Goal: Communication & Community: Answer question/provide support

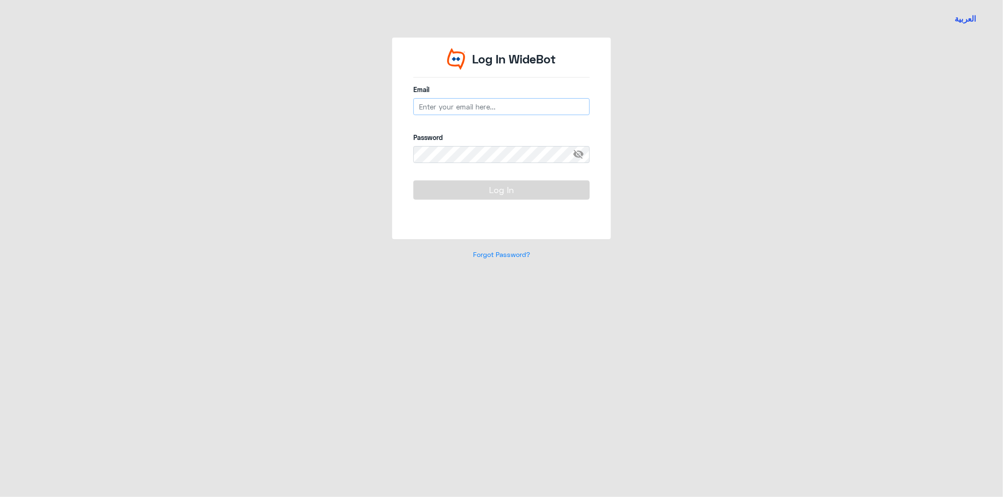
click at [496, 109] on input "email" at bounding box center [501, 106] width 176 height 17
type input "[EMAIL_ADDRESS][DOMAIN_NAME]"
click at [518, 193] on button "Log In" at bounding box center [501, 189] width 176 height 19
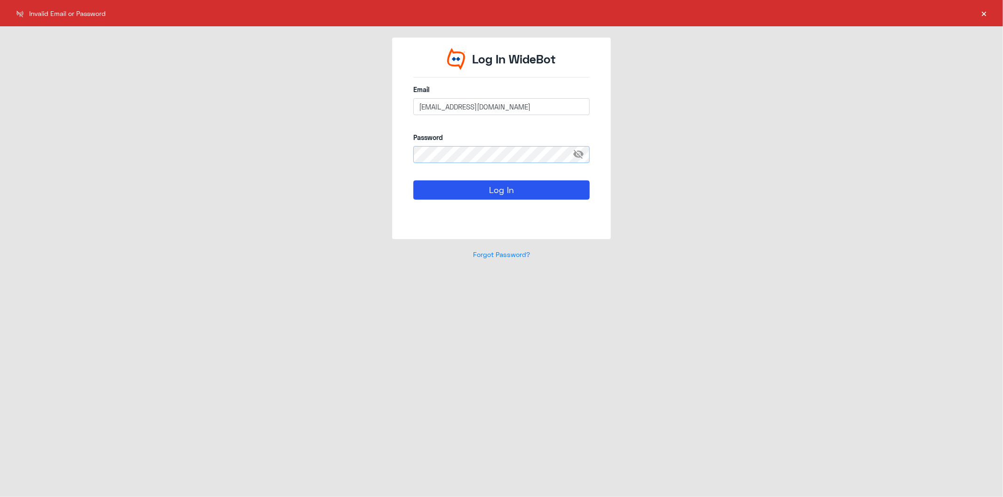
click at [367, 157] on div "Log In WideBot Email [EMAIL_ADDRESS][DOMAIN_NAME] Password visibility_off Log I…" at bounding box center [502, 154] width 536 height 233
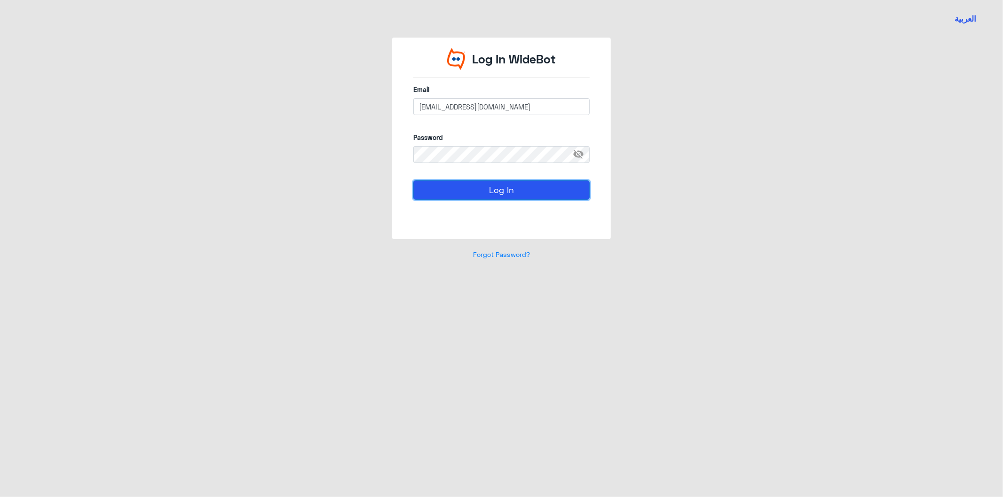
drag, startPoint x: 504, startPoint y: 180, endPoint x: 508, endPoint y: 190, distance: 10.6
click at [505, 183] on button "Log In" at bounding box center [501, 189] width 176 height 19
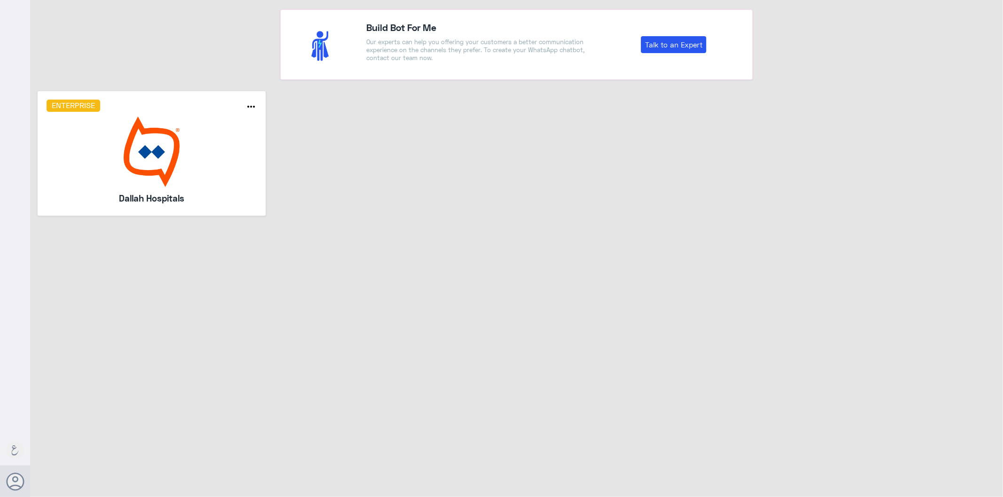
click at [148, 176] on img at bounding box center [152, 152] width 211 height 71
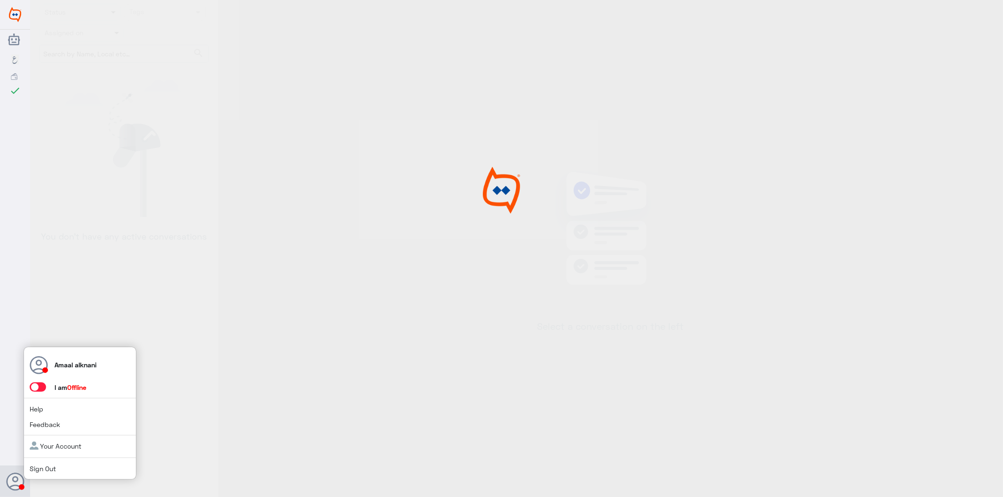
click at [20, 479] on icon at bounding box center [15, 482] width 19 height 19
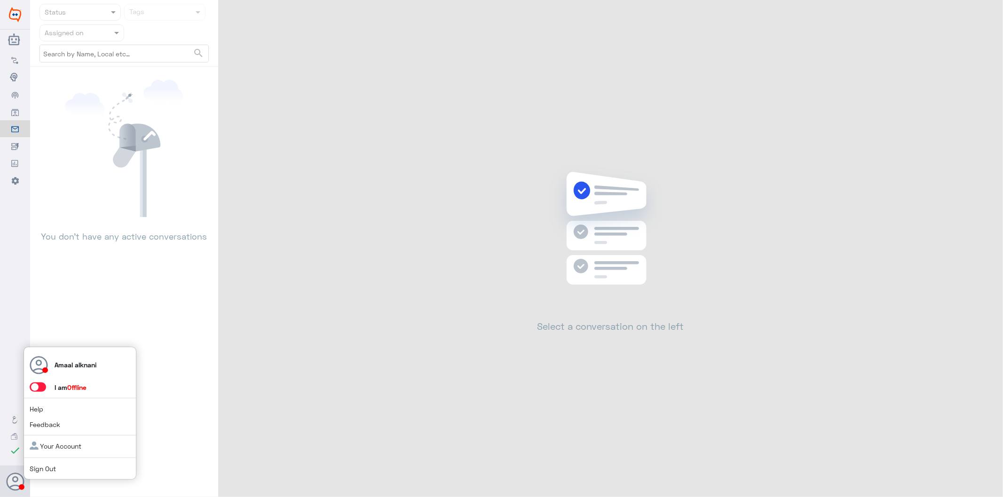
click at [43, 389] on span at bounding box center [38, 387] width 16 height 9
click at [0, 0] on input "checkbox" at bounding box center [0, 0] width 0 height 0
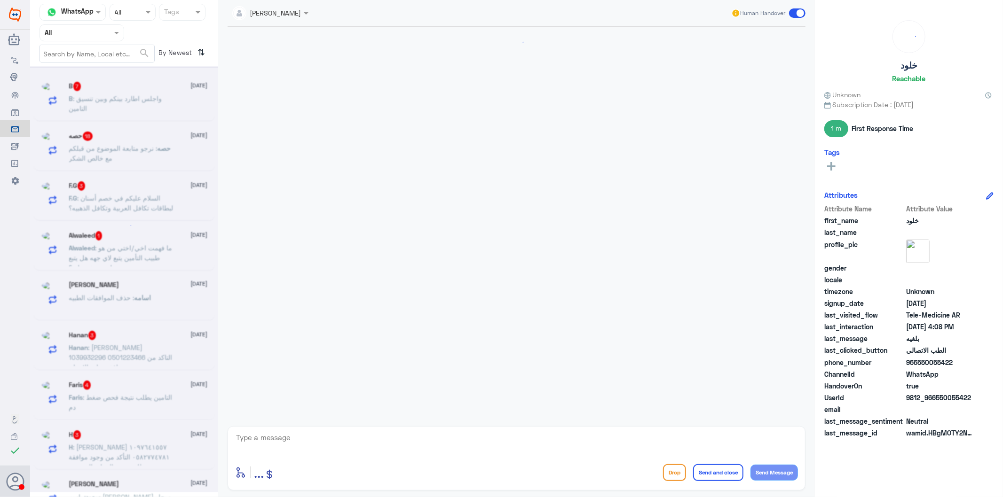
click at [68, 35] on input "text" at bounding box center [71, 32] width 52 height 11
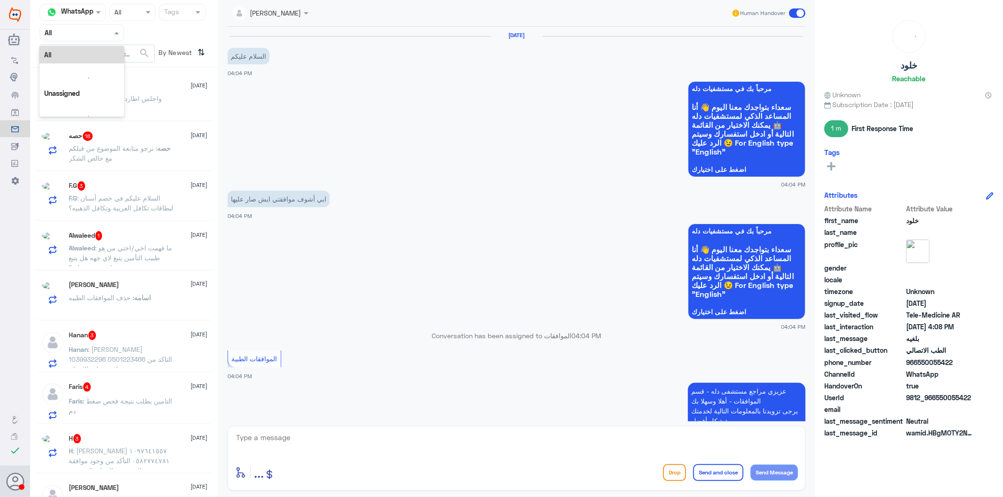
scroll to position [356, 0]
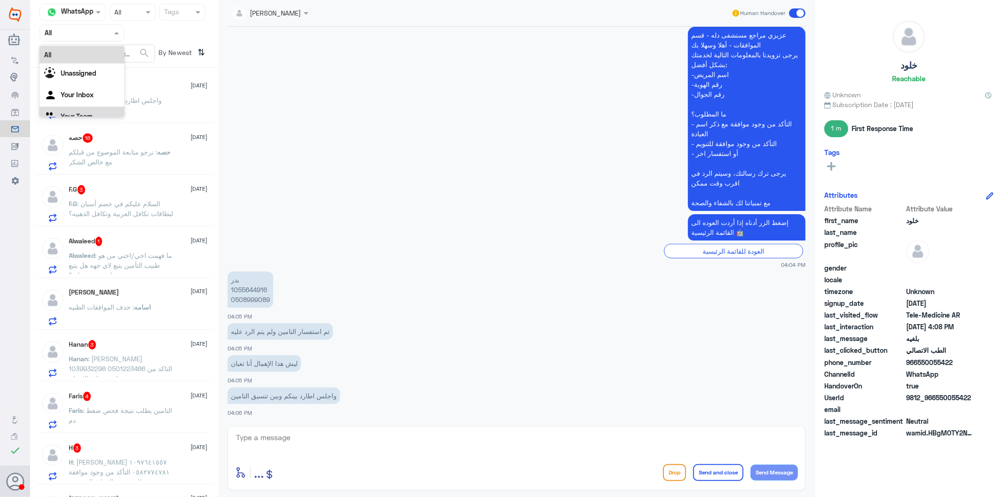
click at [86, 110] on div "Your Team" at bounding box center [81, 118] width 85 height 22
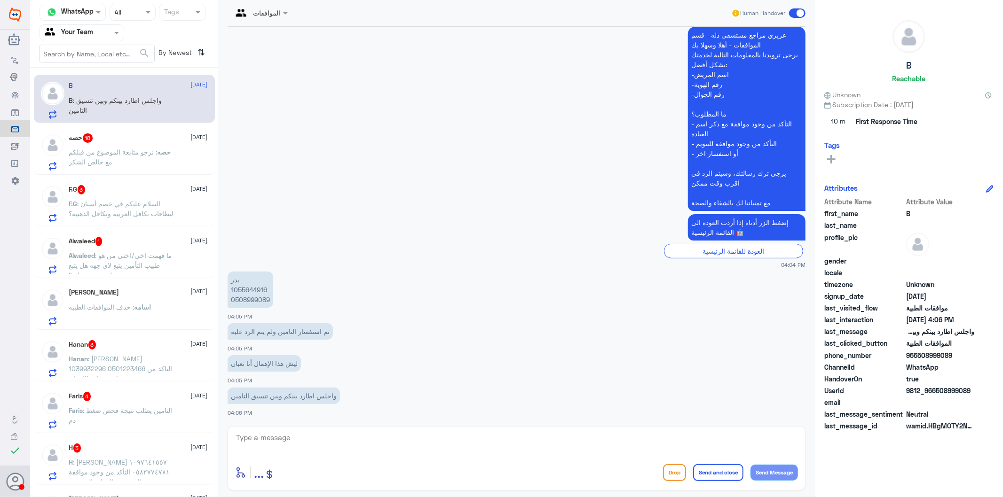
click at [243, 294] on p "بدر 1055644916 0508999089" at bounding box center [250, 290] width 46 height 36
copy p "0508999089"
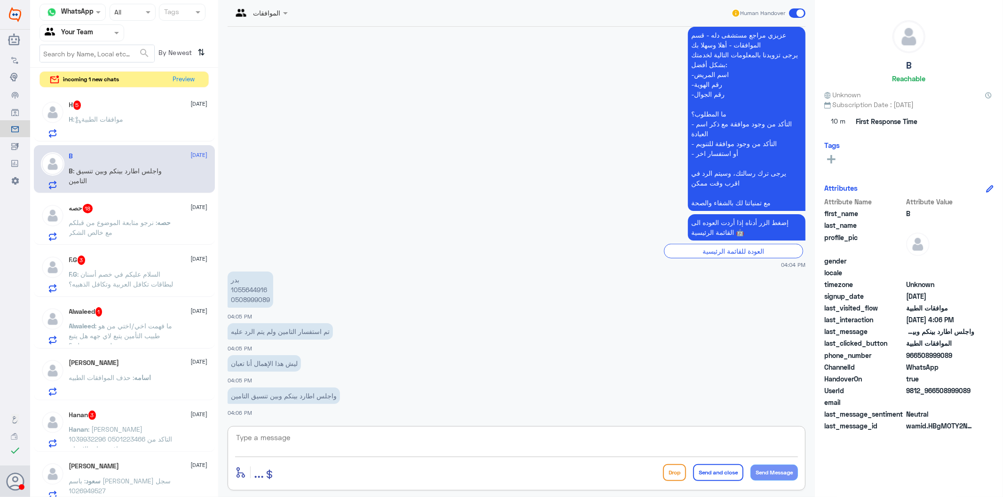
click at [304, 449] on textarea at bounding box center [516, 442] width 563 height 23
click at [302, 439] on textarea at bounding box center [516, 442] width 563 height 23
click at [256, 297] on p "بدر 1055644916 0508999089" at bounding box center [250, 290] width 46 height 36
copy p "0508999089"
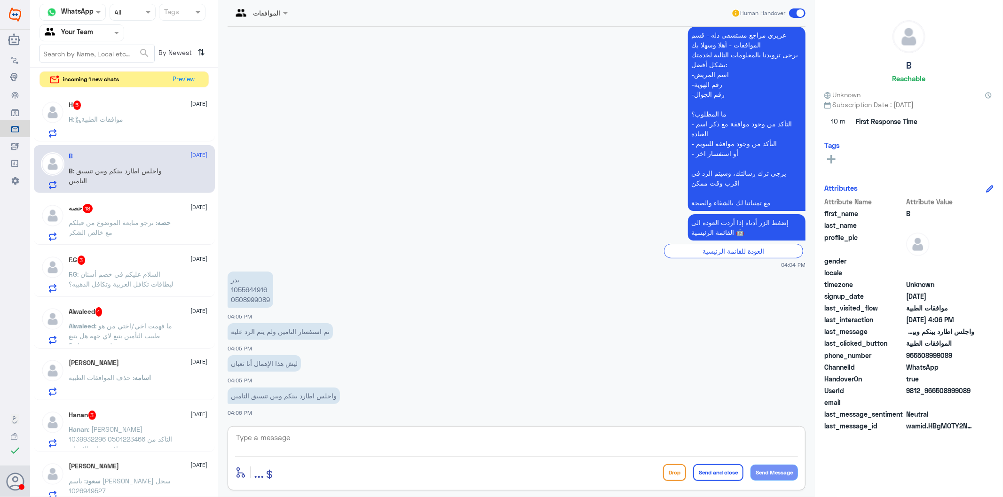
click at [377, 443] on textarea at bounding box center [516, 442] width 563 height 23
type textarea "استاذ [PERSON_NAME] طلبكم بجميع المعلومات الطبية المتعلقه بالحاله"
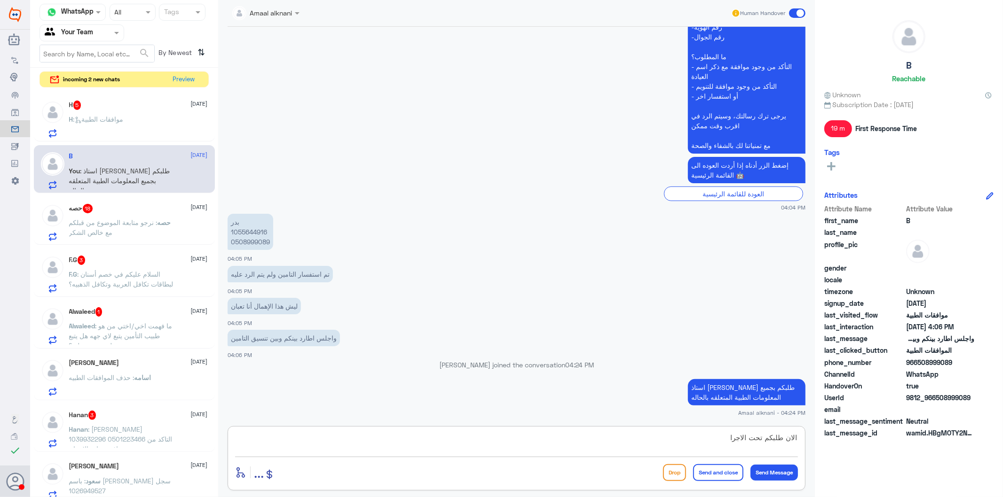
type textarea "الان طلبكم تحت الاجراء"
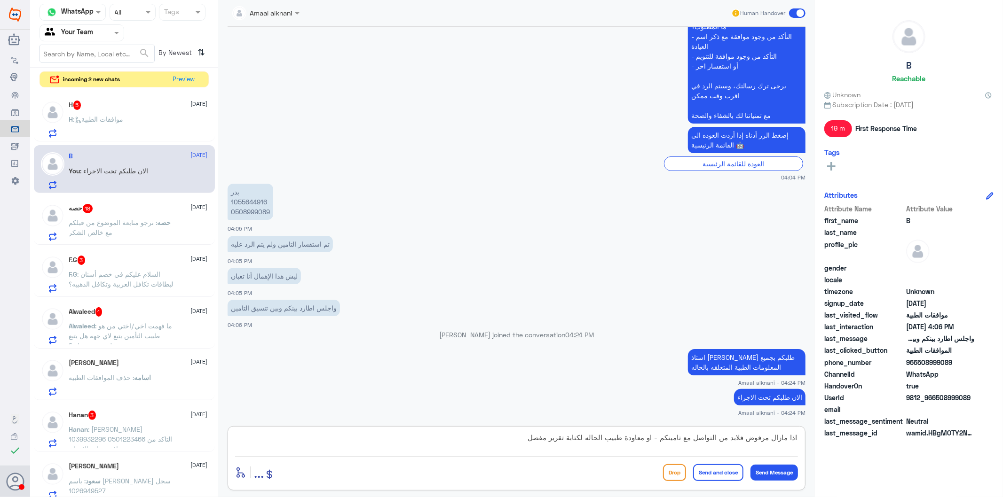
type textarea "اذا مازال مرفوض فلابد من التواصل مع تامينكم - او معاودة طبيب الحاله لكتابة تقري…"
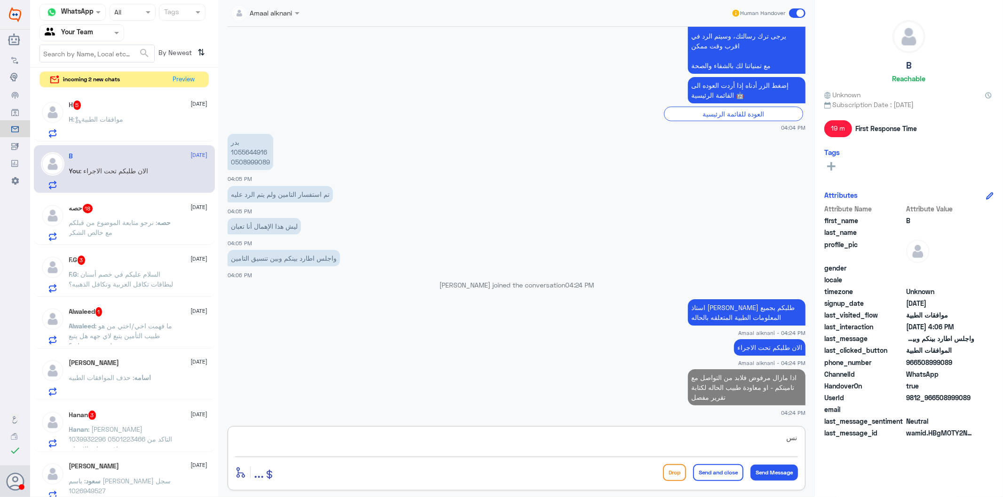
type textarea "ن"
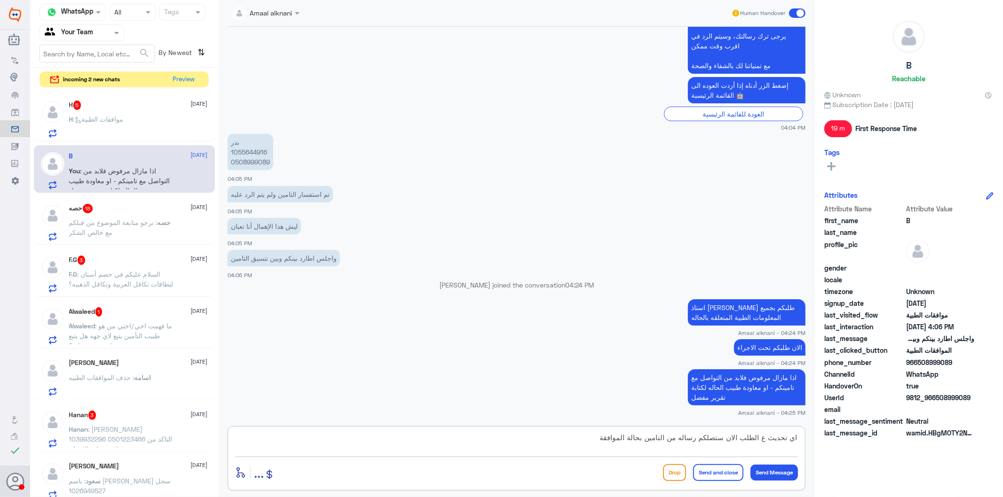
type textarea "اي تحديث ع الطلب الان ستصلكم رساله من التامين بحالة الموافقة"
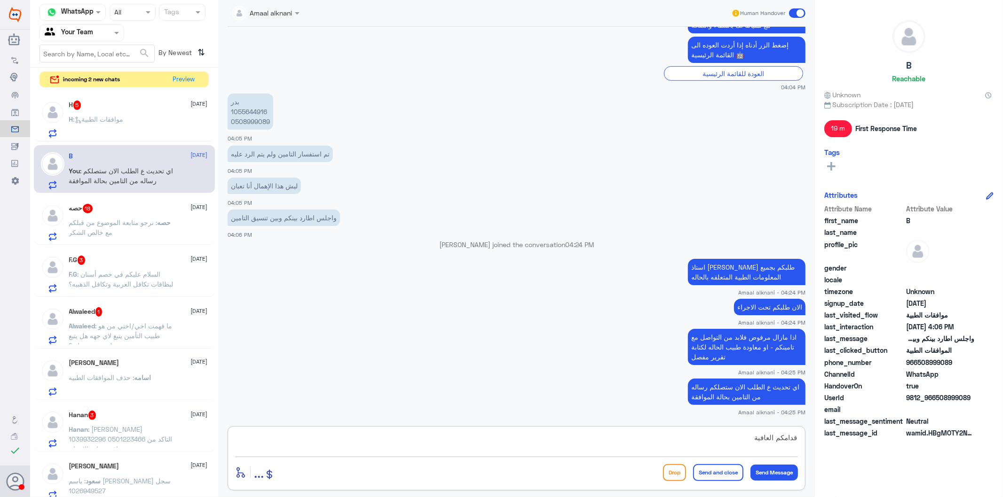
type textarea "قدامكم العافية"
click at [720, 476] on button "Send and close" at bounding box center [718, 472] width 50 height 17
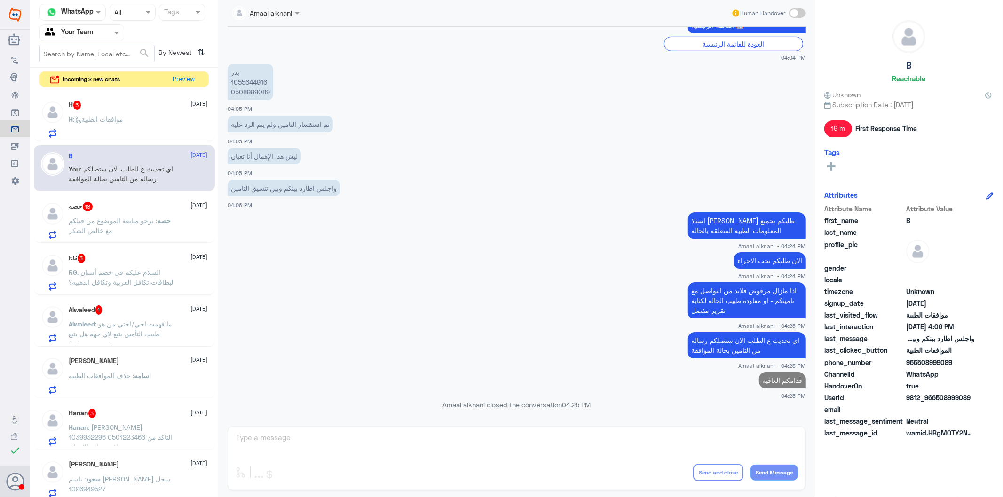
click at [134, 222] on span ": نرجو متابعة الموضوع من قبلكم مع خالص الشكر" at bounding box center [113, 226] width 88 height 18
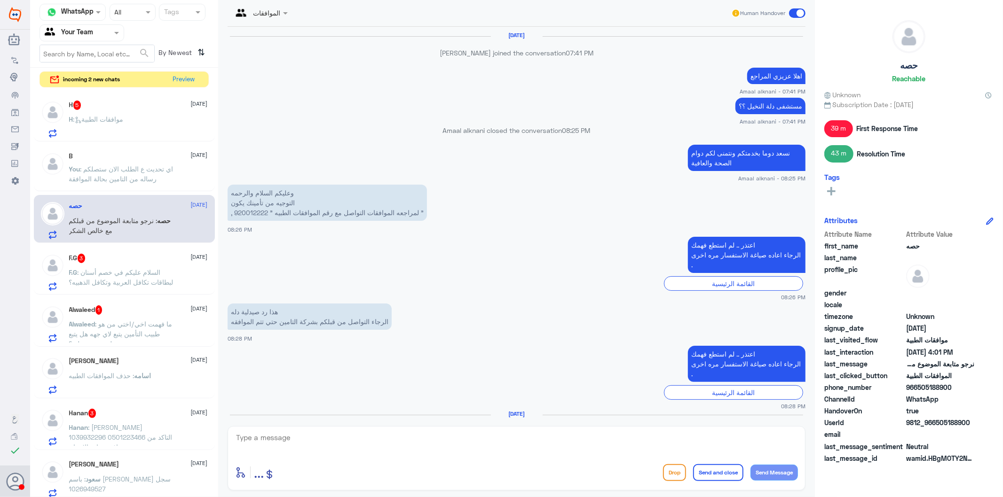
scroll to position [1335, 0]
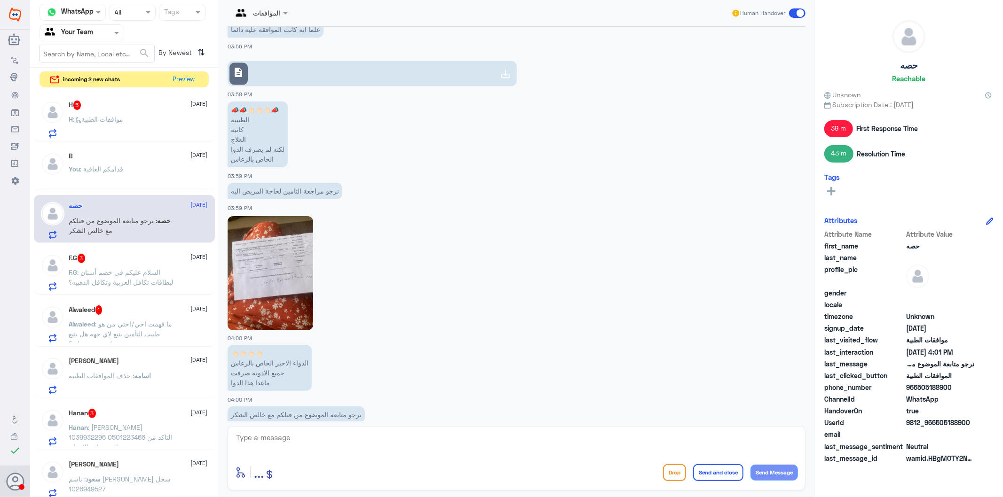
click at [346, 62] on link "description" at bounding box center [371, 73] width 289 height 25
click at [276, 227] on img at bounding box center [270, 273] width 86 height 114
click at [280, 280] on img at bounding box center [270, 273] width 86 height 114
click at [286, 256] on img at bounding box center [270, 273] width 86 height 114
click at [276, 440] on textarea at bounding box center [516, 442] width 563 height 23
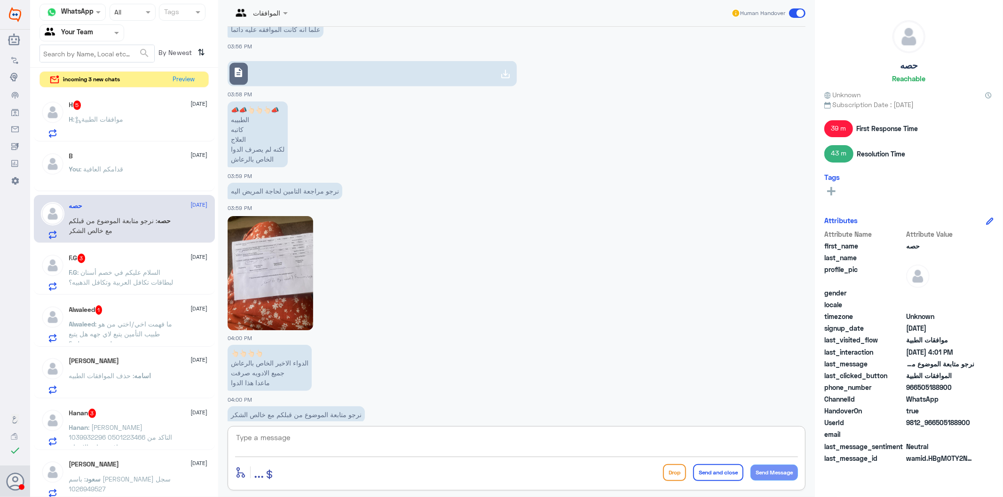
type textarea "u"
click at [347, 61] on link "description" at bounding box center [371, 73] width 289 height 25
click at [331, 447] on textarea at bounding box center [516, 442] width 563 height 23
click at [299, 442] on textarea at bounding box center [516, 442] width 563 height 23
click at [290, 245] on img at bounding box center [270, 273] width 86 height 114
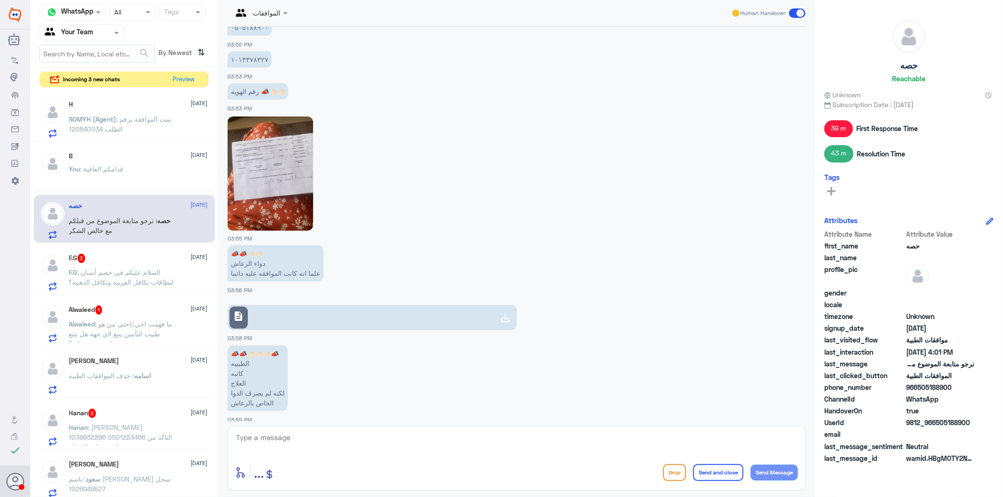
scroll to position [1074, 0]
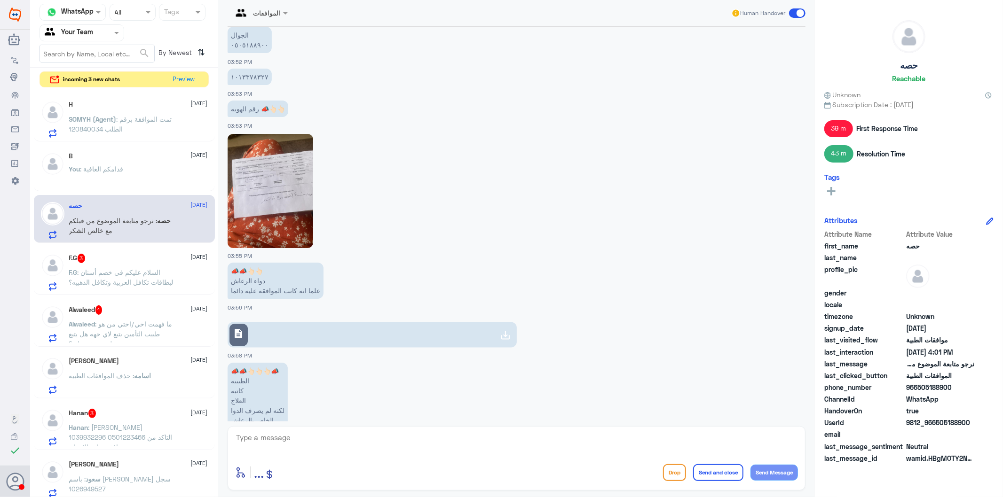
click at [337, 322] on link "description" at bounding box center [371, 334] width 289 height 25
click at [307, 434] on textarea at bounding box center [516, 442] width 563 height 23
type textarea "هذا غير مغطى من التامين"
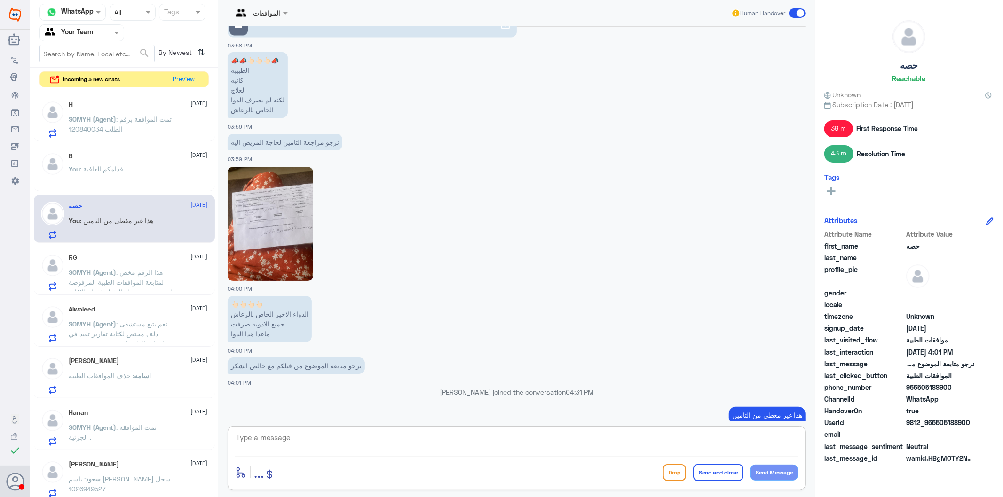
scroll to position [1363, 0]
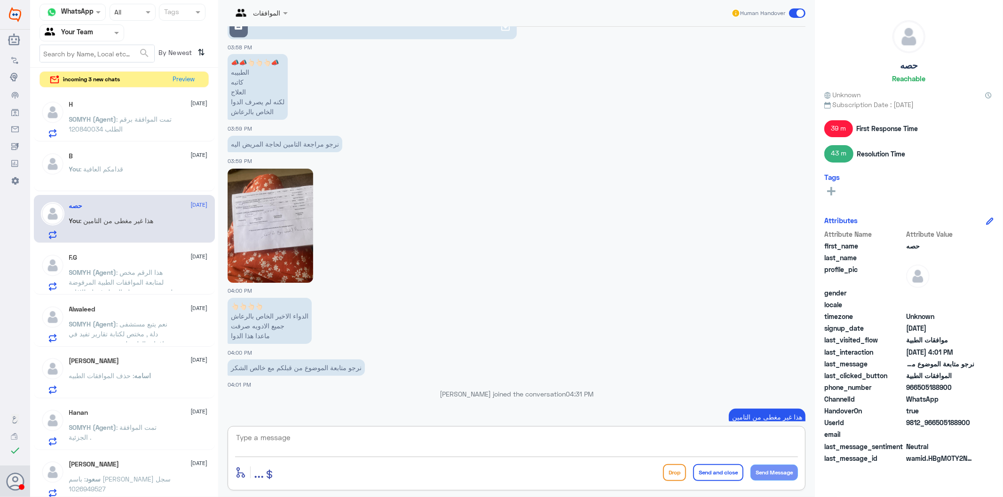
click at [313, 443] on textarea at bounding box center [516, 442] width 563 height 23
type textarea "y"
click at [785, 439] on textarea "غسر مسجل في هيئة الغذا والدواء" at bounding box center [516, 442] width 563 height 23
click at [788, 439] on textarea "غسر مسجل في هيئة الغذا والدواء" at bounding box center [516, 442] width 563 height 23
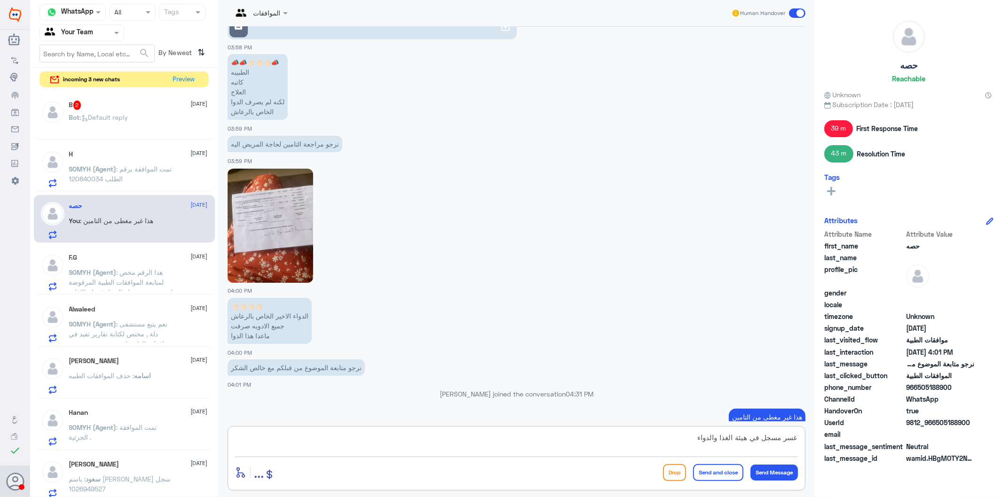
click at [788, 439] on textarea "غسر مسجل في هيئة الغذا والدواء" at bounding box center [516, 442] width 563 height 23
type textarea "غير مسجل في هيئة الغذا والدواء"
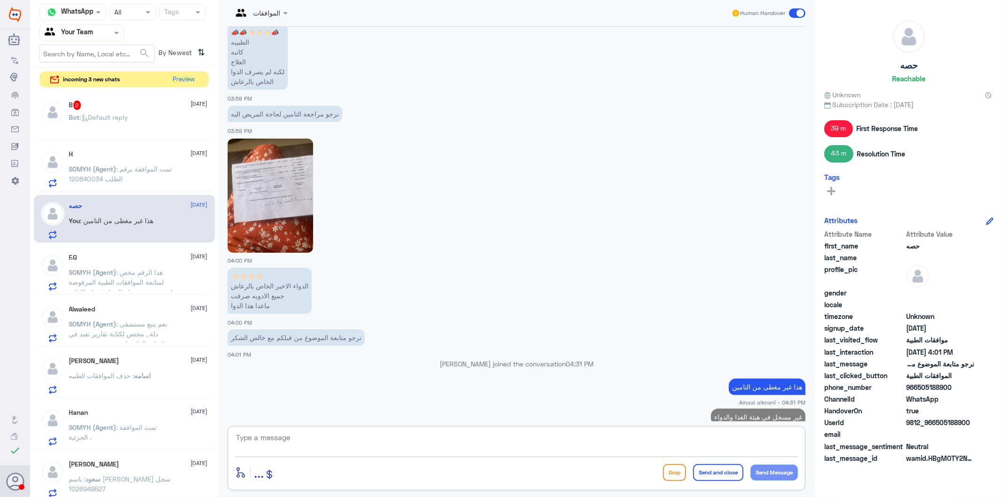
click at [361, 438] on textarea at bounding box center [516, 442] width 563 height 23
click at [121, 105] on div "B 2 [DATE]" at bounding box center [138, 105] width 139 height 9
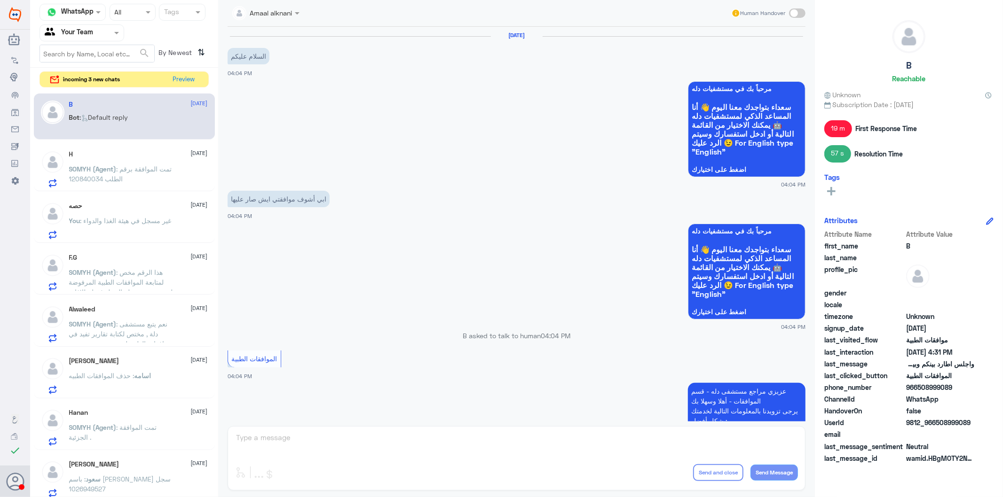
scroll to position [866, 0]
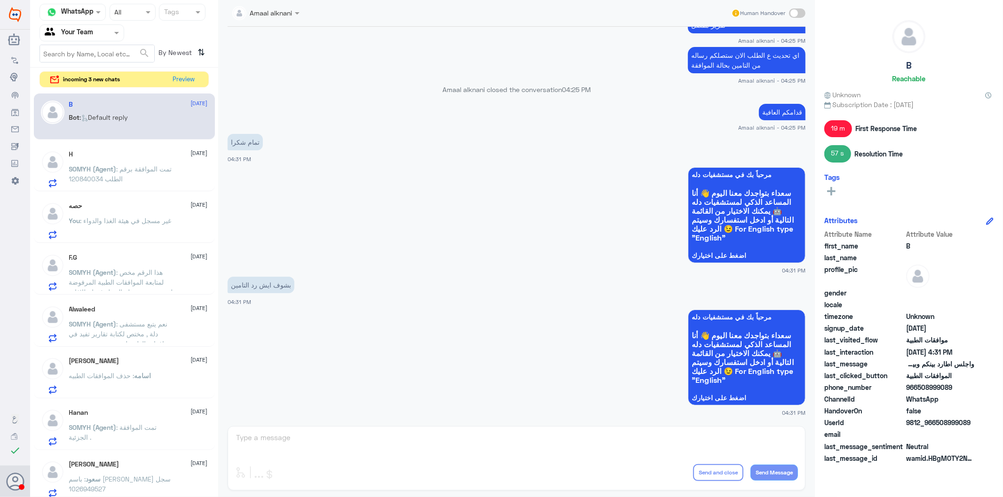
click at [149, 170] on span ": تمت الموافقة برقم الطلب 120840034" at bounding box center [120, 174] width 103 height 18
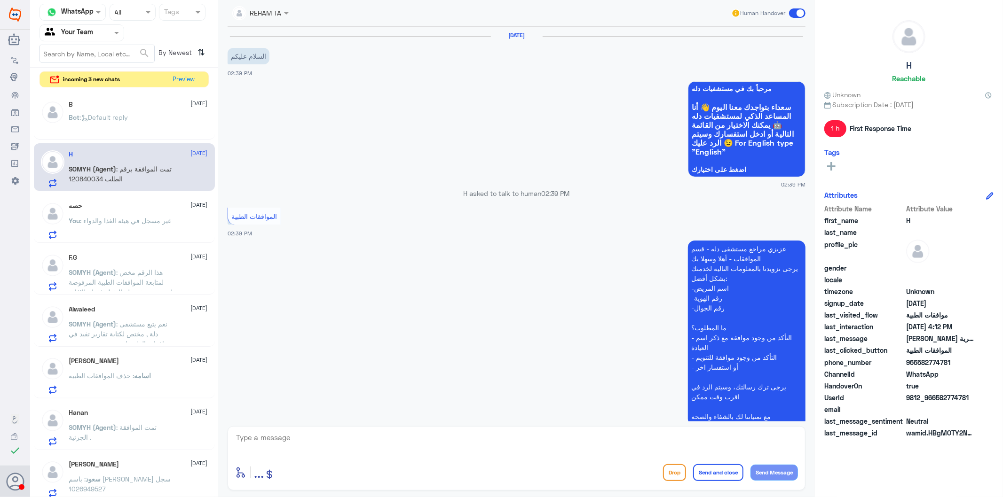
scroll to position [175, 0]
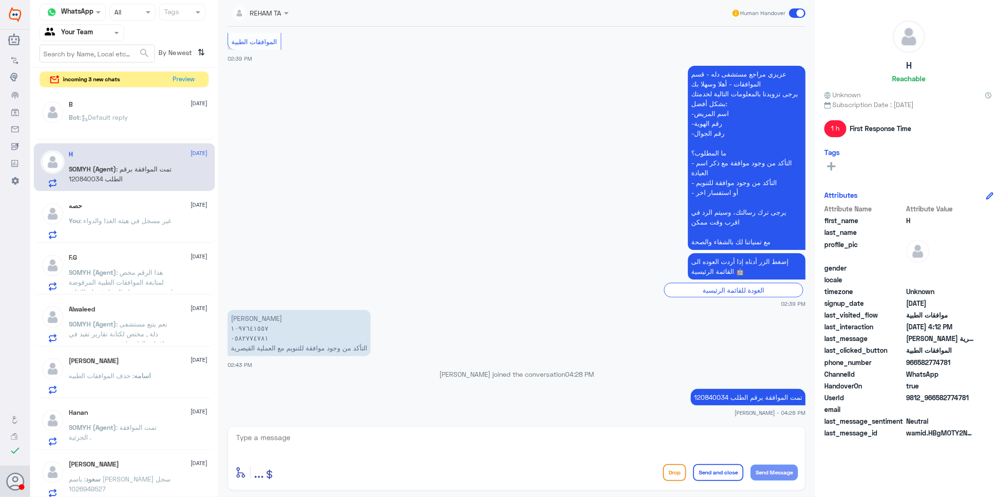
click at [133, 227] on p "You : غير مسجل في هيئة الغذا والدواء" at bounding box center [120, 228] width 102 height 24
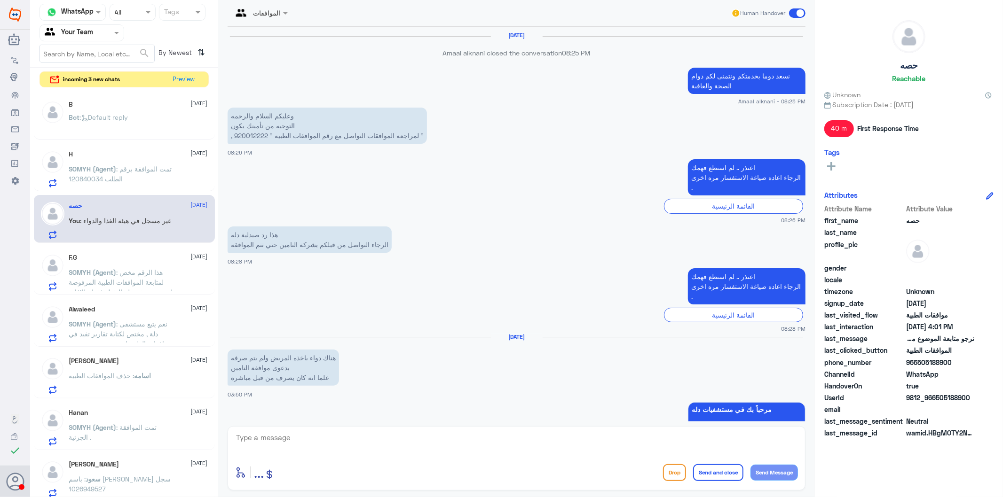
scroll to position [1335, 0]
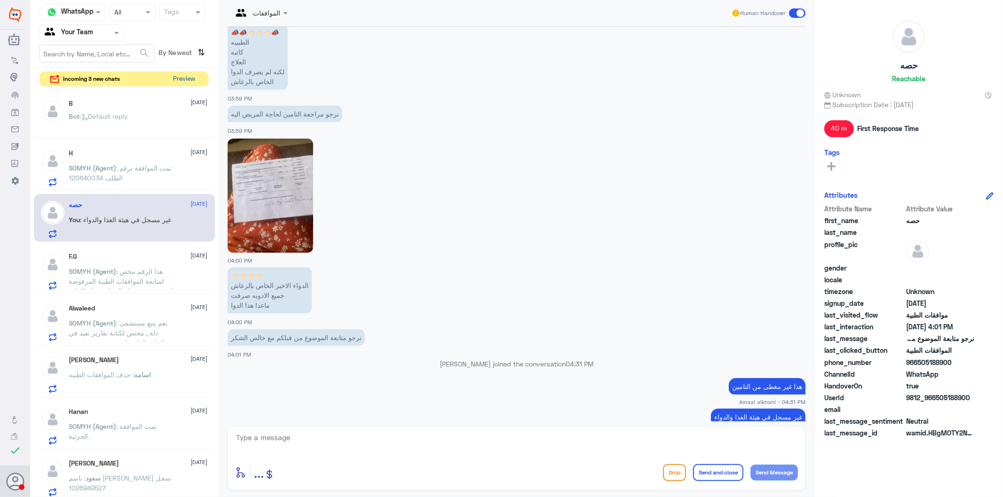
click at [193, 77] on button "Preview" at bounding box center [184, 79] width 29 height 15
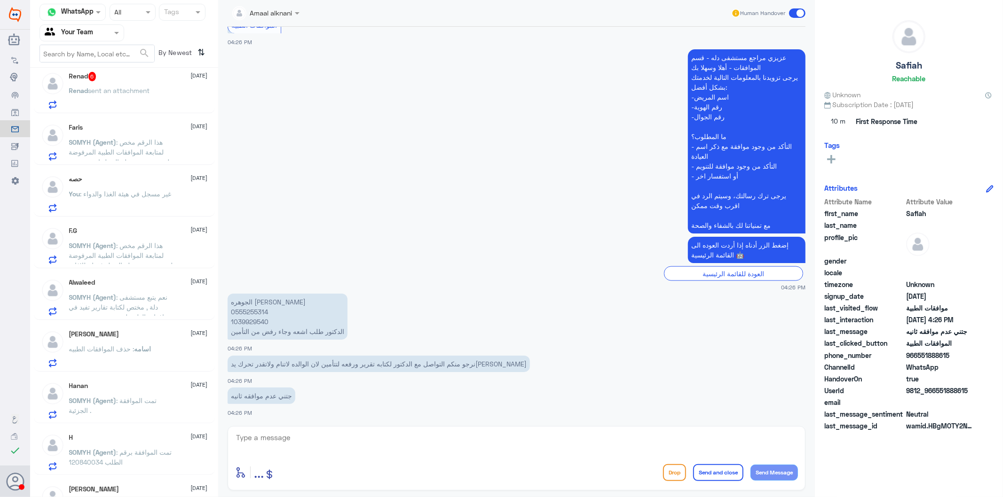
scroll to position [143, 0]
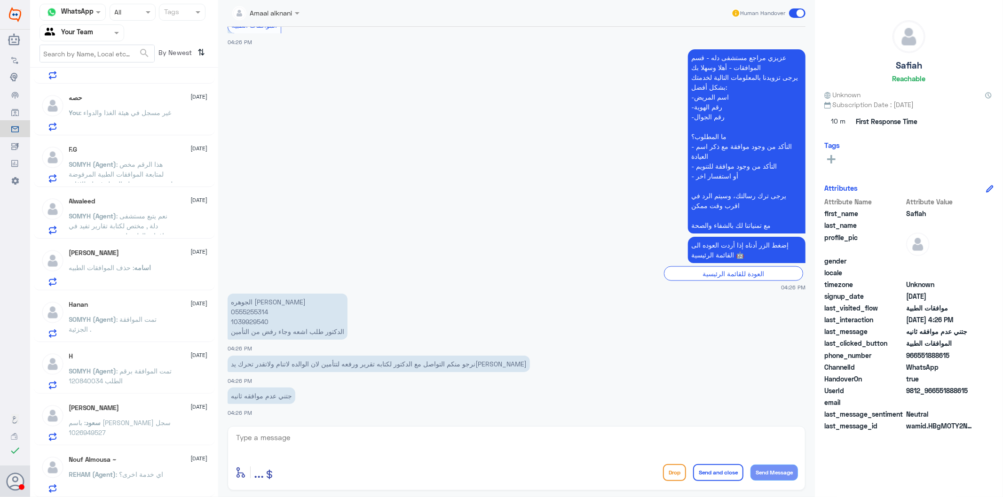
click at [251, 322] on p "الجوهره [PERSON_NAME] 0555255314 1039929540 الدكتور طلب اشعه وجاء رفض من التأمين" at bounding box center [287, 317] width 120 height 46
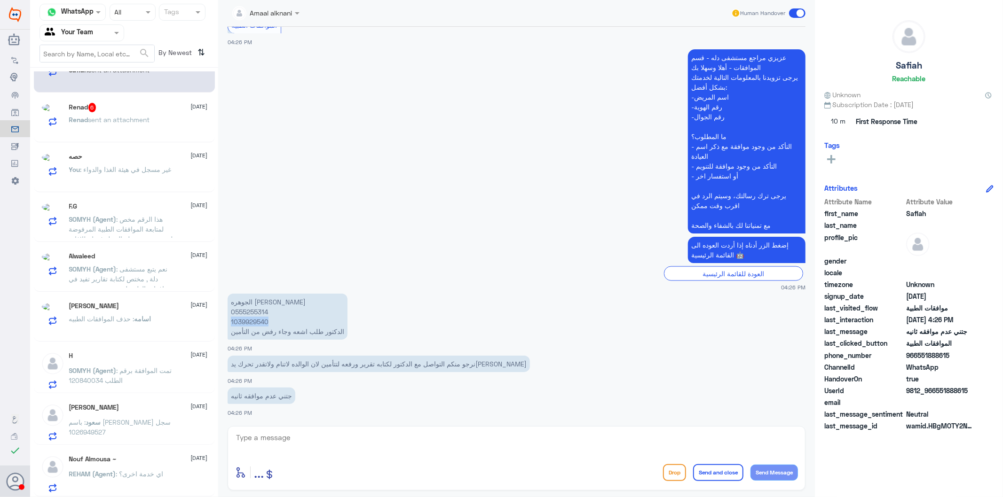
click at [251, 322] on p "الجوهره [PERSON_NAME] 0555255314 1039929540 الدكتور طلب اشعه وجاء رفض من التأمين" at bounding box center [287, 317] width 120 height 46
copy p "1039929540"
click at [312, 446] on textarea at bounding box center [516, 442] width 563 height 23
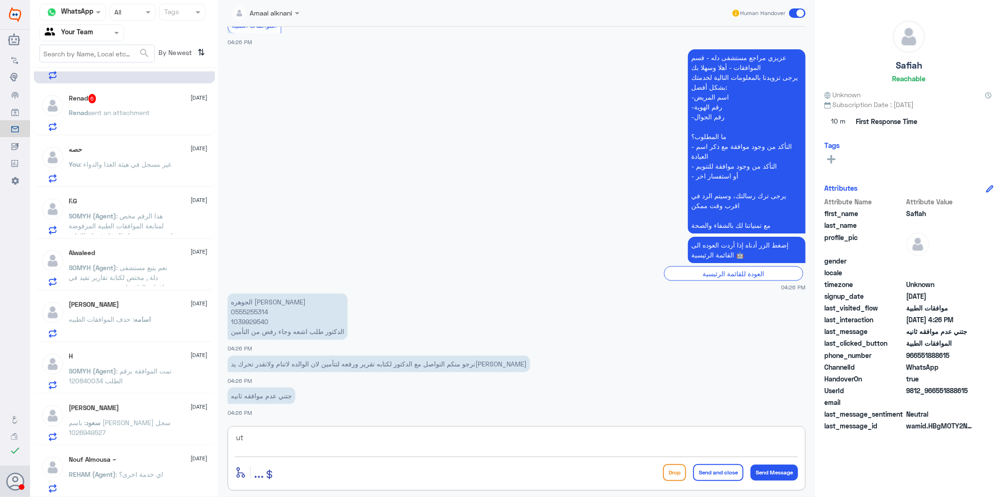
type textarea "u"
click at [725, 439] on textarea "عفوا لايوجد لدينا تواصل مع الطبيب لكتابة تقارير" at bounding box center [516, 442] width 563 height 23
type textarea "عفوا لايوجد لدينا تواصل او صلاحيات مع الطبيب لكتابة تقارير"
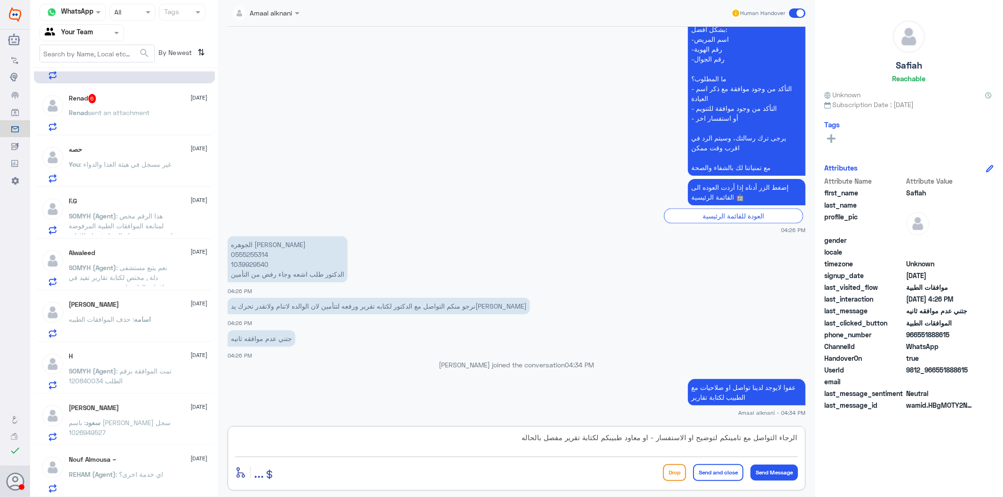
type textarea "الرجاء التواصل مع تامينكم لتوضيح او الاستفسار - او معاود طبيبكم لكتابة تقرير مف…"
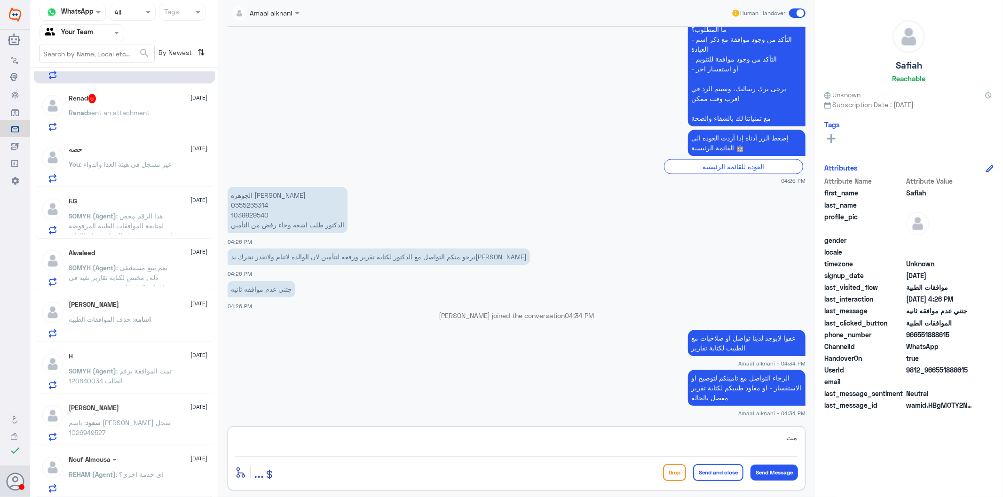
type textarea "م"
type textarea "علما بان طبيب الموافقات الطبية ايضا تابع الحالة ولازالت مرفوضة من التامين"
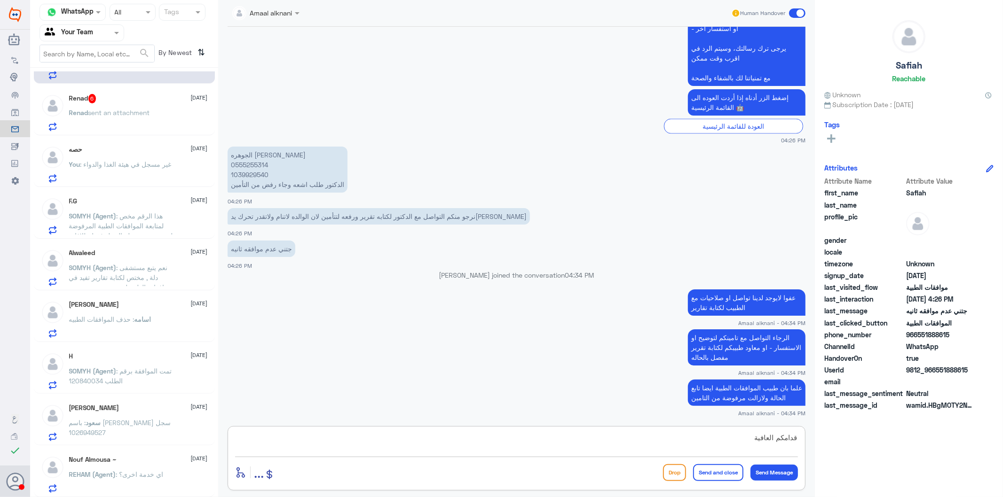
type textarea "قدامكم العافية"
click at [719, 472] on button "Send and close" at bounding box center [718, 472] width 50 height 17
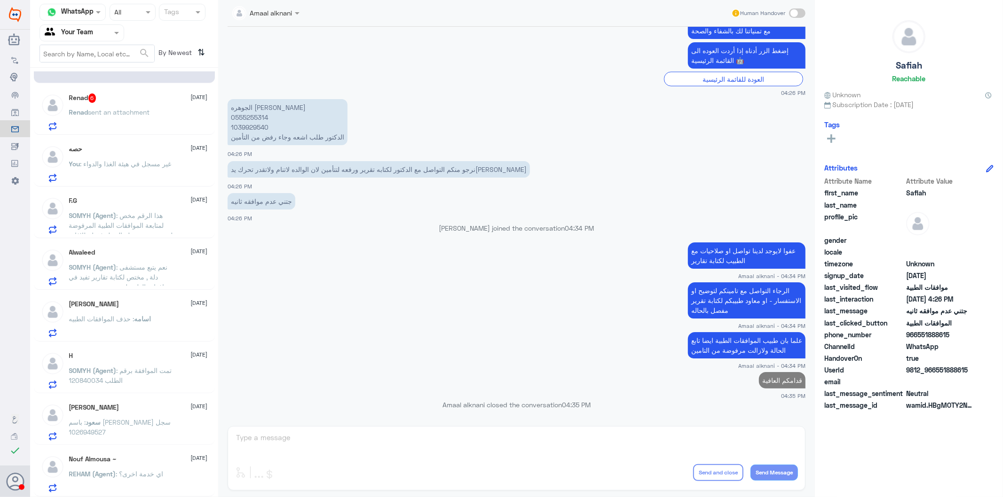
scroll to position [141, 0]
click at [143, 113] on span "sent an attachment" at bounding box center [119, 113] width 62 height 8
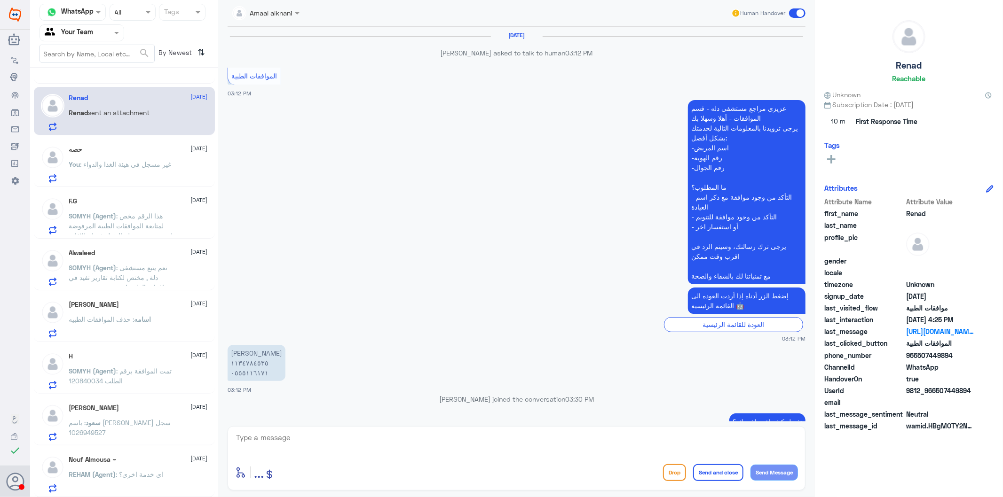
scroll to position [1229, 0]
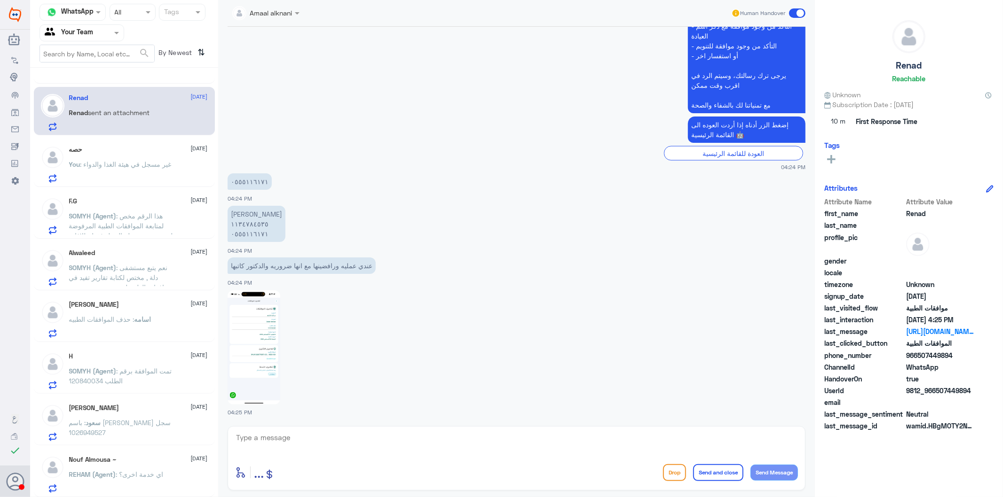
click at [252, 232] on p "[PERSON_NAME] ١١٣٤٧٨٤٥٣٥ ٠٥٥٥١١٦١٧١" at bounding box center [256, 224] width 58 height 36
drag, startPoint x: 287, startPoint y: 431, endPoint x: 287, endPoint y: 438, distance: 6.6
click at [287, 438] on textarea at bounding box center [516, 442] width 563 height 23
type textarea "05551161717"
drag, startPoint x: 287, startPoint y: 438, endPoint x: 154, endPoint y: 431, distance: 133.2
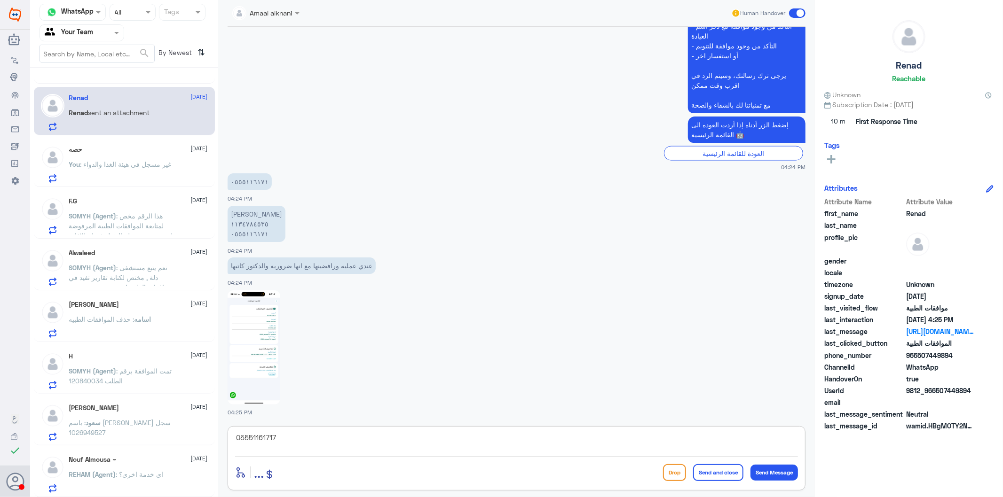
click at [154, 431] on div "Channel WhatsApp Status × All Tags Agent Filter Your Team search By Newest ⇅ Fa…" at bounding box center [516, 250] width 973 height 500
type textarea "0555116171"
click at [169, 431] on div "Channel WhatsApp Status × All Tags Agent Filter Your Team search By Newest ⇅ Sa…" at bounding box center [516, 250] width 973 height 500
click at [337, 441] on textarea at bounding box center [516, 442] width 563 height 23
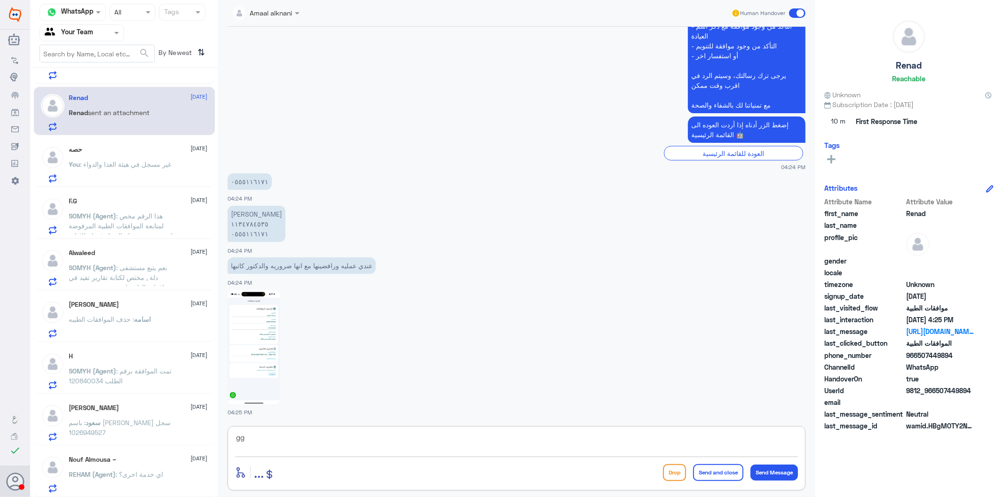
type textarea "g"
type textarea "نعتذر عزيزتي المراجعه - تم متابعة طلبكم عدة مرات وايضا من طبيب الموافقات الطبية…"
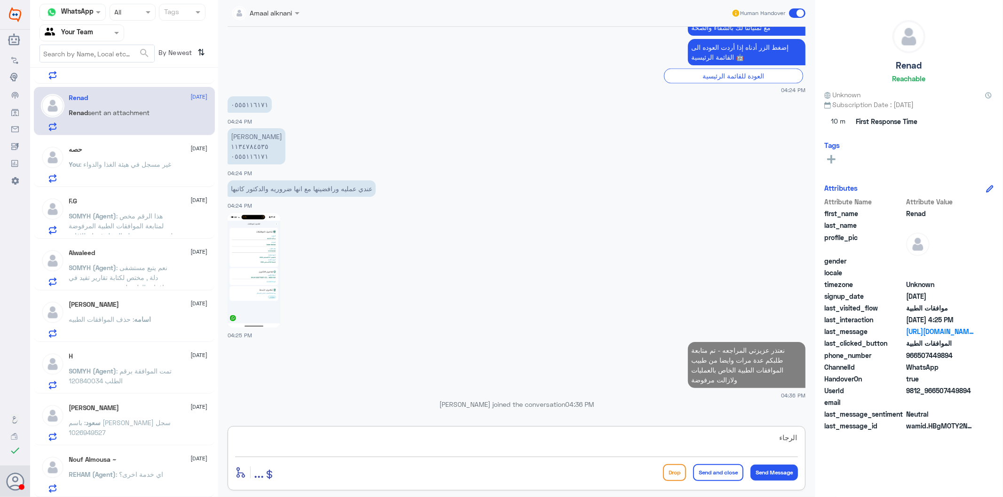
scroll to position [1286, 0]
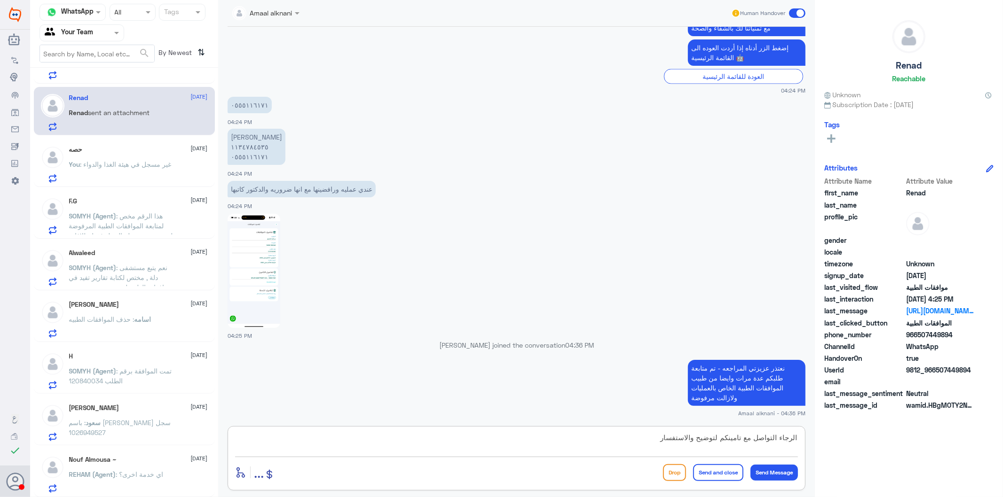
type textarea "الرجاء التواصل مع تامينكم لتوضيح والاستفسار"
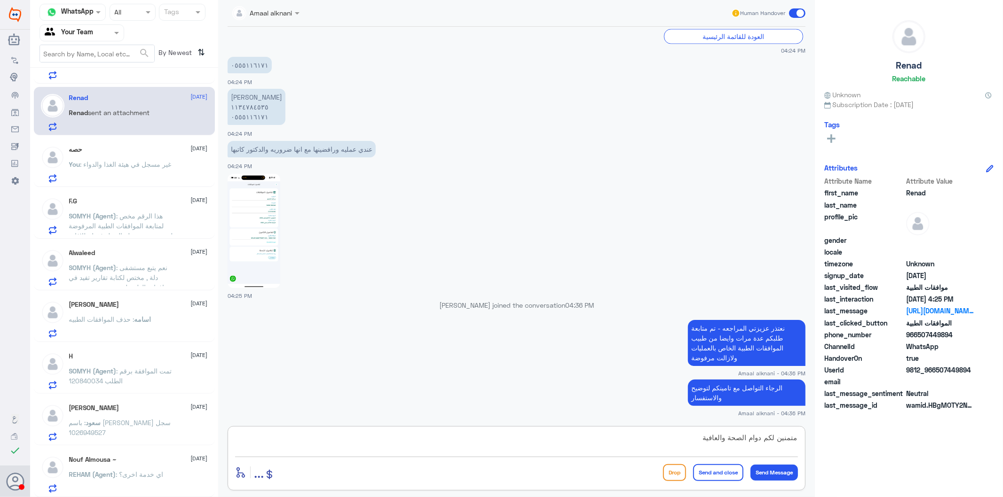
type textarea "متمنين لكم دوام الصحة والعافية"
click at [729, 474] on button "Send and close" at bounding box center [718, 472] width 50 height 17
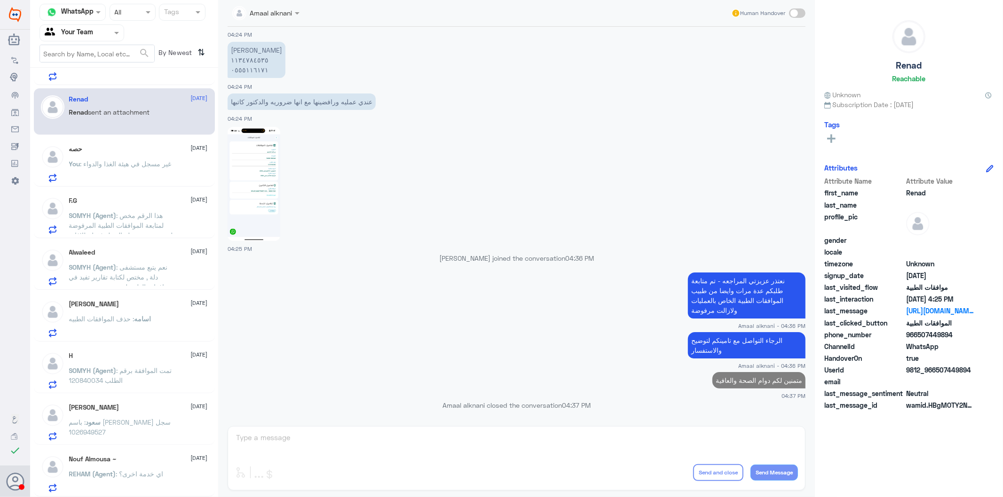
scroll to position [139, 0]
click at [128, 165] on span ": غير مسجل في هيئة الغذا والدواء" at bounding box center [125, 164] width 91 height 8
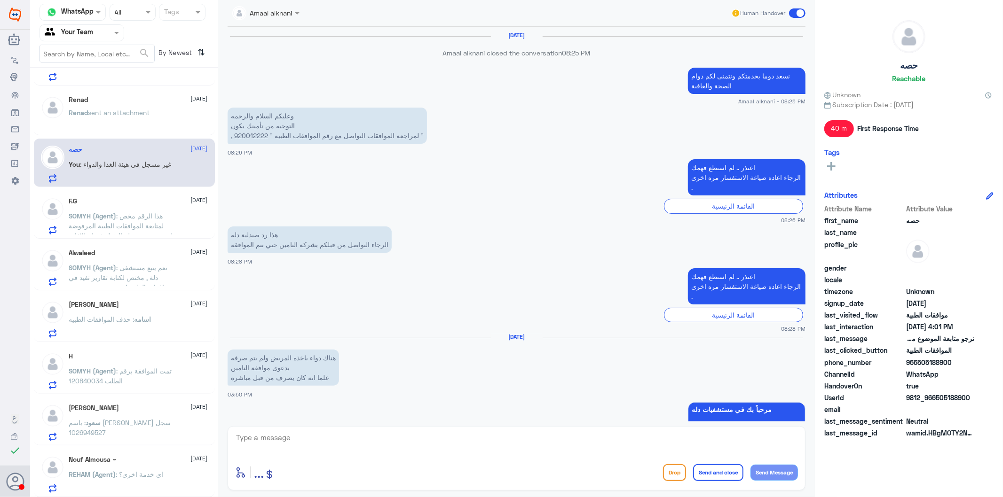
scroll to position [1335, 0]
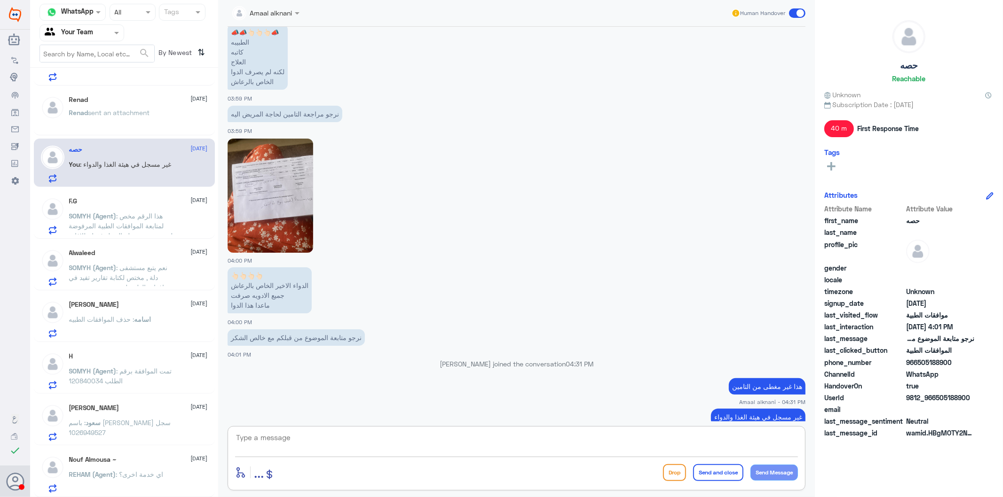
click at [304, 444] on textarea at bounding box center [516, 442] width 563 height 23
type textarea "نسعد دوما بخدمتكم ونتمنى لكم دوام الصحة والعافية"
click at [727, 469] on button "Send and close" at bounding box center [718, 472] width 50 height 17
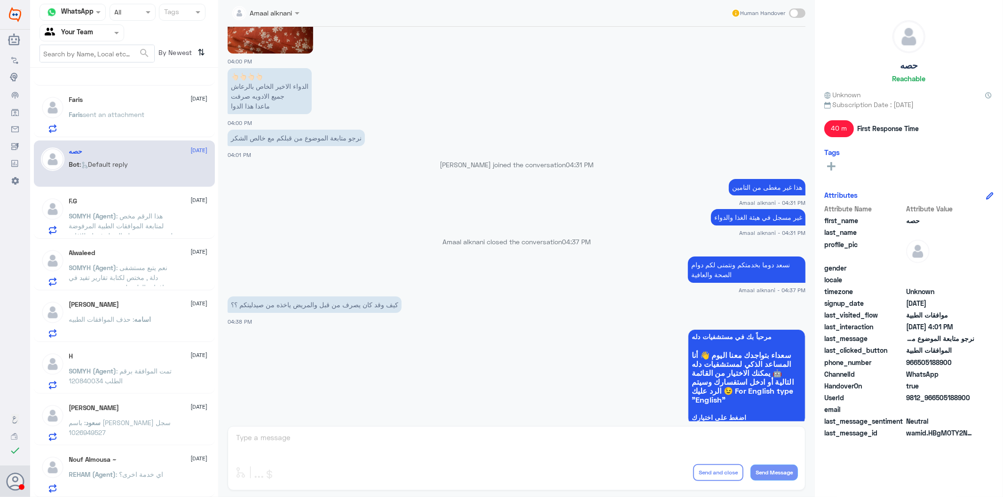
scroll to position [1678, 0]
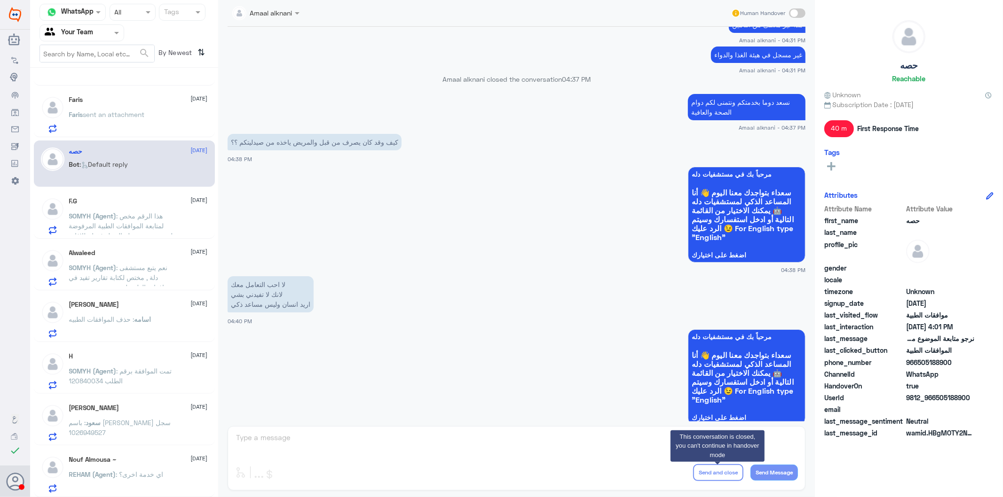
click at [281, 447] on div "Amaal alknani Human Handover [DATE] نسعد دوما بخدمتكم ونتمنى لكم دوام الصحة وال…" at bounding box center [516, 250] width 596 height 500
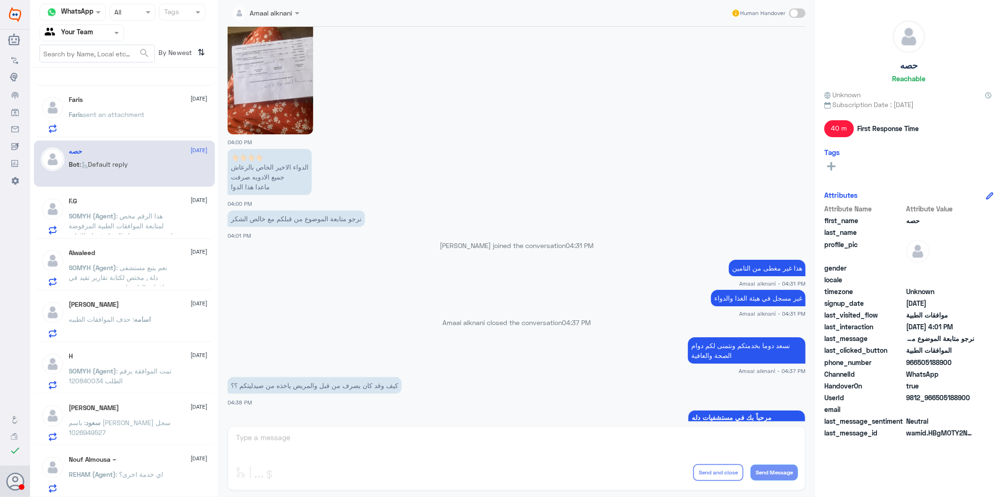
scroll to position [1417, 0]
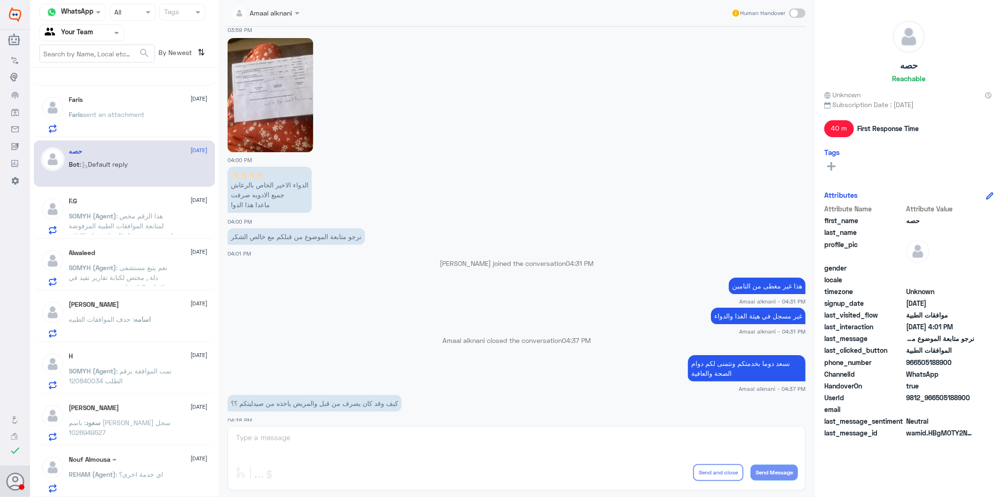
click at [130, 123] on p "Faris sent an attachment" at bounding box center [107, 122] width 76 height 24
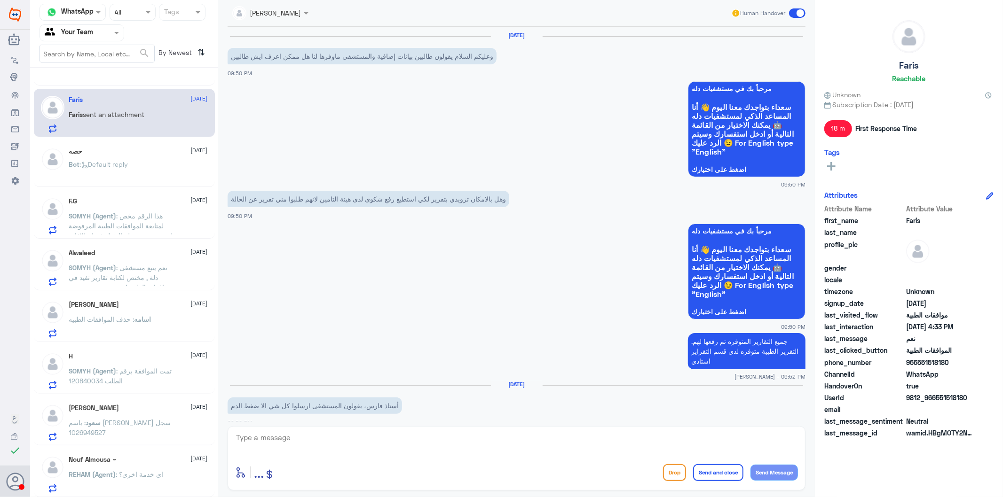
scroll to position [1382, 0]
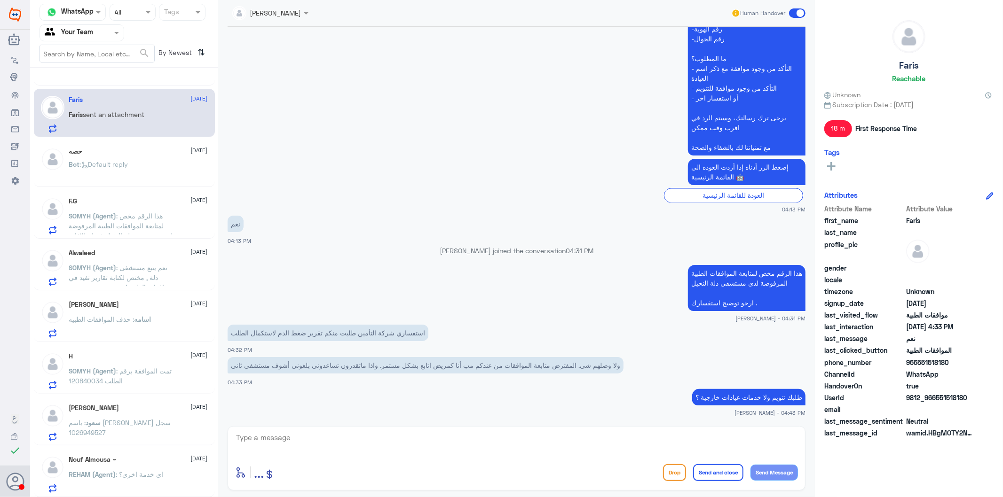
click at [292, 430] on div "enter flow name ... Drop Send and close Send Message" at bounding box center [516, 458] width 578 height 64
click at [290, 439] on textarea at bounding box center [516, 442] width 563 height 23
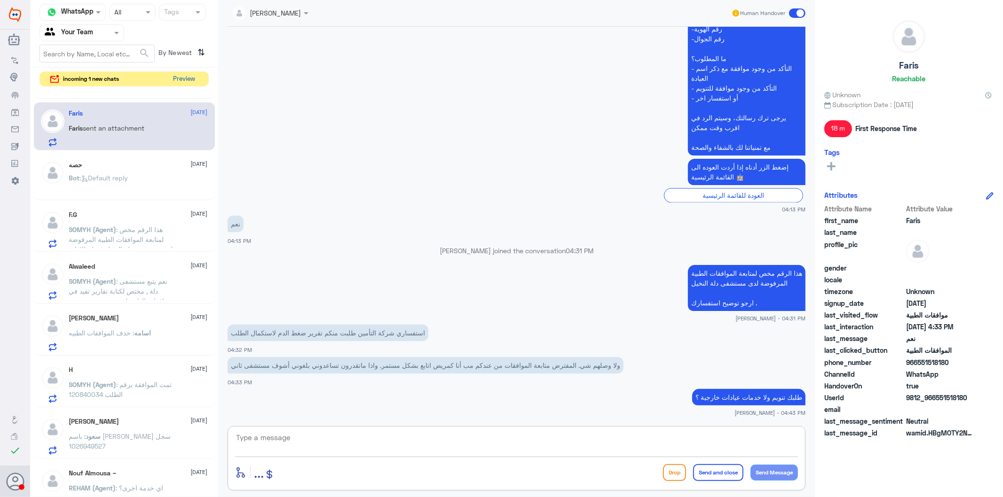
click at [185, 74] on button "Preview" at bounding box center [184, 79] width 29 height 15
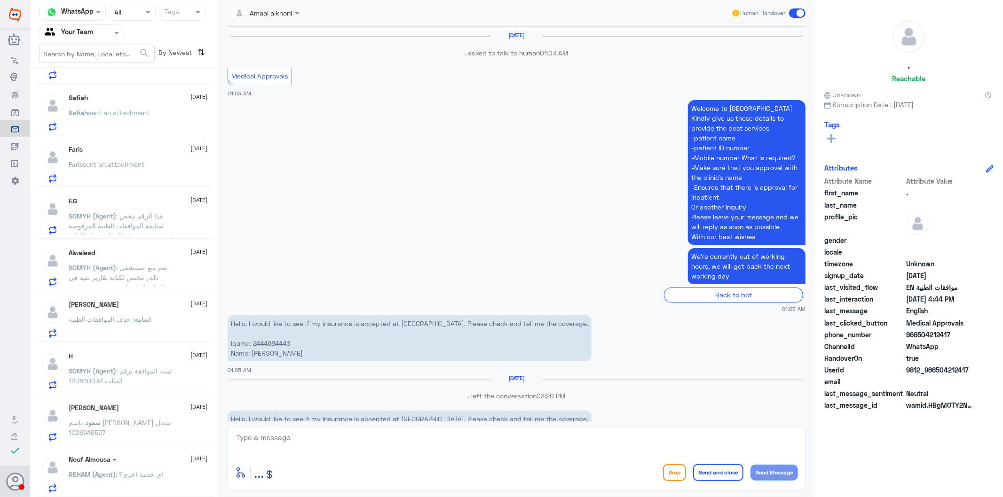
scroll to position [1459, 0]
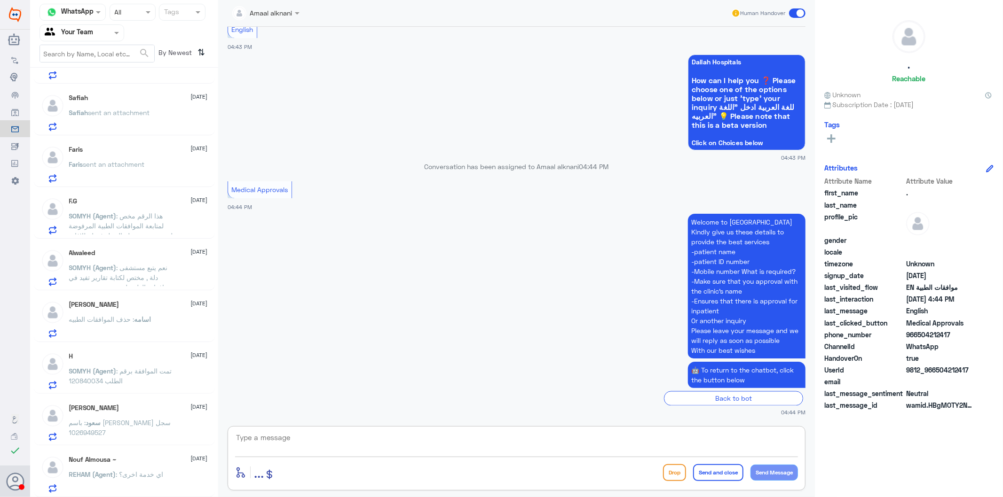
click at [284, 443] on textarea at bounding box center [516, 442] width 563 height 23
click at [116, 161] on span "sent an attachment" at bounding box center [114, 164] width 62 height 8
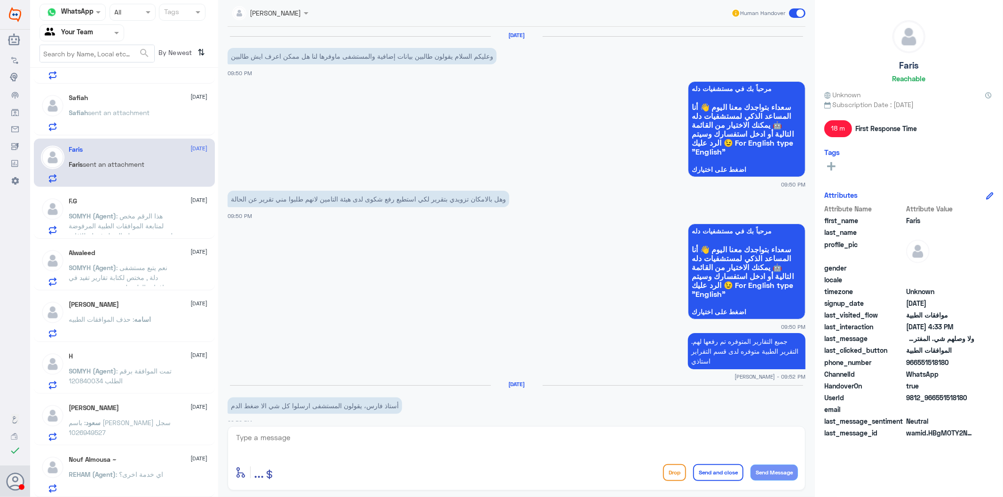
scroll to position [1382, 0]
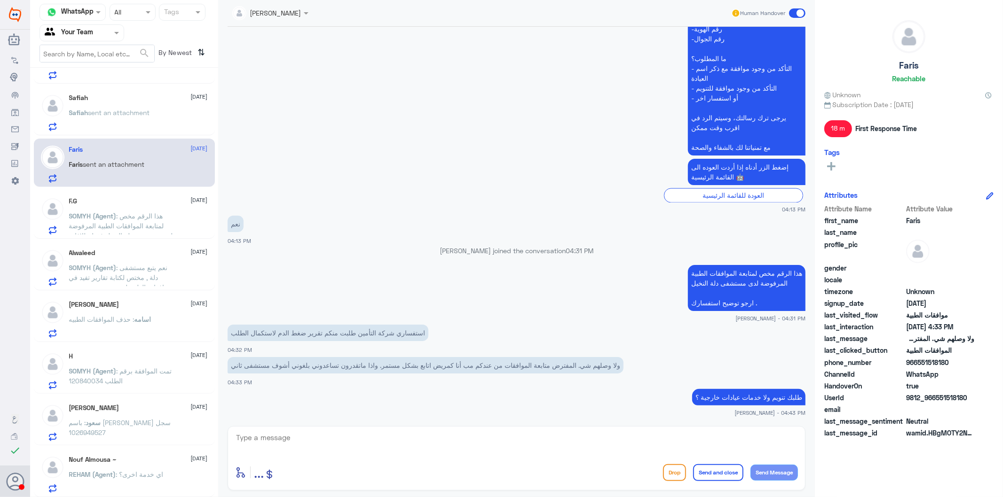
click at [109, 217] on span "SOMYH (Agent)" at bounding box center [92, 216] width 47 height 8
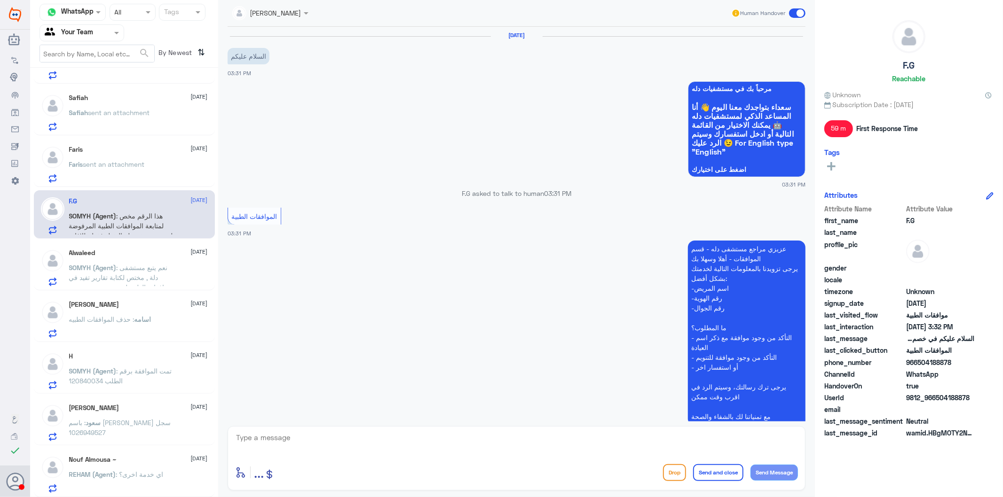
scroll to position [185, 0]
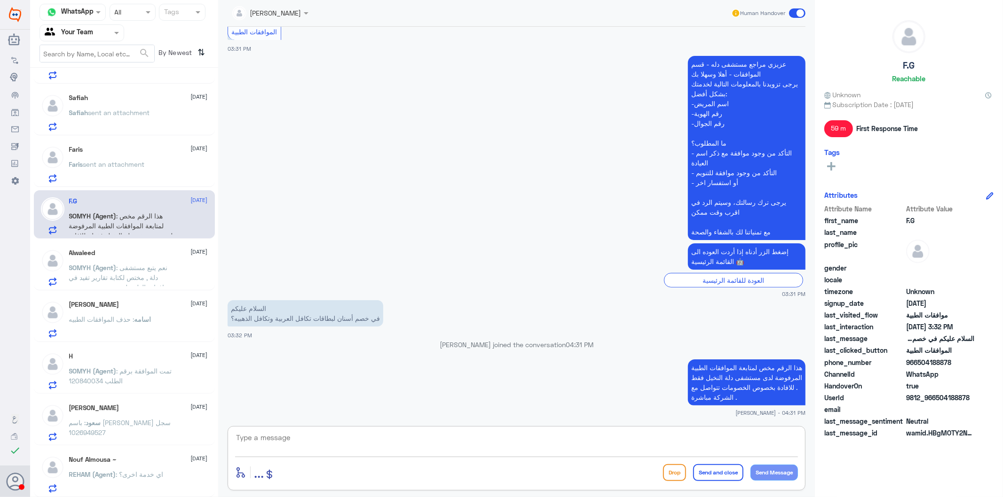
click at [645, 450] on textarea at bounding box center [516, 442] width 563 height 23
type textarea "قدامكم العافية"
click at [721, 479] on button "Send and close" at bounding box center [718, 472] width 50 height 17
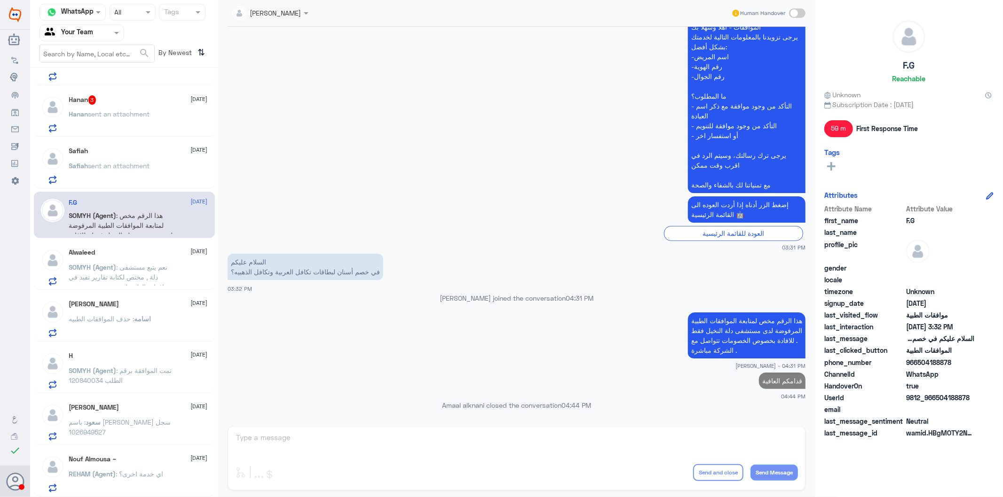
scroll to position [89, 0]
click at [145, 279] on span ": نعم يتبع مستشفى دلة , مختص لكتابة تقارير تفيد في موافقات الطبية لدى مرصى مستش…" at bounding box center [120, 283] width 102 height 38
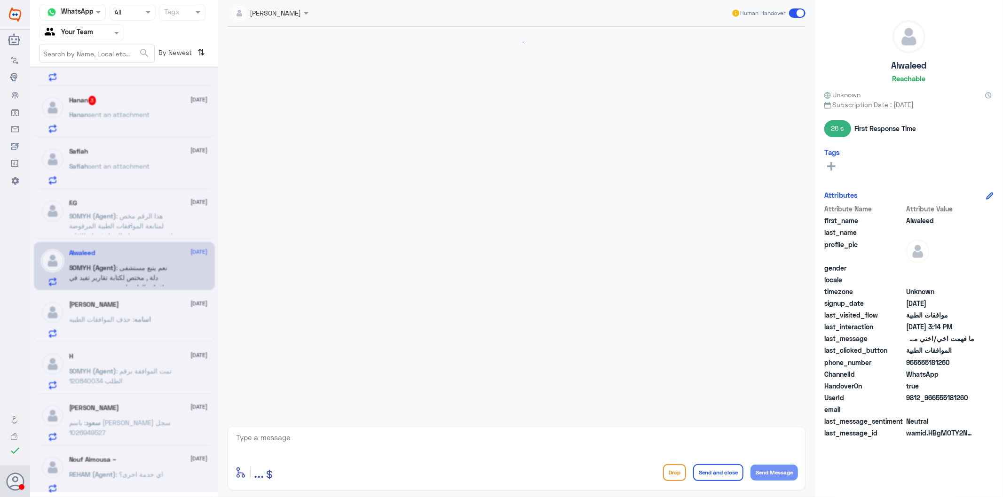
scroll to position [722, 0]
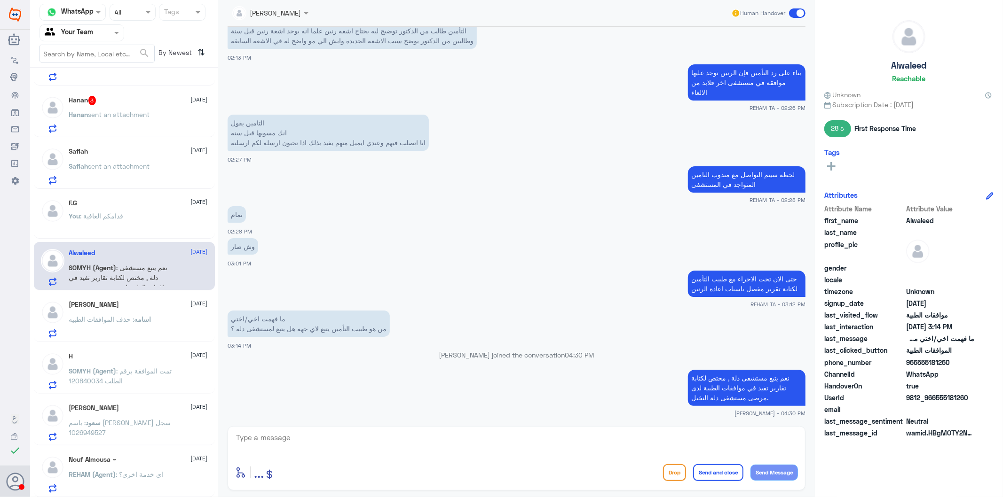
click at [67, 324] on div "[PERSON_NAME] [DATE] اسامه : حذف الموافقات الطبيه" at bounding box center [124, 319] width 167 height 37
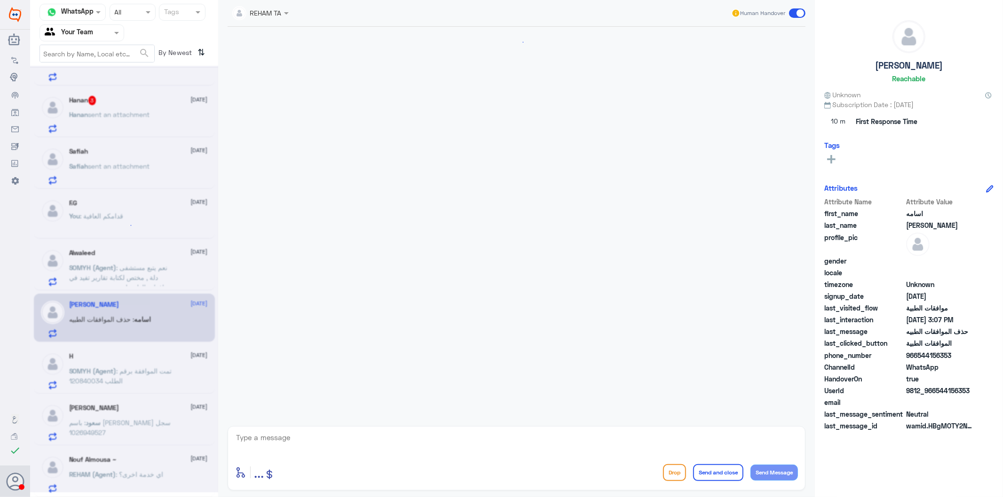
scroll to position [181, 0]
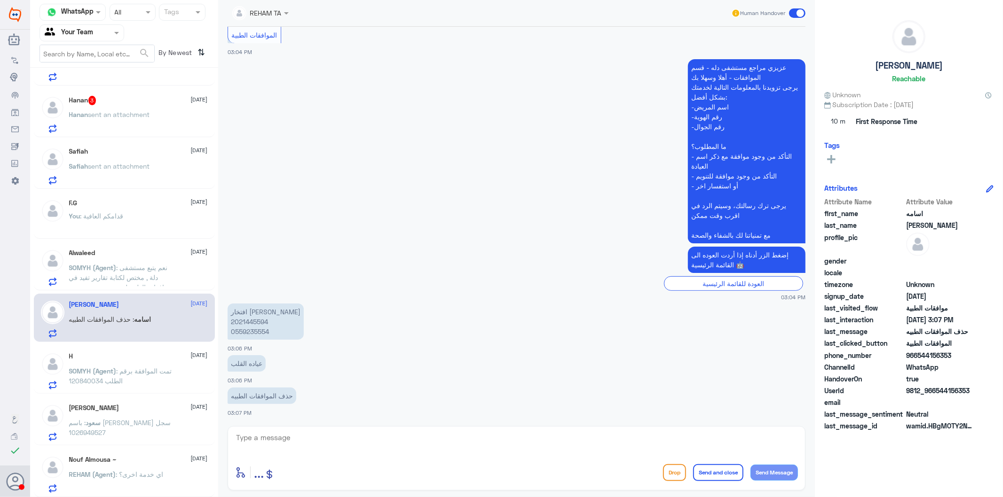
click at [247, 329] on p "افتخار [PERSON_NAME] 2021445594 0559235554" at bounding box center [265, 322] width 76 height 36
copy p "0559235554"
click at [298, 436] on textarea at bounding box center [516, 442] width 563 height 23
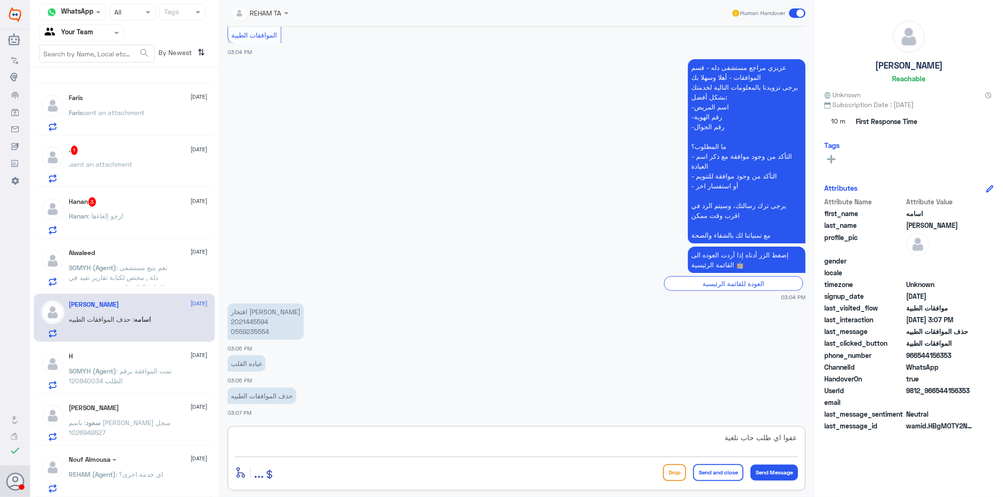
type textarea "عفوا اي طلب حاب تلغية"
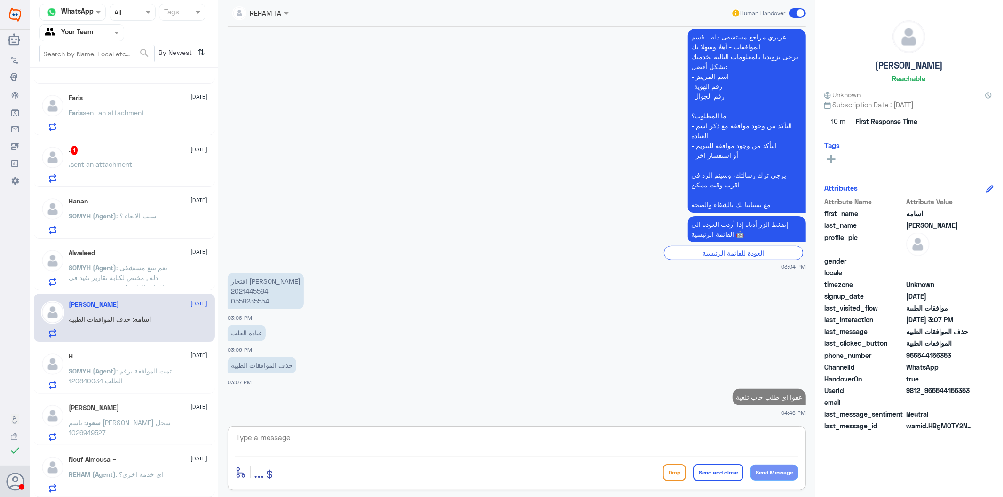
click at [104, 143] on div ". 1 [DATE] . sent an attachment" at bounding box center [124, 163] width 181 height 48
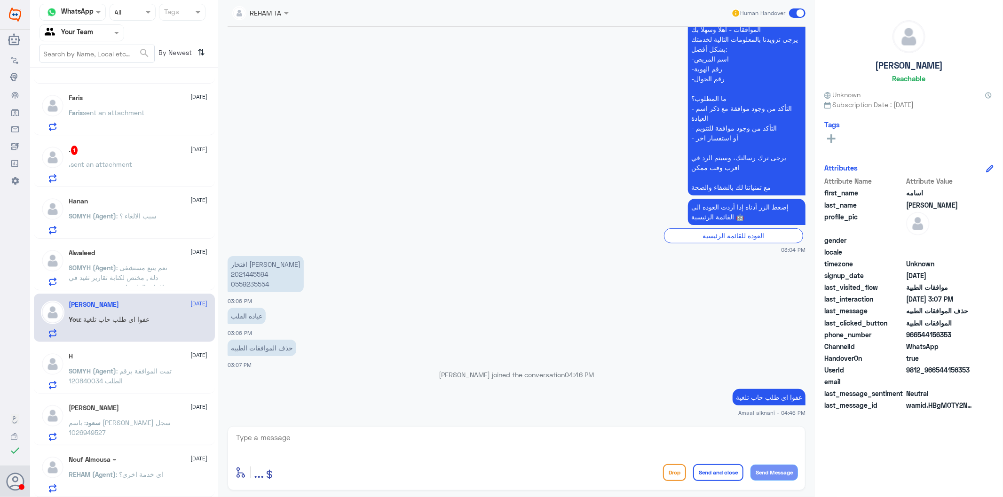
click at [119, 144] on div ". 1 [DATE] . sent an attachment" at bounding box center [124, 163] width 181 height 48
click at [116, 162] on span "sent an attachment" at bounding box center [102, 164] width 62 height 8
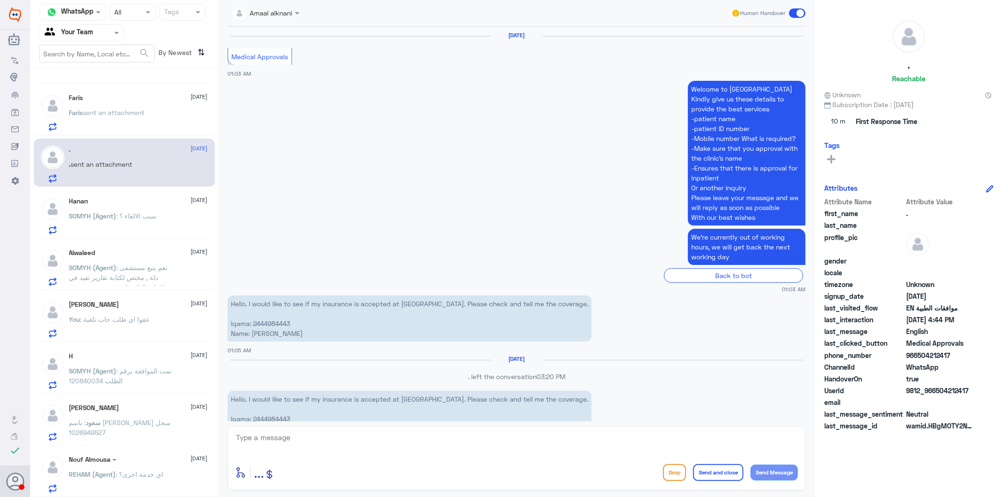
scroll to position [1471, 0]
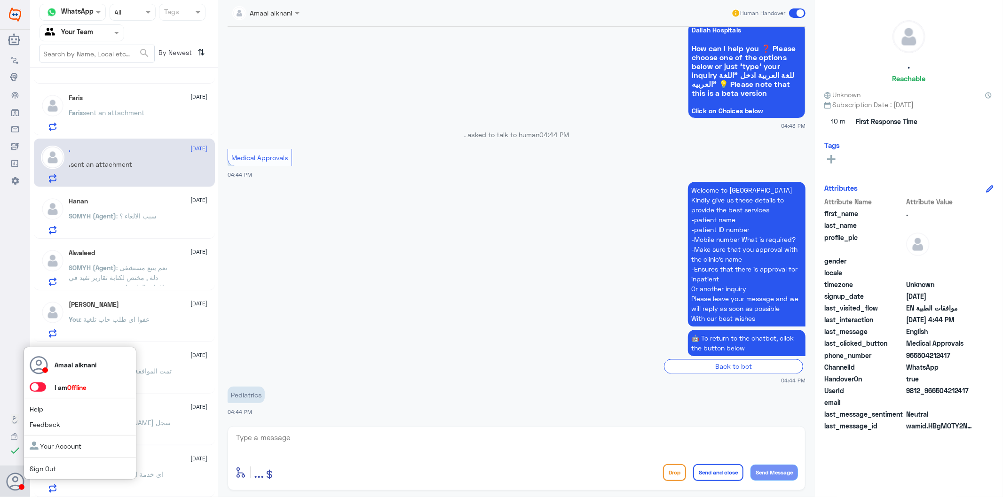
click at [17, 479] on use at bounding box center [16, 482] width 18 height 18
click at [37, 387] on span at bounding box center [38, 387] width 16 height 9
click at [0, 0] on input "checkbox" at bounding box center [0, 0] width 0 height 0
click at [28, 260] on div "Flow Builder Conversational Skills Broadcast Audience Inbox Growth Tools Analyt…" at bounding box center [15, 255] width 30 height 408
click at [93, 97] on div "Faris [DATE]" at bounding box center [138, 98] width 139 height 8
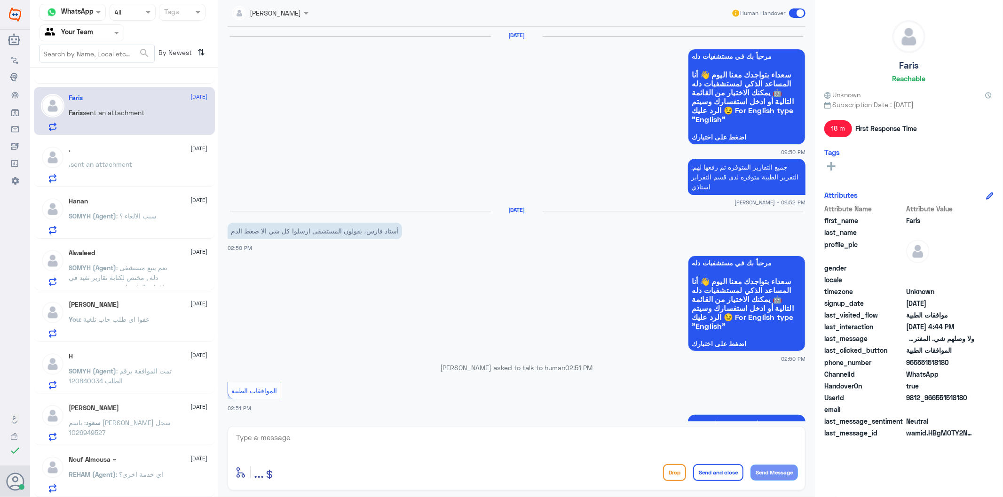
scroll to position [1311, 0]
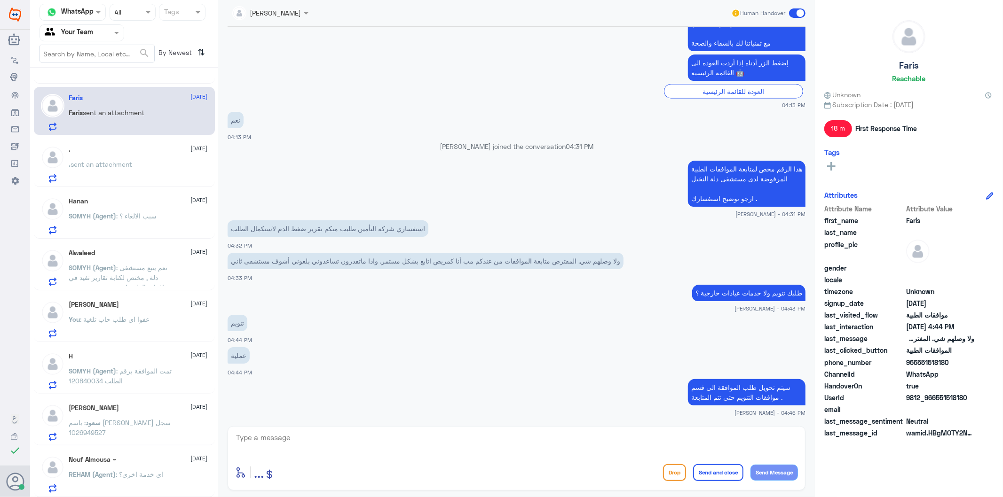
click at [293, 443] on textarea at bounding box center [516, 442] width 563 height 23
click at [120, 165] on span "sent an attachment" at bounding box center [102, 164] width 62 height 8
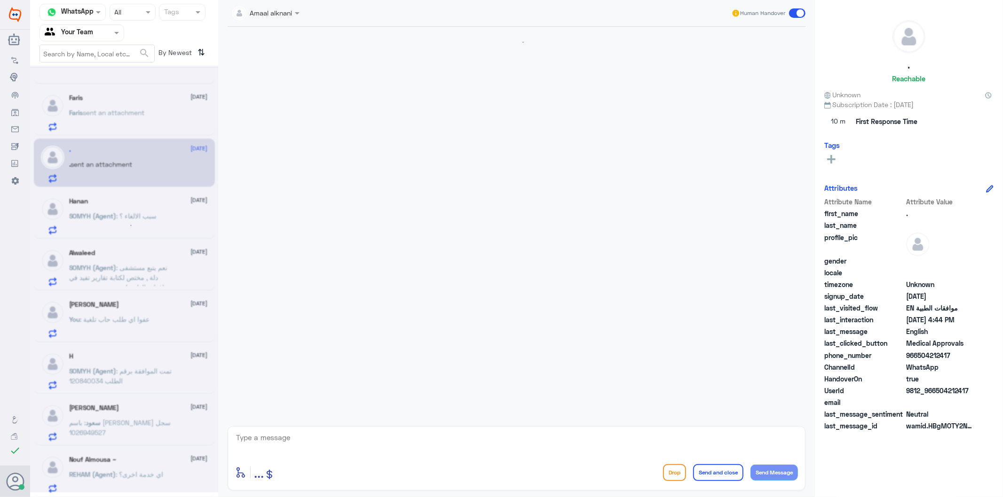
scroll to position [1471, 0]
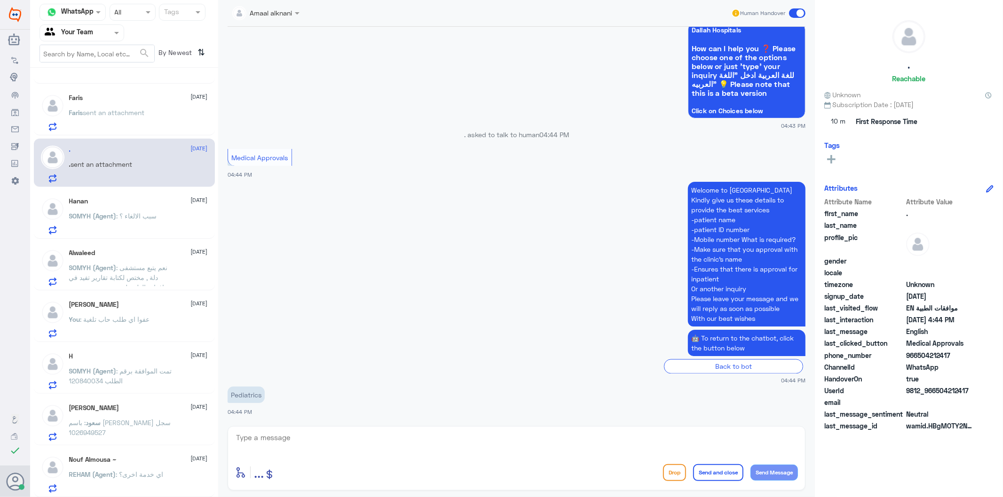
click at [116, 122] on p "Faris sent an attachment" at bounding box center [107, 120] width 76 height 24
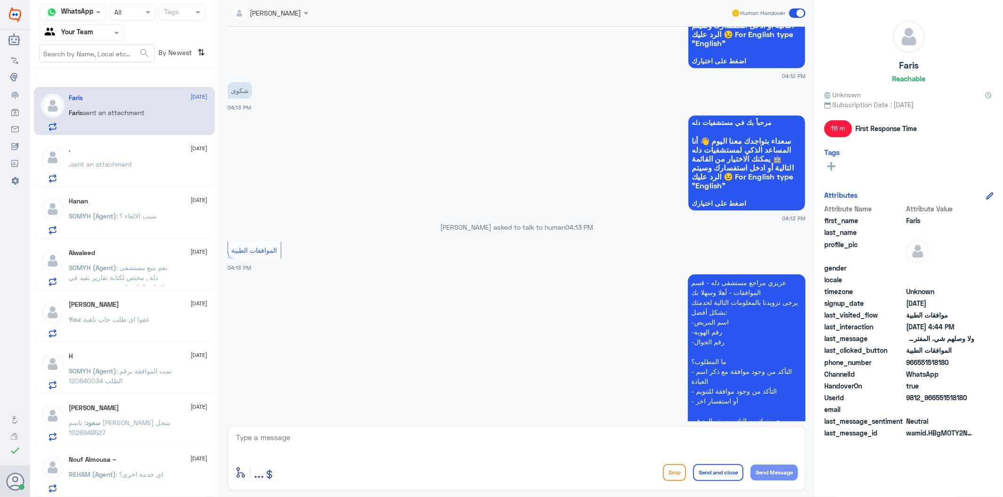
scroll to position [894, 0]
click at [149, 167] on div ". sent an attachment" at bounding box center [138, 172] width 139 height 21
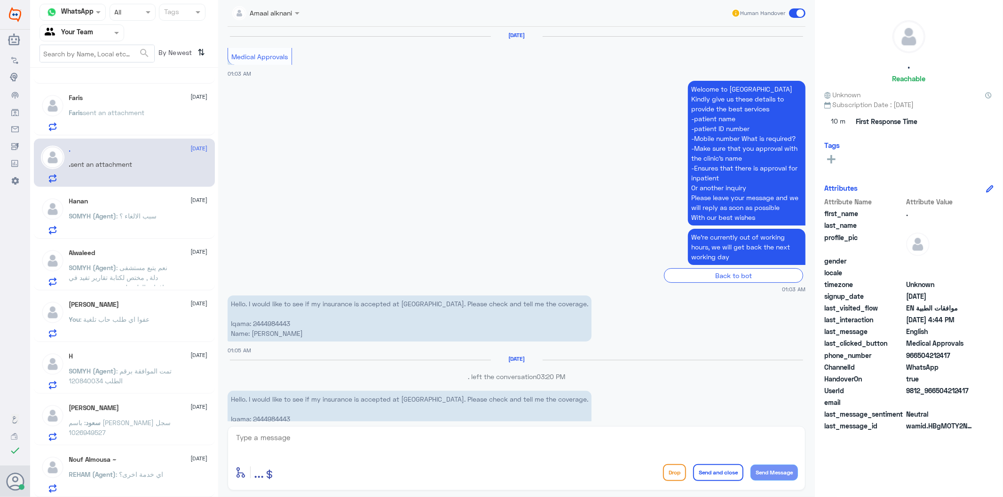
scroll to position [1471, 0]
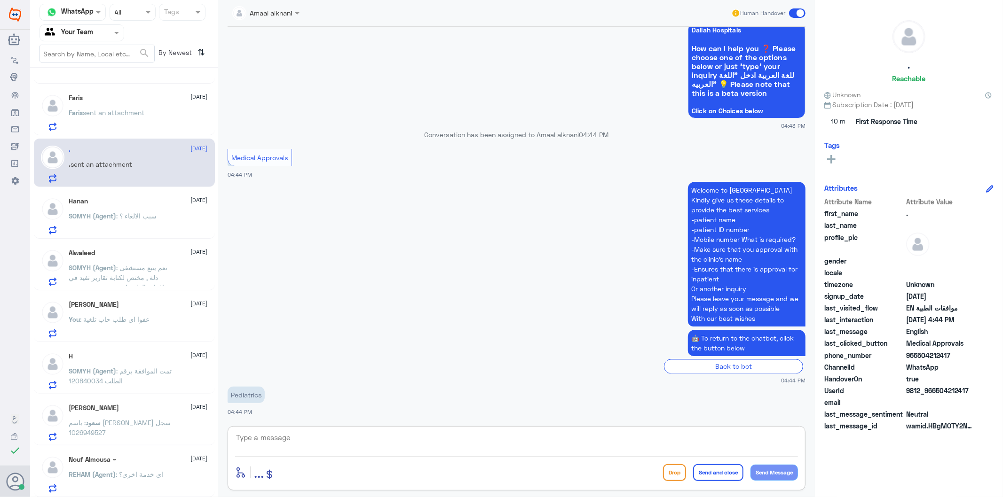
click at [277, 450] on textarea at bounding box center [516, 442] width 563 height 23
click at [341, 439] on textarea at bounding box center [516, 442] width 563 height 23
type textarea "How can I help you ?"
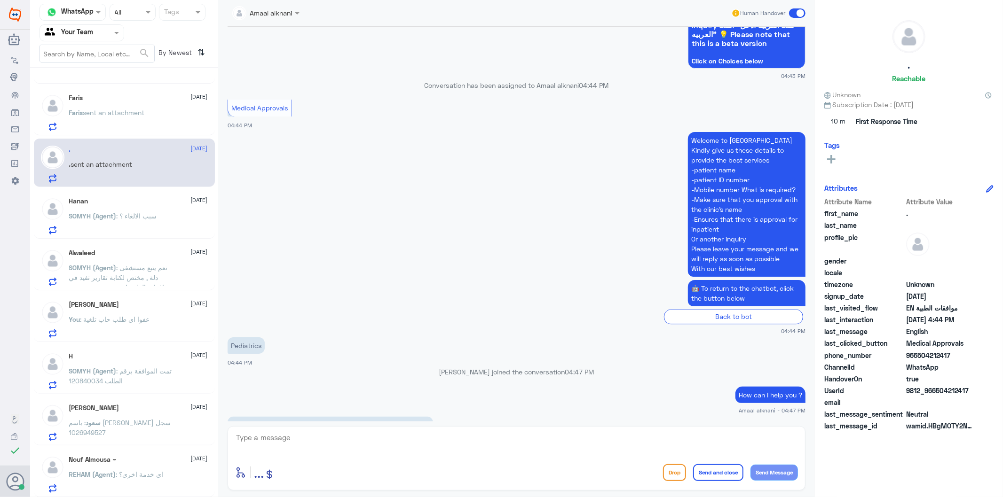
scroll to position [1531, 0]
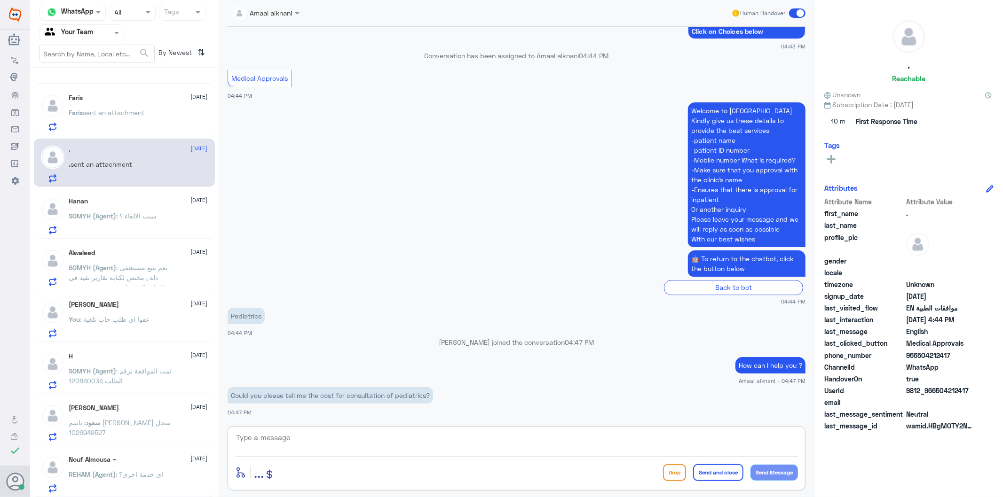
click at [326, 396] on p "Could you please tell me the cost for consultation of pediatrics?" at bounding box center [329, 395] width 205 height 16
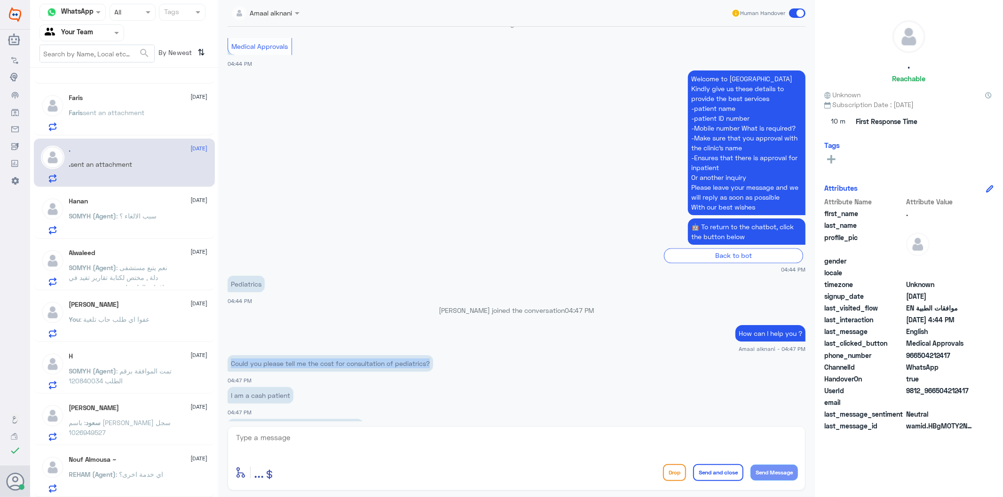
scroll to position [1595, 0]
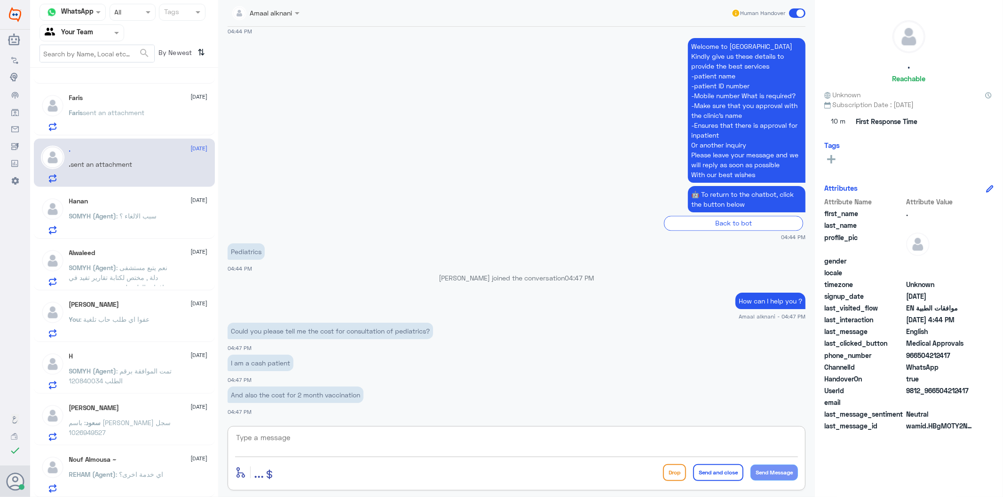
click at [330, 445] on textarea at bounding box center [516, 442] width 563 height 23
paste textarea "Please call the unified number 920012222 for further information."
type textarea "Please call the unified number 920012222 for further information"
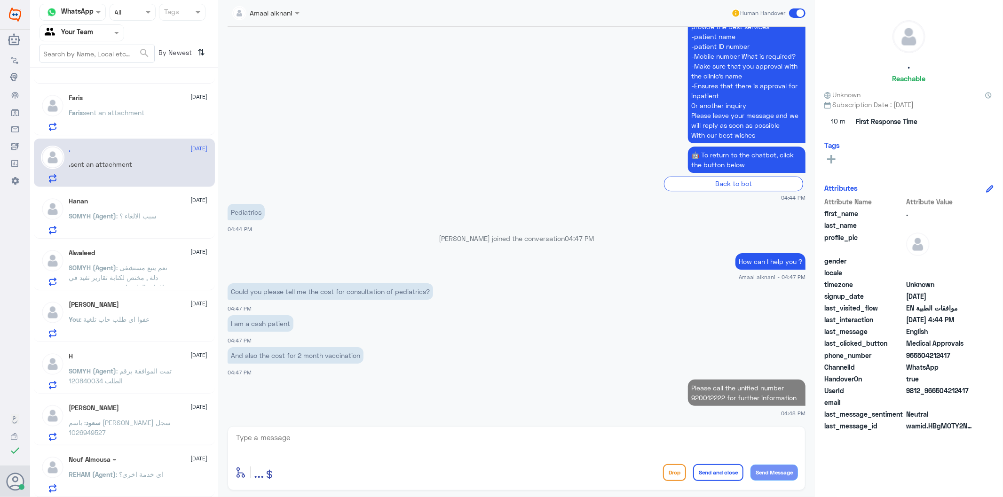
click at [635, 431] on div "enter flow name ... Drop Send and close Send Message" at bounding box center [516, 458] width 578 height 64
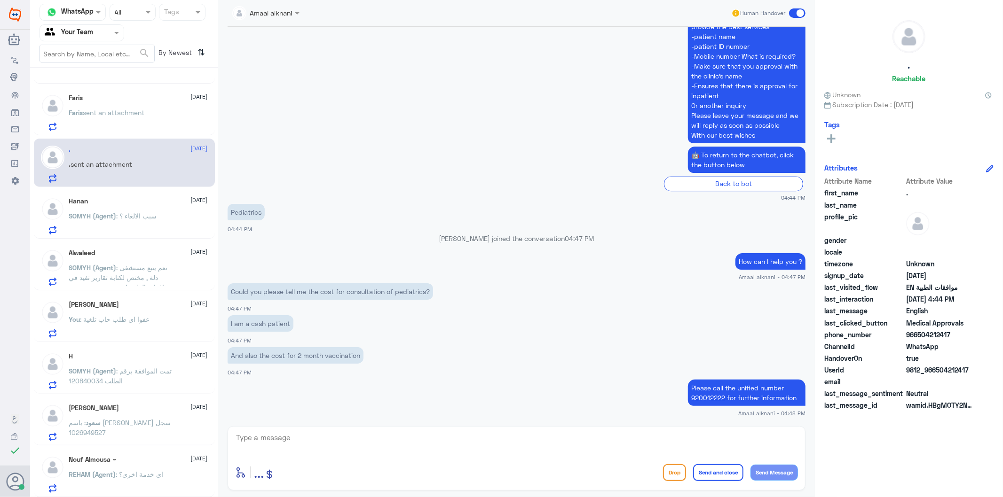
click at [716, 471] on button "Send and close" at bounding box center [718, 472] width 50 height 17
click at [702, 437] on textarea at bounding box center [516, 442] width 563 height 23
paste textarea "We wish you health"
click at [611, 442] on textarea "We wish you health" at bounding box center [516, 442] width 563 height 23
type textarea "We wish you health"
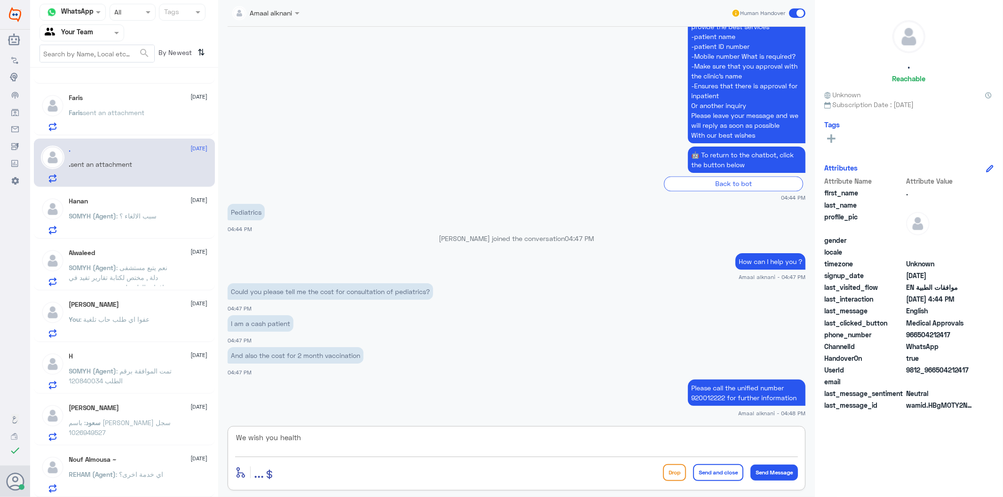
click at [732, 466] on button "Send and close" at bounding box center [718, 472] width 50 height 17
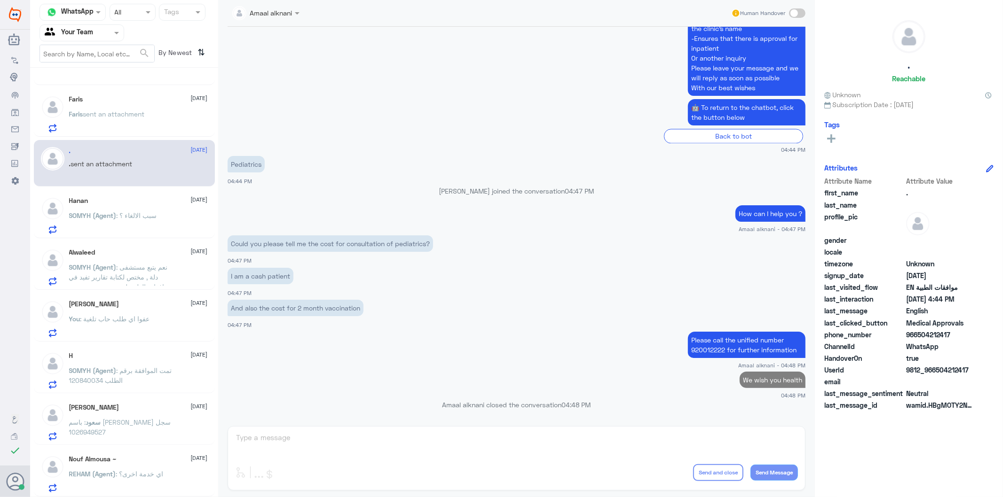
scroll to position [87, 0]
click at [123, 97] on div "Faris [DATE]" at bounding box center [138, 100] width 139 height 8
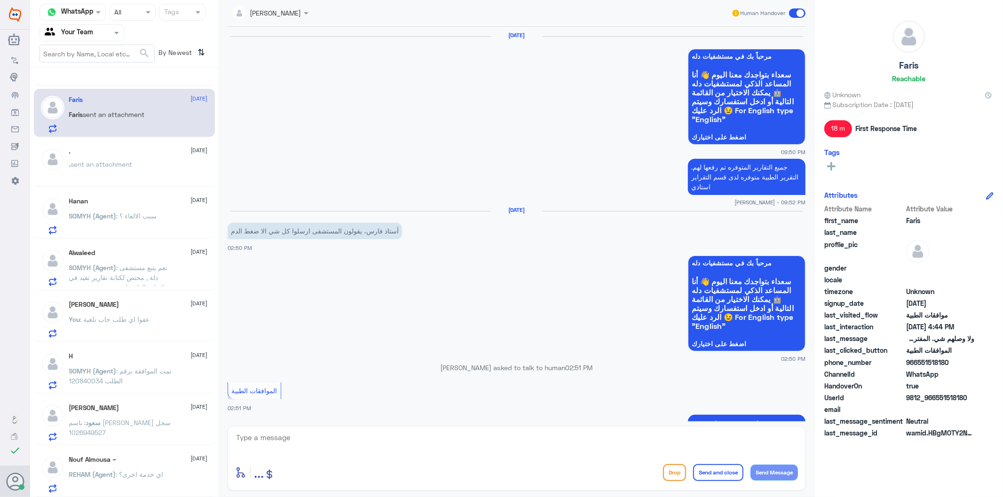
scroll to position [1311, 0]
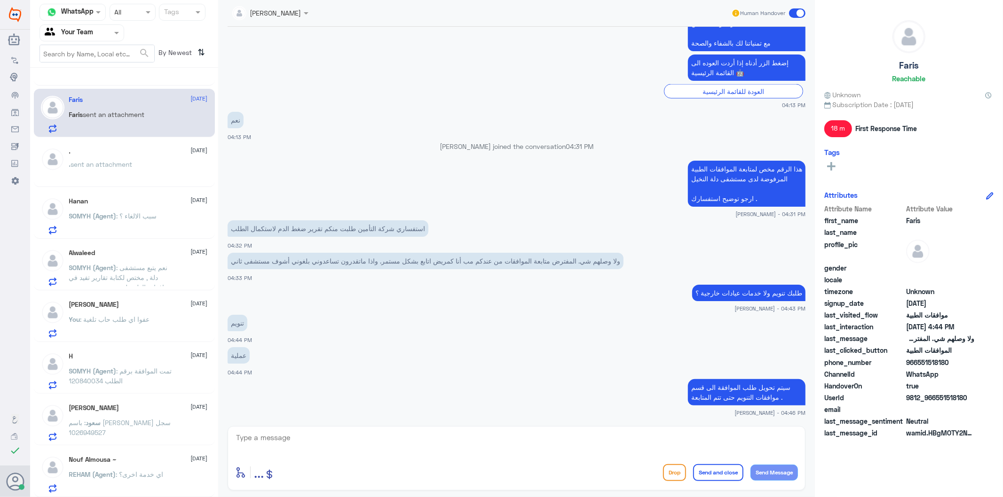
click at [157, 212] on span ": سبب الالغاء ؟" at bounding box center [137, 216] width 40 height 8
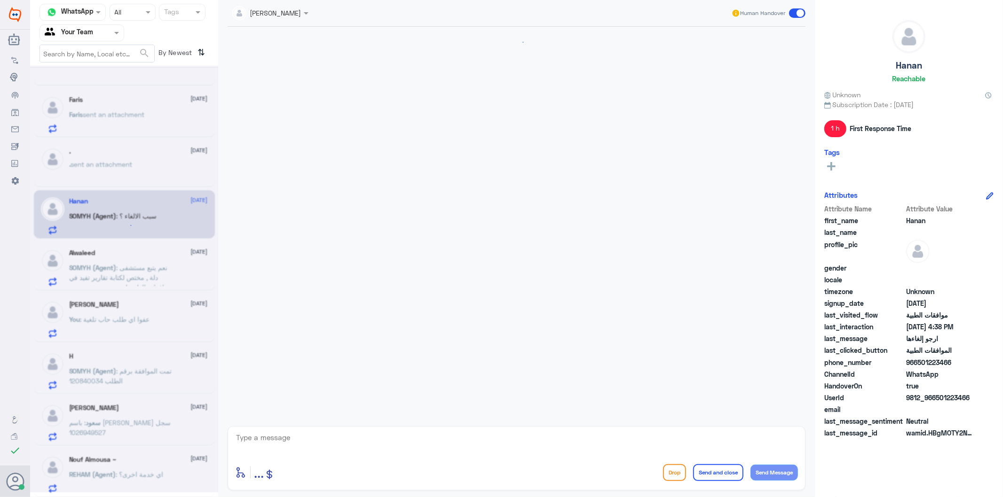
scroll to position [311, 0]
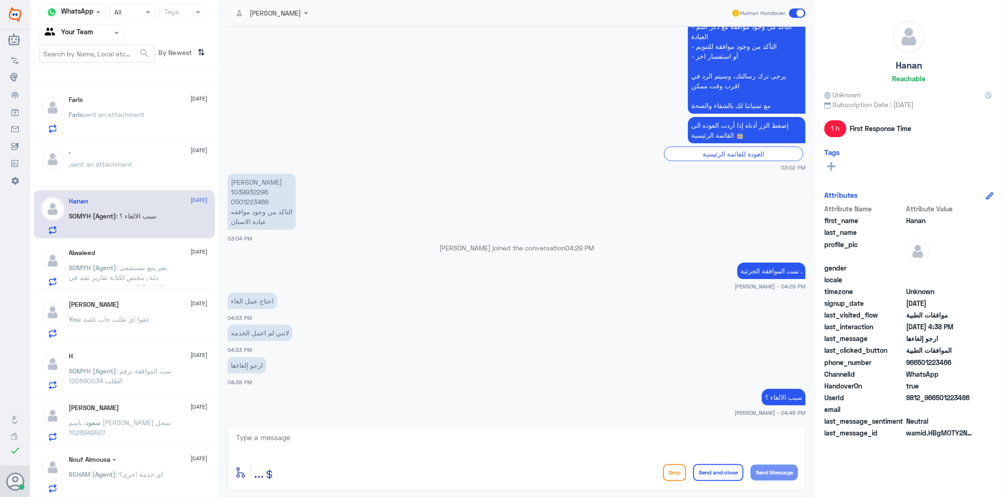
click at [109, 264] on span "SOMYH (Agent)" at bounding box center [92, 268] width 47 height 8
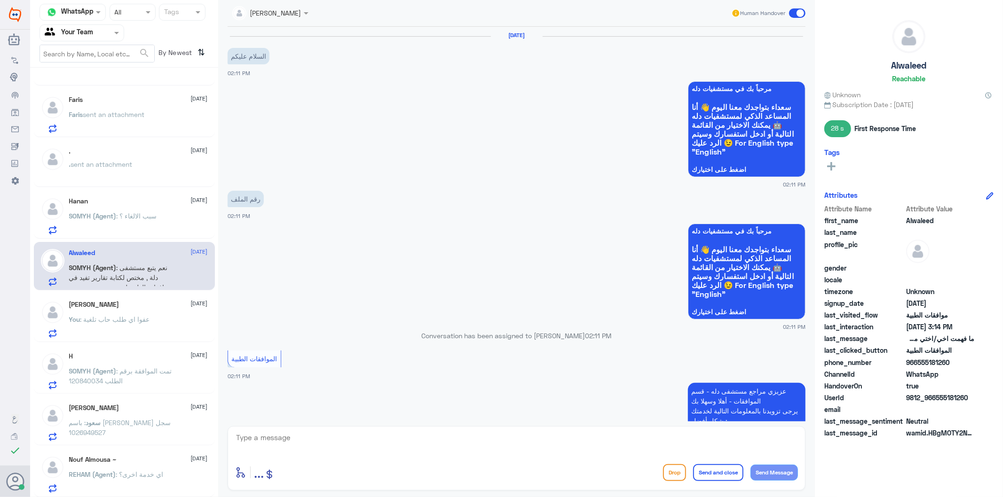
scroll to position [722, 0]
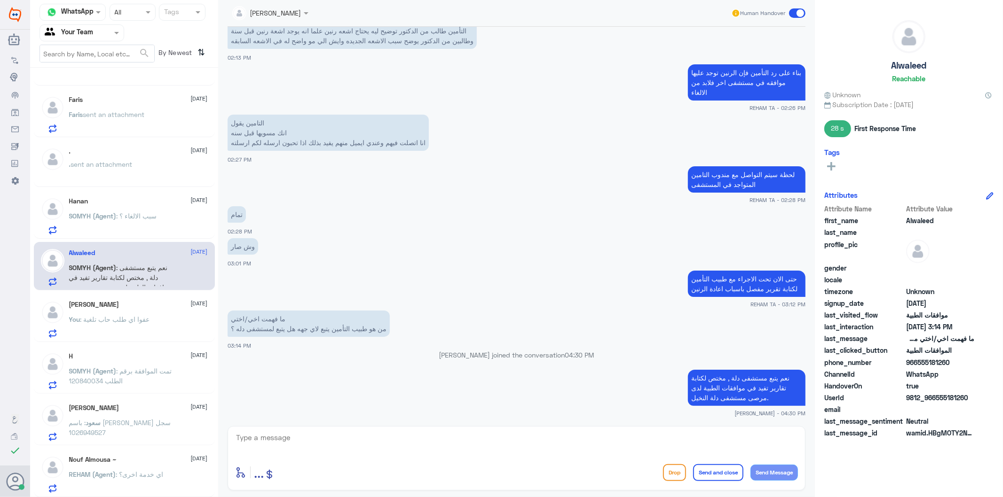
click at [96, 319] on span ": عفوا اي طلب حاب تلغية" at bounding box center [115, 319] width 70 height 8
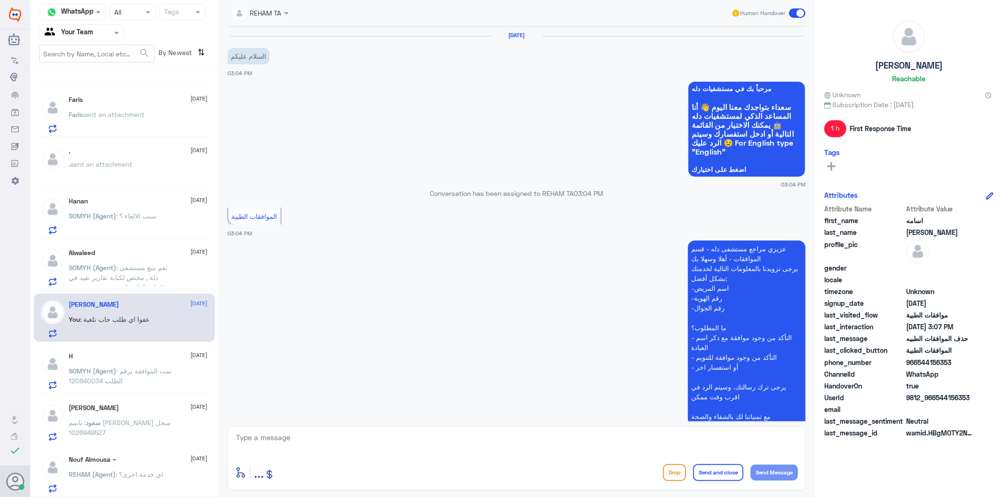
scroll to position [229, 0]
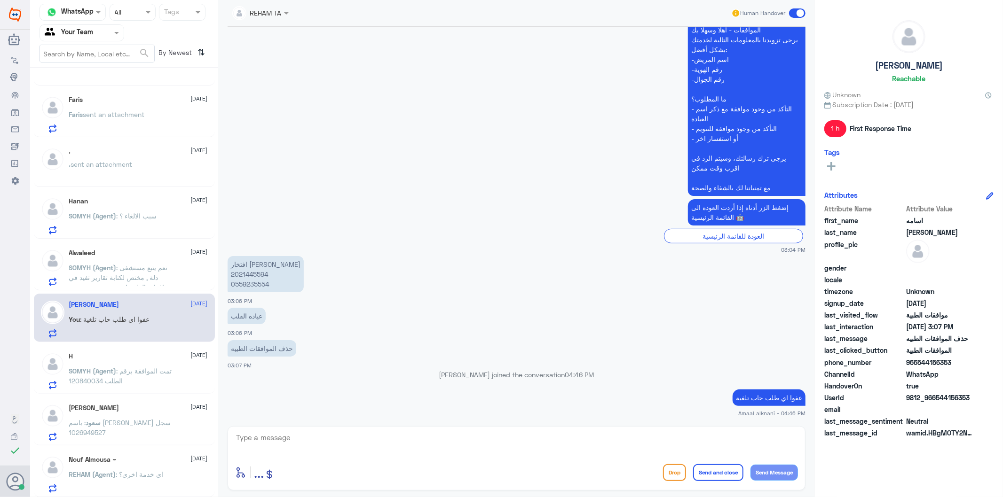
click at [80, 375] on p "SOMYH (Agent) : تمت الموافقة برقم الطلب 120840034" at bounding box center [122, 378] width 106 height 24
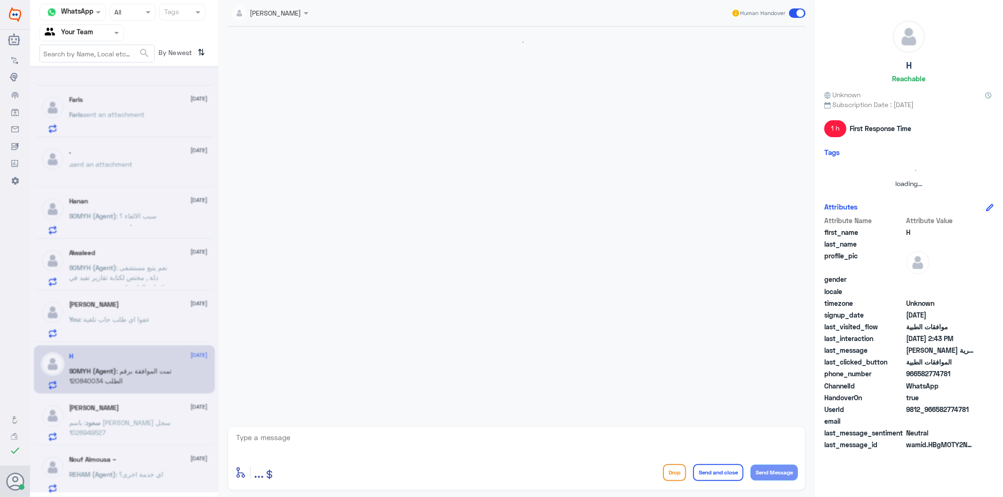
scroll to position [175, 0]
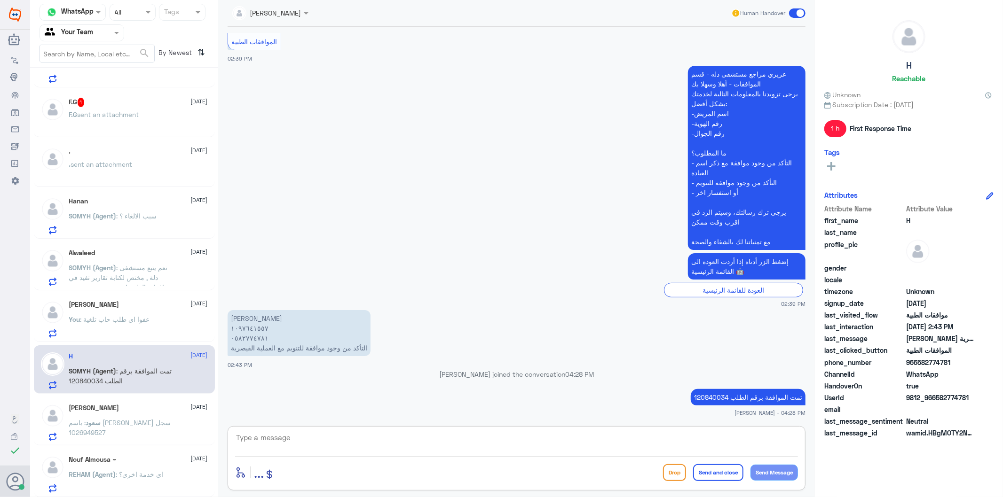
click at [311, 441] on textarea at bounding box center [516, 442] width 563 height 23
type textarea "قدامكم العافية"
click at [695, 469] on button "Send and close" at bounding box center [718, 472] width 50 height 17
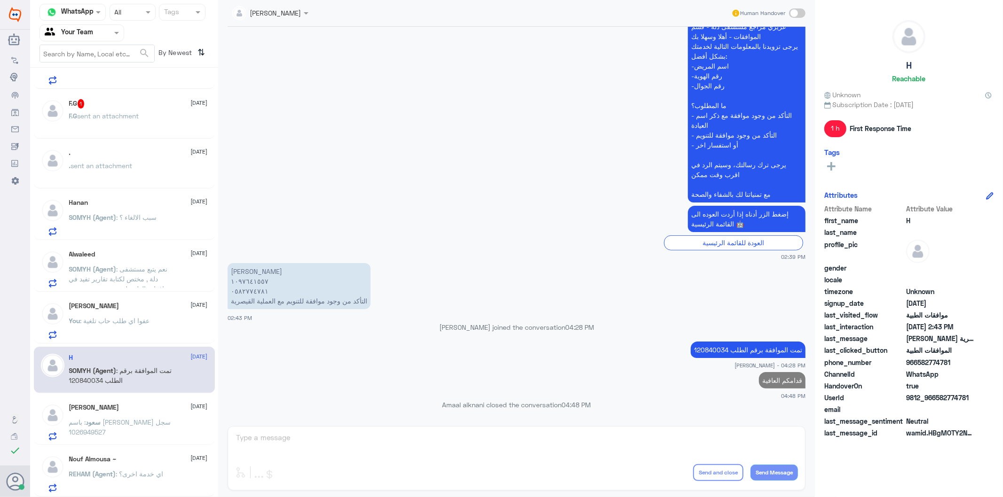
scroll to position [86, 0]
click at [103, 437] on p "سعود : باسم [PERSON_NAME] سجل 1026949527" at bounding box center [122, 430] width 106 height 24
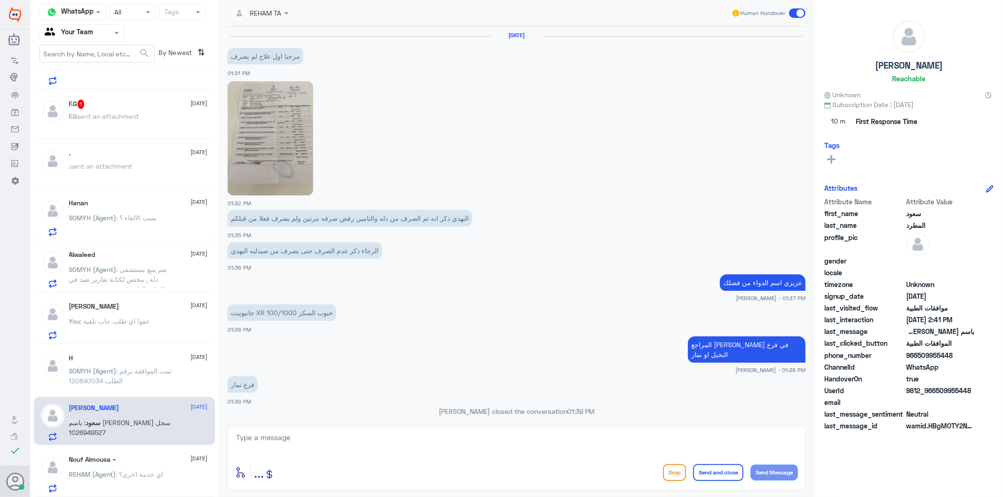
scroll to position [1169, 0]
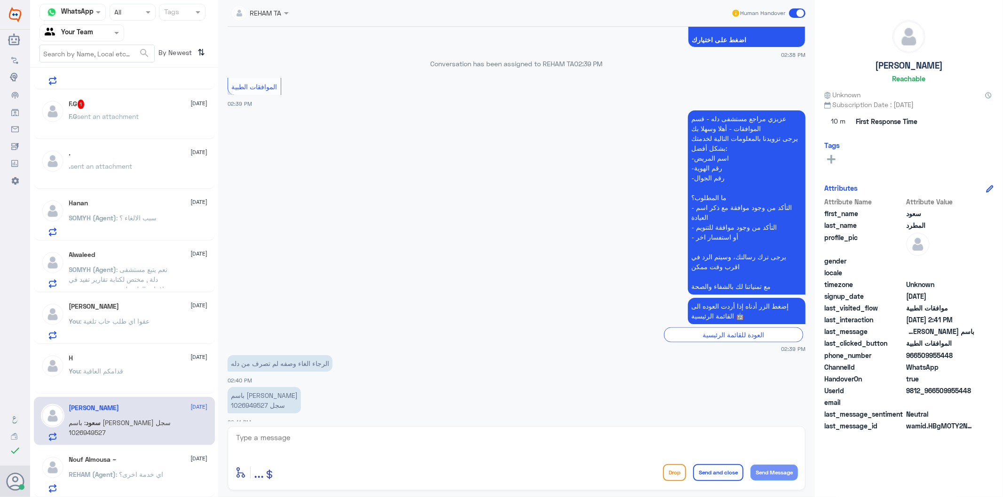
click at [250, 393] on p "باسم [PERSON_NAME] سجل 1026949527" at bounding box center [263, 400] width 73 height 26
copy p "1026949527"
click at [365, 444] on textarea at bounding box center [516, 442] width 563 height 23
type textarea "عفوا لايوجد وصفه مرفوعة لدينا"
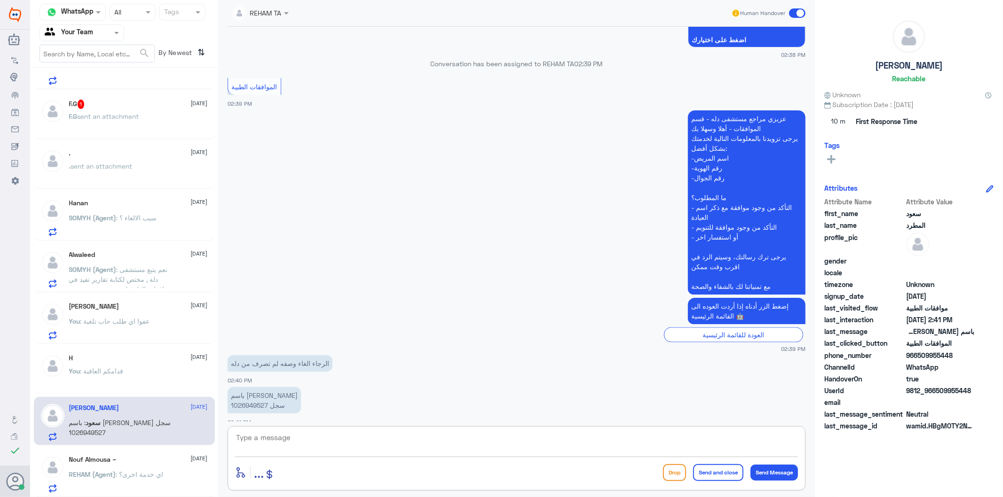
scroll to position [1199, 0]
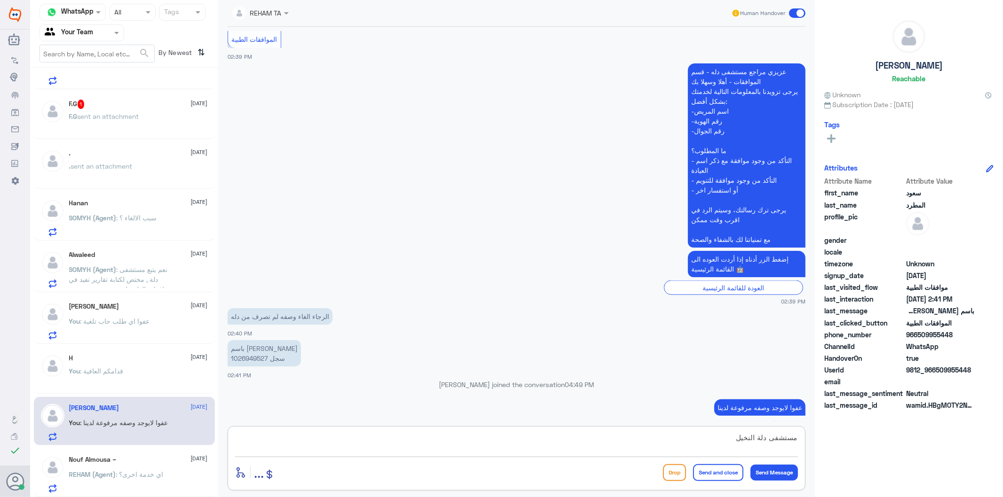
type textarea "مستشفى دلة النخيل ؟"
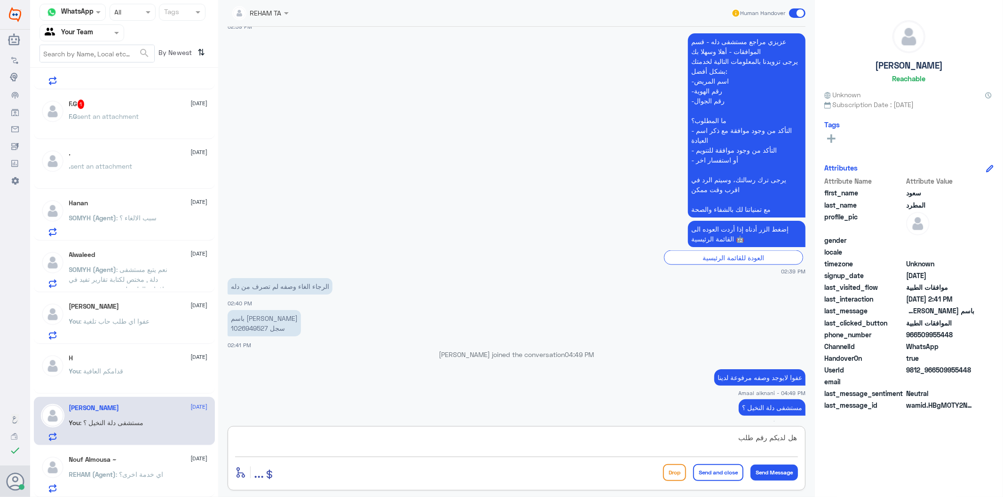
type textarea "هل لديكم رقم طلب"
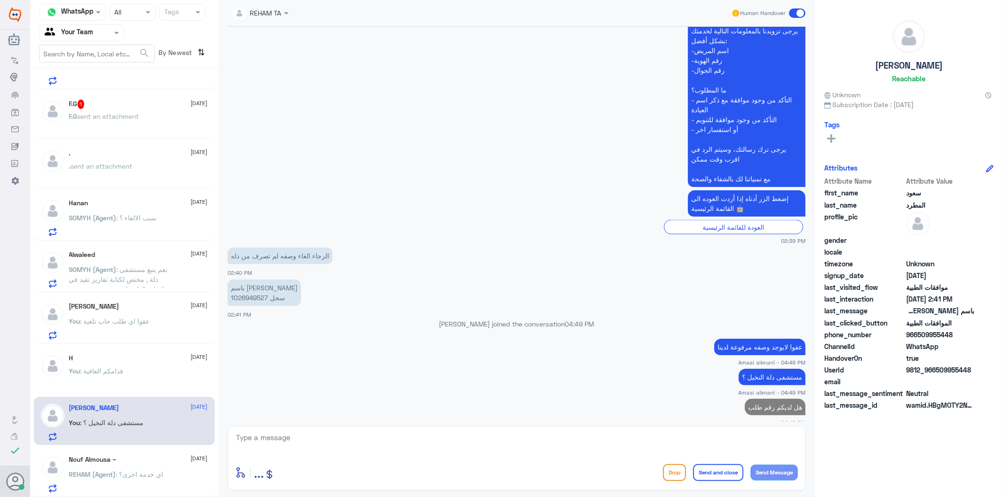
click at [120, 467] on div "Nouf Almousa ~ [DATE][PERSON_NAME] (Agent) : اي خدمة اخرى؟" at bounding box center [138, 474] width 139 height 37
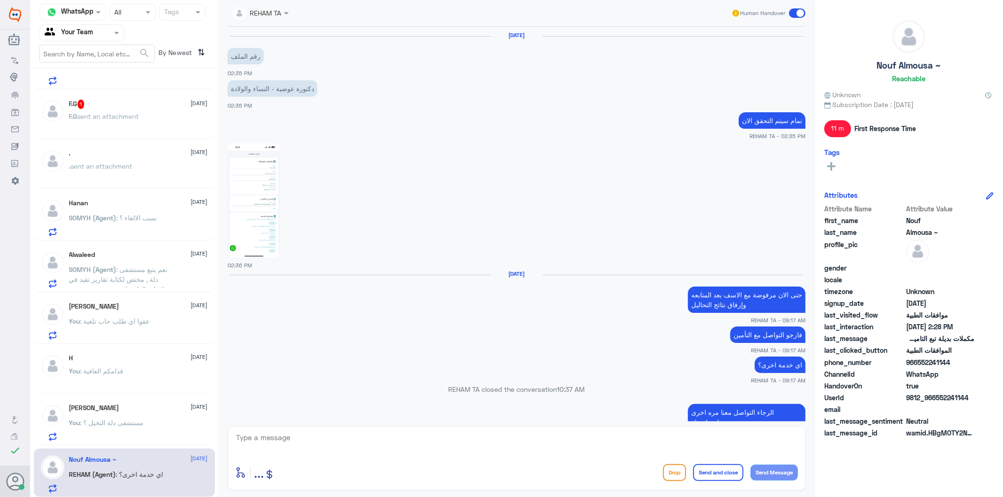
scroll to position [974, 0]
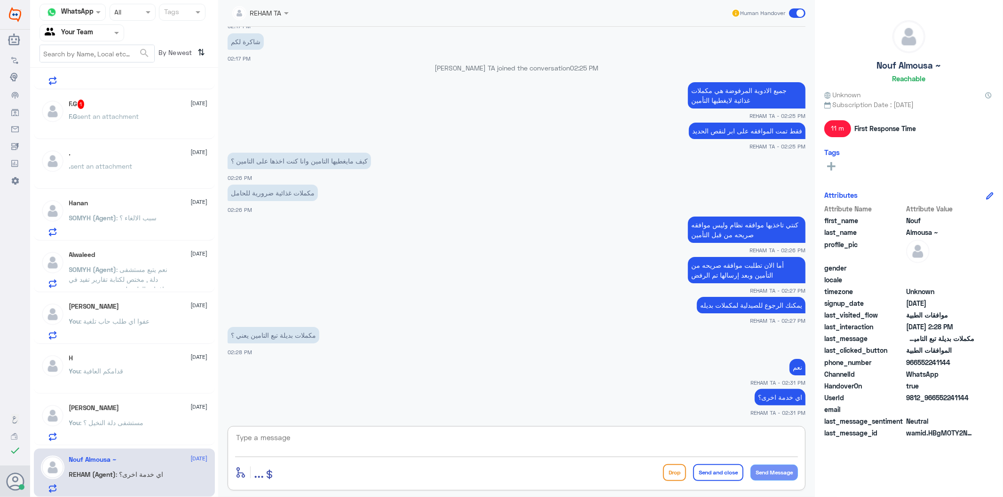
click at [290, 445] on textarea at bounding box center [516, 442] width 563 height 23
type textarea "نسعد دوما بخدمتكم ونتمنى لكم دوام الصحة والعافية"
click at [718, 472] on button "Send and close" at bounding box center [718, 472] width 50 height 17
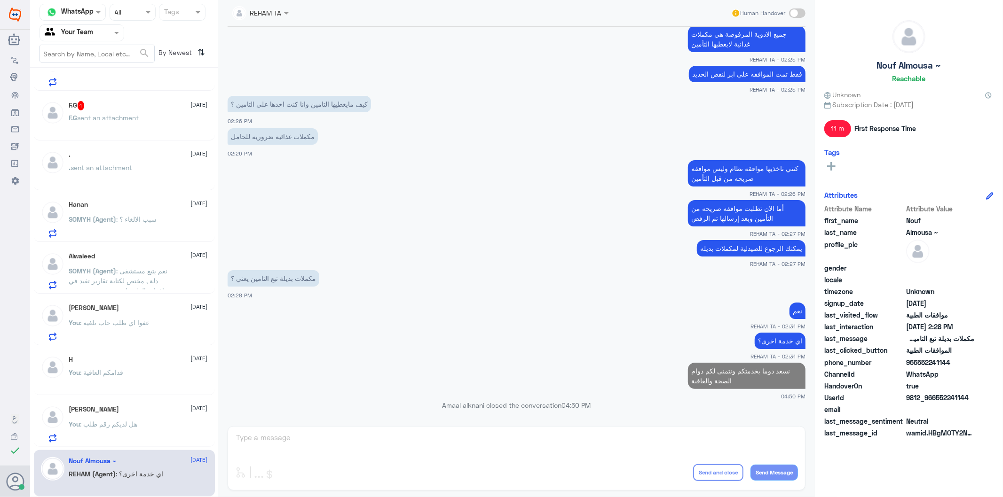
scroll to position [84, 0]
click at [144, 424] on div "You : هل لديكم رقم طلب" at bounding box center [138, 432] width 139 height 21
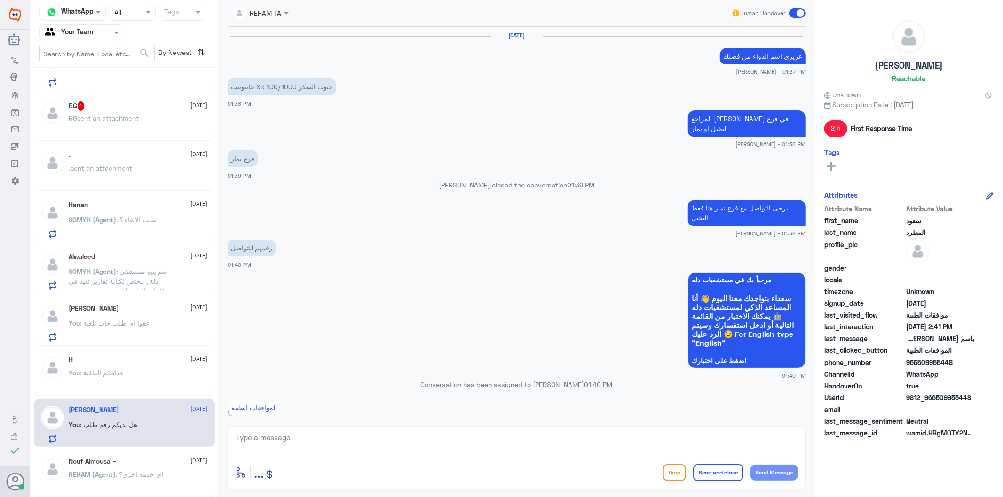
scroll to position [1050, 0]
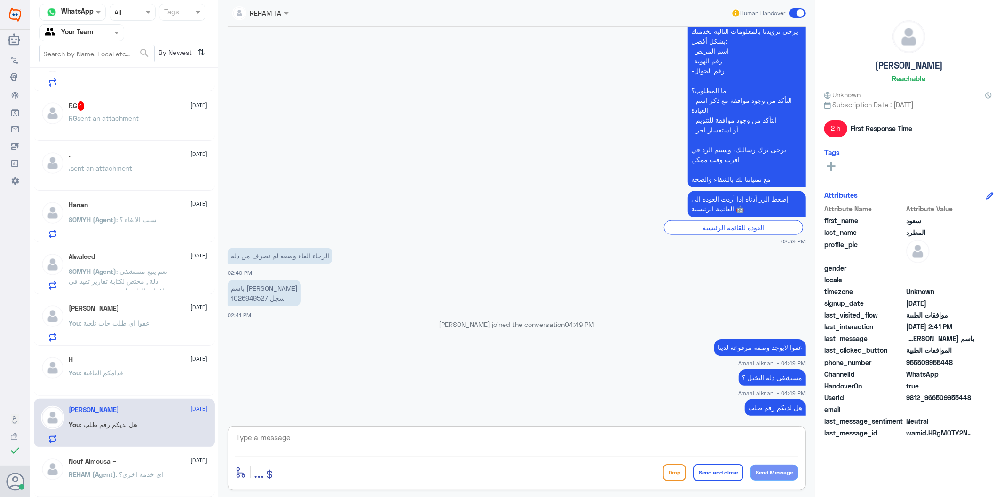
click at [303, 440] on textarea at bounding box center [516, 442] width 563 height 23
click at [119, 371] on span ": قدامكم العافية" at bounding box center [101, 373] width 43 height 8
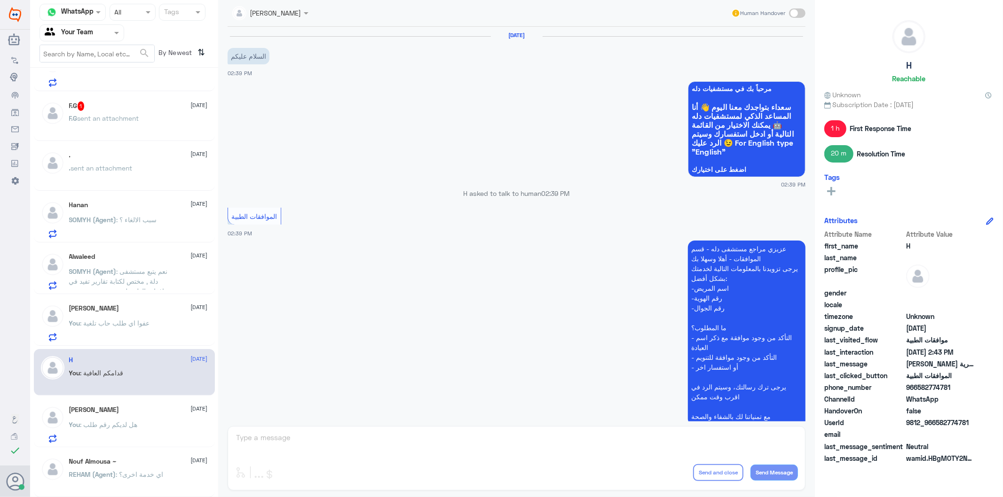
scroll to position [222, 0]
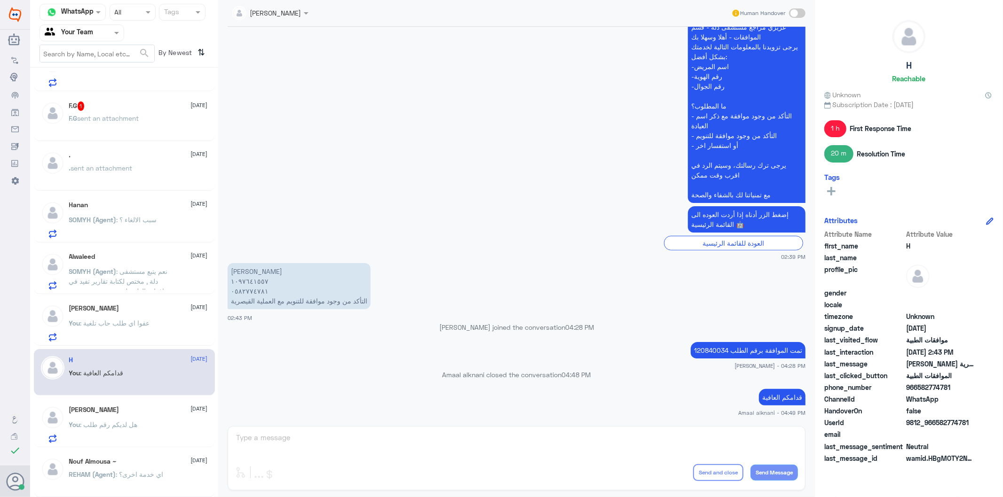
click at [351, 433] on div "SOMYH ALI Human Handover [DATE] السلام عليكم 02:39 PM مرحباً بك في مستشفيات دله…" at bounding box center [516, 250] width 596 height 500
click at [97, 34] on div at bounding box center [82, 32] width 84 height 11
click at [93, 63] on b "Unassigned" at bounding box center [79, 61] width 36 height 8
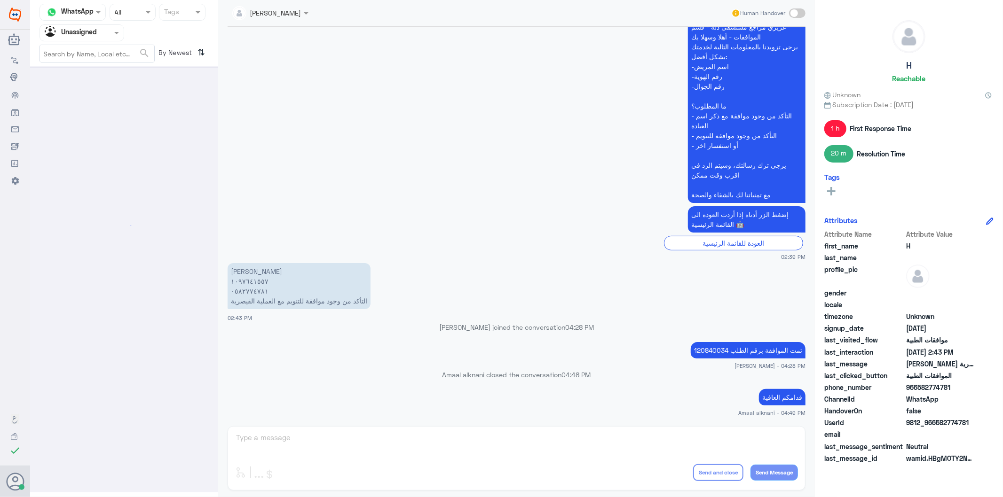
click at [95, 36] on input "text" at bounding box center [71, 32] width 52 height 11
click at [83, 81] on Inbox "Your Inbox" at bounding box center [77, 83] width 33 height 8
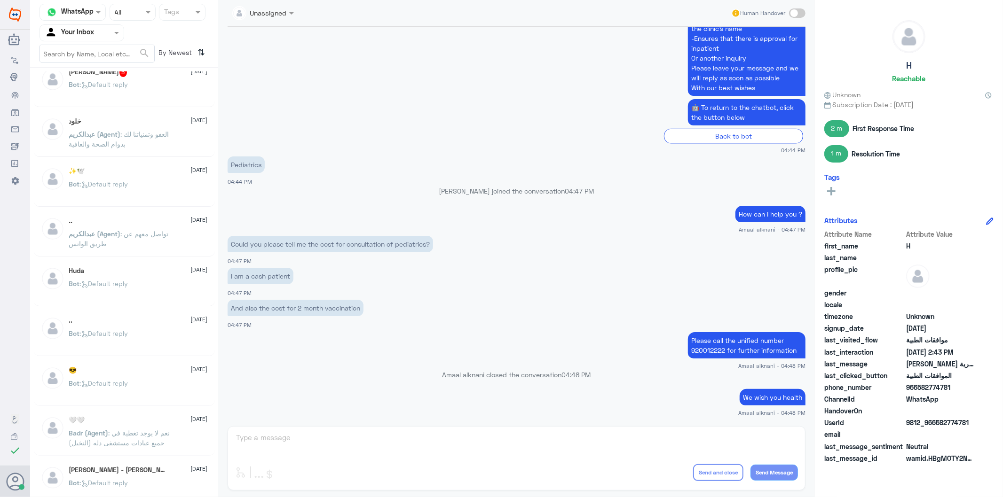
scroll to position [522, 0]
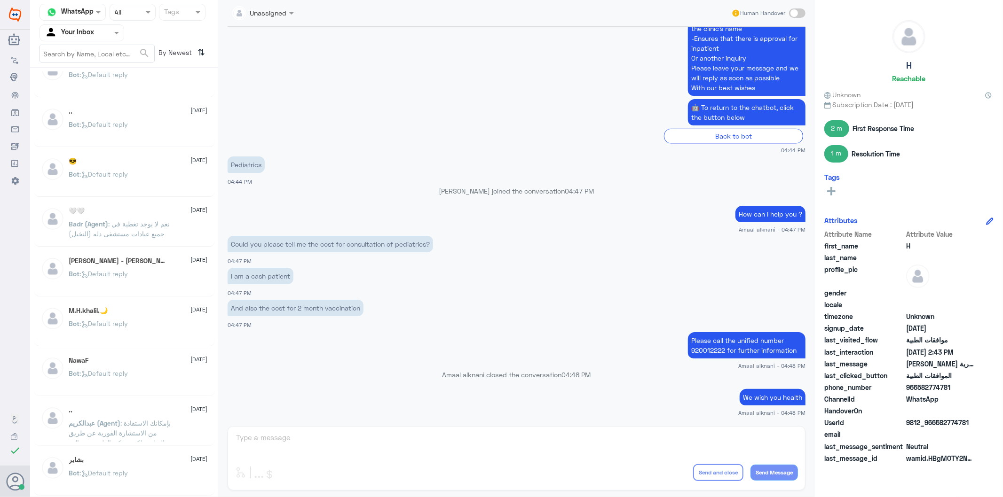
click at [112, 29] on span at bounding box center [118, 33] width 12 height 10
click at [95, 104] on div "Your Team" at bounding box center [81, 106] width 85 height 22
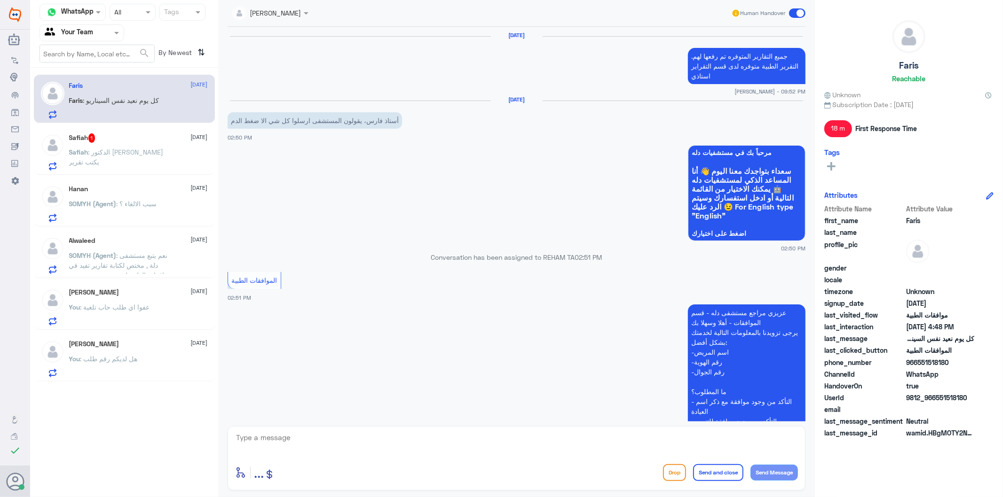
scroll to position [1233, 0]
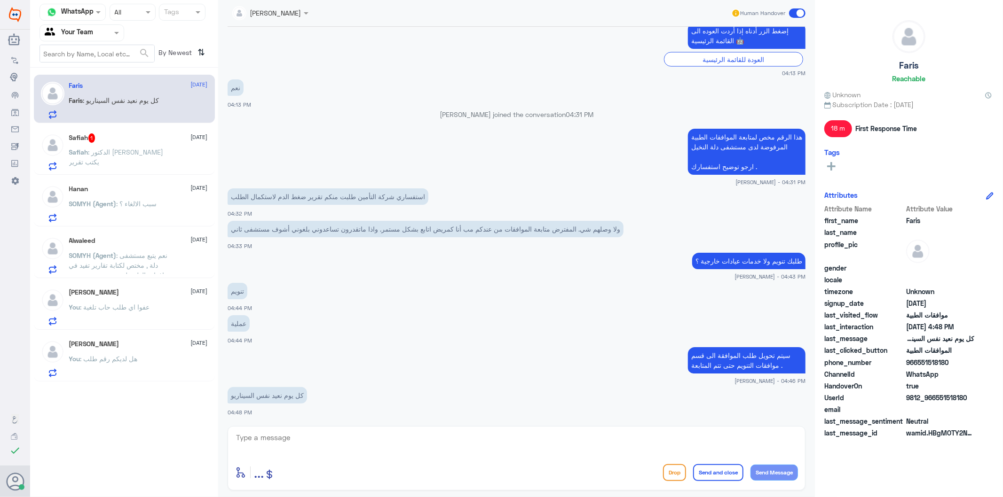
click at [102, 34] on div at bounding box center [82, 32] width 84 height 11
click at [92, 79] on Inbox "Your Inbox" at bounding box center [77, 83] width 33 height 8
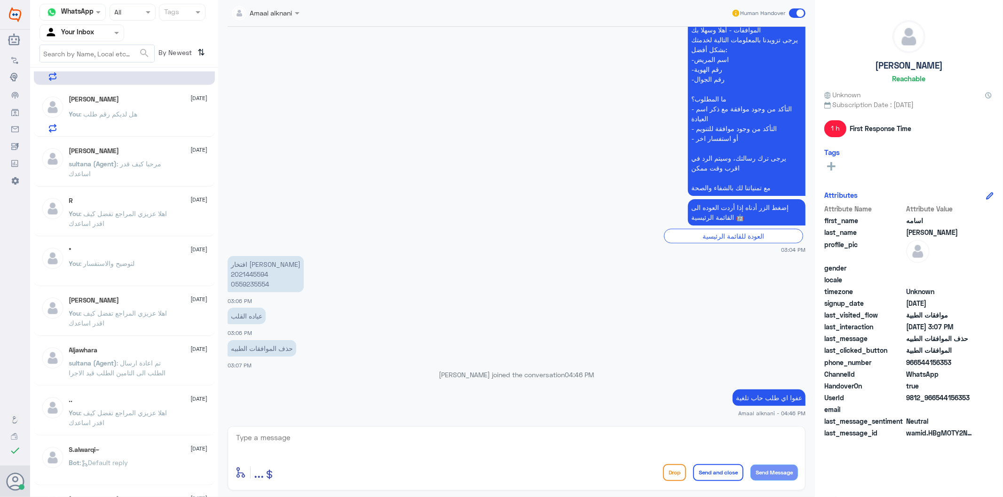
scroll to position [77, 0]
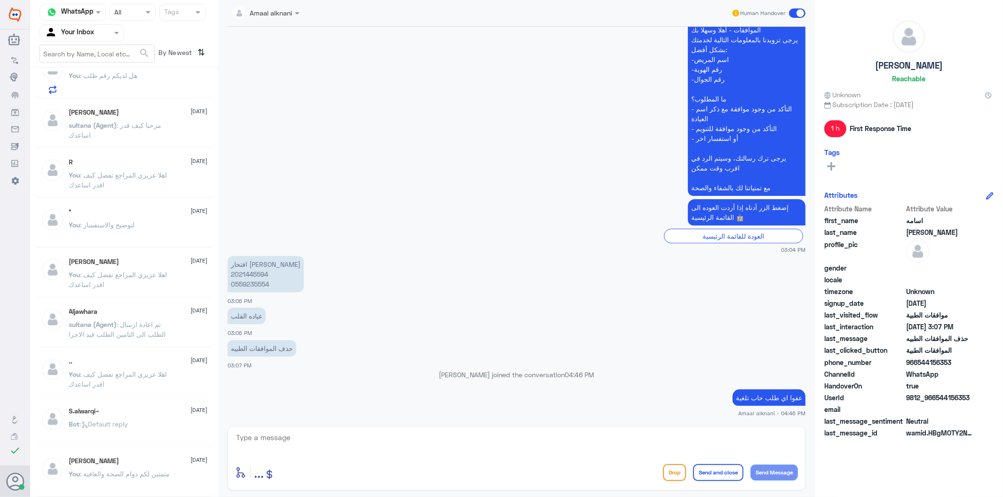
click at [135, 135] on p "[PERSON_NAME] (Agent) : مرحبا كيف قدر اساعدك" at bounding box center [122, 132] width 106 height 24
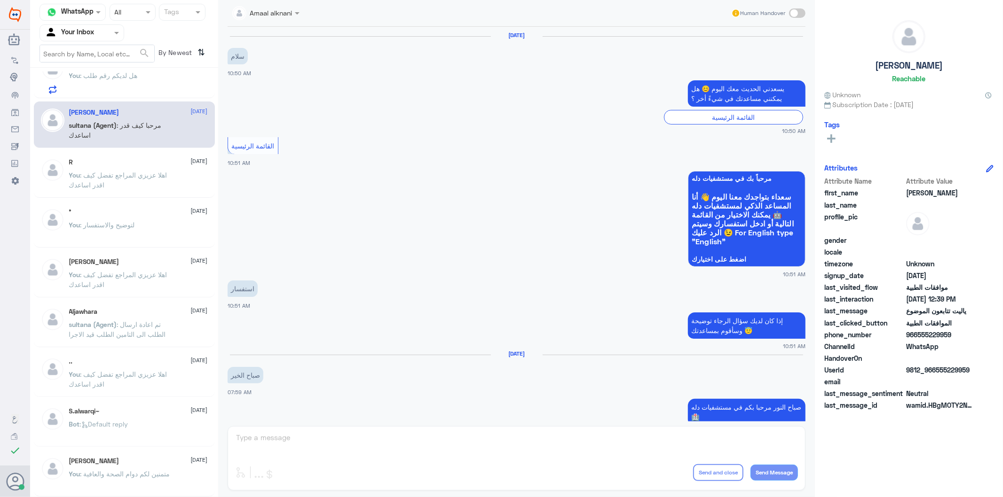
scroll to position [855, 0]
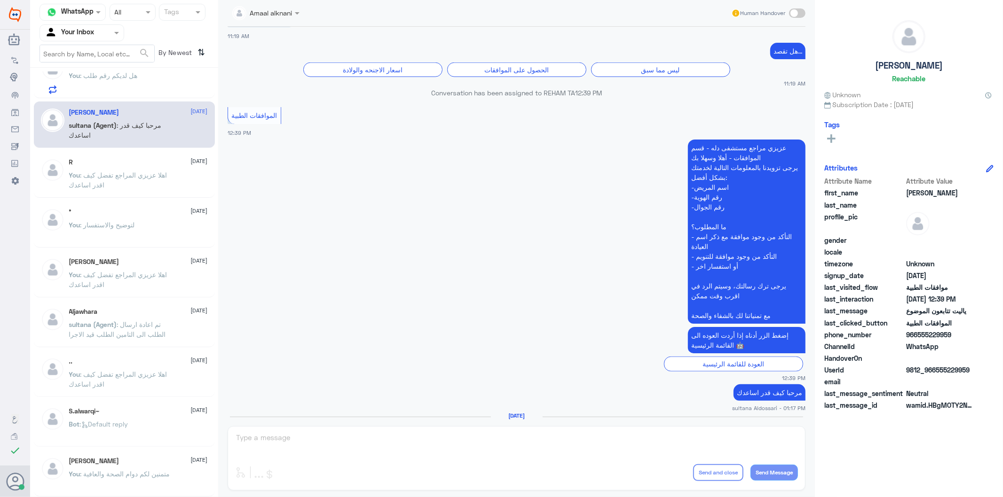
click at [268, 436] on div "Amaal alknani Human Handover [DATE] سلام 10:50 AM يسعدني الحديث معك [DATE] 😊 هل…" at bounding box center [516, 250] width 596 height 500
drag, startPoint x: 268, startPoint y: 436, endPoint x: 186, endPoint y: 293, distance: 165.3
click at [262, 427] on div "Amaal alknani Human Handover [DATE] سلام 10:50 AM يسعدني الحديث معك [DATE] 😊 هل…" at bounding box center [516, 250] width 596 height 500
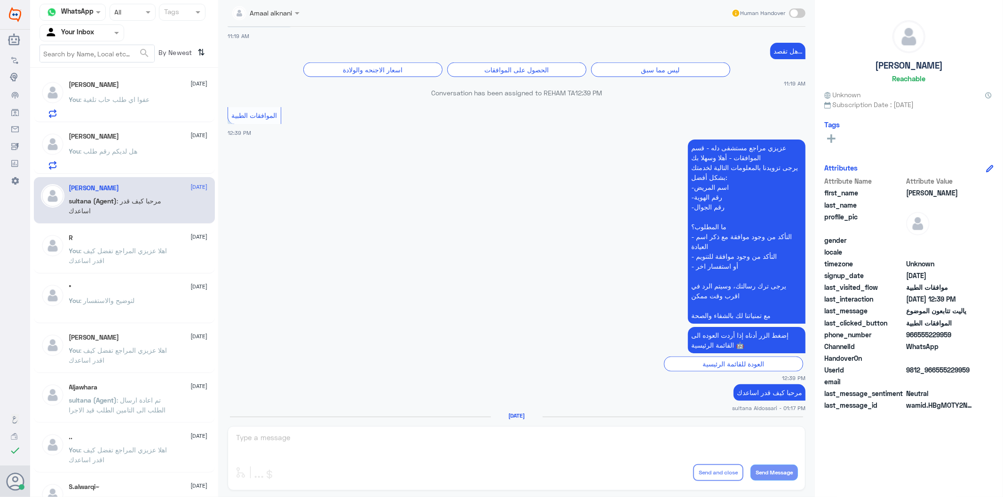
scroll to position [0, 0]
click at [154, 150] on div "You : هل لديكم رقم طلب" at bounding box center [138, 159] width 139 height 21
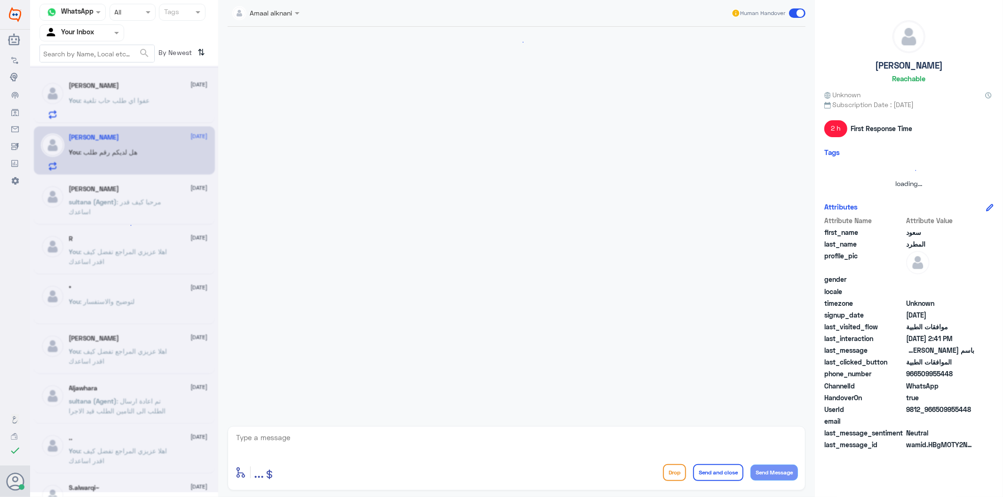
drag, startPoint x: 146, startPoint y: 96, endPoint x: 116, endPoint y: 46, distance: 58.6
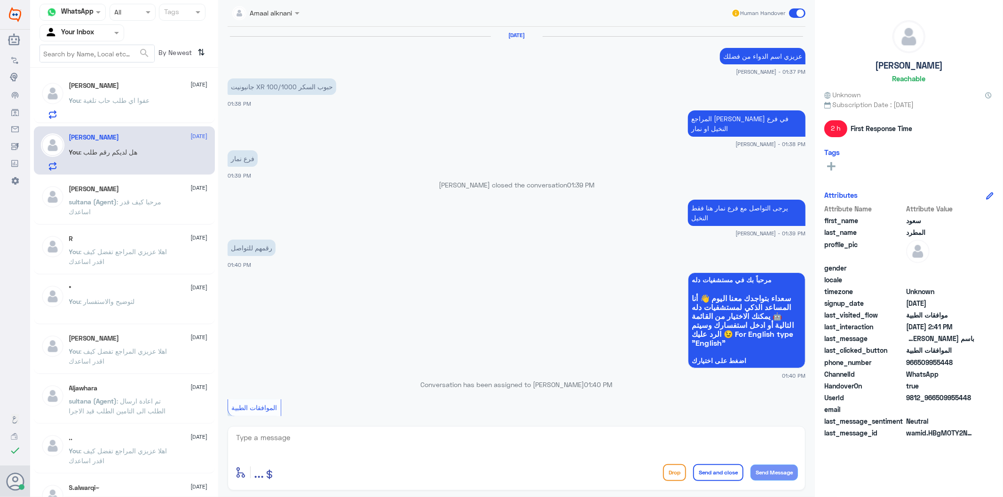
scroll to position [1050, 0]
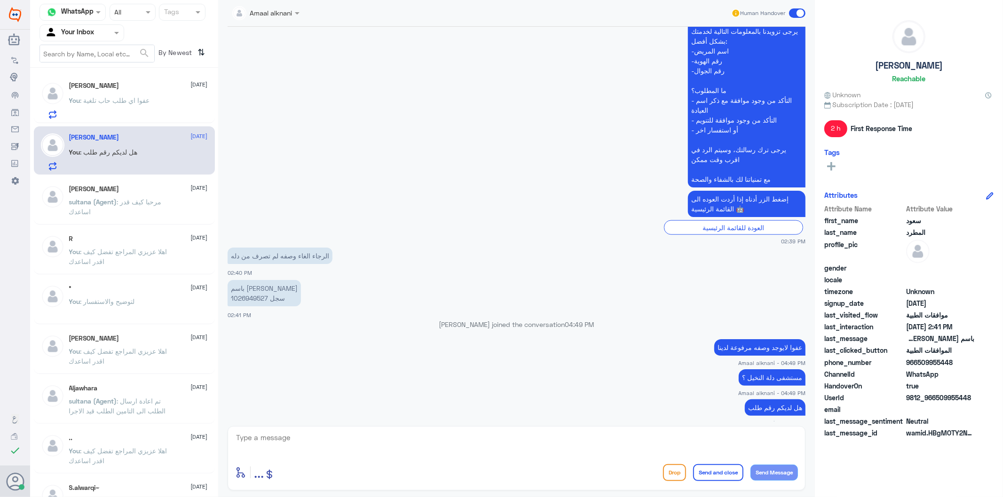
click at [109, 33] on div at bounding box center [82, 32] width 84 height 11
click at [91, 105] on Team "Your Team" at bounding box center [77, 105] width 32 height 8
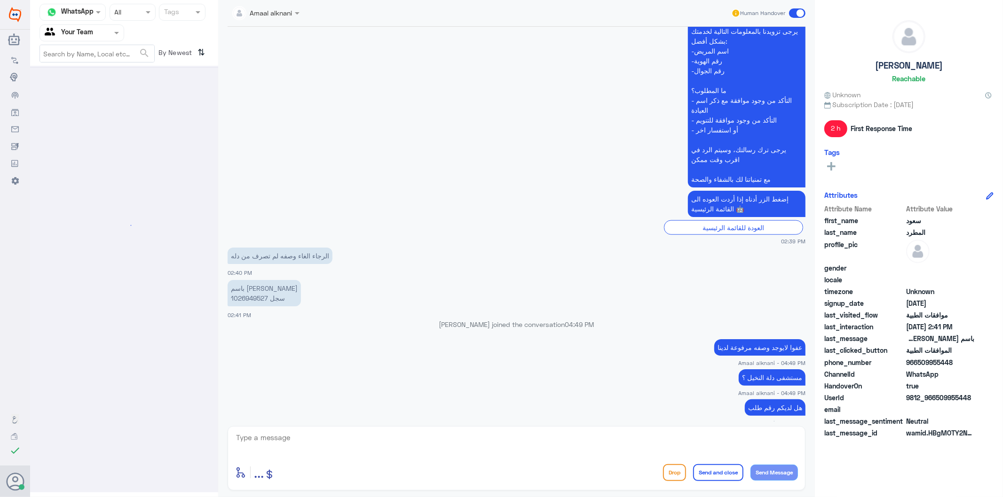
scroll to position [0, 0]
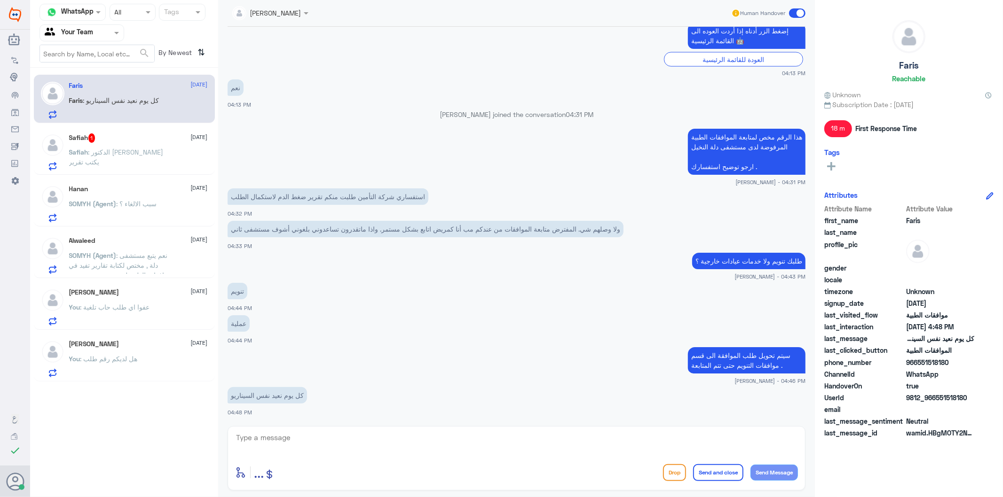
click at [152, 153] on span ": الدكتور [PERSON_NAME] يكتب تقرير" at bounding box center [116, 157] width 94 height 18
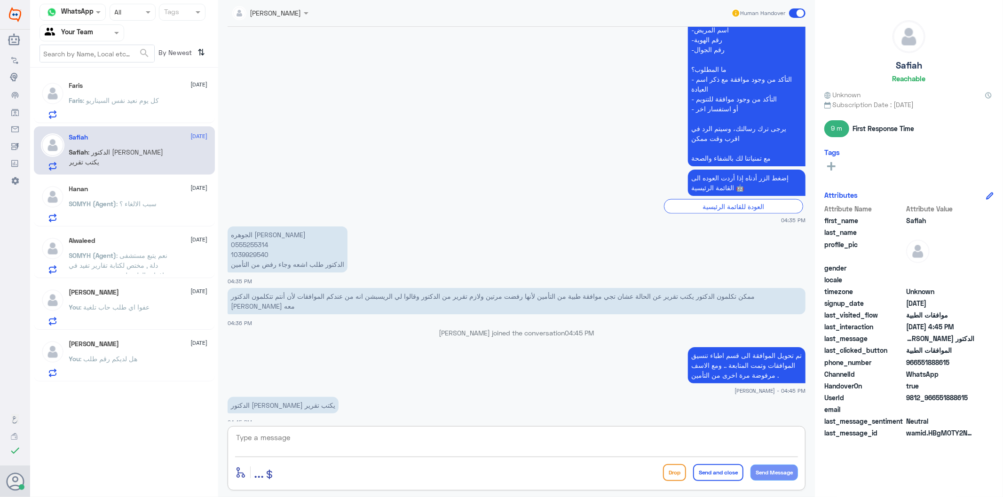
click at [358, 439] on textarea at bounding box center [516, 442] width 563 height 23
click at [137, 209] on p "SOMYH (Agent) : سبب الالغاء ؟" at bounding box center [113, 211] width 88 height 24
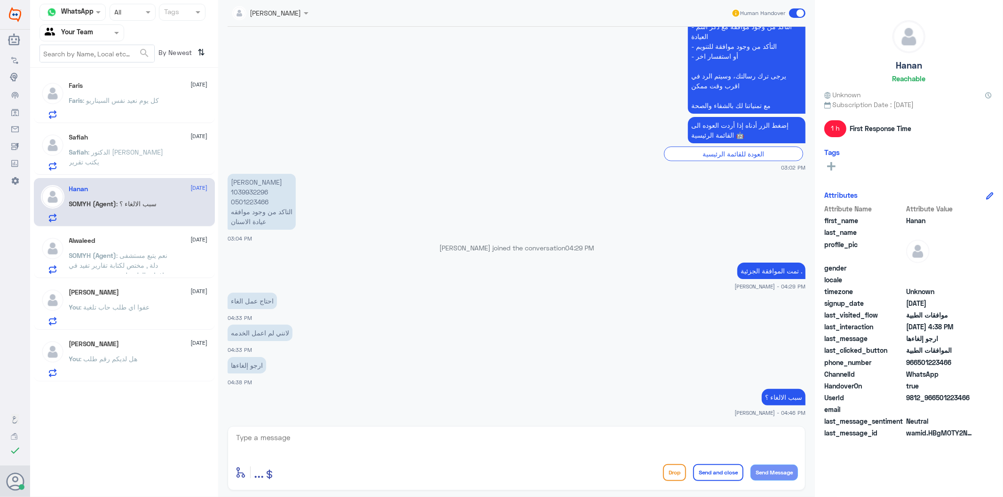
click at [139, 161] on p "Safiah : الدكتور لازم يكتب تقرير" at bounding box center [122, 159] width 106 height 24
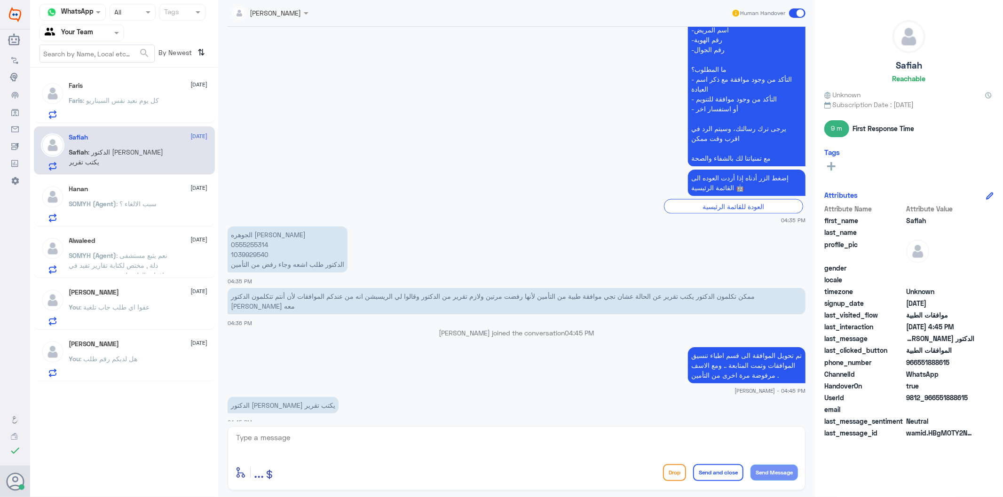
click at [287, 442] on textarea at bounding box center [516, 442] width 563 height 23
type textarea "الرجاء معاودة طبيبكم لكتابة تقرير مفصل بالحاله"
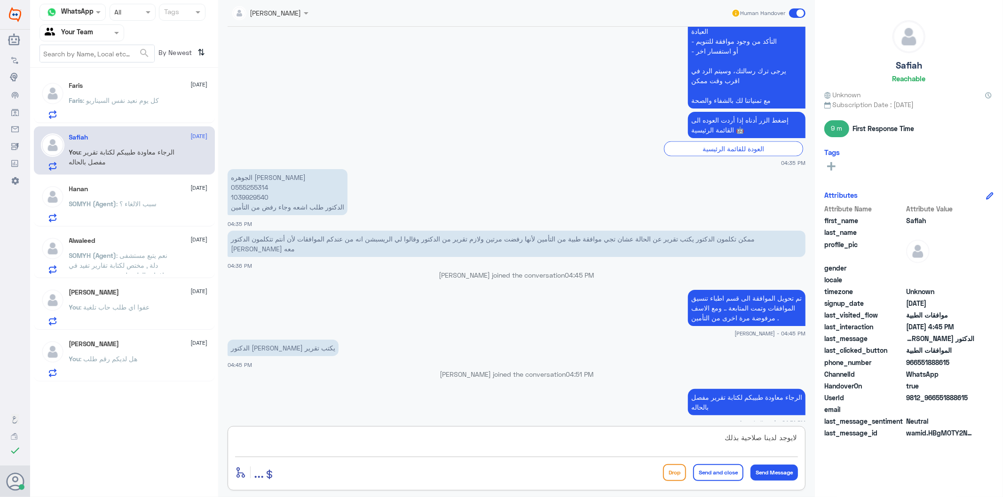
type textarea "لايوجد لدينا صلاحية بذلك"
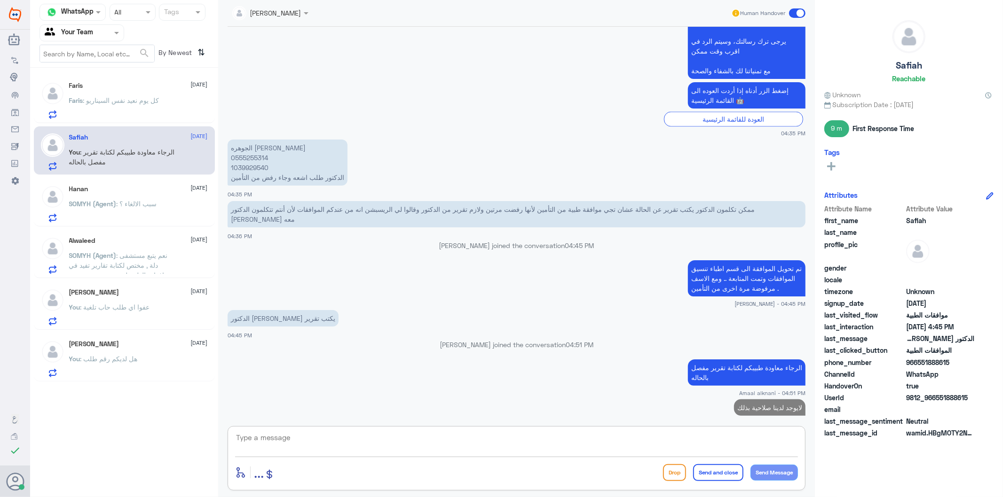
type textarea "ن"
type textarea "قدامكم العافية"
click at [732, 473] on button "Send and close" at bounding box center [718, 472] width 50 height 17
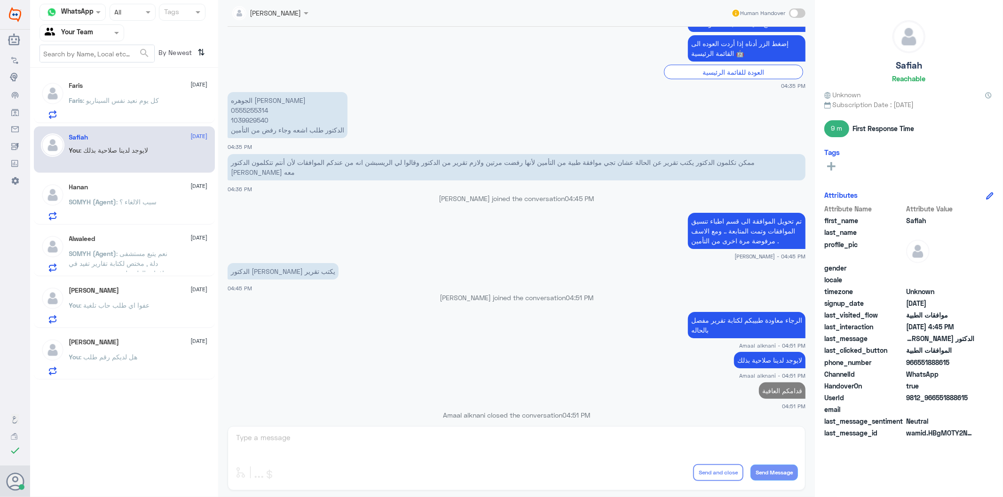
click at [151, 206] on p "SOMYH (Agent) : سبب الالغاء ؟" at bounding box center [113, 209] width 88 height 24
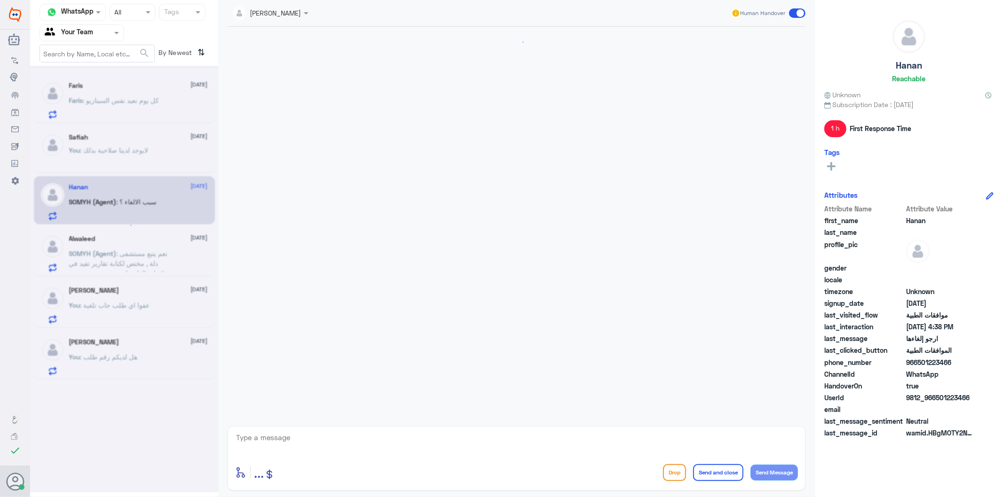
scroll to position [311, 0]
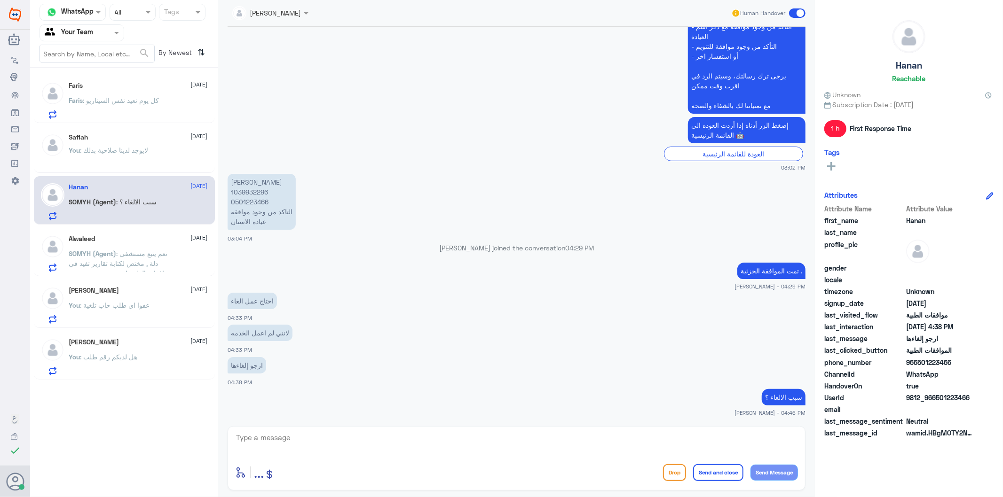
click at [318, 451] on textarea at bounding box center [516, 442] width 563 height 23
click at [121, 270] on span ": نعم يتبع مستشفى دلة , مختص لكتابة تقارير تفيد في موافقات الطبية لدى مرصى مستش…" at bounding box center [120, 269] width 102 height 38
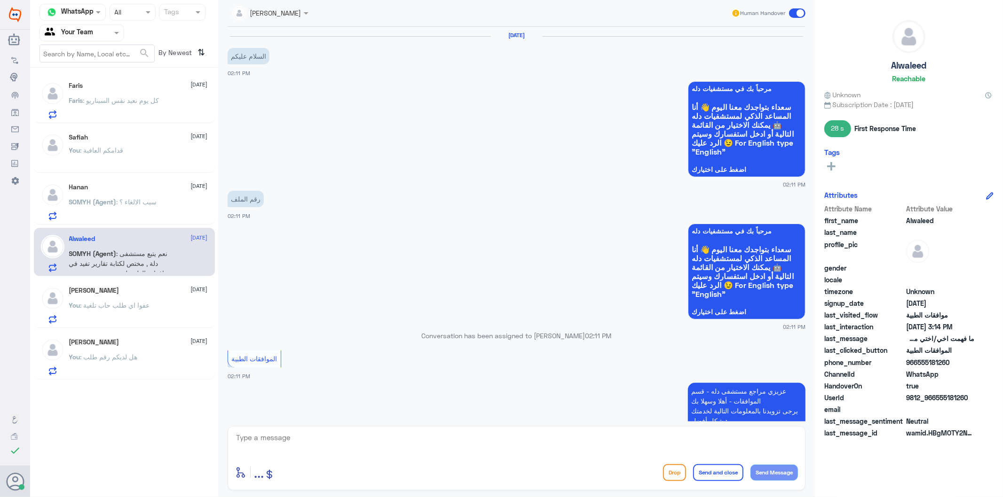
scroll to position [722, 0]
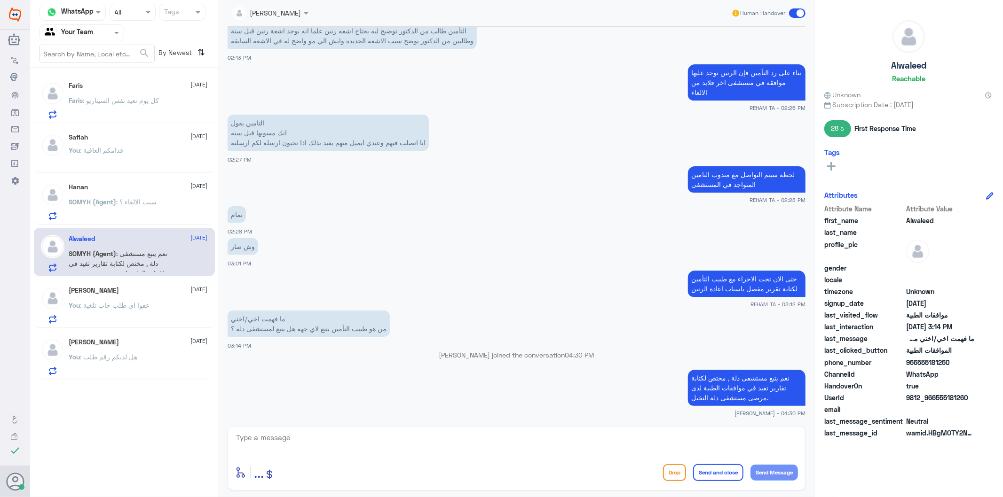
click at [305, 448] on textarea at bounding box center [516, 442] width 563 height 23
click at [120, 97] on span ": كل يوم نعيد نفس السيناريو" at bounding box center [121, 100] width 76 height 8
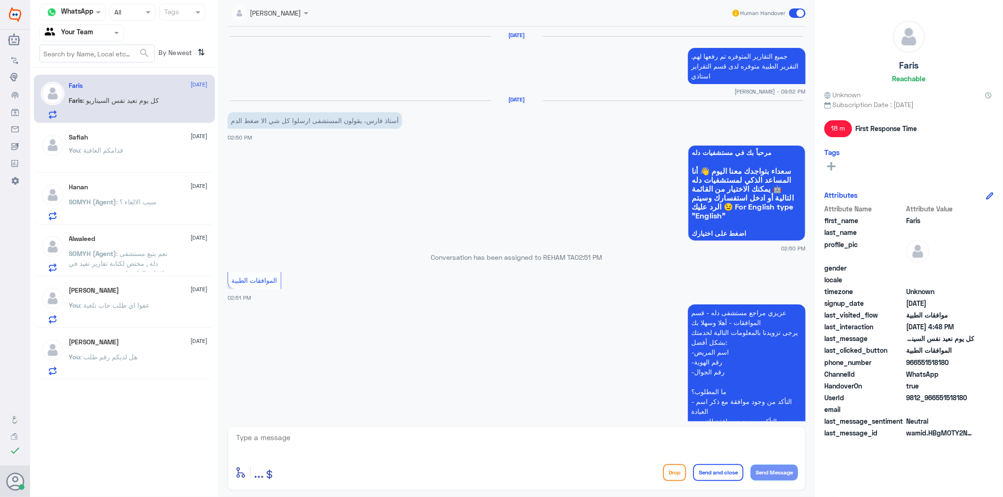
scroll to position [1233, 0]
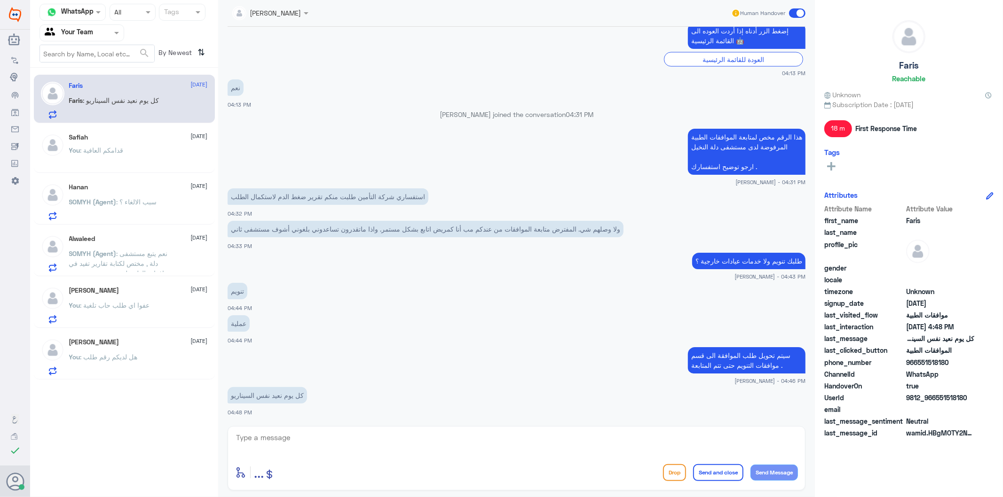
click at [349, 458] on div "enter flow name ... Drop Send and close Send Message" at bounding box center [516, 458] width 578 height 64
click at [332, 457] on div at bounding box center [516, 443] width 563 height 25
click at [120, 201] on span ": سبب الالغاء ؟" at bounding box center [137, 202] width 40 height 8
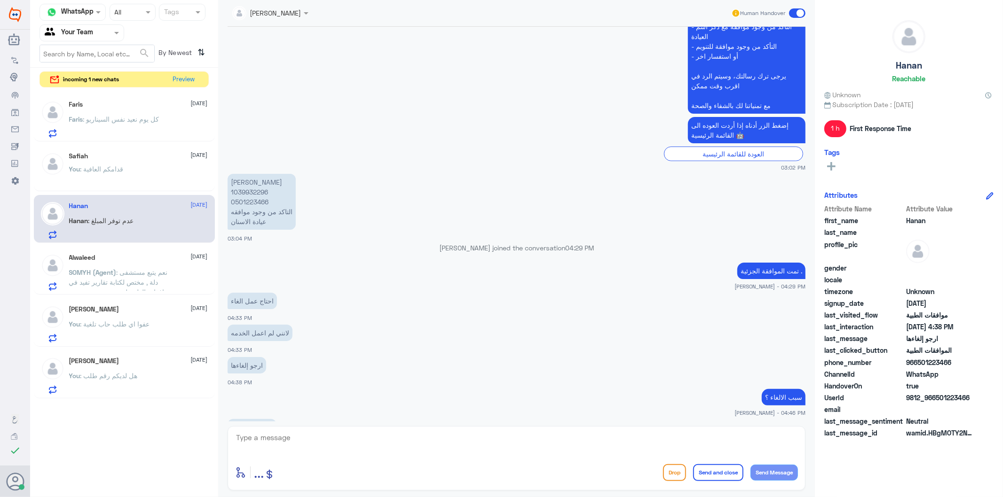
scroll to position [343, 0]
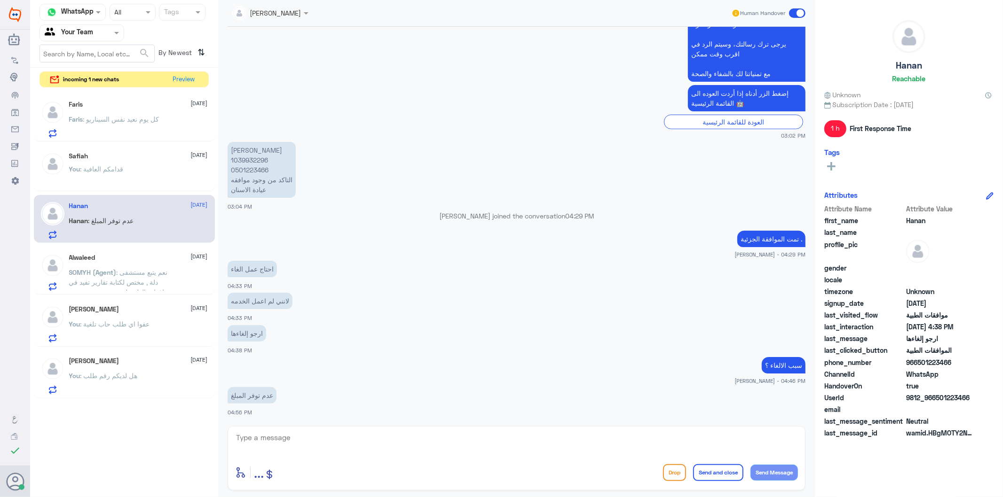
click at [153, 115] on span ": كل يوم نعيد نفس السيناريو" at bounding box center [121, 119] width 76 height 8
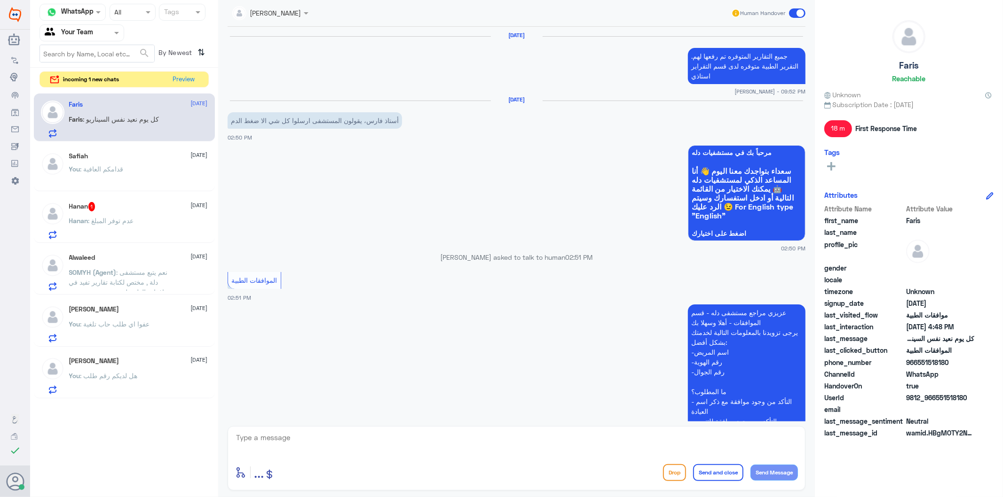
scroll to position [1233, 0]
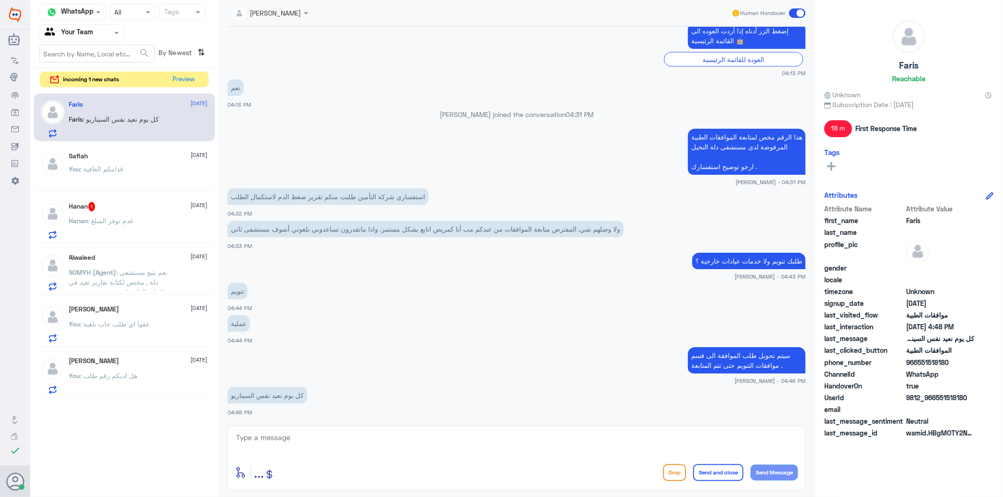
click at [149, 213] on div "Hanan 1 [DATE] Hanan : عدم توفر المبلغ" at bounding box center [138, 220] width 139 height 37
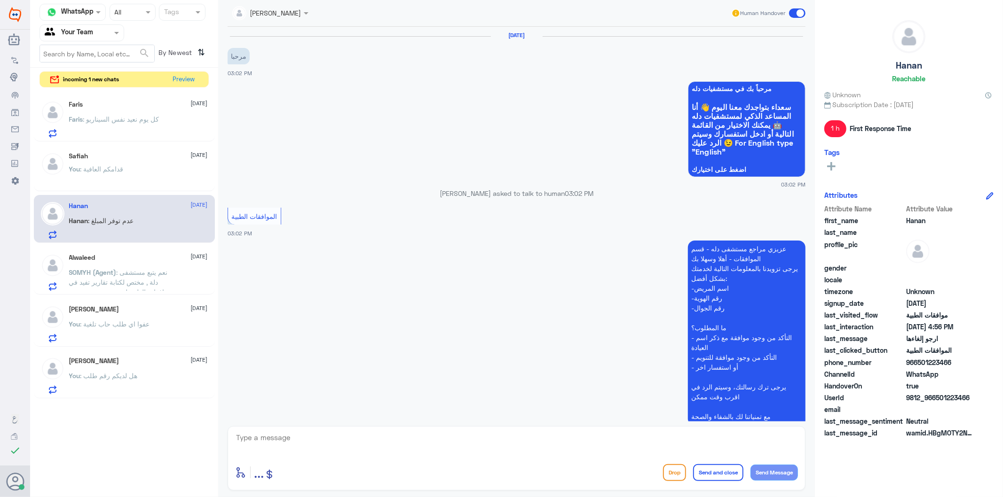
scroll to position [343, 0]
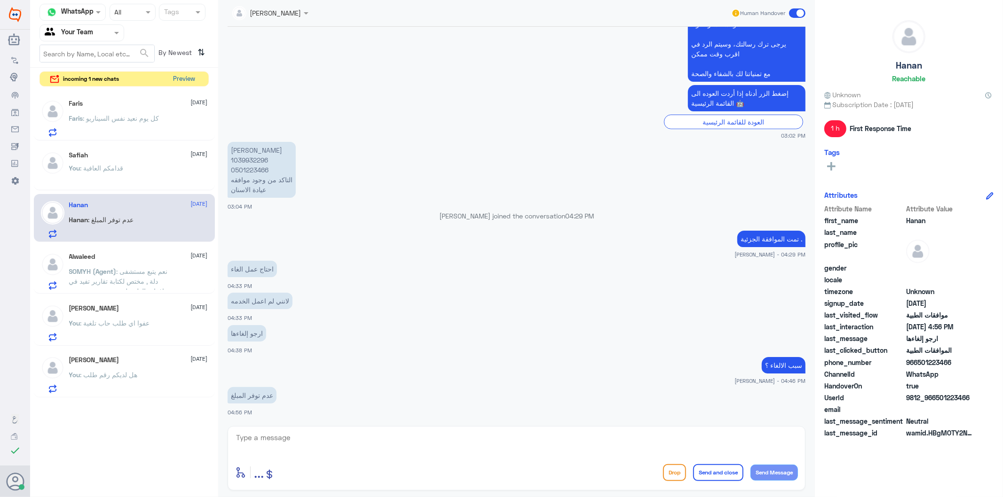
click at [189, 79] on button "Preview" at bounding box center [184, 79] width 29 height 15
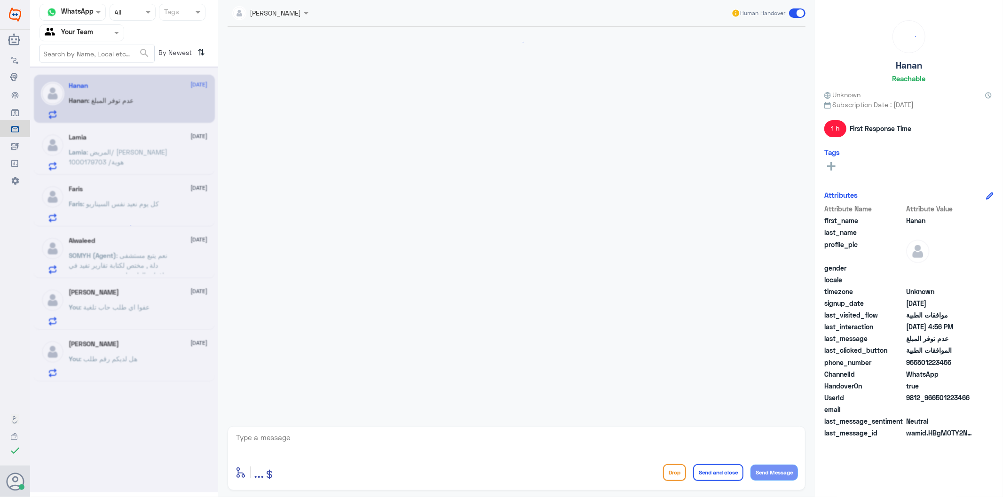
scroll to position [343, 0]
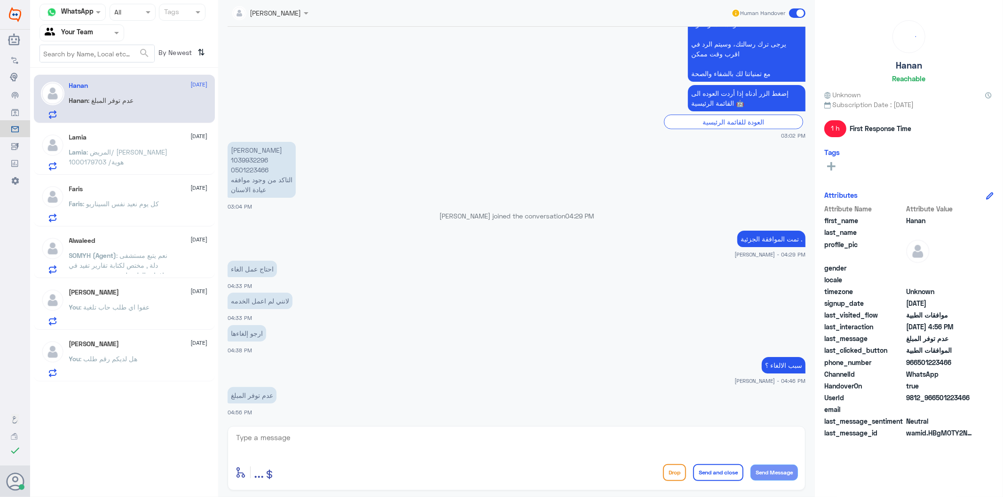
click at [131, 159] on p "Lamia : المريض/ [PERSON_NAME] هوية/ 1000179703" at bounding box center [122, 159] width 106 height 24
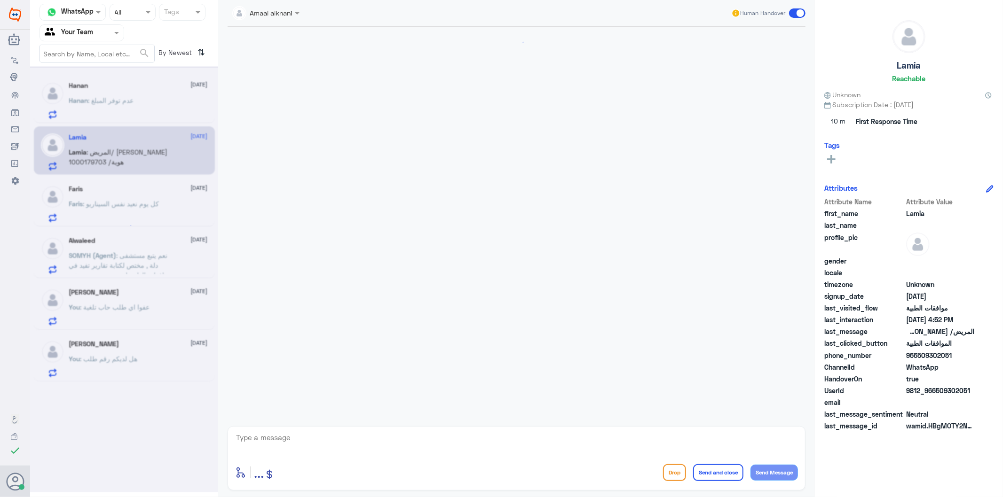
scroll to position [530, 0]
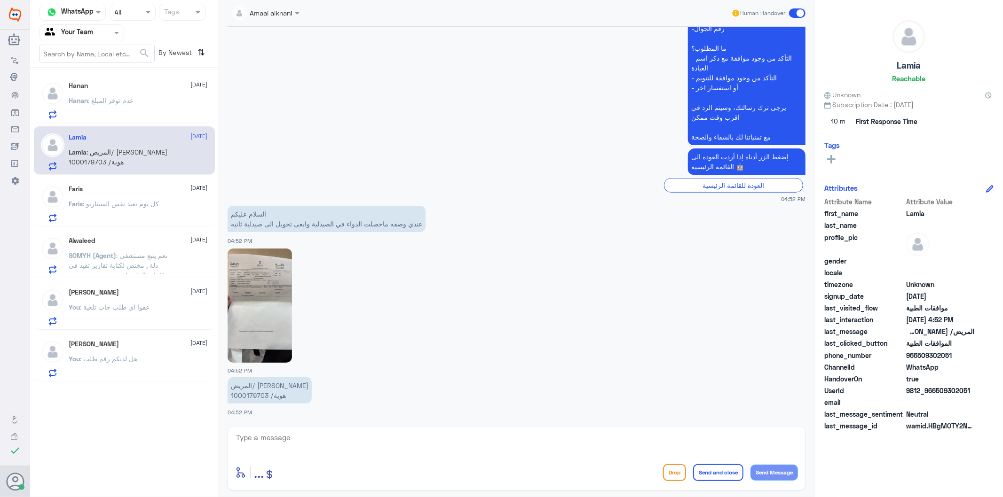
click at [257, 289] on img at bounding box center [259, 306] width 64 height 114
click at [254, 393] on p "المريض/ [PERSON_NAME] هوية/ 1000179703" at bounding box center [269, 390] width 84 height 26
copy p "1000179703"
click at [312, 440] on textarea at bounding box center [516, 442] width 563 height 23
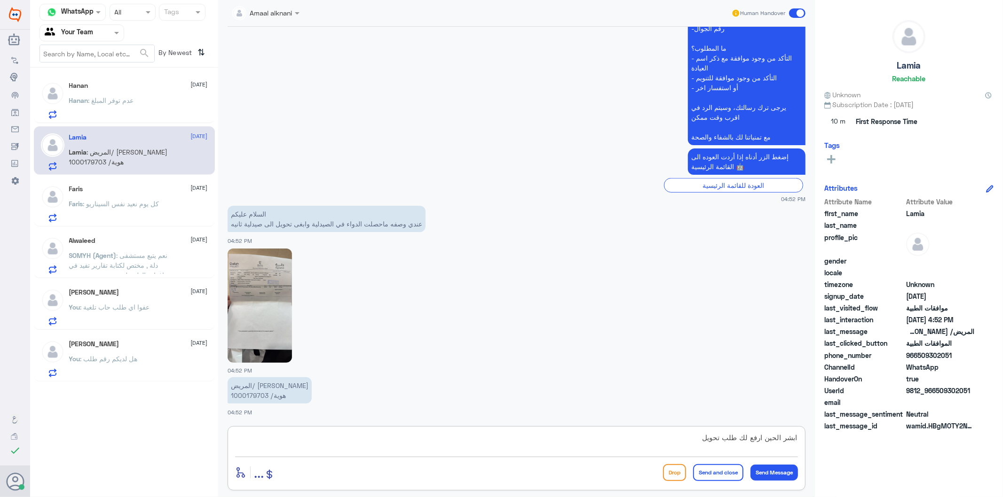
type textarea "ابشر الحين ارفع لك طلب تحويل"
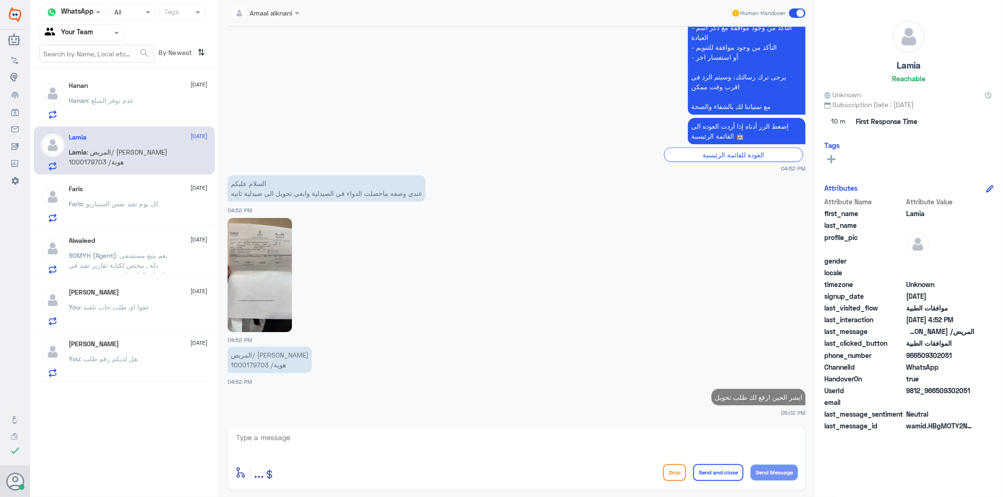
click at [262, 278] on img at bounding box center [259, 275] width 64 height 114
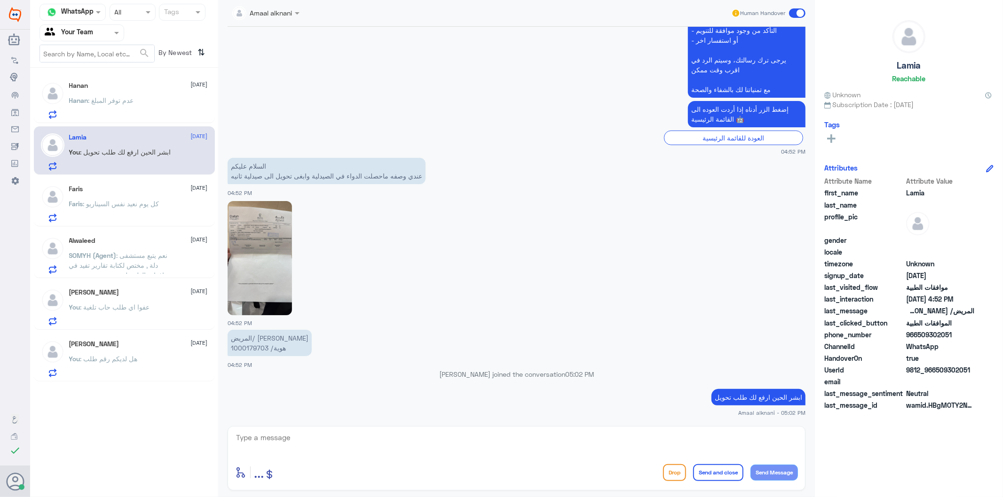
click at [773, 398] on p "ابشر الحين ارفع لك طلب تحويل" at bounding box center [758, 397] width 94 height 16
click at [675, 434] on textarea at bounding box center [516, 442] width 563 height 23
type textarea "عفوا اذا لديكم تحويل ع صيدلية الدواء"
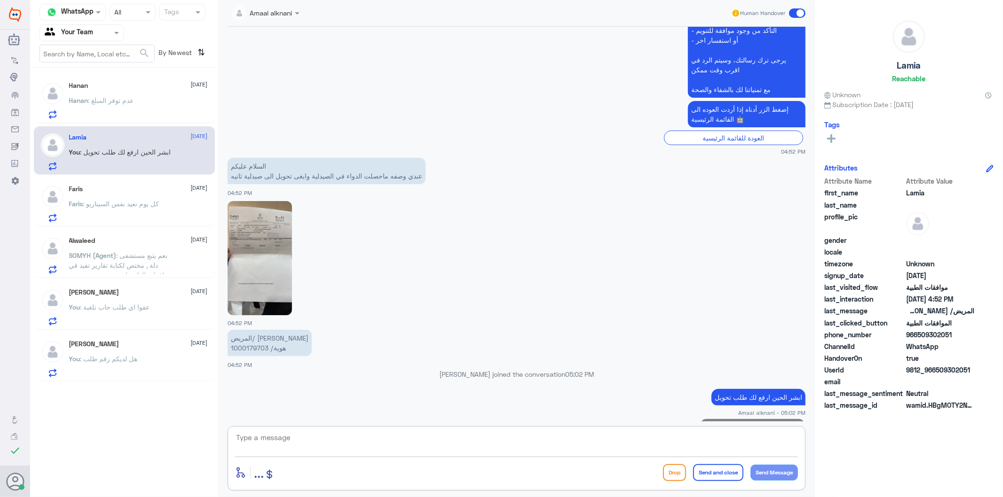
scroll to position [590, 0]
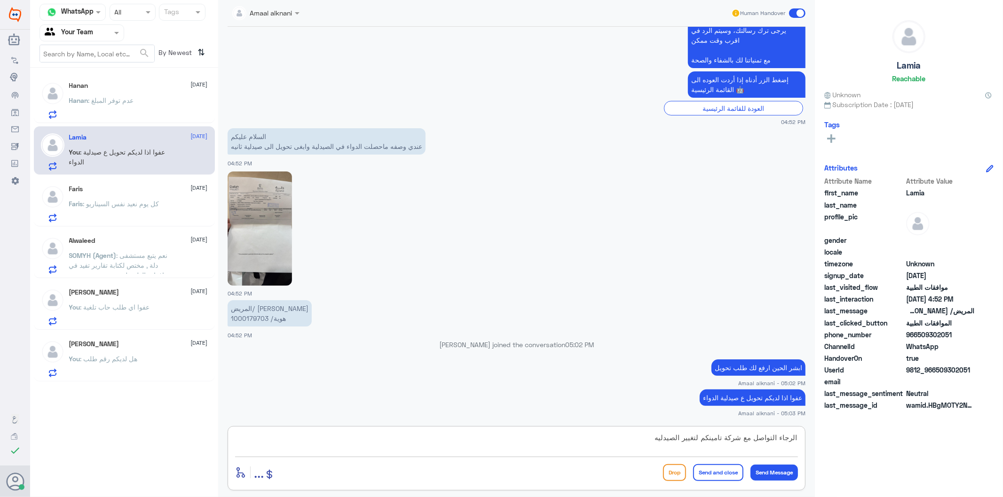
type textarea "الرجاء التواصل مع شركة تامينكم لتغيير الصيدليه"
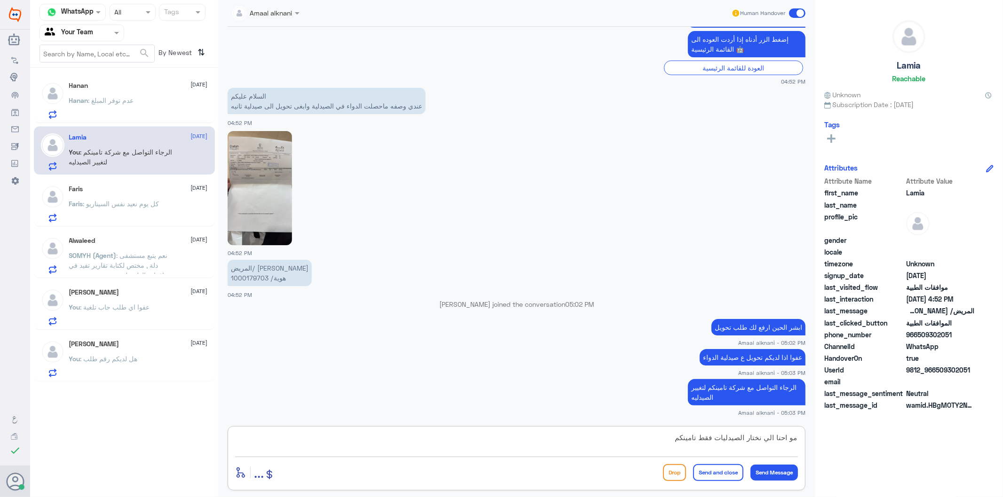
drag, startPoint x: 750, startPoint y: 438, endPoint x: 831, endPoint y: 439, distance: 80.9
click at [831, 439] on div "Channel WhatsApp Status × All Tags Agent Filter Your Team search By Newest ⇅ Ha…" at bounding box center [516, 250] width 973 height 500
type textarea "لسنا نحن من نختار الصيدليات فقط تامينكم"
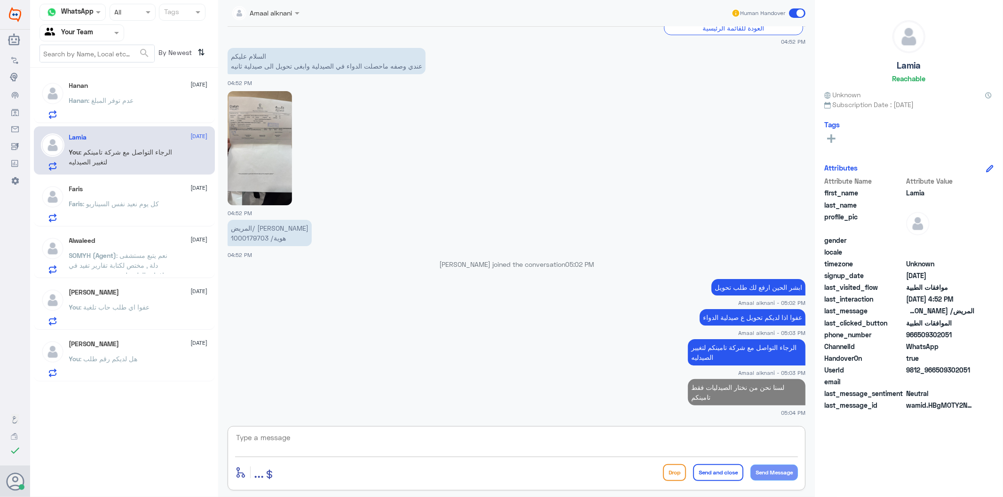
click at [740, 448] on textarea at bounding box center [516, 442] width 563 height 23
click at [741, 450] on textarea at bounding box center [516, 442] width 563 height 23
click at [250, 135] on img at bounding box center [259, 148] width 64 height 114
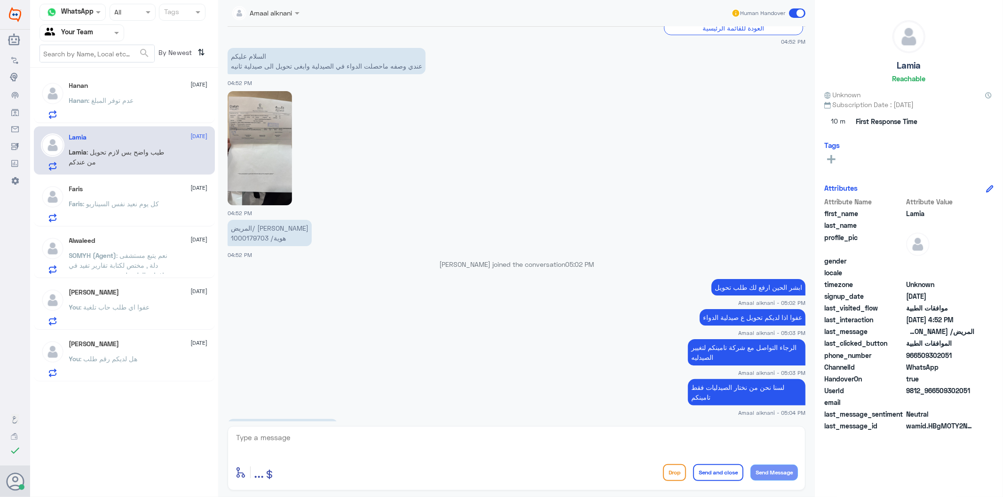
scroll to position [702, 0]
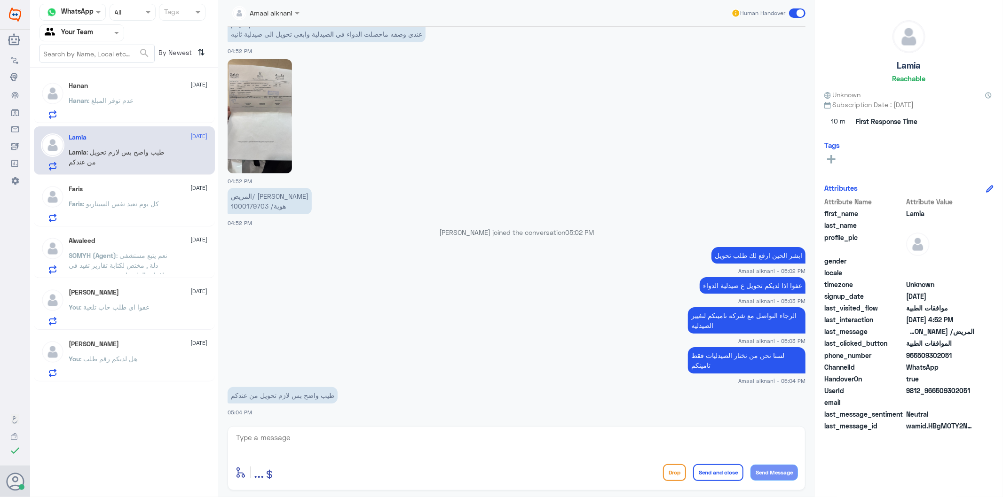
click at [341, 444] on textarea at bounding box center [516, 442] width 563 height 23
type textarea "انت [PERSON_NAME] مسج بتحويلكم ع الدواء ؟"
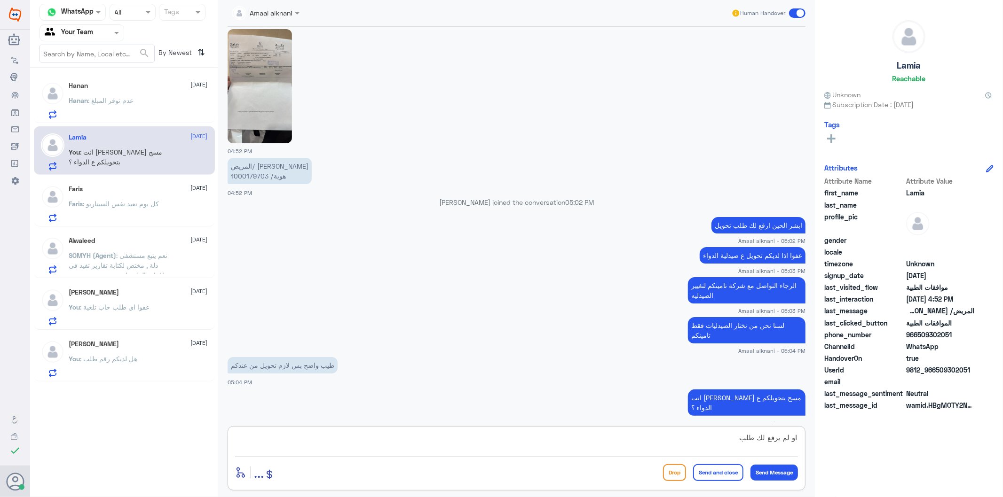
type textarea "او لم يرفع لك طلب"
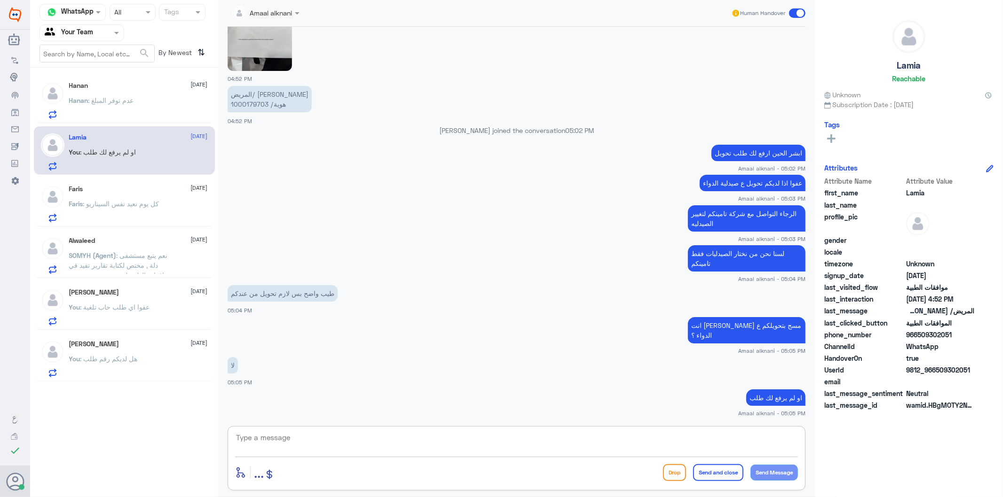
scroll to position [753, 0]
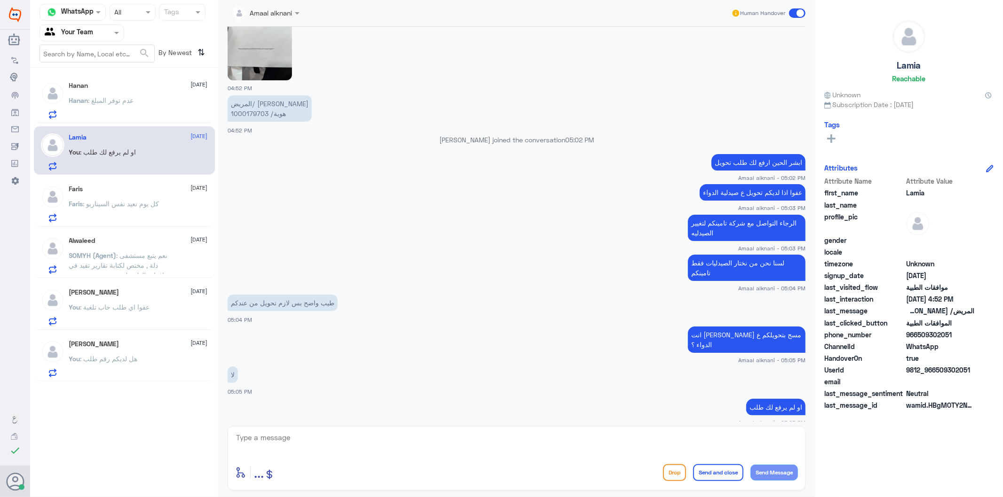
click at [289, 71] on img at bounding box center [259, 23] width 64 height 114
click at [436, 440] on textarea at bounding box center [516, 442] width 563 height 23
click at [438, 444] on textarea at bounding box center [516, 442] width 563 height 23
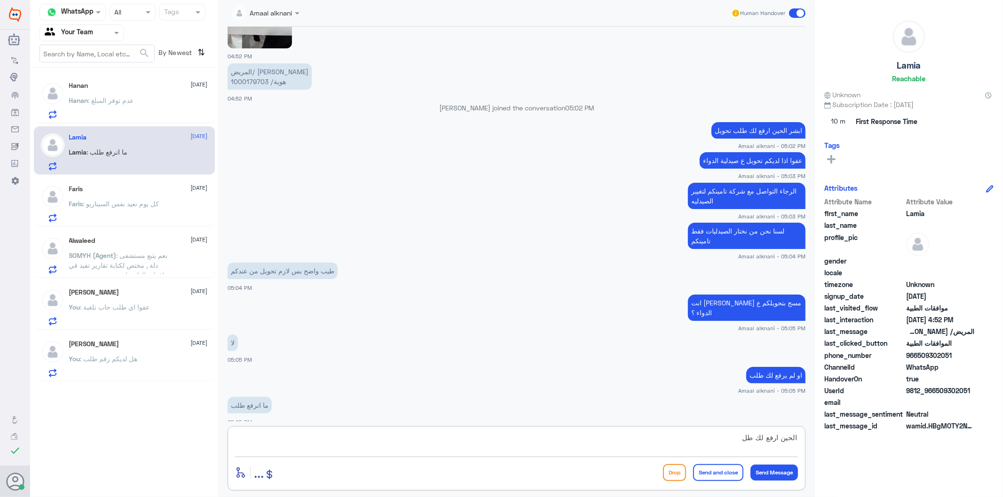
type textarea "الحين ارفع لك طلب"
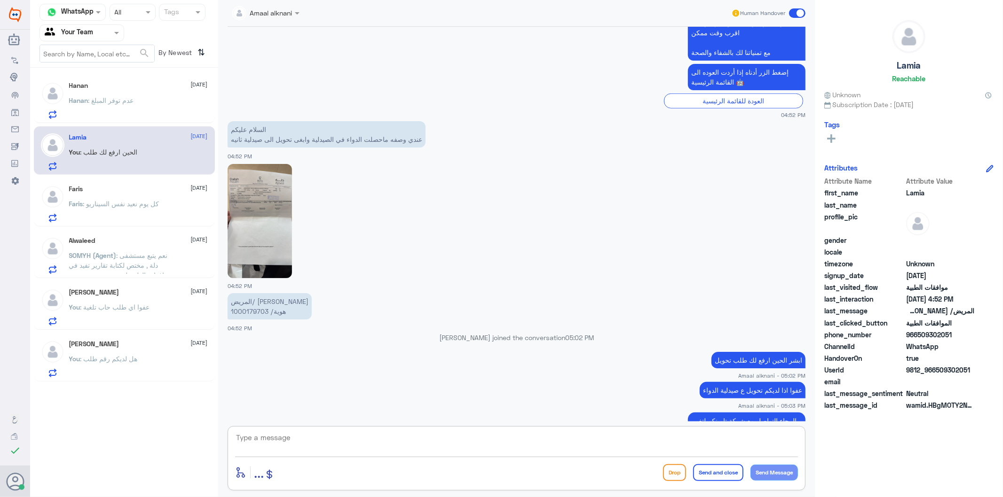
scroll to position [554, 0]
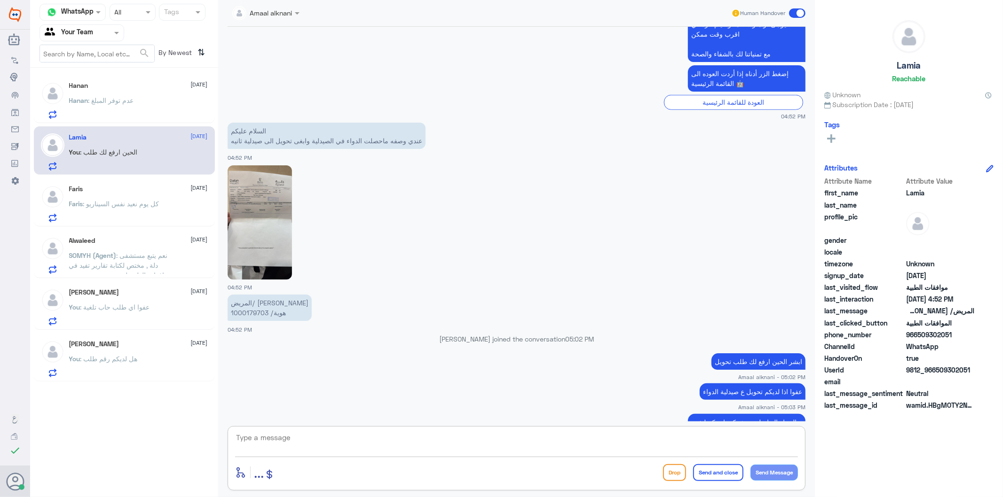
click at [281, 214] on img at bounding box center [259, 222] width 64 height 114
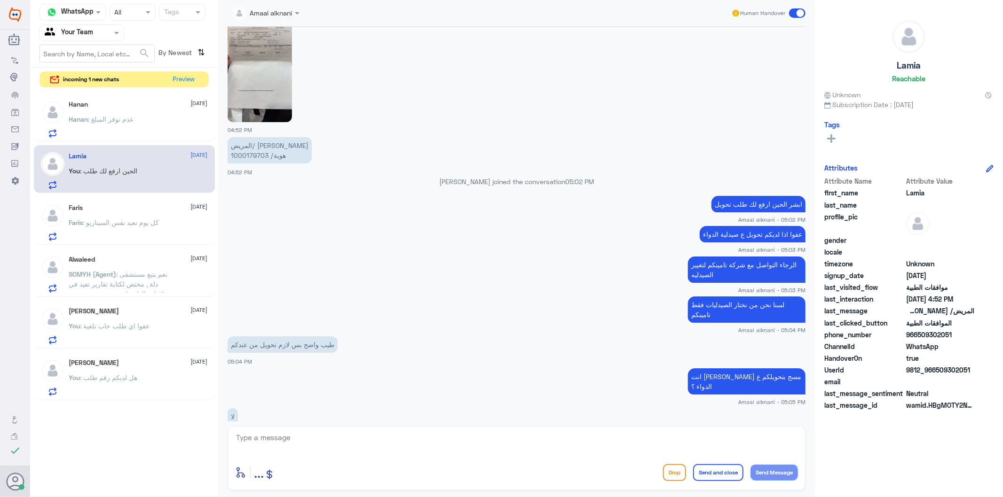
scroll to position [711, 0]
click at [271, 55] on img at bounding box center [259, 65] width 64 height 114
click at [187, 78] on button "Preview" at bounding box center [184, 79] width 29 height 15
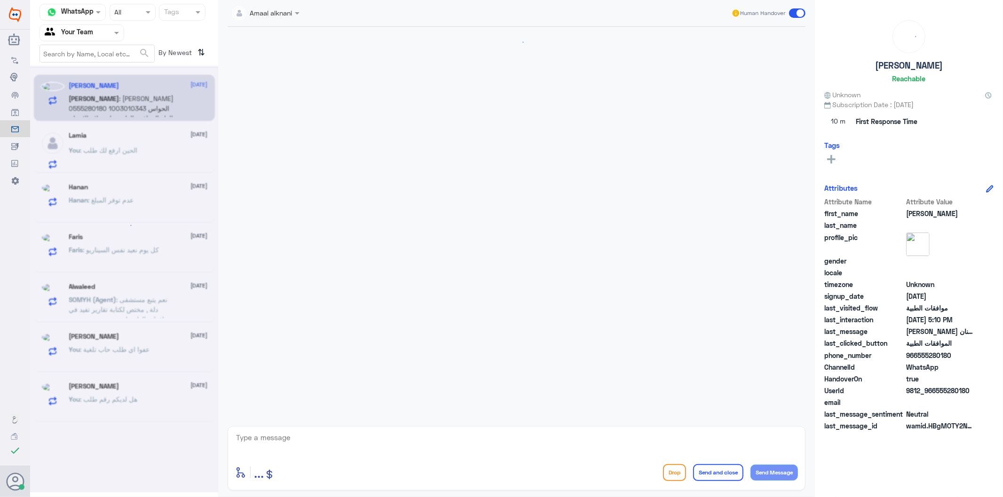
scroll to position [137, 0]
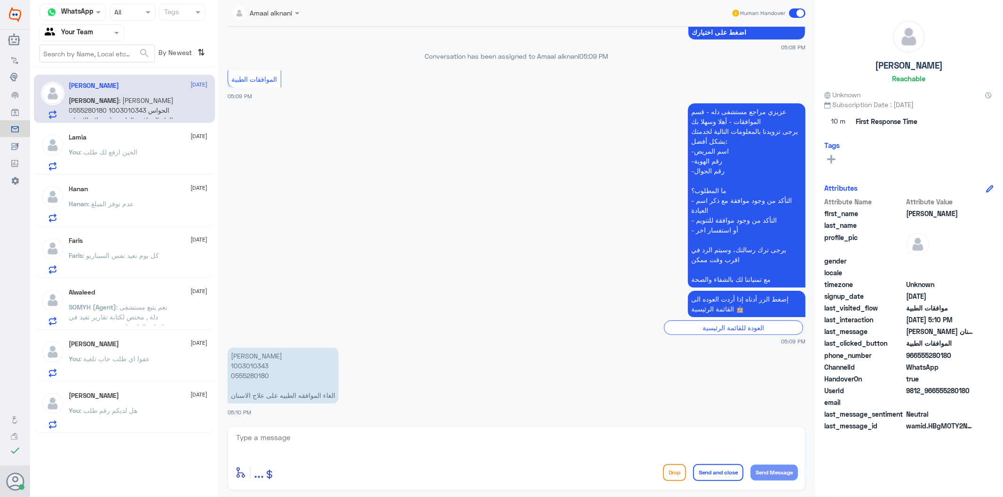
click at [310, 438] on textarea at bounding box center [516, 442] width 563 height 23
click at [248, 376] on p "[PERSON_NAME] الحواس 1003010343 0555280180 الغاء الموافقه الطبيه على علاج الاسن…" at bounding box center [282, 376] width 111 height 56
copy p "0555280180"
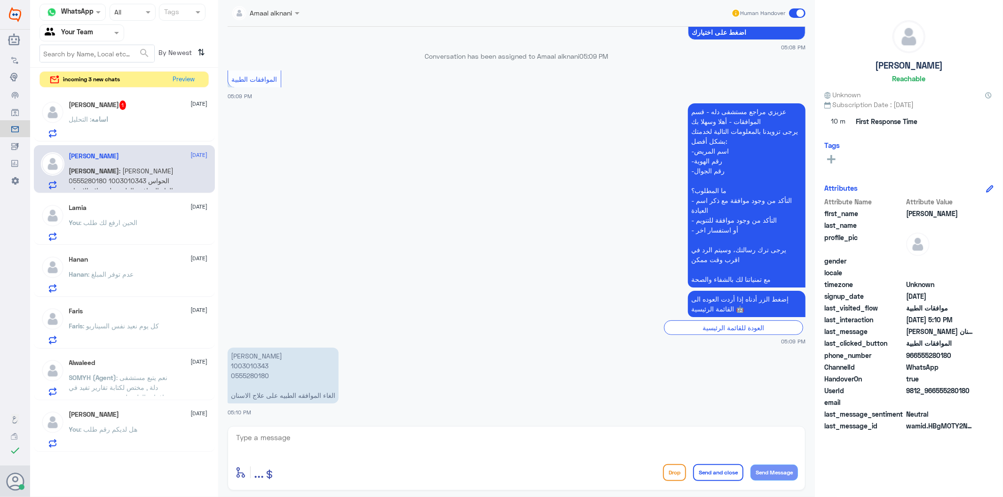
click at [108, 114] on p "اسامه : التحليل" at bounding box center [88, 126] width 39 height 24
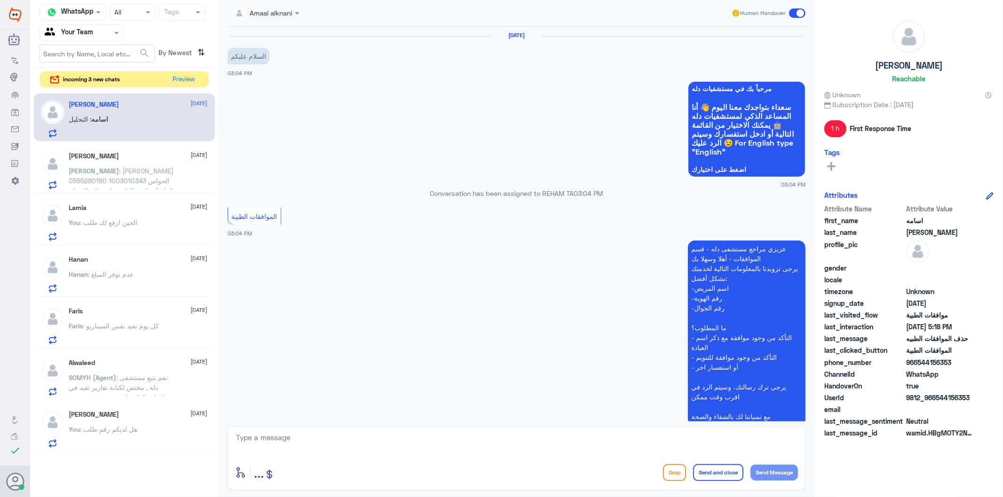
scroll to position [261, 0]
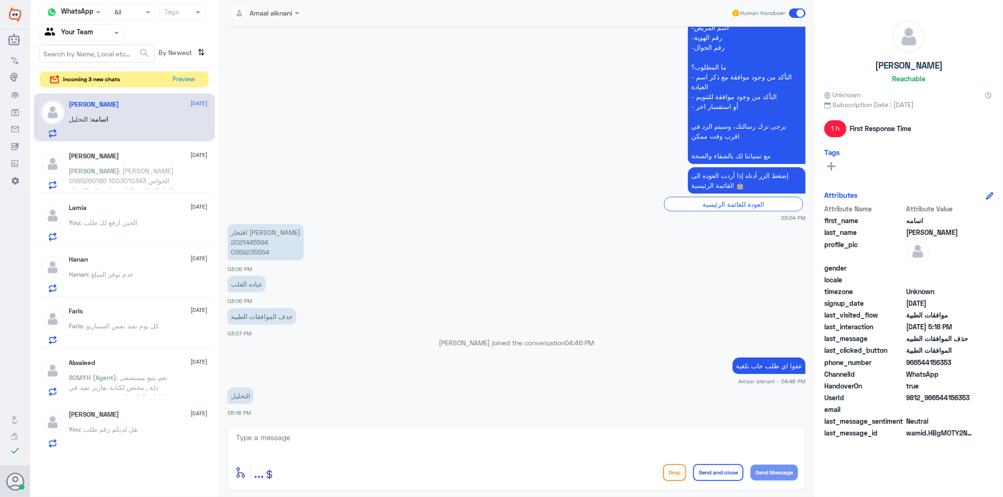
click at [337, 438] on textarea at bounding box center [516, 442] width 563 height 23
click at [261, 251] on p "افتخار [PERSON_NAME] 2021445594 0559235554" at bounding box center [265, 242] width 76 height 36
copy p "0559235554"
click at [237, 454] on textarea at bounding box center [516, 442] width 563 height 23
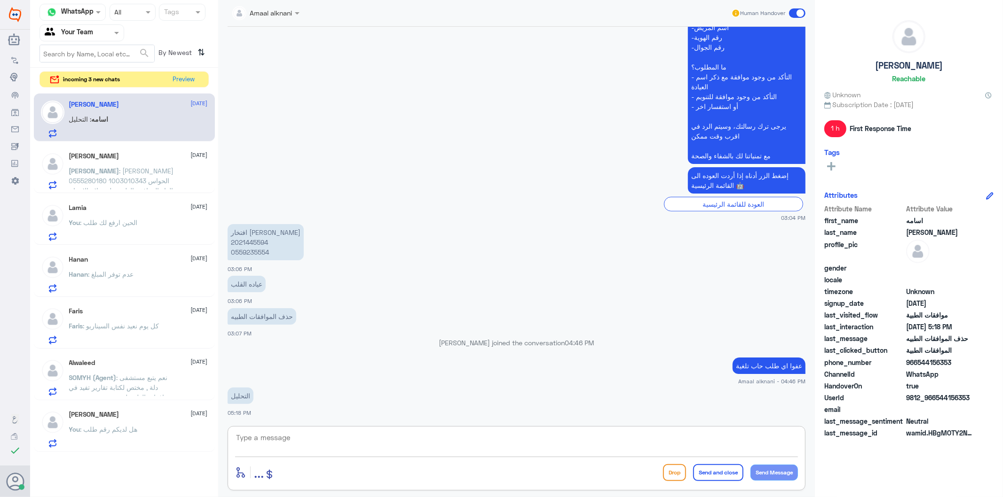
click at [302, 439] on textarea at bounding box center [516, 442] width 563 height 23
type textarea "ل"
click at [290, 443] on textarea at bounding box center [516, 442] width 563 height 23
type textarea "لايسمح النظام لنا بالالغاء لان الطلب مرتبط بادوية وخدمات مفوترة"
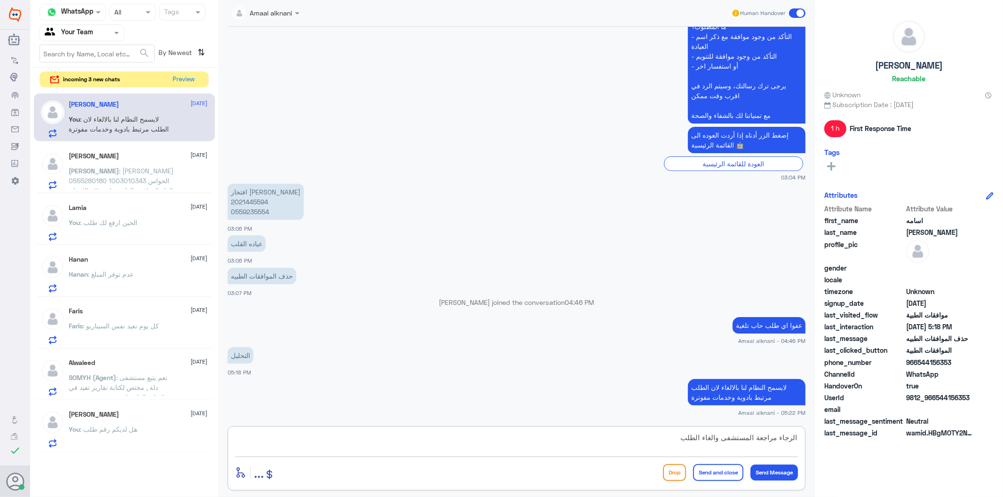
type textarea "الرجاء مراجعة المستشفى والغاء الطلب"
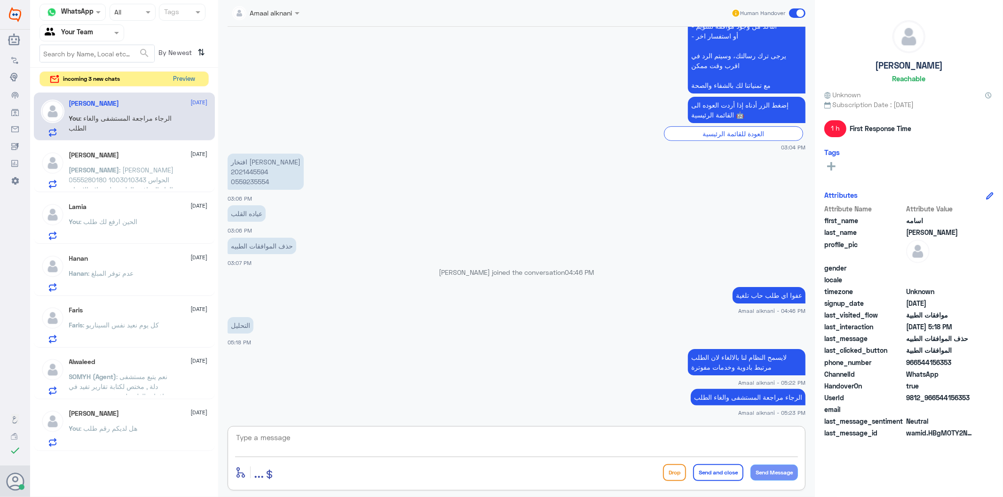
click at [190, 77] on button "Preview" at bounding box center [184, 79] width 29 height 15
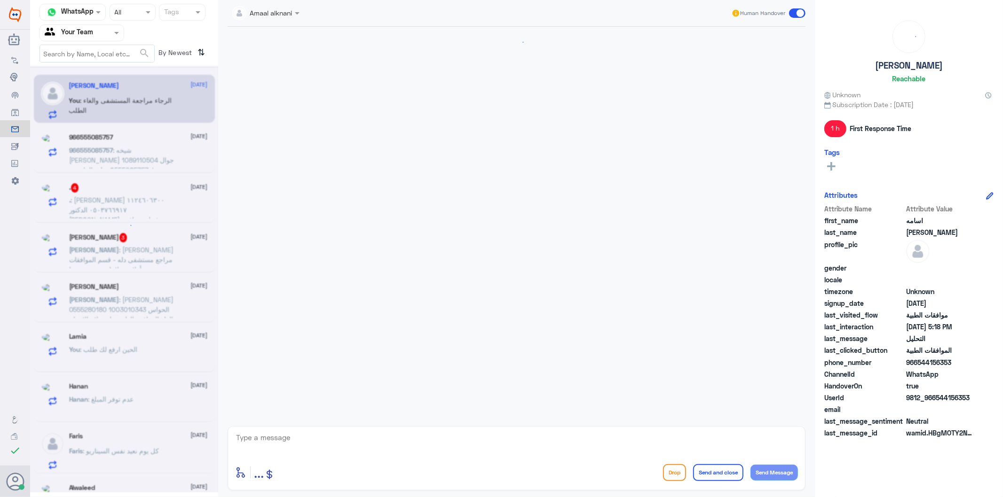
scroll to position [331, 0]
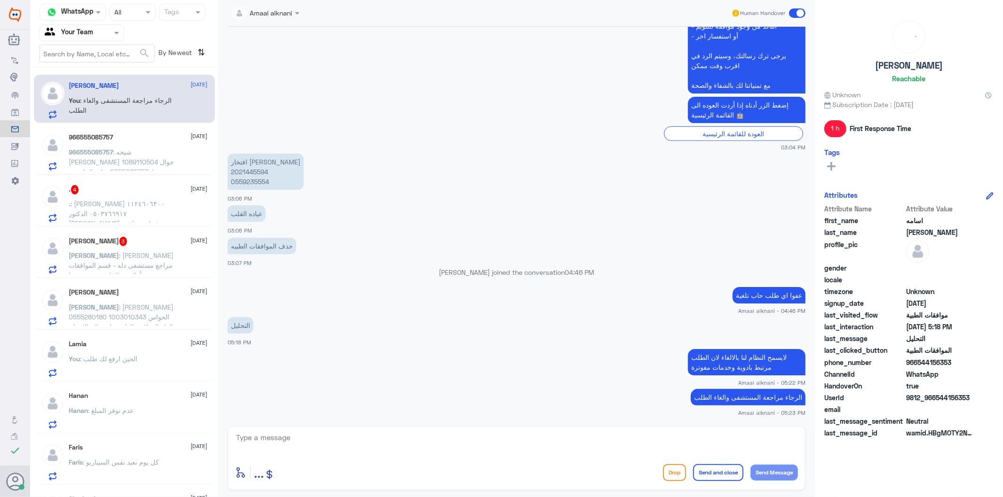
click at [144, 154] on span ": شيخه [PERSON_NAME] 1089110504 جوال / 0555085757 عياده القلب تم موافقه جزئيه و…" at bounding box center [121, 171] width 105 height 47
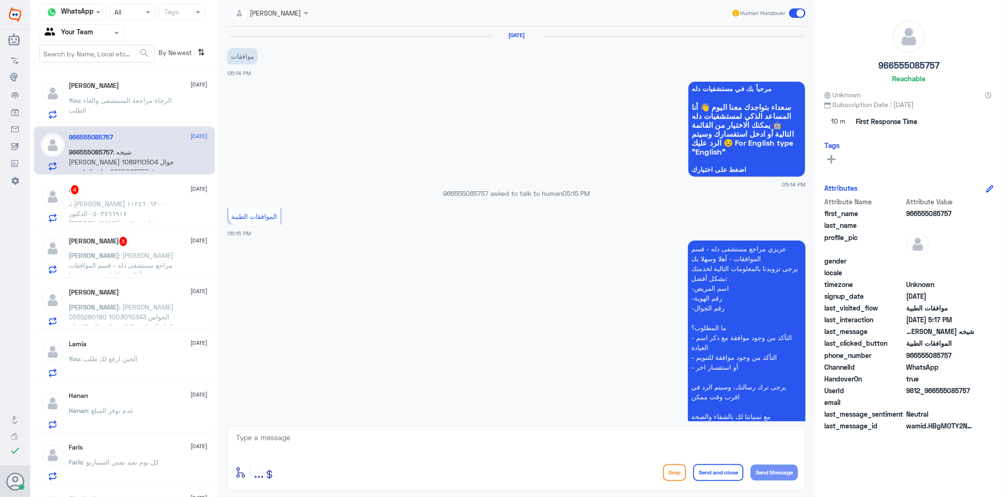
scroll to position [137, 0]
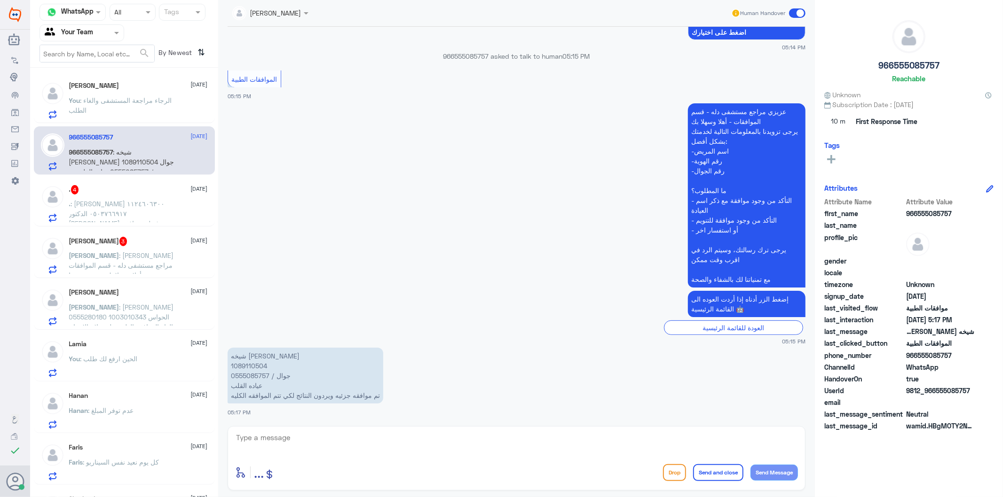
click at [251, 373] on p "شيخه [PERSON_NAME] 1089110504 جوال / 0555085757 عياده القلب تم موافقه جزئيه وير…" at bounding box center [305, 376] width 156 height 56
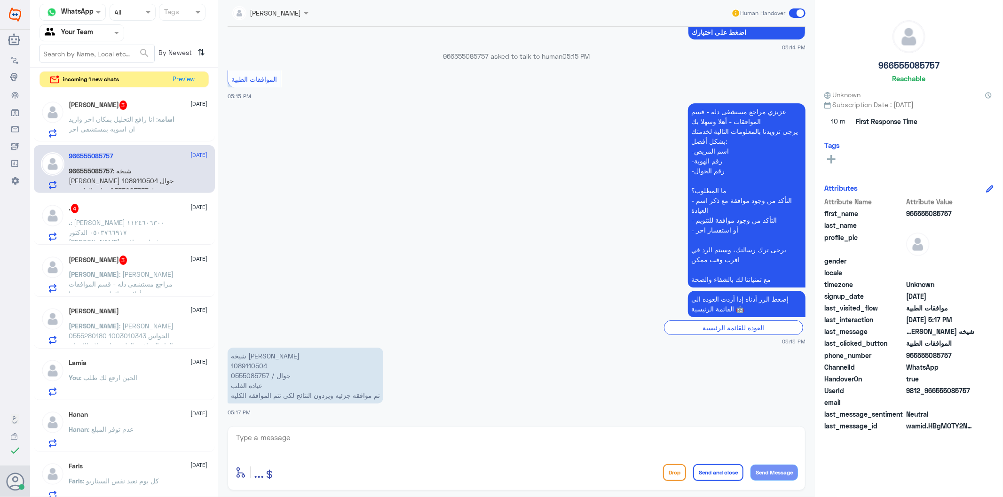
click at [353, 442] on textarea at bounding box center [516, 442] width 563 height 23
type textarea "تمت المتابعة الان مره اخرى"
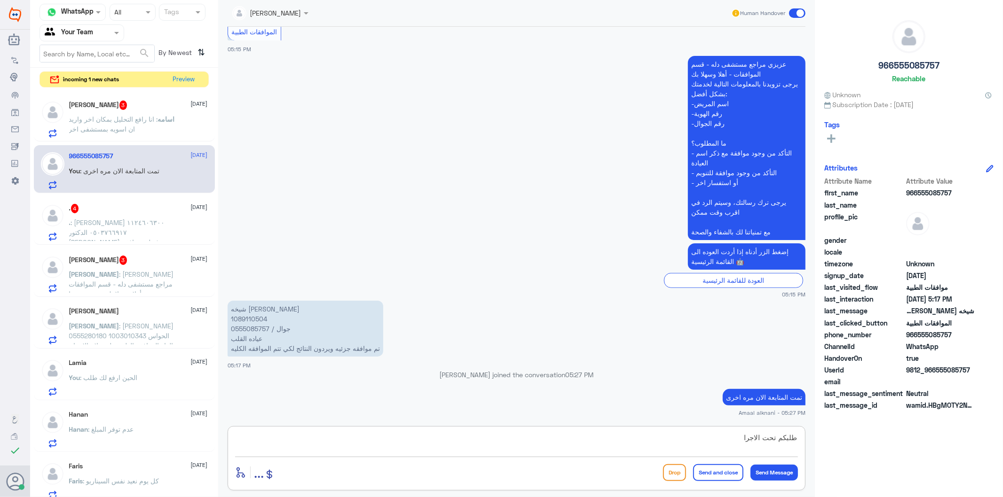
type textarea "طلبكم تحت الاجراء"
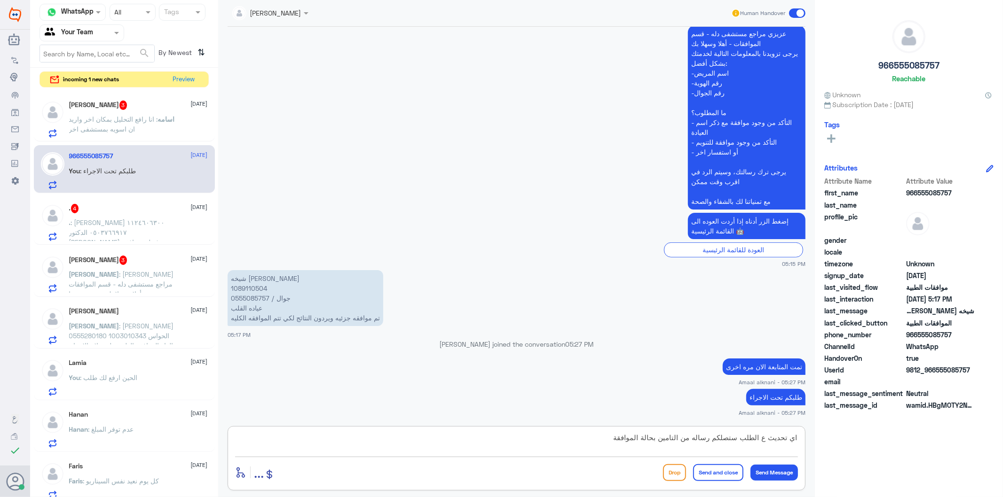
type textarea "اي تحديث ع الطلب ستصلكم رساله من التامين بحالة الموافقة"
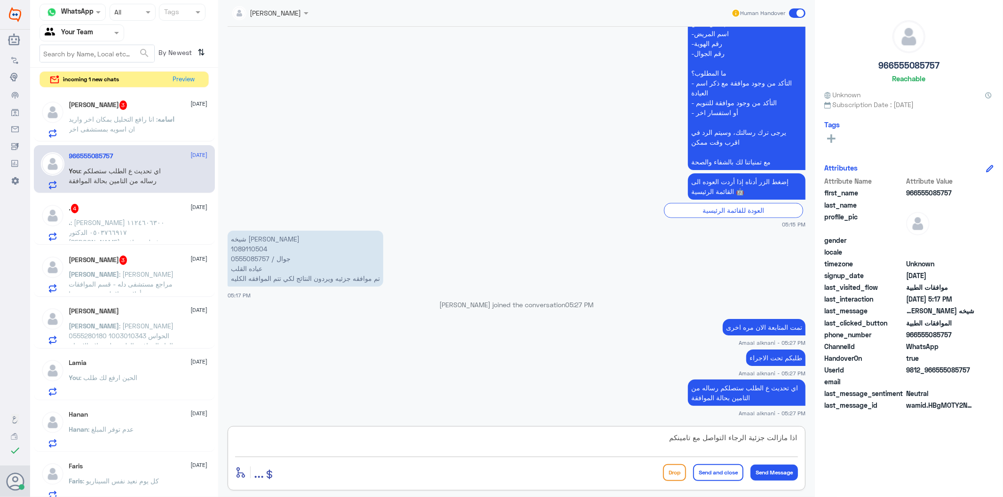
type textarea "اذا مازالت جزئية الرجاء التواصل مع تامينكم"
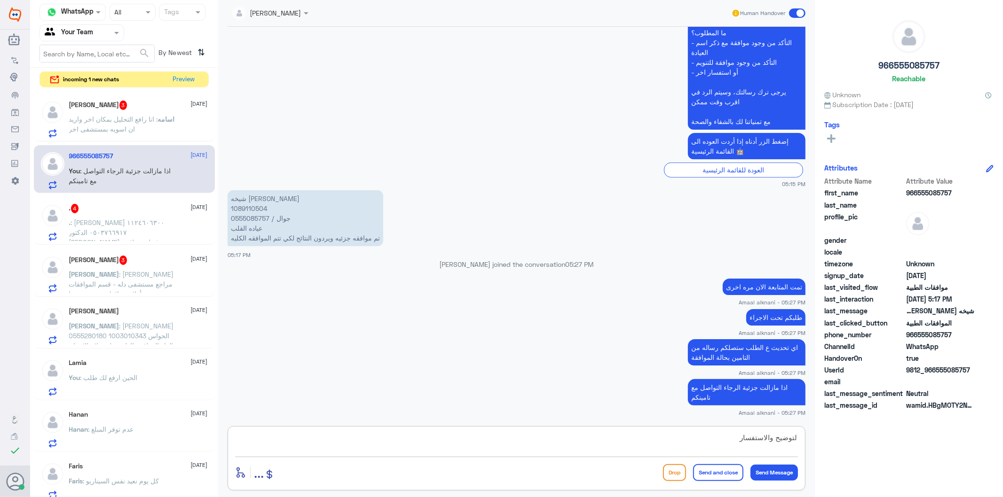
type textarea "لتوضيح والاستفسار"
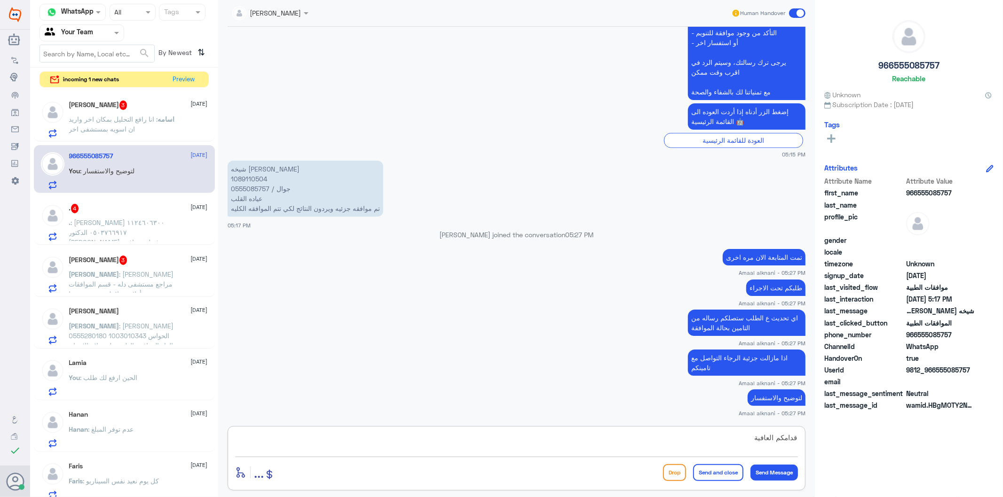
type textarea "قدامكم العافية"
click at [725, 478] on button "Send and close" at bounding box center [718, 472] width 50 height 17
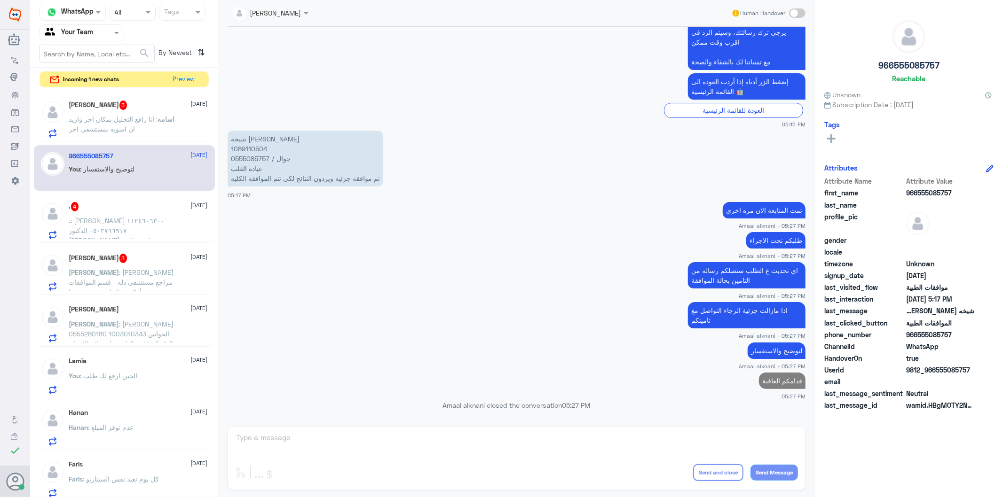
click at [126, 111] on div "[PERSON_NAME] 3 [DATE] اسامه : انا رافع التحليل بمكان اخر واريد ان اسويه بمستشف…" at bounding box center [138, 119] width 139 height 37
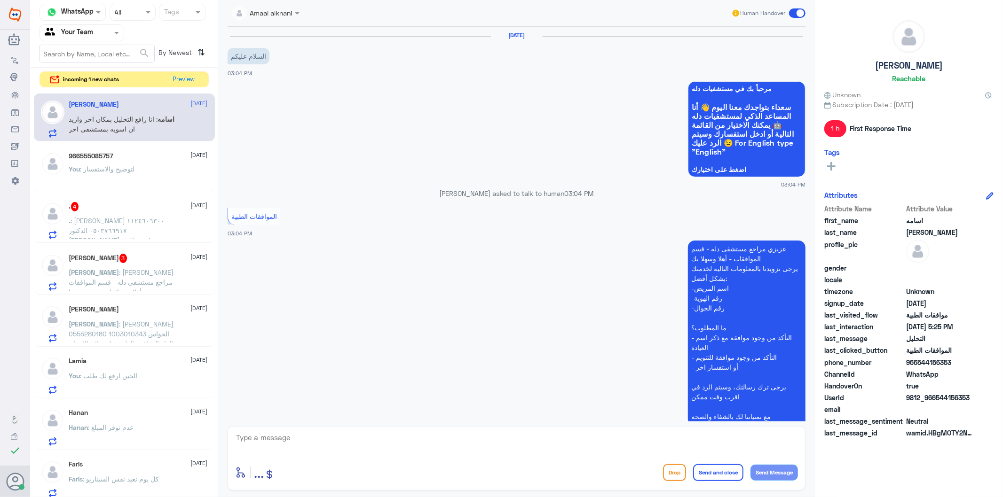
scroll to position [428, 0]
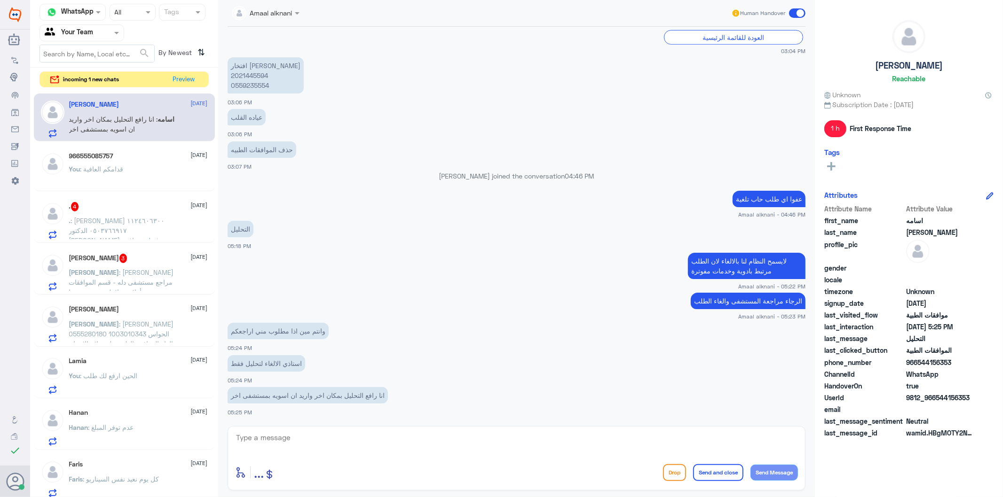
click at [334, 437] on textarea at bounding box center [516, 442] width 563 height 23
click at [332, 443] on textarea at bounding box center [516, 442] width 563 height 23
click at [251, 84] on p "افتخار [PERSON_NAME] 2021445594 0559235554" at bounding box center [265, 75] width 76 height 36
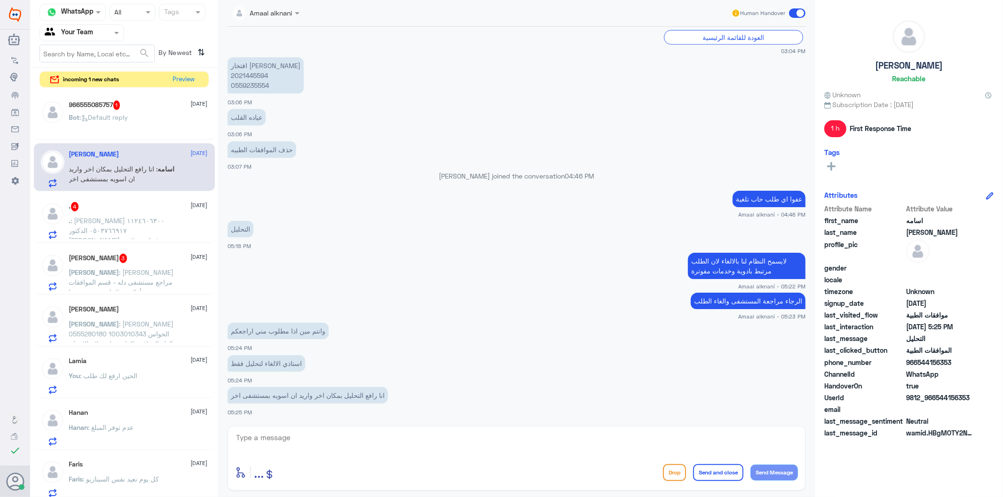
click at [122, 122] on p "Bot : Default reply" at bounding box center [98, 124] width 59 height 24
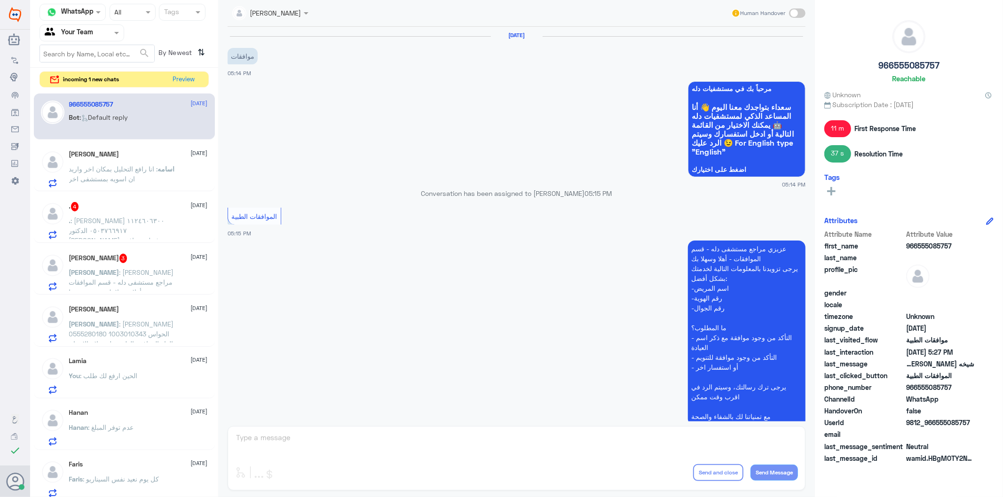
scroll to position [515, 0]
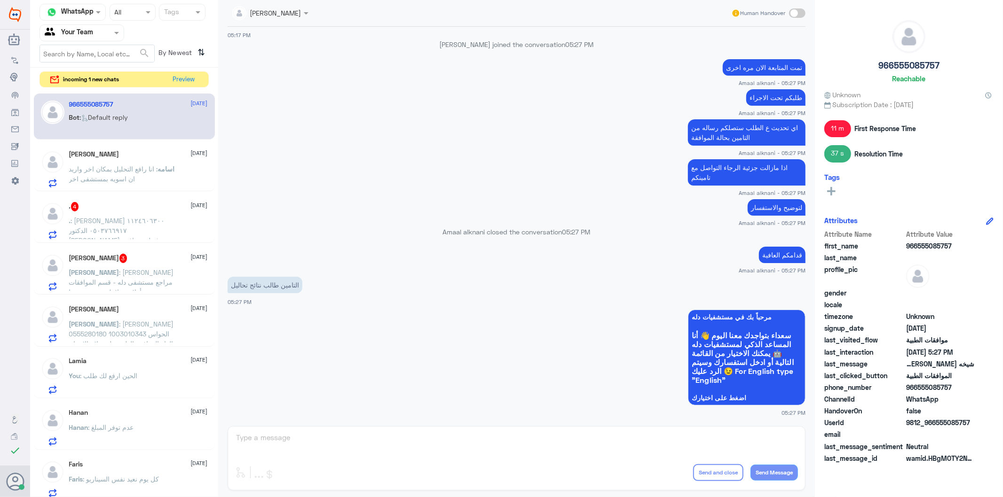
click at [312, 439] on div "SOMYH ALI Human Handover [DATE] موافقات 05:14 PM مرحباً بك في مستشفيات دله سعدا…" at bounding box center [516, 250] width 596 height 500
click at [289, 442] on div "SOMYH ALI Human Handover [DATE] موافقات 05:14 PM مرحباً بك في مستشفيات دله سعدا…" at bounding box center [516, 250] width 596 height 500
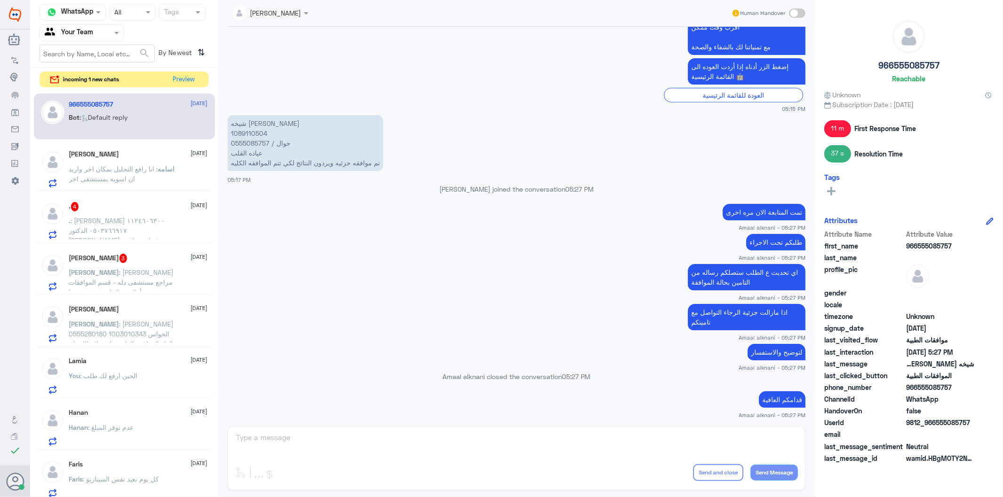
scroll to position [306, 0]
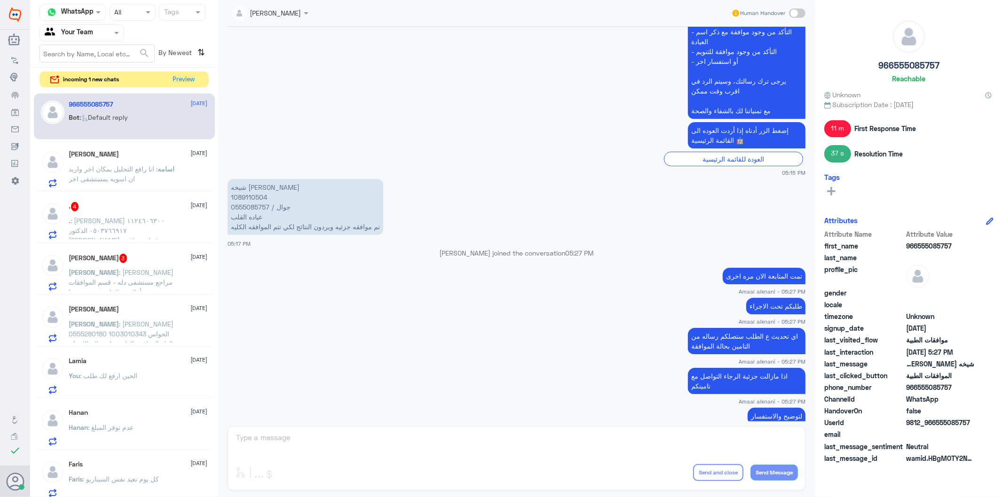
click at [256, 207] on p "شيخه [PERSON_NAME] 1089110504 جوال / 0555085757 عياده القلب تم موافقه جزئيه وير…" at bounding box center [305, 207] width 156 height 56
click at [140, 175] on p "اسامه : انا رافع التحليل بمكان اخر واريد ان اسويه بمستشفى اخر" at bounding box center [122, 176] width 106 height 24
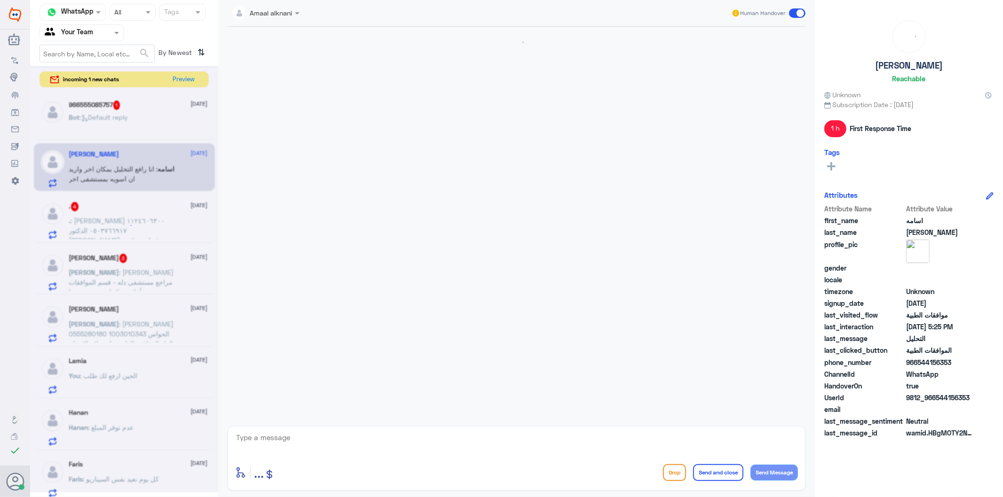
scroll to position [428, 0]
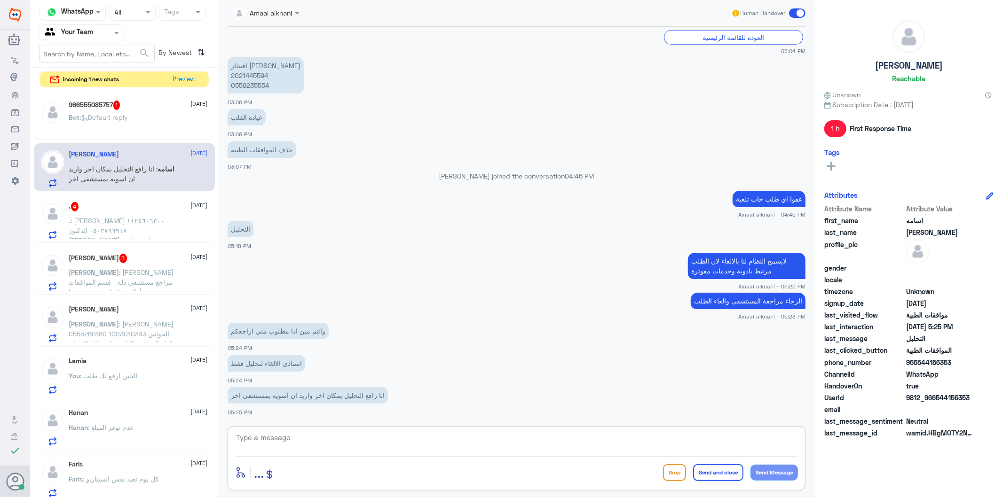
click at [321, 438] on textarea at bounding box center [516, 442] width 563 height 23
type textarea "تم رفع طلبكم للاداره"
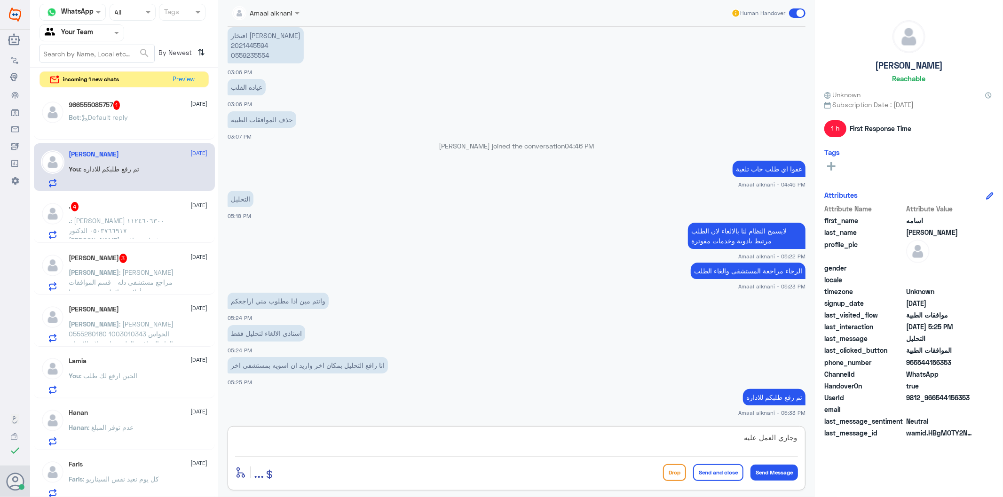
type textarea "وجاري العمل عليه"
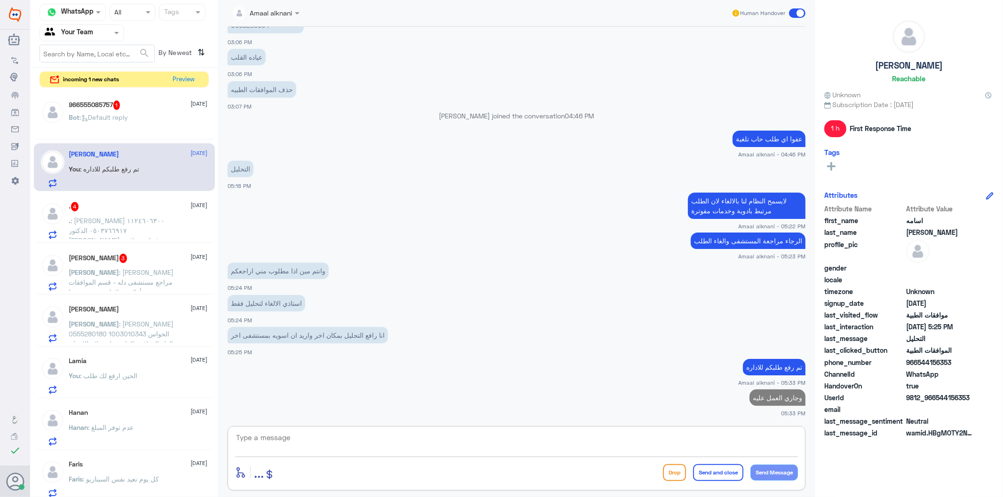
click at [130, 212] on div ". 4 [DATE] . : [PERSON_NAME] ١١٢٤٦٠٦٣٠٠ ٠٥٠٣٧٦٦٩١٧ الدكتور [PERSON_NAME] رفع لي…" at bounding box center [138, 220] width 139 height 37
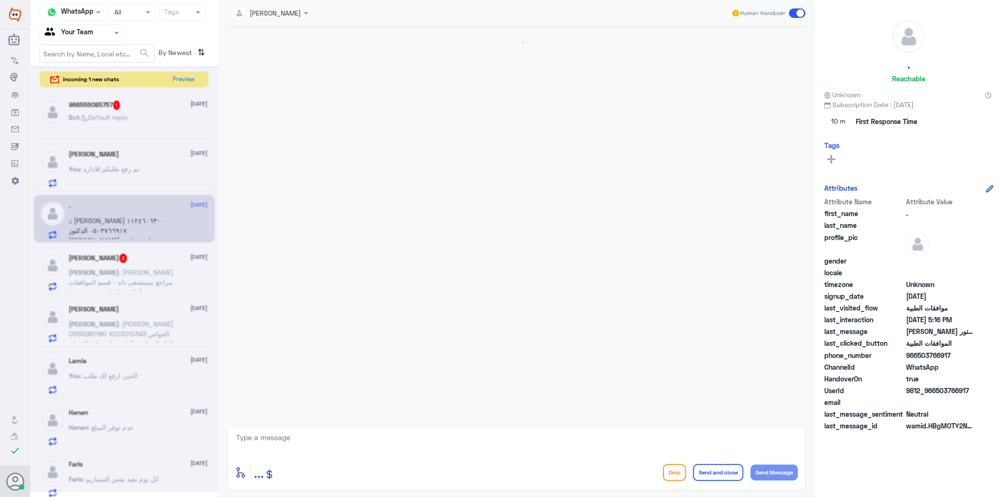
scroll to position [270, 0]
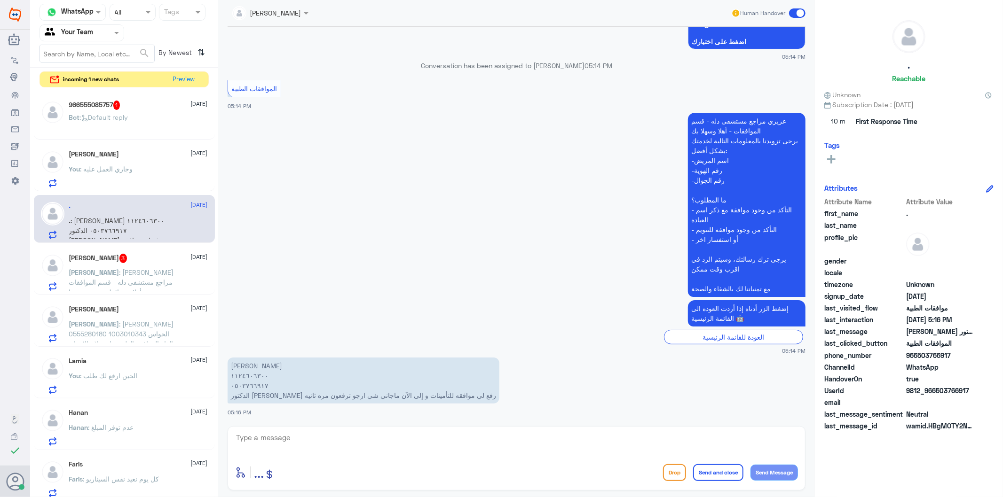
click at [334, 448] on textarea at bounding box center [516, 442] width 563 height 23
click at [285, 438] on textarea at bounding box center [516, 442] width 563 height 23
type textarea "1124606300"
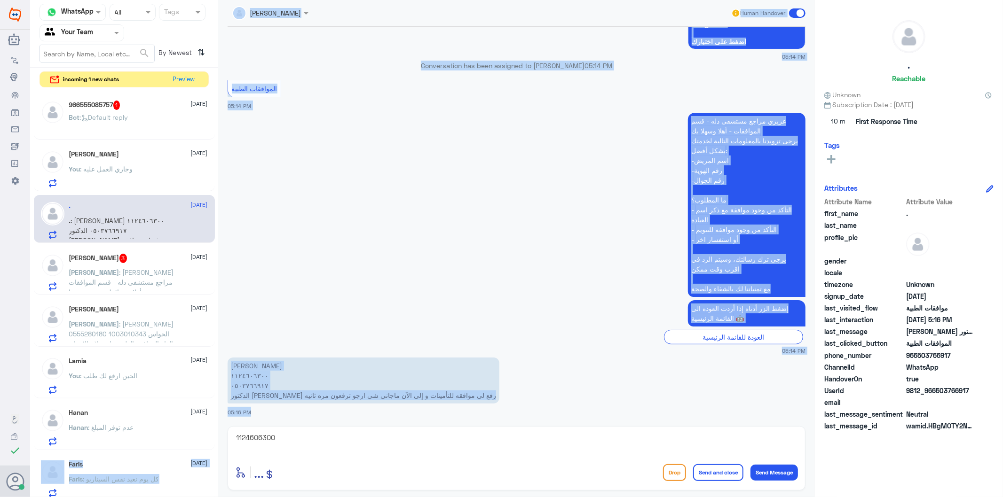
drag, startPoint x: 260, startPoint y: 433, endPoint x: 203, endPoint y: 433, distance: 56.9
click at [203, 433] on div "Channel WhatsApp Status × All Tags Agent Filter Your Team search By Newest ⇅ in…" at bounding box center [516, 250] width 973 height 500
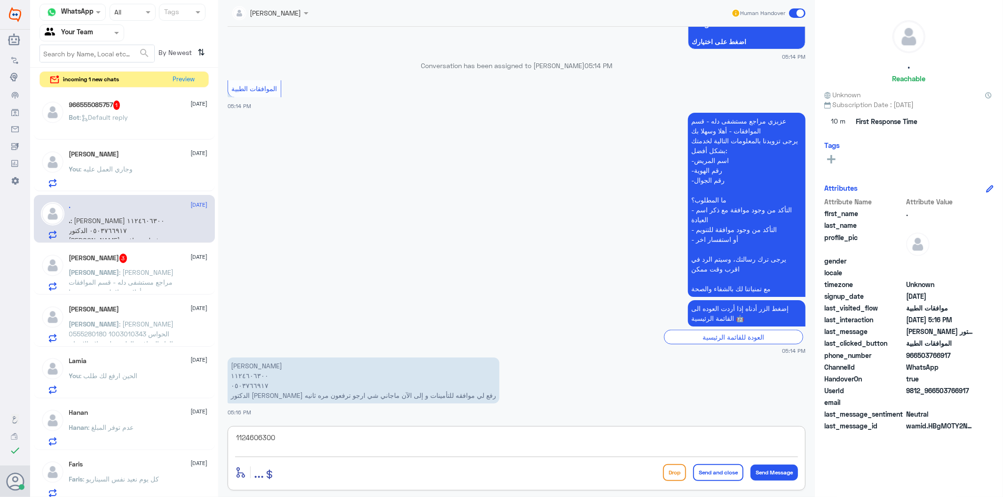
drag, startPoint x: 296, startPoint y: 440, endPoint x: 174, endPoint y: 417, distance: 124.4
click at [174, 417] on div "Channel WhatsApp Status × All Tags Agent Filter Your Team search By Newest ⇅ in…" at bounding box center [516, 250] width 973 height 500
click at [280, 449] on textarea at bounding box center [516, 442] width 563 height 23
type textarea "هل عملتم عمليه سابقة بخصوص هذي الحاله"
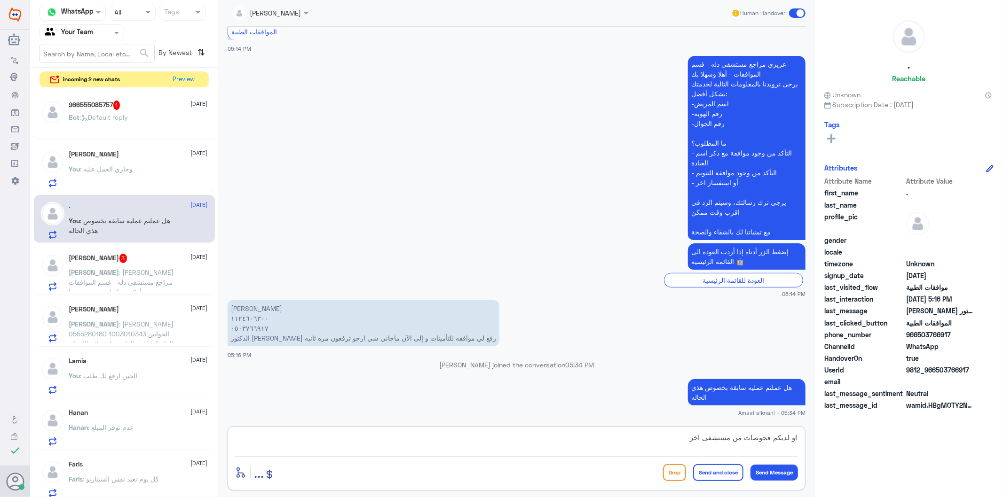
type textarea "او لديكم فحوصات من مستشفى اخر ؟"
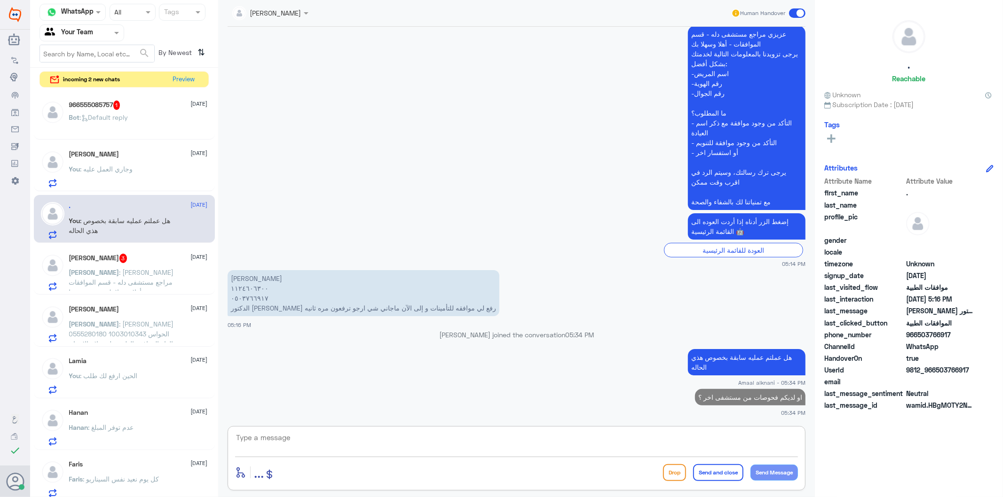
click at [139, 270] on span ": [PERSON_NAME] مراجع مستشفى دله - قسم الموافقات - أهلا وسهلا بك يرجى تزويدنا ب…" at bounding box center [121, 326] width 105 height 117
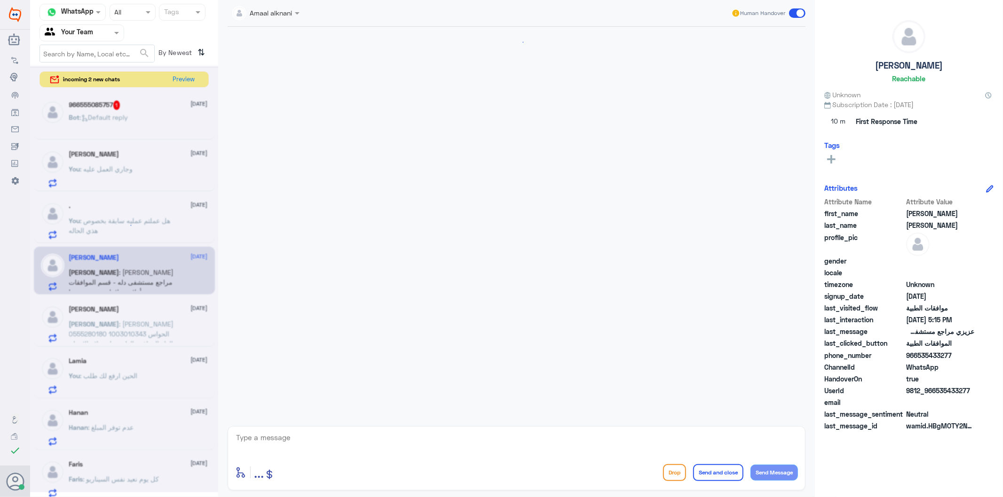
scroll to position [226, 0]
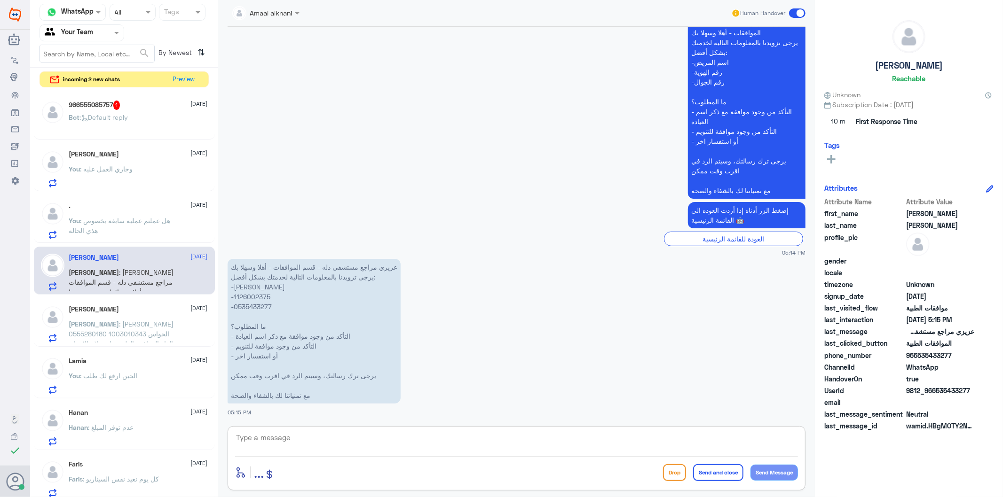
click at [306, 443] on textarea at bounding box center [516, 442] width 563 height 23
click at [259, 306] on p "عزيزي مراجع مستشفى دله - قسم الموافقات - أهلا وسهلا بك يرجى تزويدنا بالمعلومات …" at bounding box center [313, 331] width 173 height 145
click at [355, 440] on textarea at bounding box center [516, 442] width 563 height 23
type textarea "تفضل كيف اقدر اساعدك"
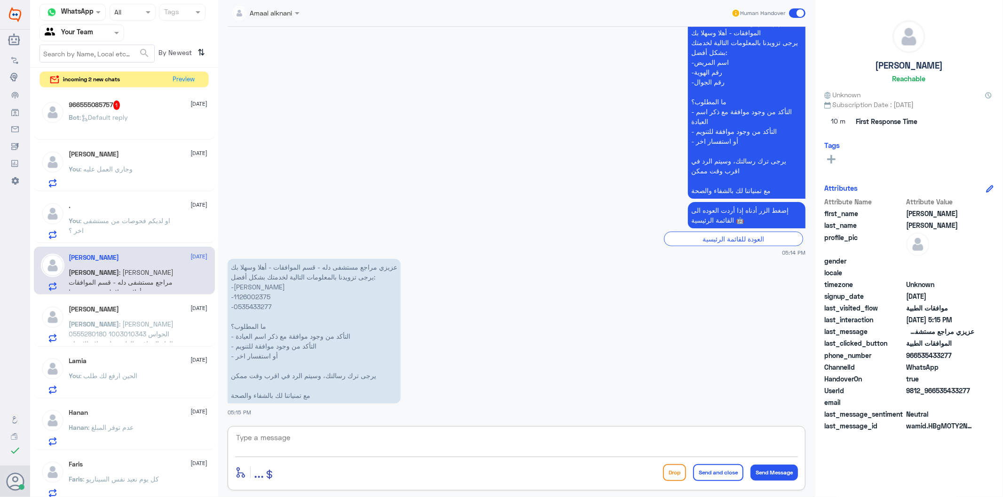
scroll to position [256, 0]
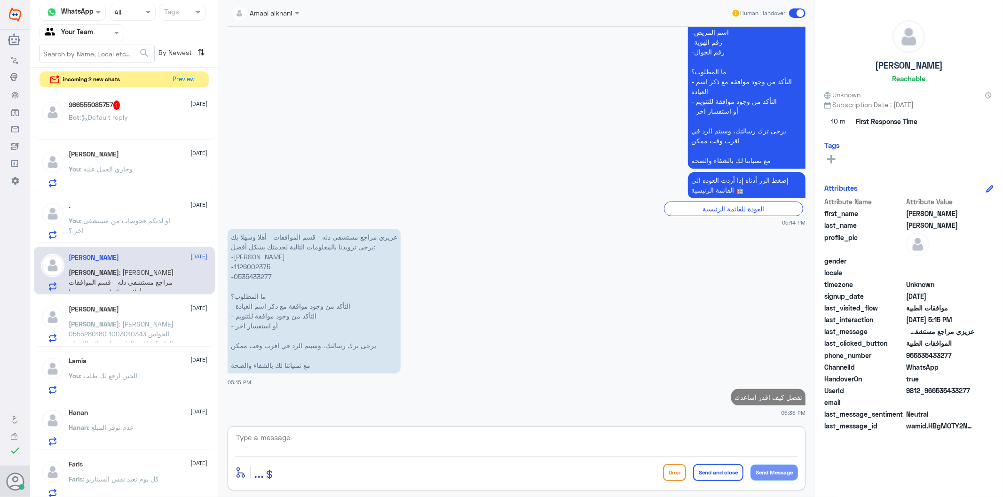
click at [143, 332] on span ": [PERSON_NAME] الحواس 1003010343 0555280180 الغاء الموافقه الطبيه على علاج الا…" at bounding box center [121, 334] width 105 height 28
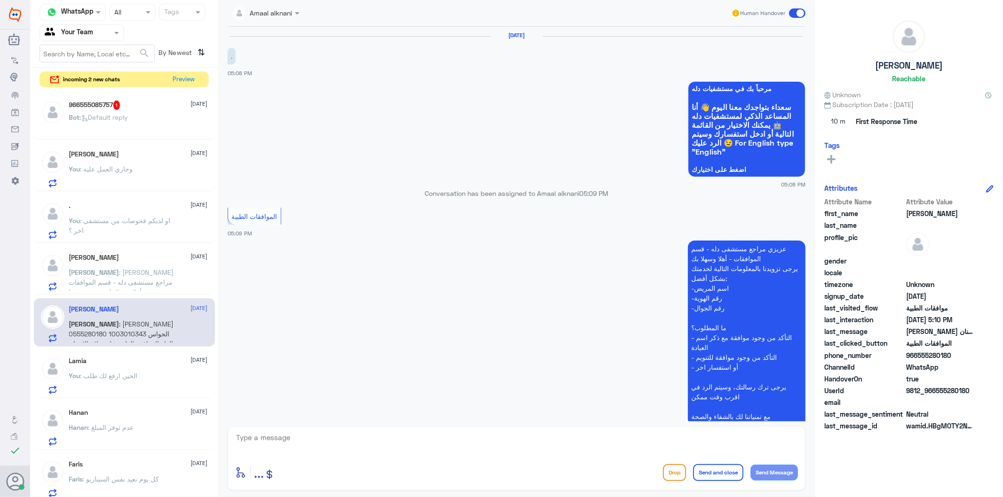
scroll to position [137, 0]
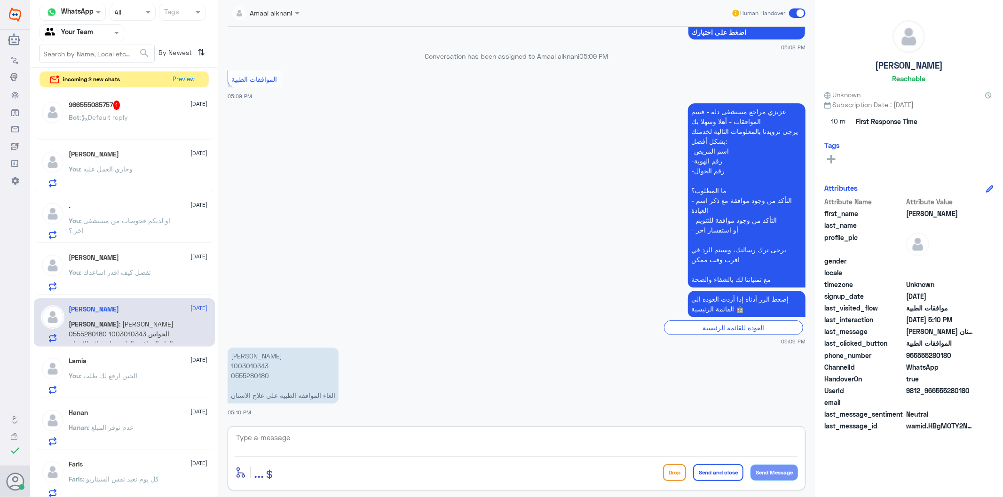
click at [328, 447] on textarea at bounding box center [516, 442] width 563 height 23
type textarea "تم الغاء الطلب قدامكم العافية"
click at [736, 474] on button "Send and close" at bounding box center [718, 472] width 50 height 17
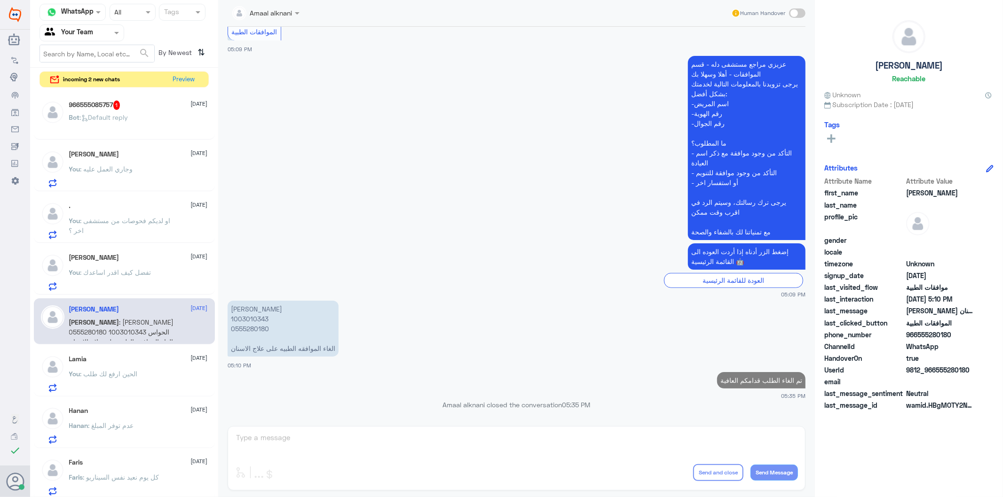
click at [130, 385] on p "You : الحين ارفع لك طلب" at bounding box center [103, 381] width 69 height 24
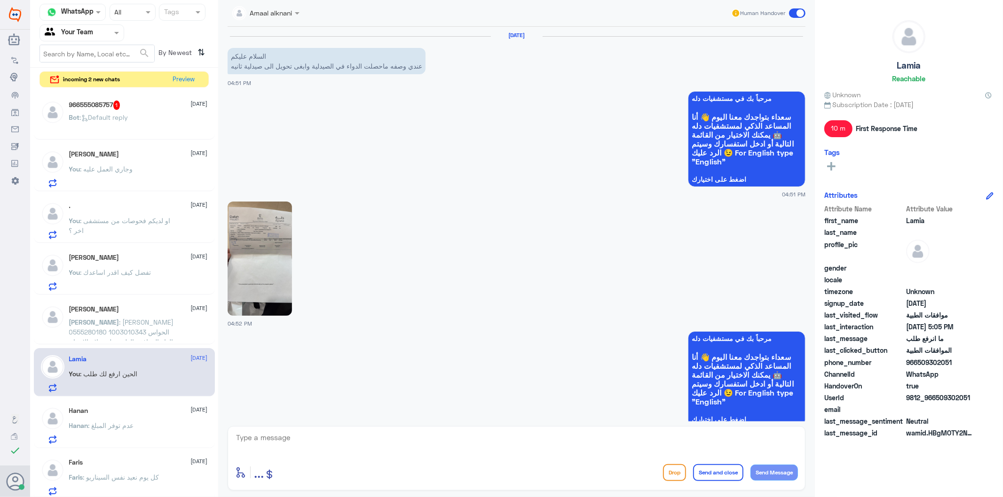
scroll to position [874, 0]
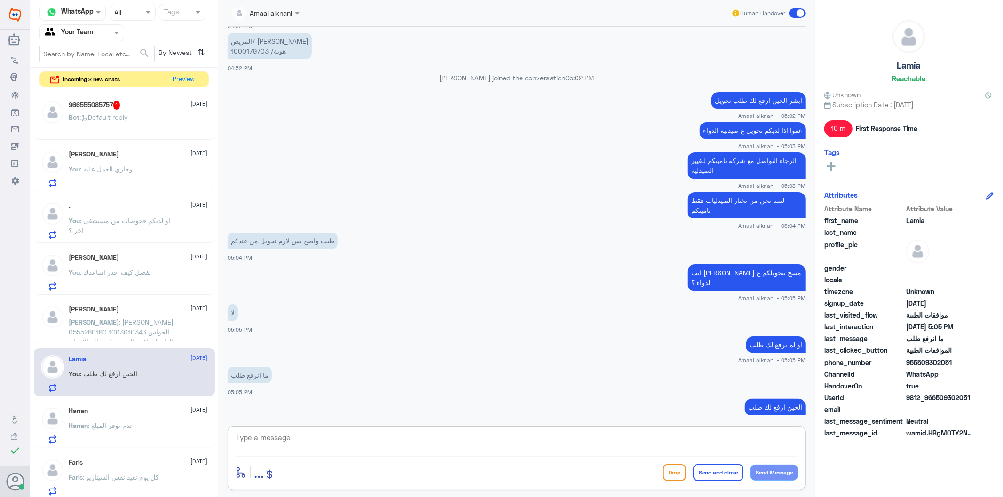
click at [267, 438] on textarea at bounding box center [516, 442] width 563 height 23
click at [253, 48] on p "المريض/ [PERSON_NAME] هوية/ 1000179703" at bounding box center [269, 46] width 84 height 26
click at [324, 440] on textarea at bounding box center [516, 442] width 563 height 23
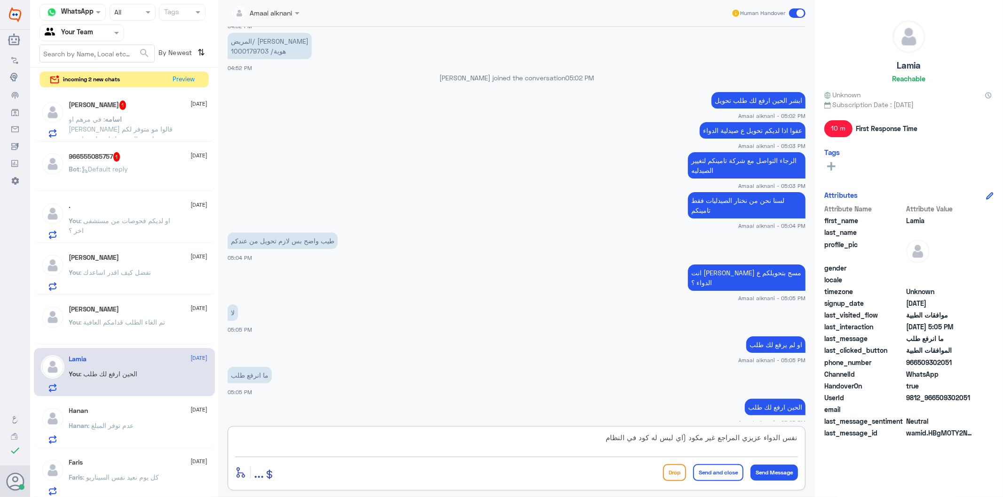
type textarea "نفس الدواء عزيزي المراجع غير مكود (اي ليس له كود في النظام)"
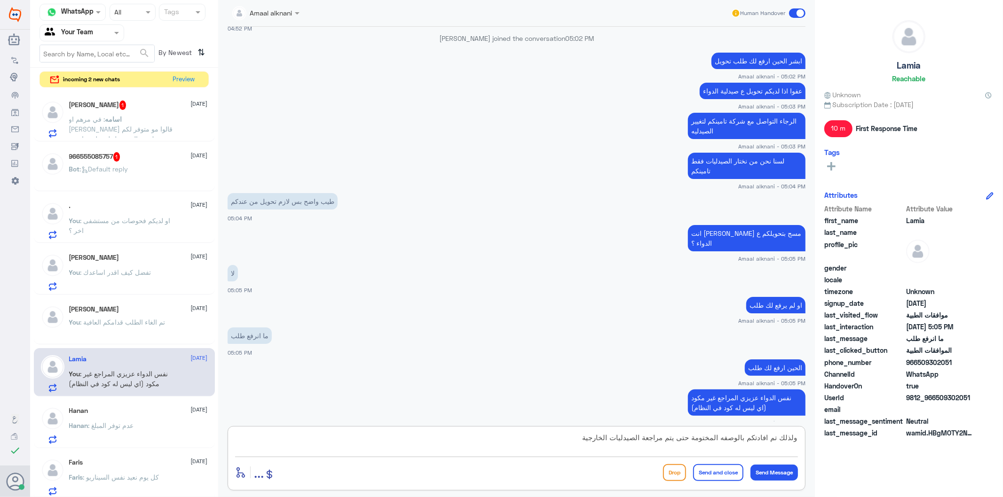
type textarea "ولذلك تم افادتكم بالوصفه المختومة حتى يتم مراجعة الصيدليات الخارجية"
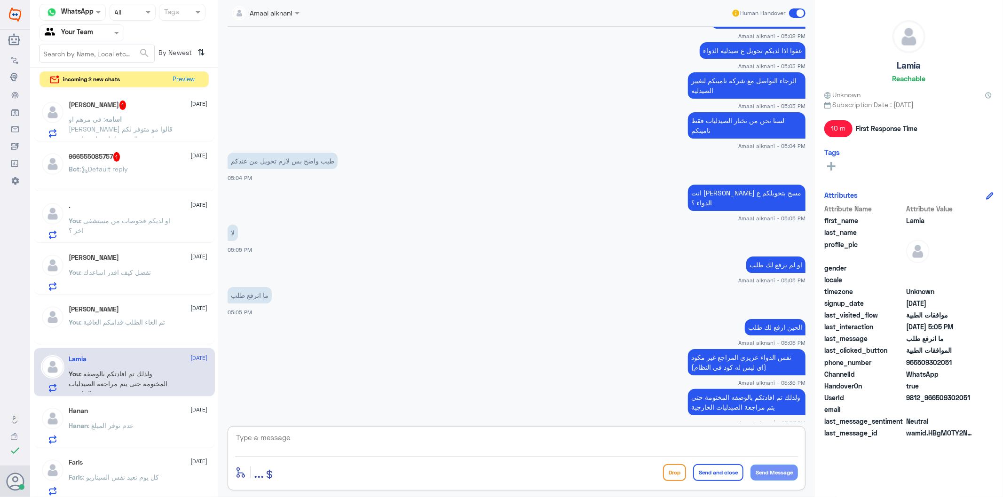
click at [127, 431] on p "Hanan : عدم توفر المبلغ" at bounding box center [101, 433] width 65 height 24
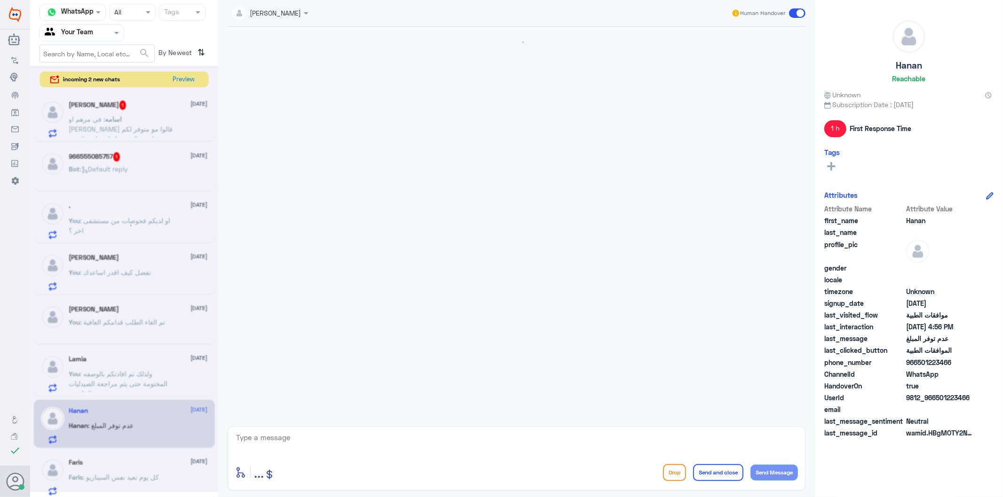
scroll to position [343, 0]
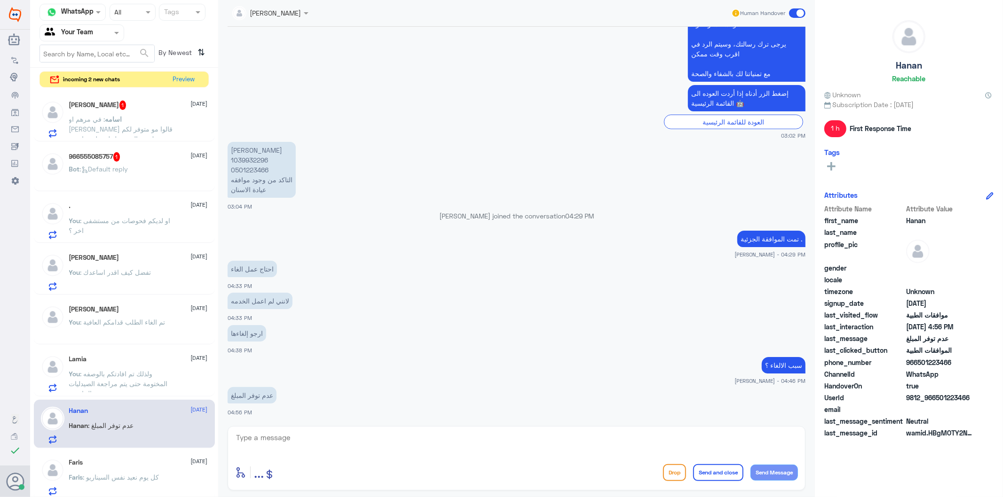
click at [310, 444] on textarea at bounding box center [516, 442] width 563 height 23
click at [249, 168] on p "[PERSON_NAME] 1039932296 0501223466 التاكد من وجود موافقه عيادة الاسنان" at bounding box center [261, 170] width 68 height 56
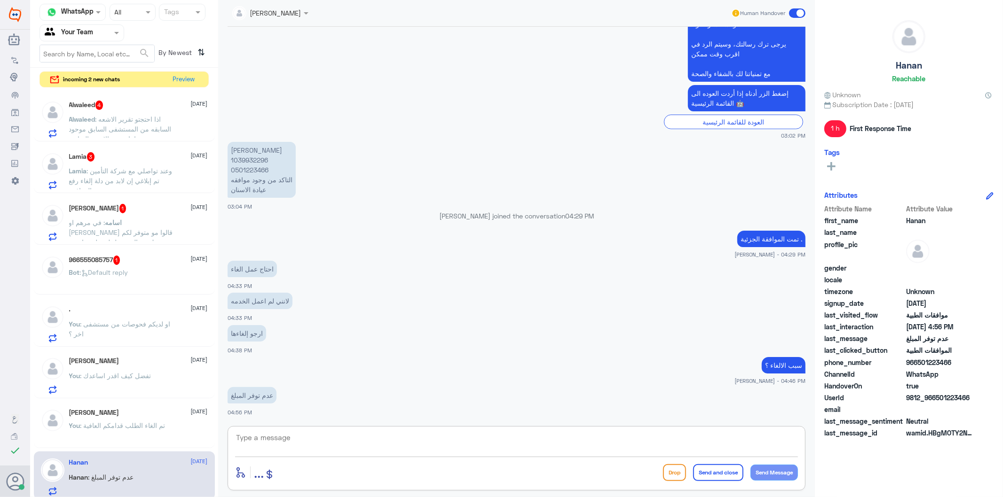
click at [283, 447] on textarea at bounding box center [516, 442] width 563 height 23
click at [250, 168] on p "[PERSON_NAME] 1039932296 0501223466 التاكد من وجود موافقه عيادة الاسنان" at bounding box center [261, 170] width 68 height 56
click at [276, 444] on textarea at bounding box center [516, 442] width 563 height 23
type textarea "تم الغاء الطلب قدامكم العافية"
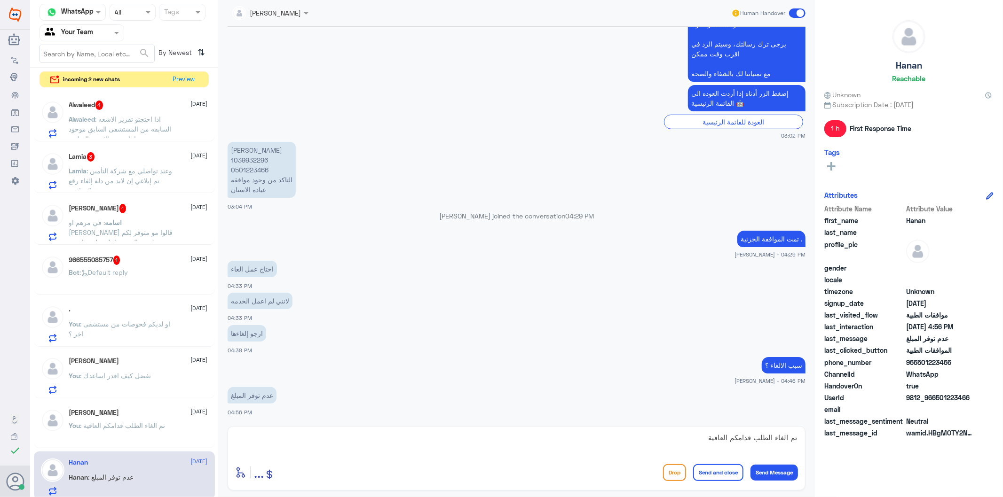
click at [722, 475] on button "Send and close" at bounding box center [718, 472] width 50 height 17
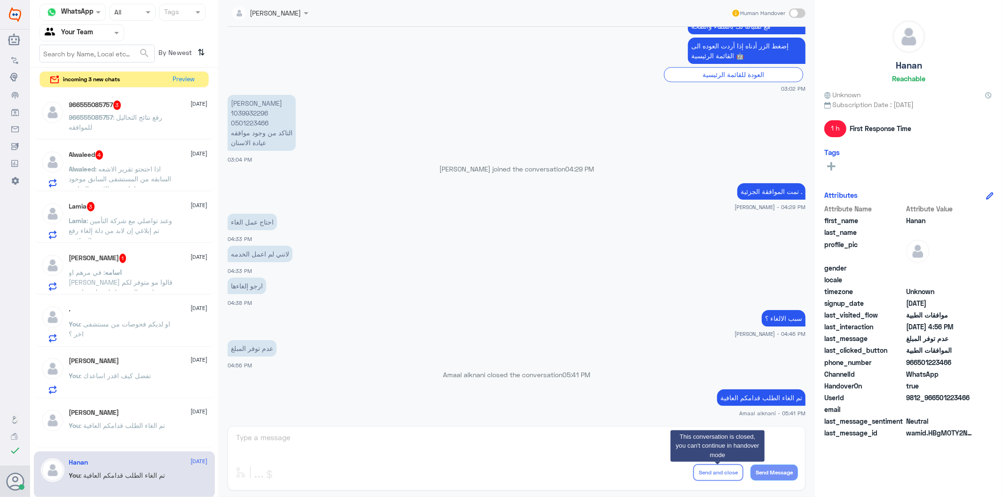
click at [293, 438] on div "SOMYH ALI Human Handover [DATE] مرحبا 03:02 PM مرحباً بك في مستشفيات دله سعداء …" at bounding box center [516, 250] width 596 height 500
click at [264, 437] on div "SOMYH ALI Human Handover [DATE] مرحبا 03:02 PM مرحباً بك في مستشفيات دله سعداء …" at bounding box center [516, 250] width 596 height 500
click at [139, 275] on span ": في مرهم او [PERSON_NAME] قالوا مو متوفر لكم وبتجيك رساله تحويل لصيدليه خارجيه…" at bounding box center [121, 287] width 104 height 38
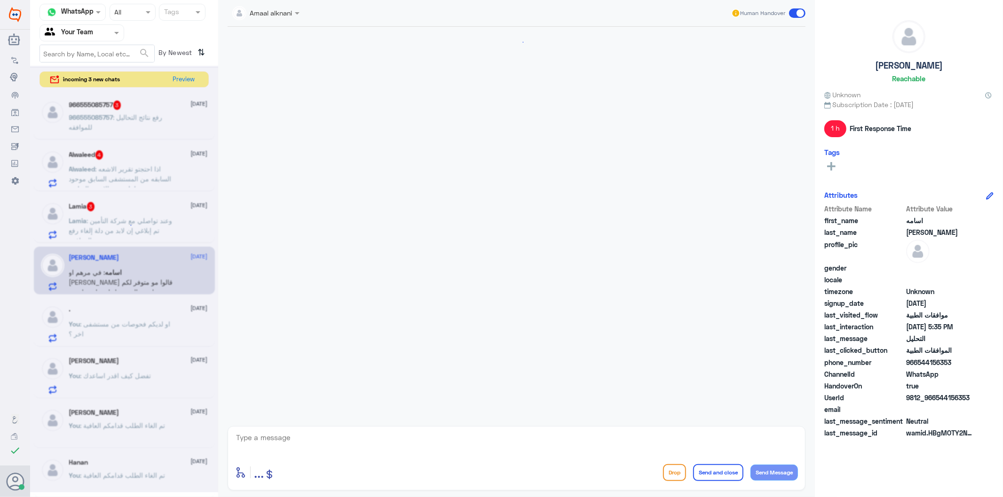
scroll to position [520, 0]
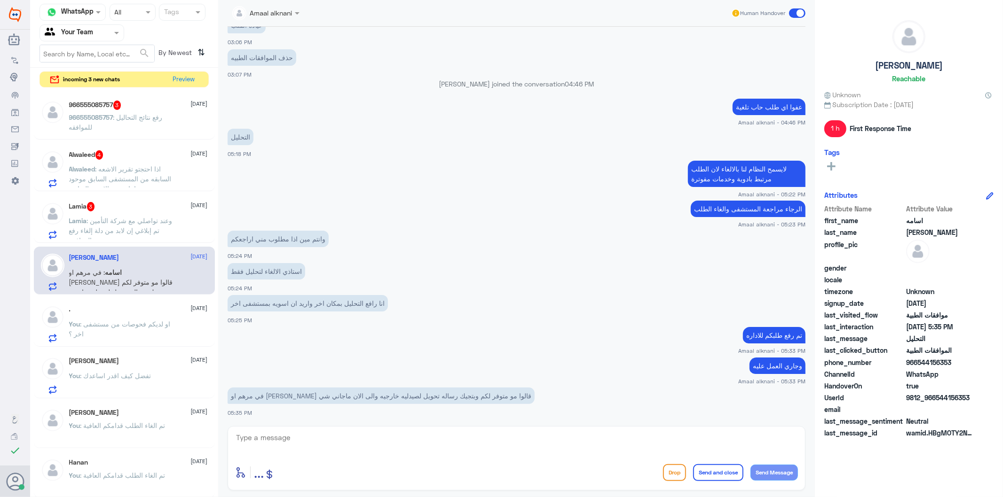
click at [354, 417] on div "[DATE] السلام عليكم 03:04 PM مرحباً بك في مستشفيات دله سعداء بتواجدك معنا [DATE…" at bounding box center [516, 224] width 587 height 395
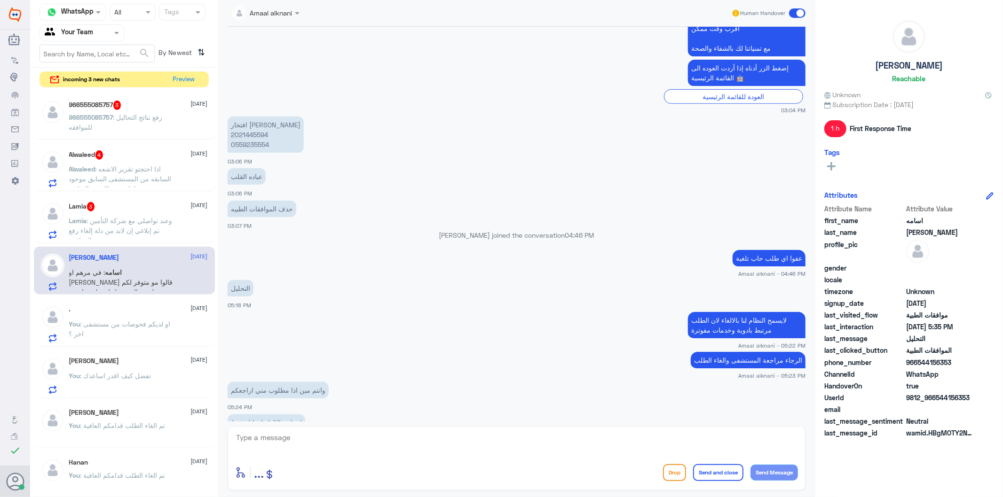
scroll to position [311, 0]
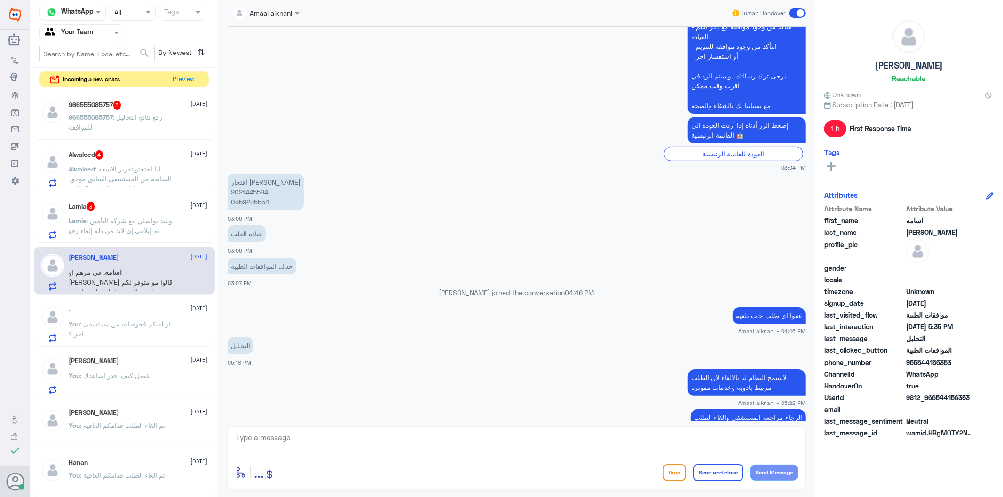
click at [238, 200] on p "افتخار [PERSON_NAME] 2021445594 0559235554" at bounding box center [265, 192] width 76 height 36
click at [320, 463] on div "enter flow name ... Drop Send and close Send Message" at bounding box center [516, 472] width 563 height 21
click at [347, 435] on textarea at bounding box center [516, 442] width 563 height 23
click at [344, 442] on textarea at bounding box center [516, 442] width 563 height 23
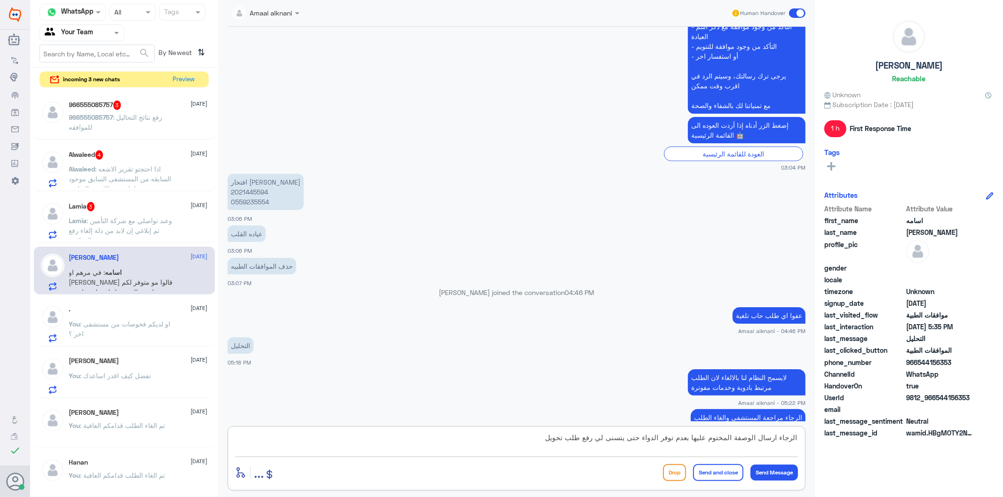
drag, startPoint x: 565, startPoint y: 438, endPoint x: 974, endPoint y: 438, distance: 408.9
click at [974, 438] on div "Channel WhatsApp Status × All Tags Agent Filter Your Team search By Newest ⇅ in…" at bounding box center [516, 250] width 973 height 500
paste textarea "Please, give the client copy of tranferred approval to :UNITED PHARMACIES(TollF…"
type textarea "بالنسبة للكريم - Please, give the client copy of tranferred approval to :UNITED…"
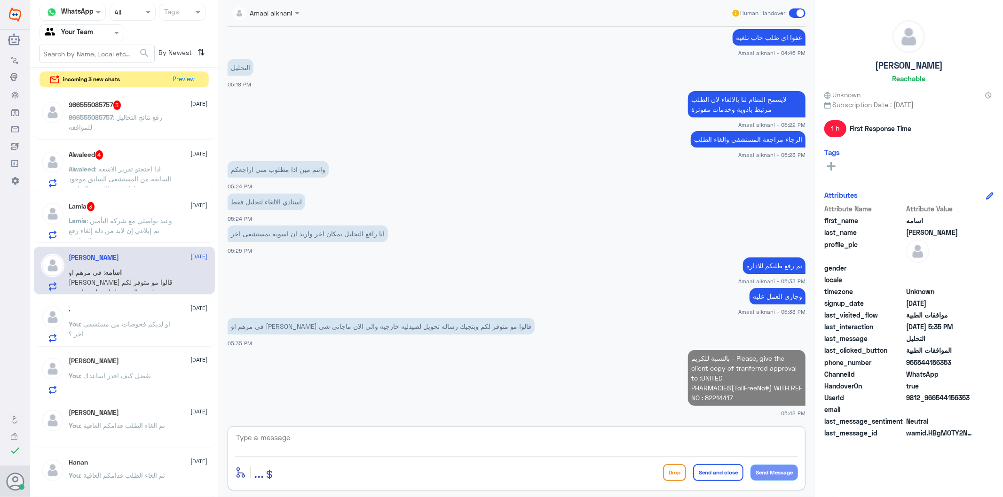
click at [694, 450] on textarea at bounding box center [516, 442] width 563 height 23
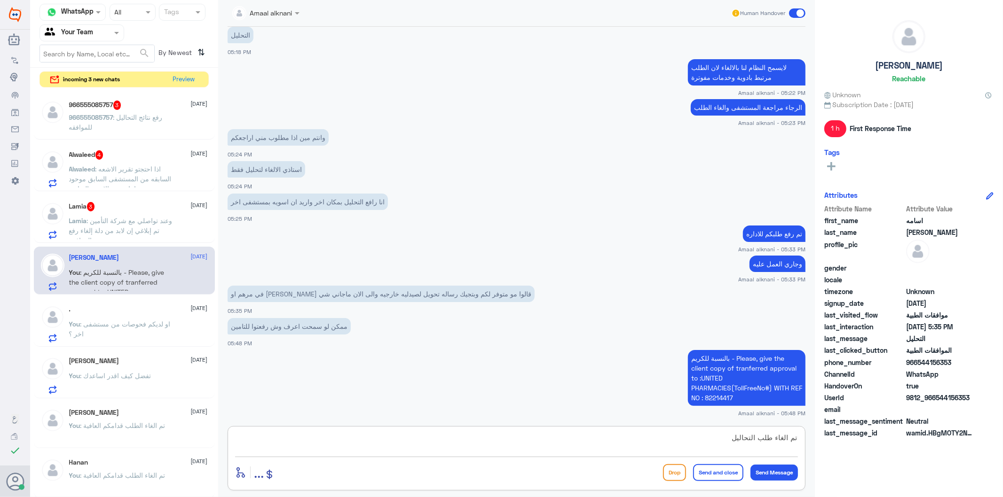
type textarea "تم الغاء طلب التحاليل"
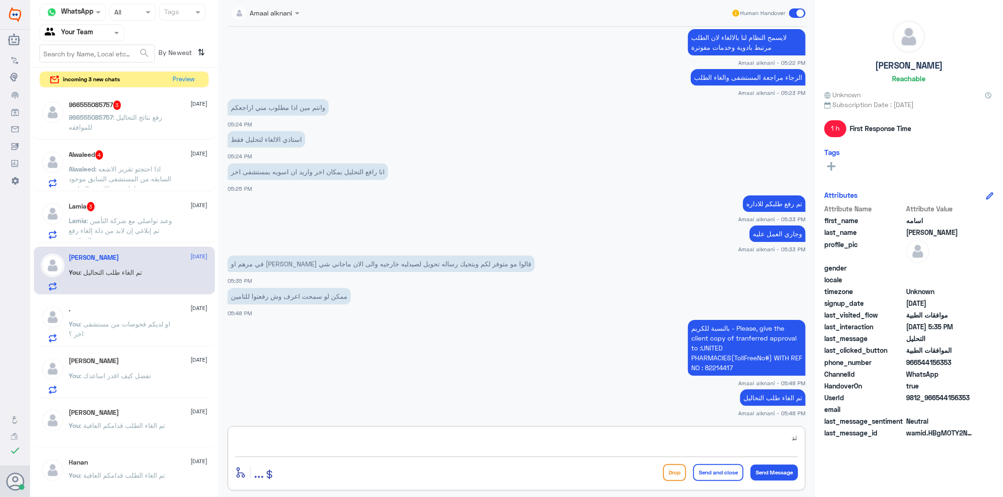
type textarea "ث"
click at [701, 456] on div at bounding box center [516, 443] width 563 height 25
click at [700, 452] on textarea at bounding box center [516, 442] width 563 height 23
click at [697, 439] on textarea at bounding box center [516, 442] width 563 height 23
type textarea "محوله ع الصيدلية المتحده"
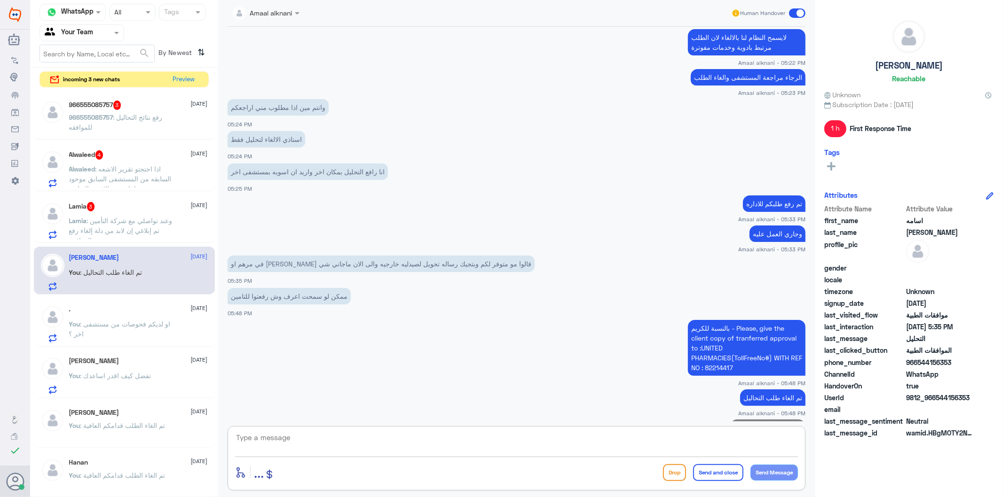
scroll to position [650, 0]
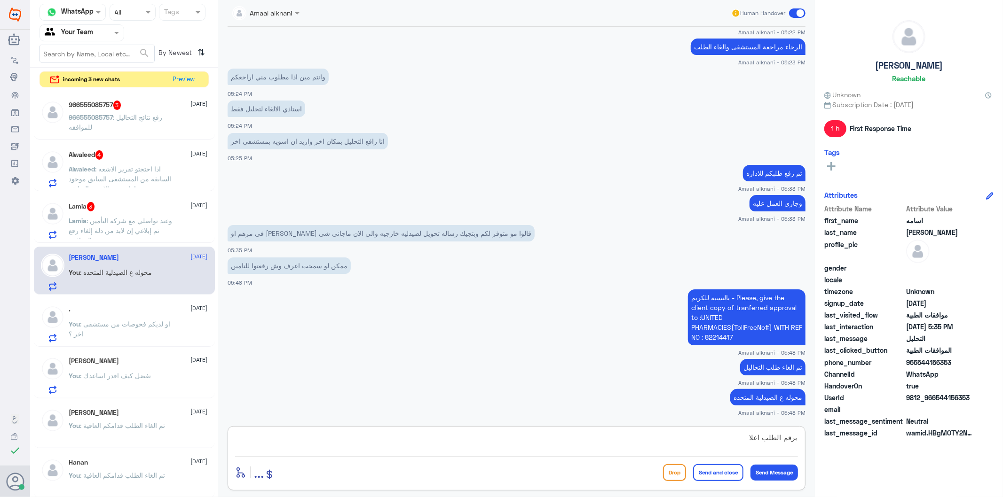
type textarea "برقم الطلب اعلاه"
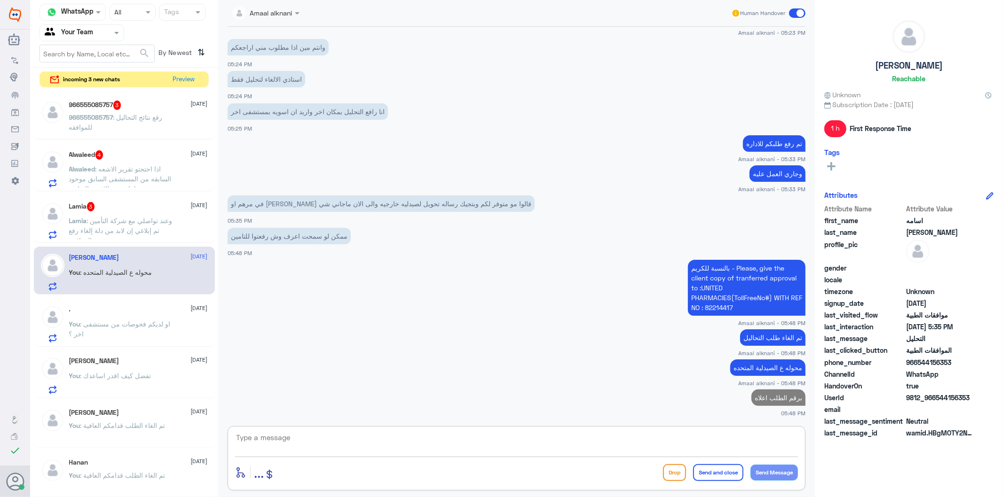
click at [758, 447] on textarea at bounding box center [516, 442] width 563 height 23
type textarea "قدامكم العافية"
click at [722, 470] on button "Send and close" at bounding box center [718, 472] width 50 height 17
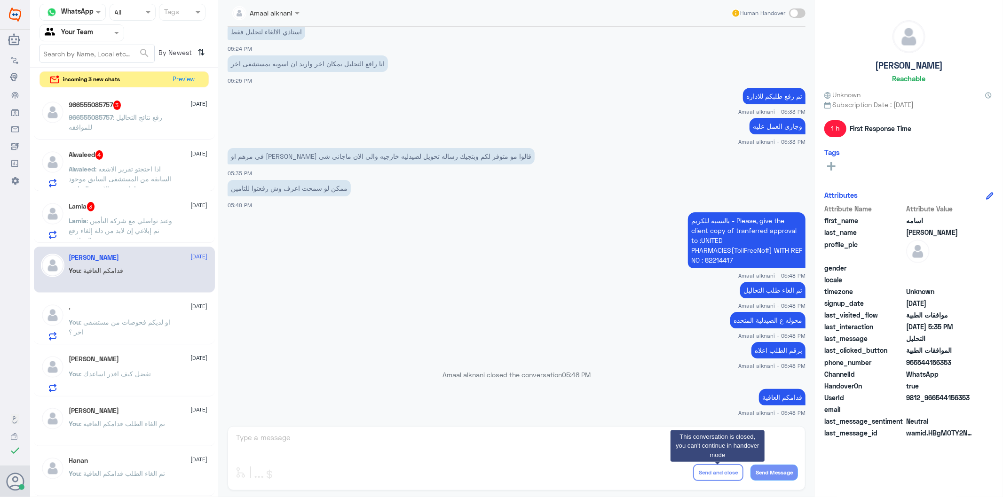
click at [110, 224] on p "Lamia : وعند تواصلي مع شركة التأمين تم إبلاغي إن لابد من دلة إلغاء رفع الموافقة" at bounding box center [122, 228] width 106 height 24
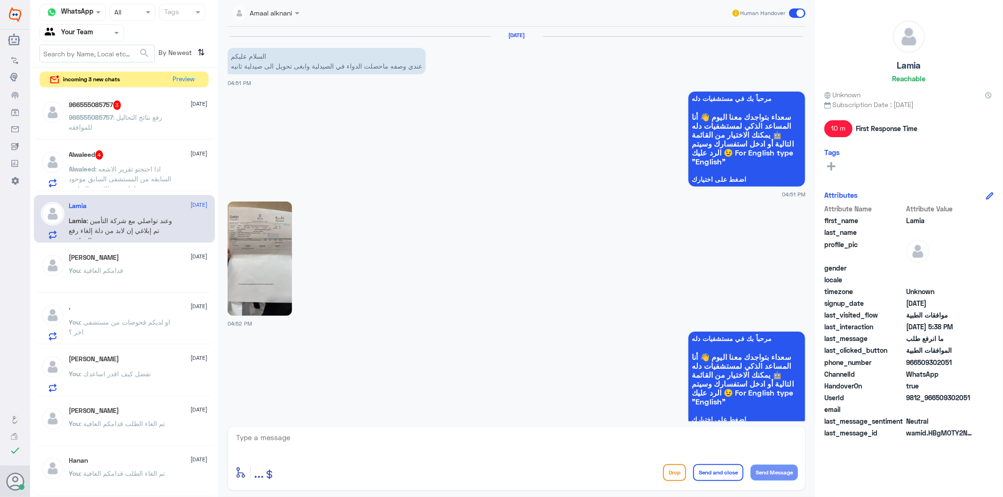
scroll to position [1051, 0]
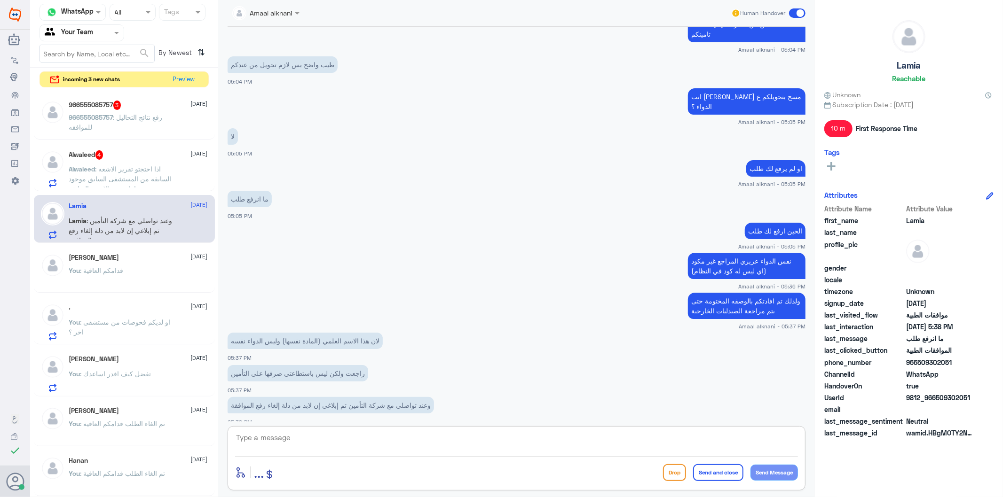
click at [285, 439] on textarea at bounding box center [516, 442] width 563 height 23
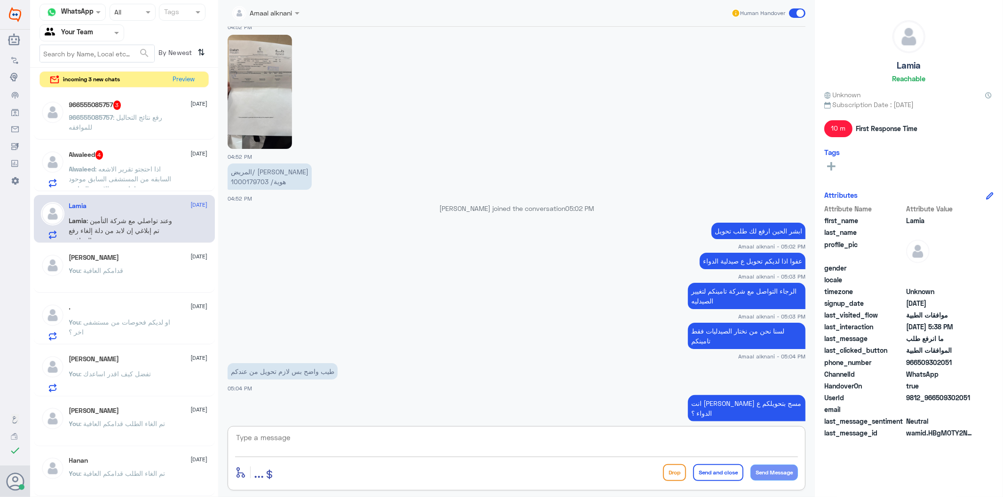
scroll to position [737, 0]
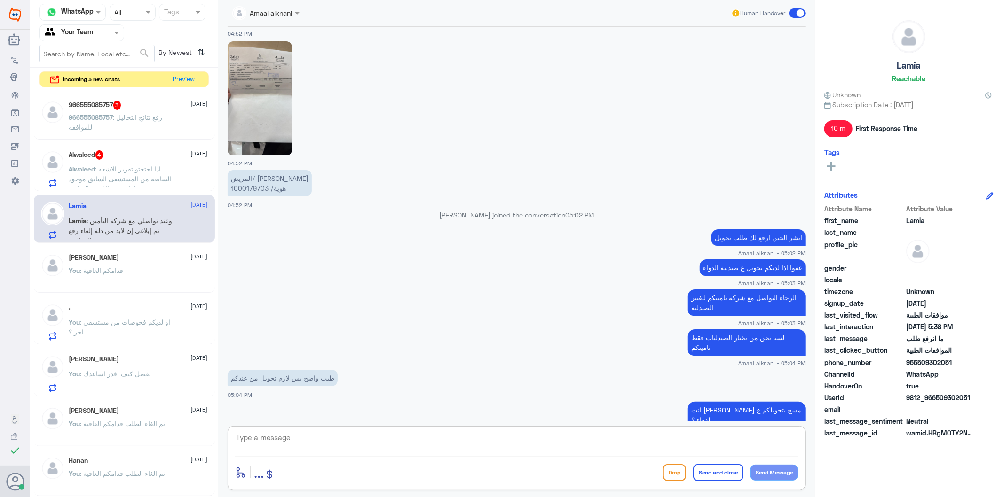
click at [251, 187] on p "المريض/ [PERSON_NAME] هوية/ 1000179703" at bounding box center [269, 183] width 84 height 26
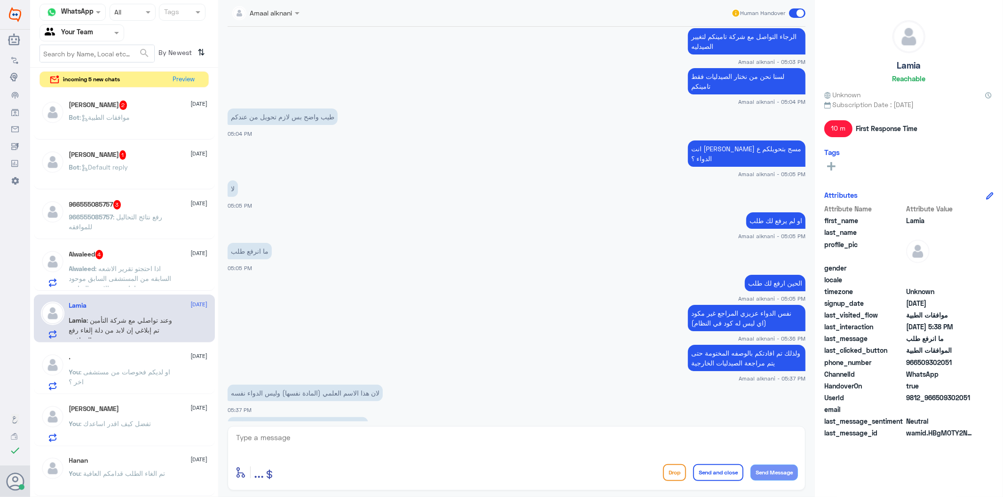
scroll to position [1051, 0]
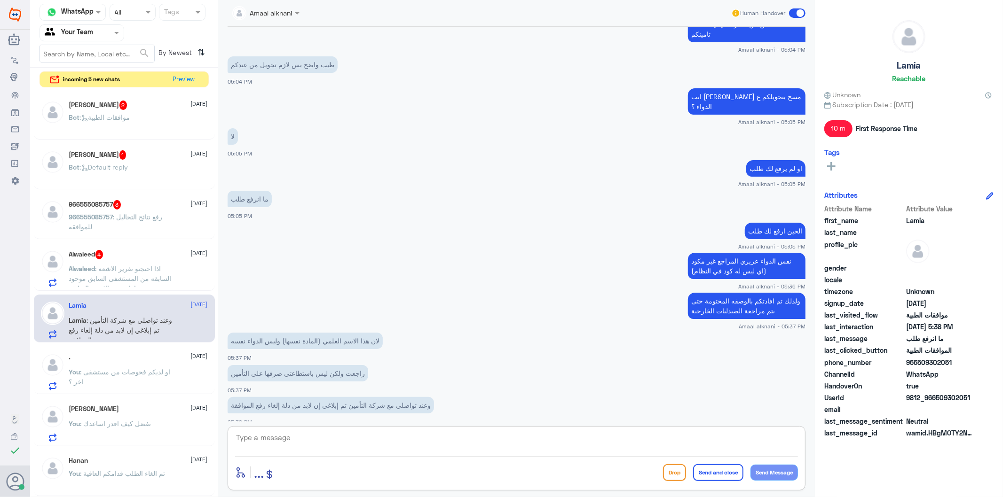
click at [346, 436] on textarea at bounding box center [516, 442] width 563 height 23
type textarea "الغيت لك الطلب الي هو نفس الدواء بمسمى اخر - جات عليه موافقة لدينا"
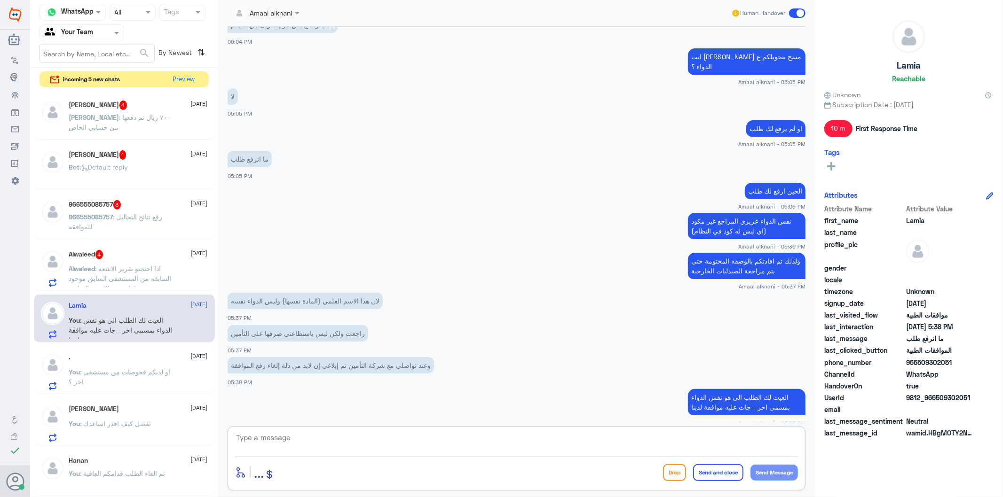
click at [399, 443] on textarea at bounding box center [516, 442] width 563 height 23
click at [146, 279] on span ": اذا احتجتو تقرير الاشعه السابقه من المستشفى السابق موحود عندي اما صورة الاشعه…" at bounding box center [121, 288] width 104 height 47
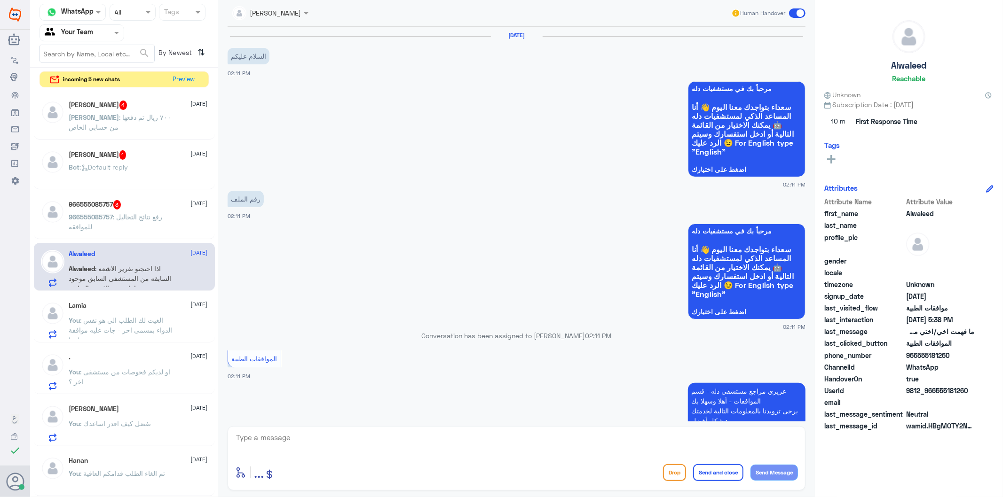
scroll to position [1348, 0]
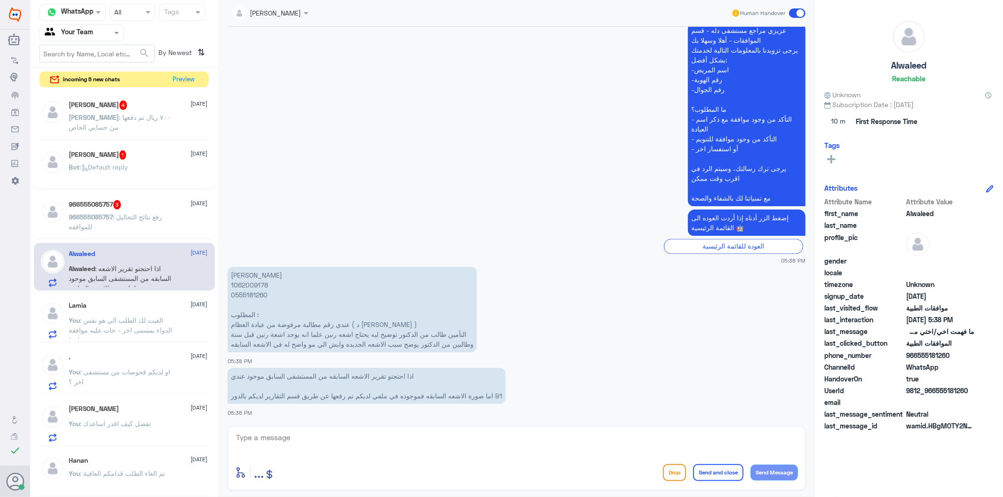
click at [304, 436] on textarea at bounding box center [516, 442] width 563 height 23
type textarea "ممكن ترفق لي الاشعة الخارجية حتى ندعم الطلب"
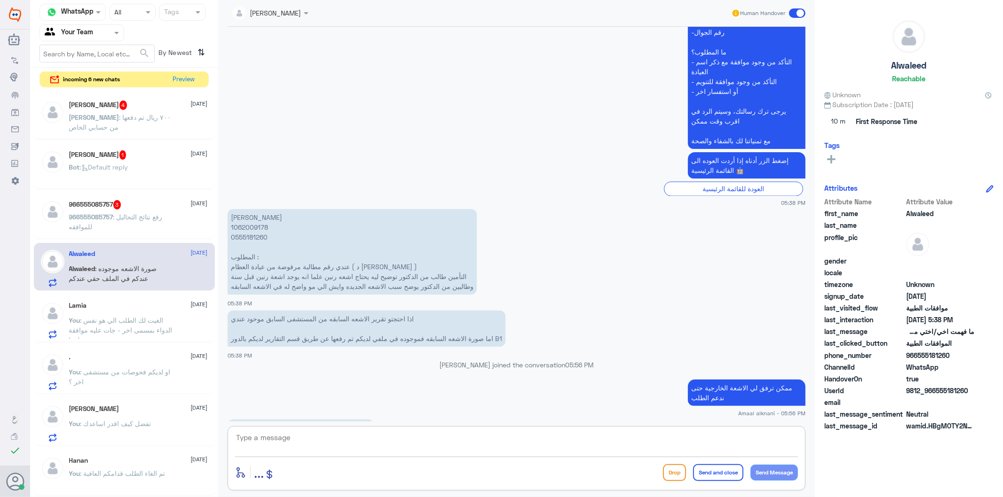
scroll to position [1421, 0]
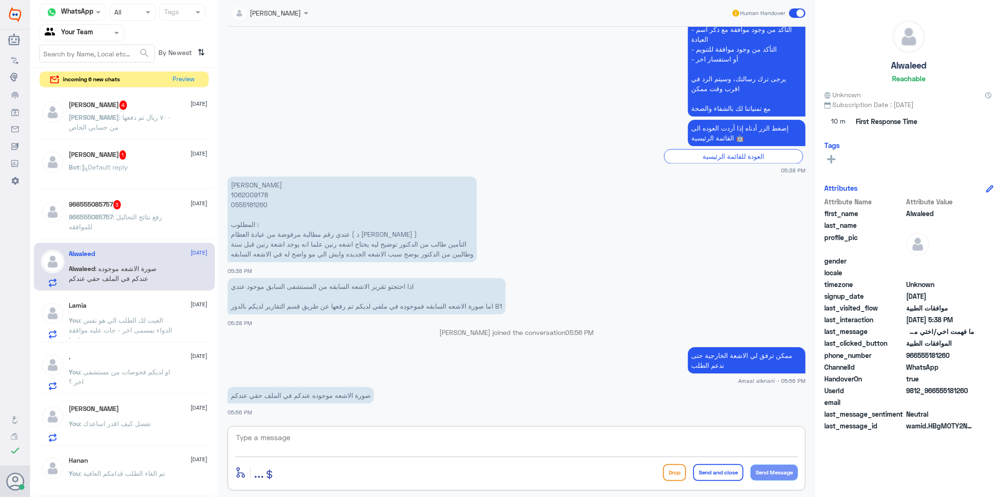
click at [256, 445] on textarea at bounding box center [516, 442] width 563 height 23
click at [247, 199] on p "[PERSON_NAME] 1062009178 0555181260 المطلوب : عندي رقم مطالبة مرفوضة من عيادة ا…" at bounding box center [351, 220] width 249 height 86
click at [248, 200] on p "[PERSON_NAME] 1062009178 0555181260 المطلوب : عندي رقم مطالبة مرفوضة من عيادة ا…" at bounding box center [351, 220] width 249 height 86
click at [321, 442] on textarea at bounding box center [516, 442] width 563 height 23
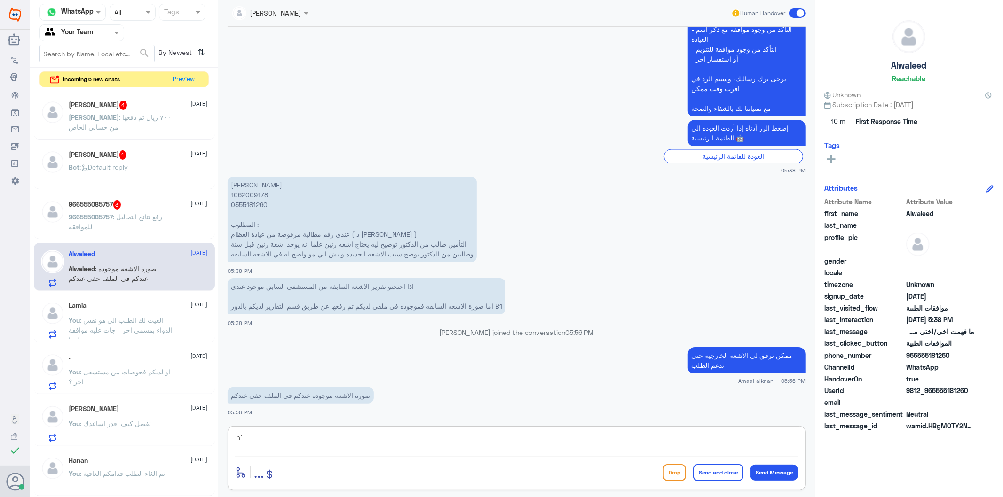
type textarea "h"
type textarea "اذا يوجد لديكم اشعة خارجية لاتظهر لدي بالنظام"
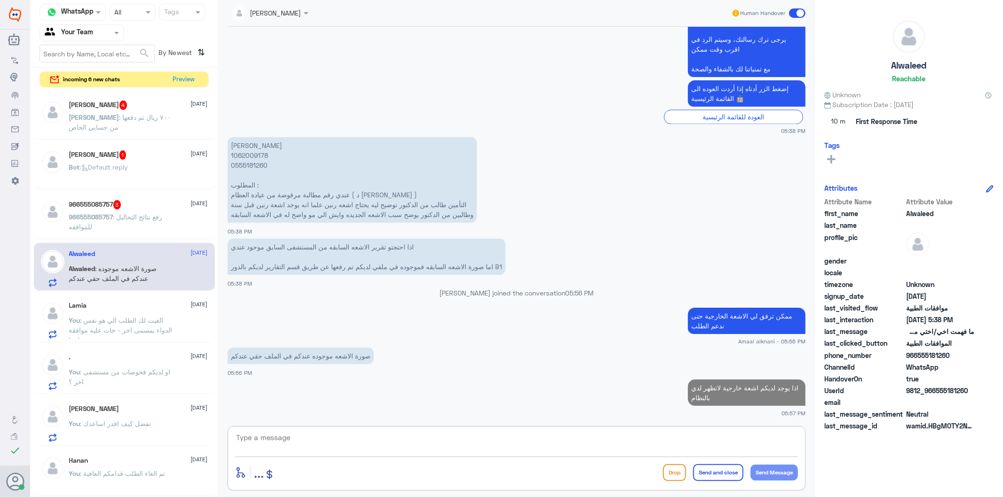
click at [259, 162] on p "[PERSON_NAME] 1062009178 0555181260 المطلوب : عندي رقم مطالبة مرفوضة من عيادة ا…" at bounding box center [351, 180] width 249 height 86
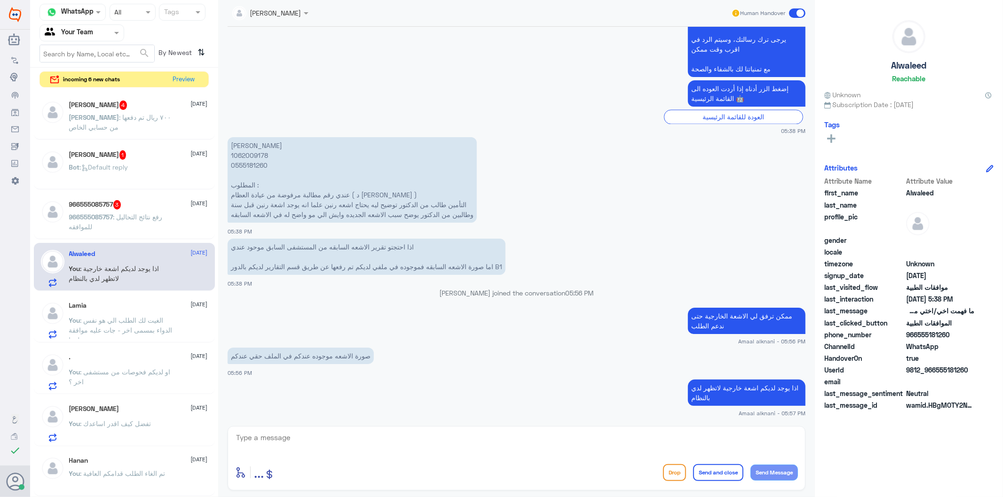
click at [331, 440] on textarea at bounding box center [516, 442] width 563 height 23
click at [116, 221] on p "966555085757 : رفع نتائج التحاليل للموافقه" at bounding box center [122, 224] width 106 height 24
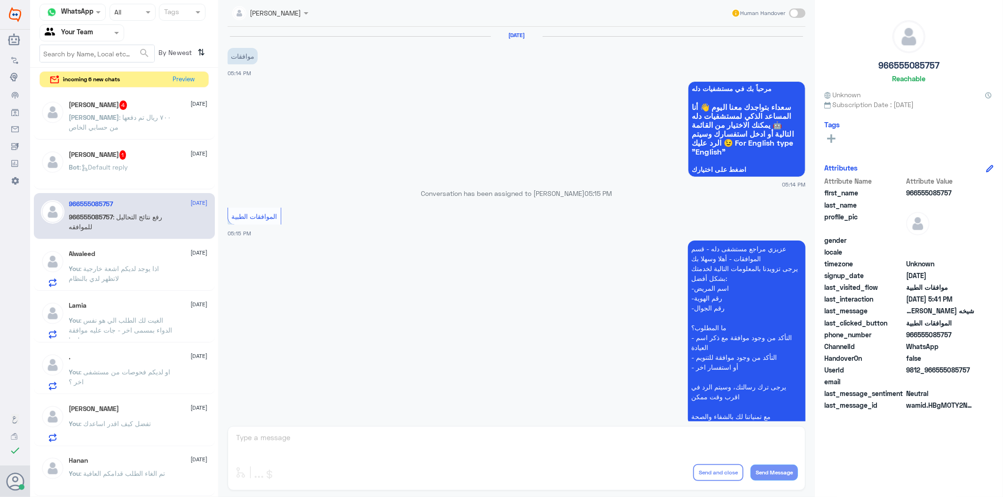
scroll to position [729, 0]
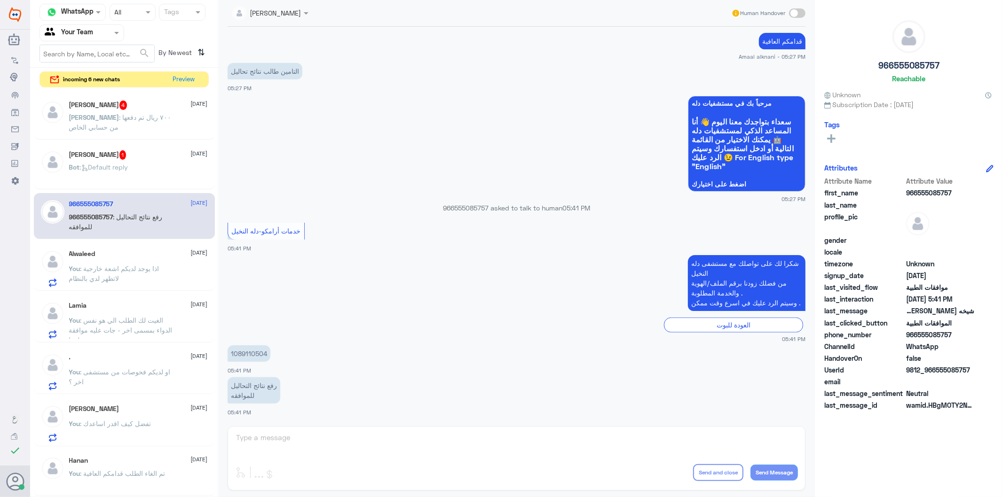
click at [255, 353] on p "1089110504" at bounding box center [248, 353] width 43 height 16
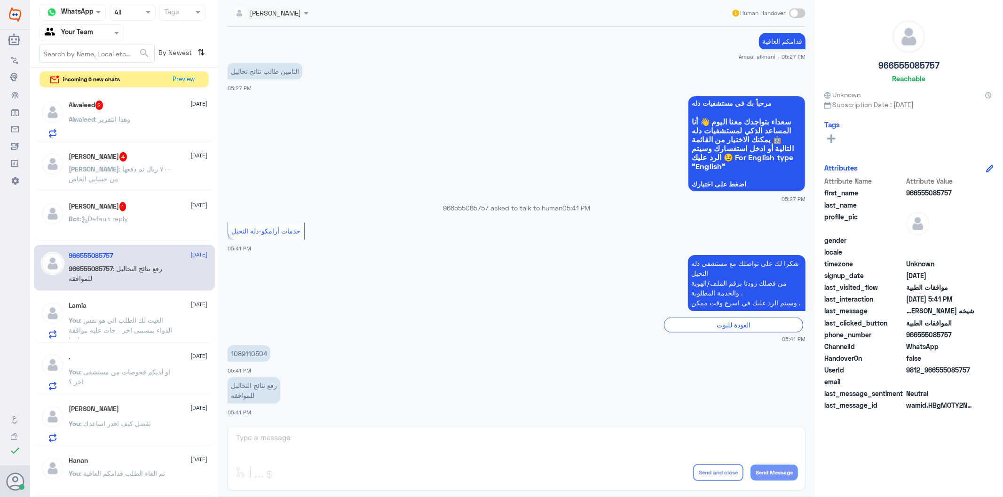
click at [314, 445] on div "SOMYH ALI Human Handover [DATE] موافقات 05:14 PM مرحباً بك في مستشفيات دله سعدا…" at bounding box center [516, 250] width 596 height 500
click at [316, 434] on div "SOMYH ALI Human Handover [DATE] موافقات 05:14 PM مرحباً بك في مستشفيات دله سعدا…" at bounding box center [516, 250] width 596 height 500
click at [317, 434] on div "SOMYH ALI Human Handover [DATE] موافقات 05:14 PM مرحباً بك في مستشفيات دله سعدا…" at bounding box center [516, 250] width 596 height 500
click at [149, 213] on div "[PERSON_NAME] 1 [DATE] Bot : Default reply" at bounding box center [138, 219] width 139 height 35
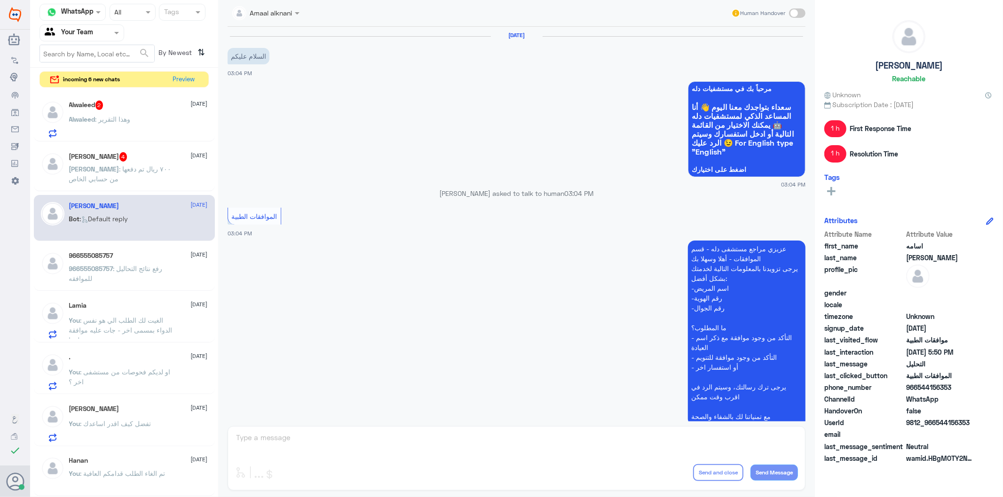
scroll to position [902, 0]
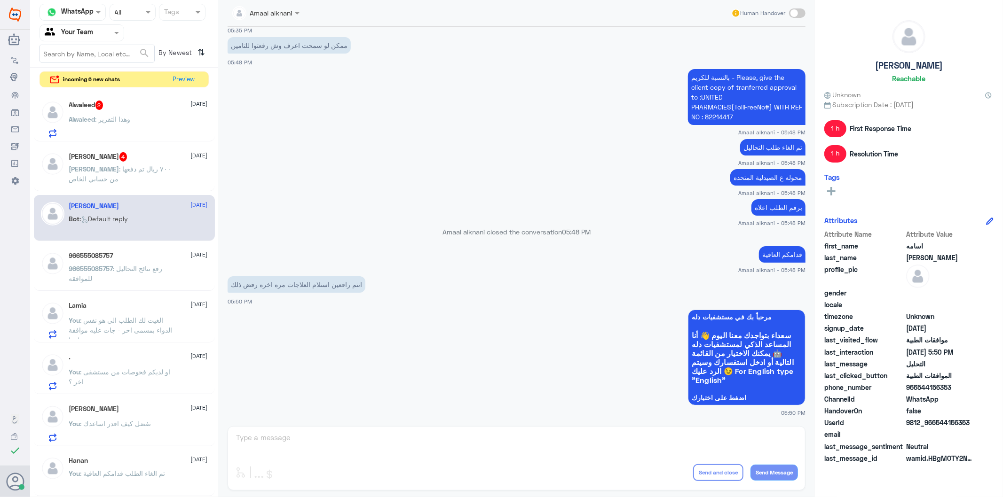
click at [315, 431] on div "Amaal alknani Human Handover [DATE] السلام عليكم 03:04 PM مرحباً بك في مستشفيات…" at bounding box center [516, 250] width 596 height 500
click at [311, 435] on div "Amaal alknani Human Handover [DATE] السلام عليكم 03:04 PM مرحباً بك في مستشفيات…" at bounding box center [516, 250] width 596 height 500
click at [298, 447] on div "Amaal alknani Human Handover [DATE] السلام عليكم 03:04 PM مرحباً بك في مستشفيات…" at bounding box center [516, 250] width 596 height 500
click at [114, 32] on span at bounding box center [118, 33] width 12 height 10
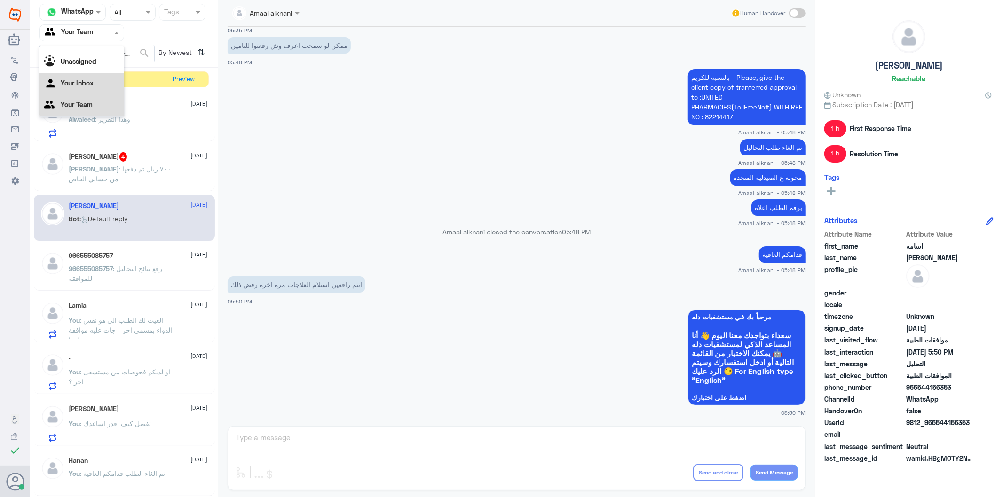
click at [88, 91] on div "Your Inbox" at bounding box center [81, 84] width 85 height 22
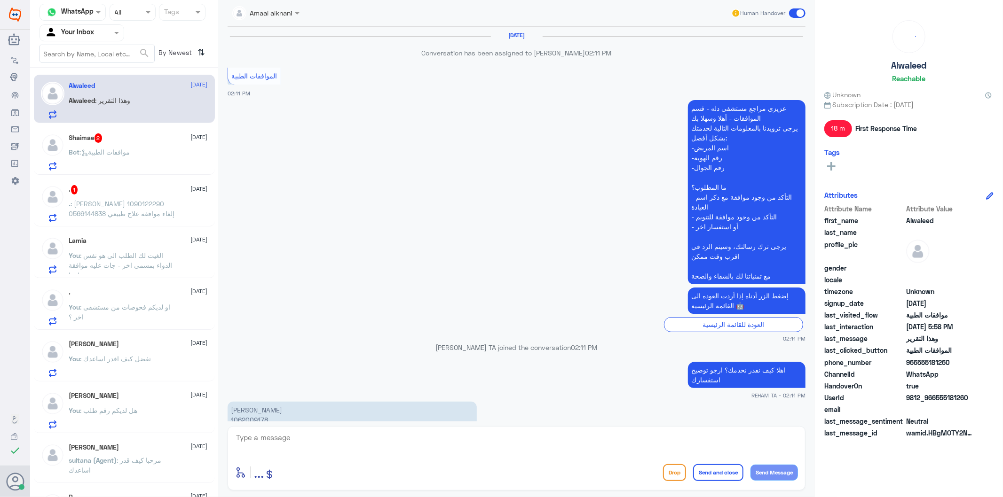
scroll to position [1259, 0]
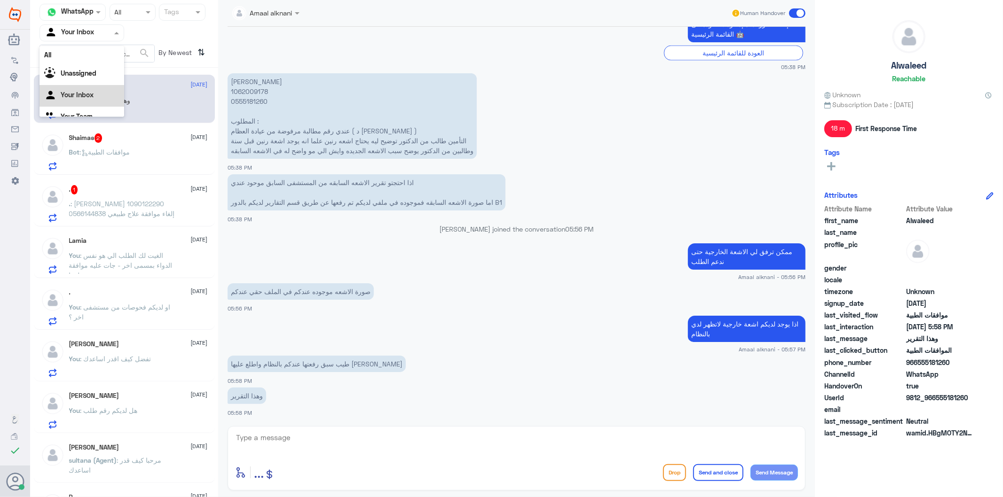
click at [110, 34] on div at bounding box center [82, 32] width 84 height 11
click at [95, 105] on div "Your Team" at bounding box center [81, 106] width 85 height 22
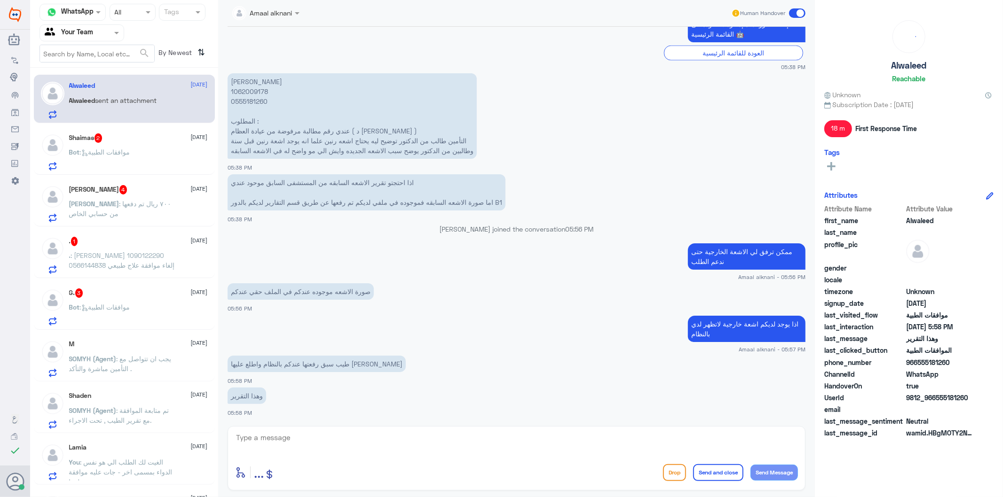
scroll to position [1307, 0]
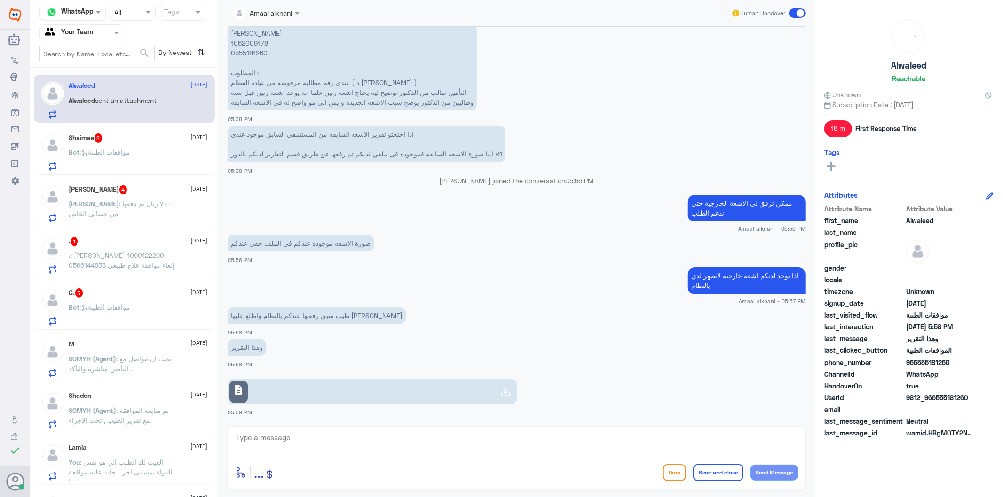
click at [302, 384] on link "description" at bounding box center [371, 391] width 289 height 25
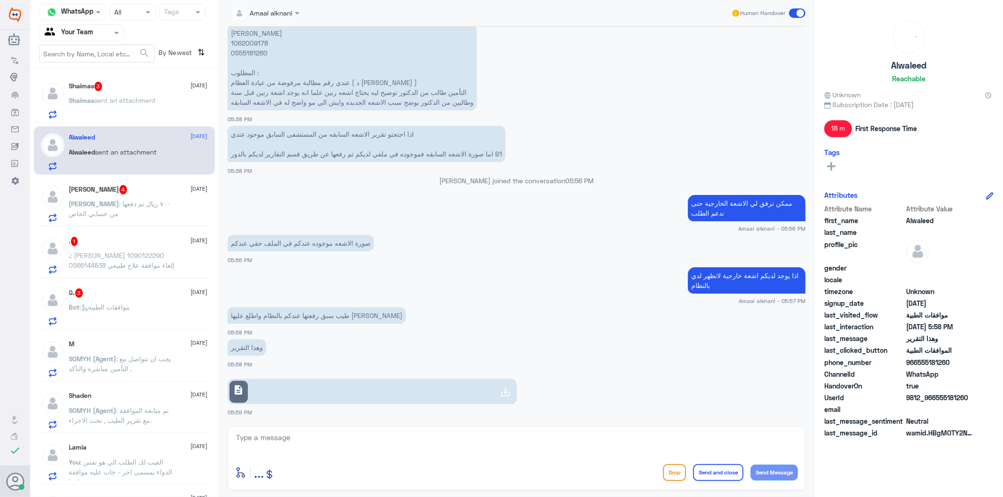
click at [251, 49] on p "[PERSON_NAME] 1062009178 0555181260 المطلوب : عندي رقم مطالبة مرفوضة من عيادة ا…" at bounding box center [351, 68] width 249 height 86
click at [363, 439] on textarea at bounding box center [516, 442] width 563 height 23
type textarea "تم متابعتها الان اخرى"
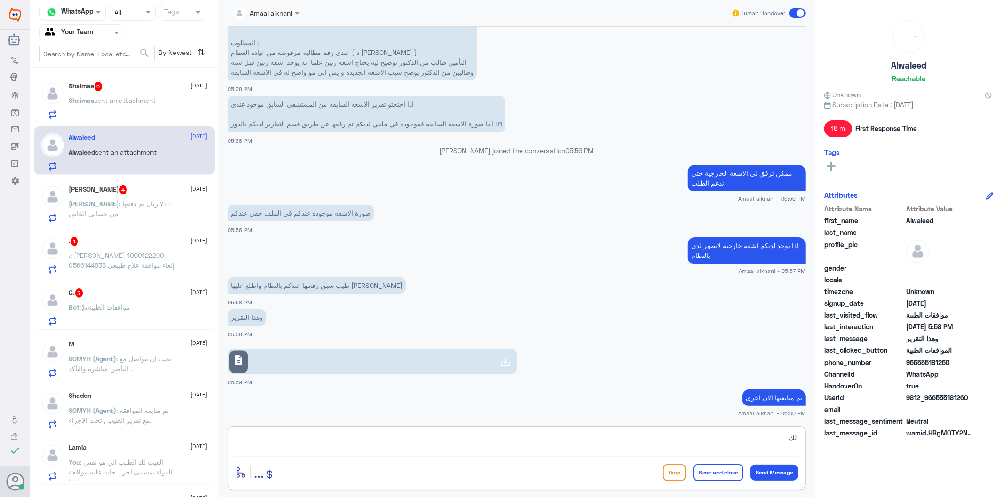
type textarea "ل"
type textarea "اي تحديث ع الطلب ستصلكم رساله من التامين بحالة الموافقة"
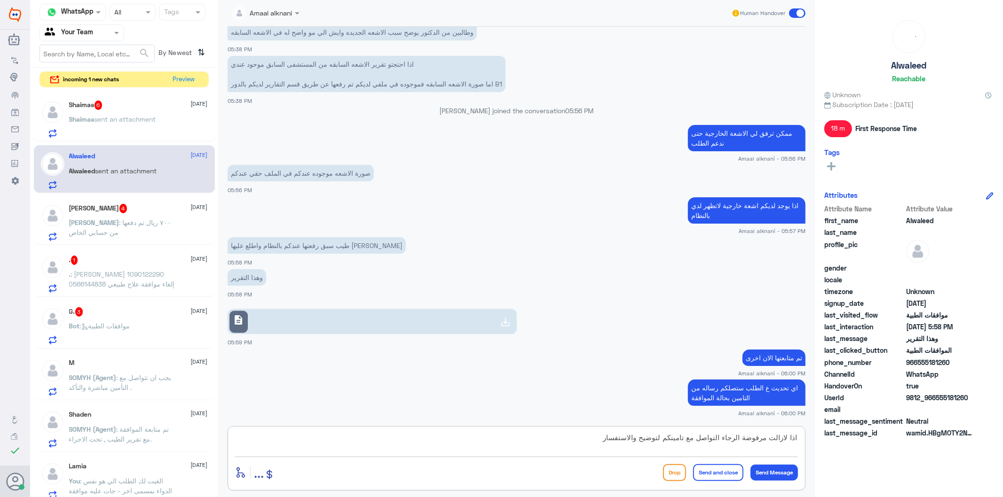
type textarea "اذا لازالت مرفوضة الرجاء التواصل مع تامينكم لتوضيح والاستفسار"
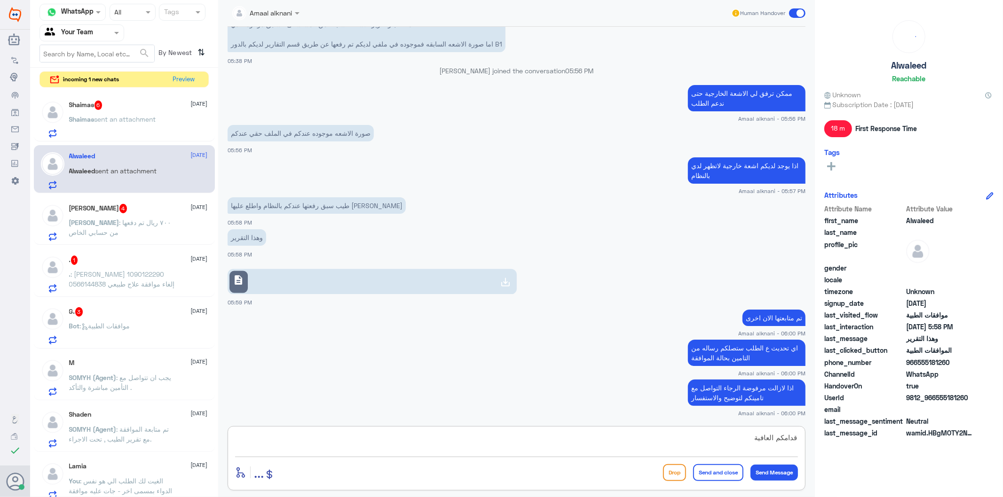
type textarea "قدامكم العافية"
click at [702, 473] on button "Send and close" at bounding box center [718, 472] width 50 height 17
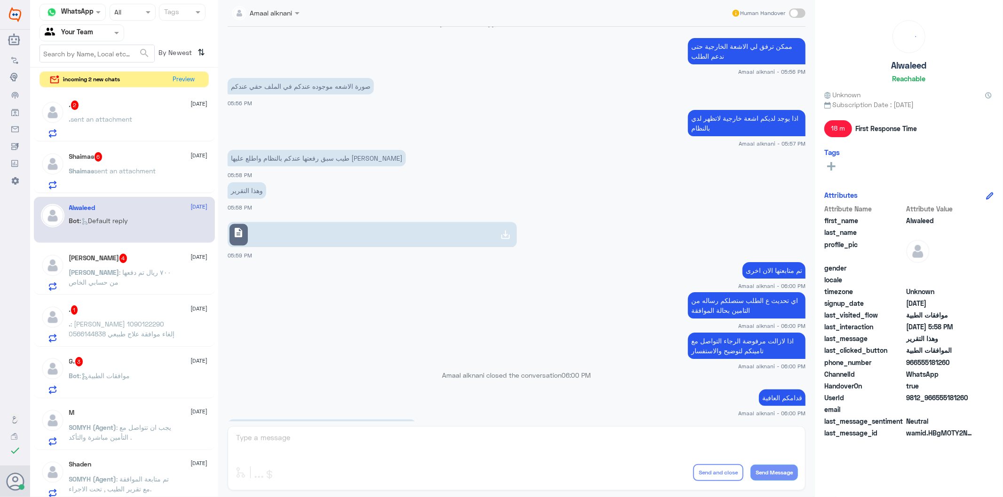
scroll to position [1587, 0]
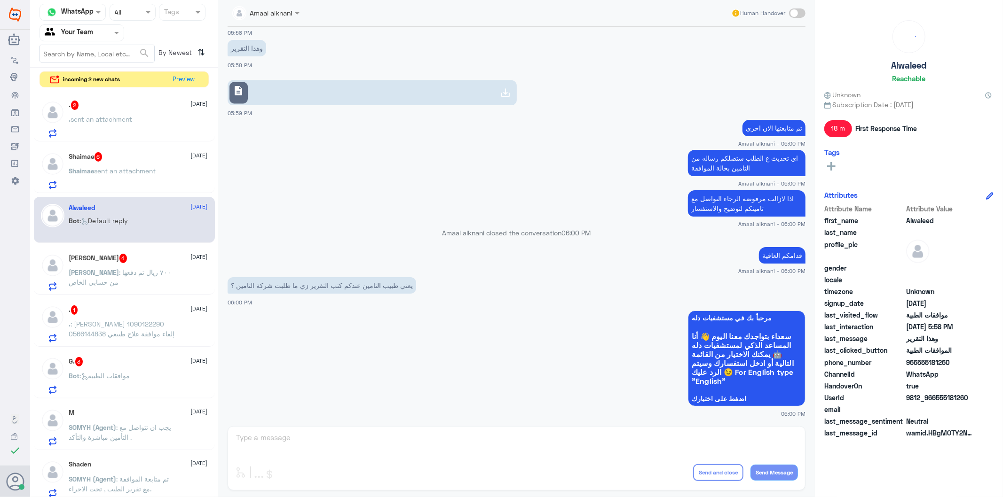
drag, startPoint x: 388, startPoint y: 453, endPoint x: 187, endPoint y: 438, distance: 201.3
click at [386, 452] on div "Amaal alknani Human Handover [DATE] الموافقات الطبية 02:11 PM [PERSON_NAME] مرا…" at bounding box center [516, 250] width 596 height 500
click at [110, 373] on span ": موافقات الطبية" at bounding box center [105, 376] width 50 height 8
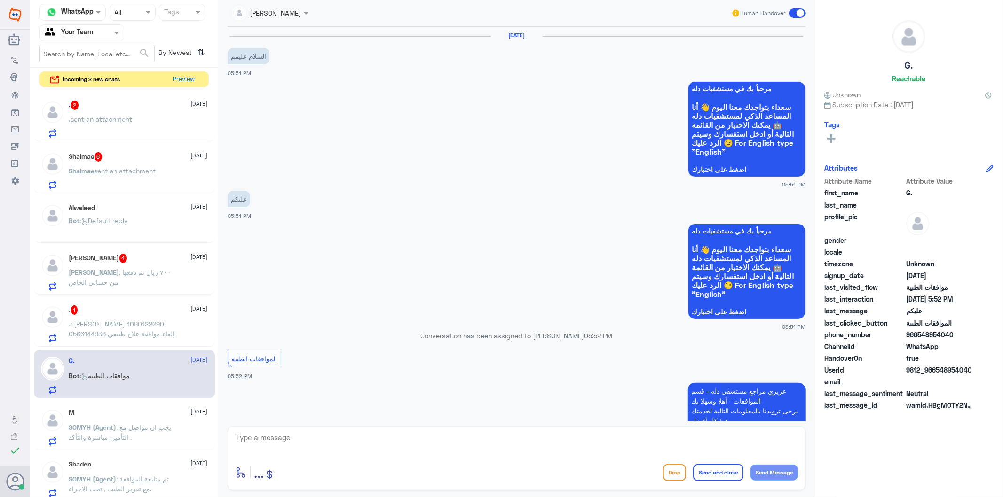
scroll to position [209, 0]
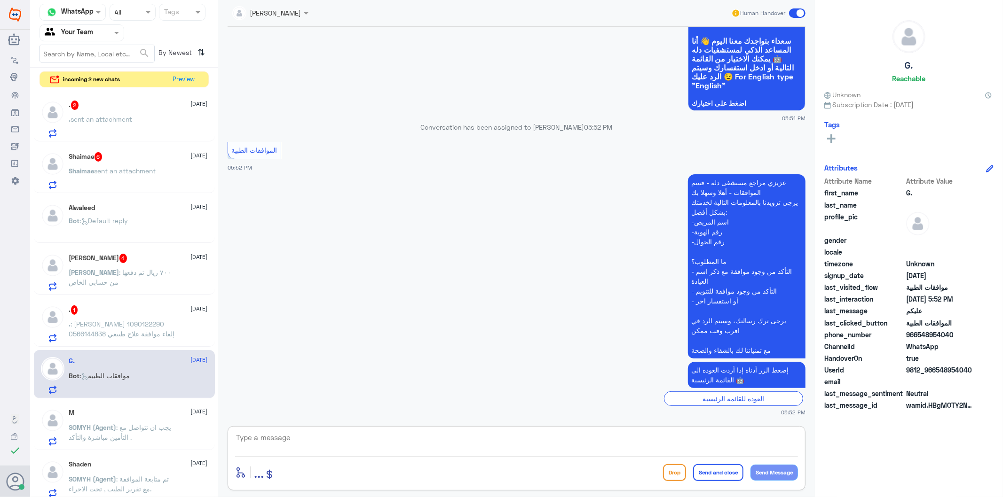
click at [309, 443] on textarea at bounding box center [516, 442] width 563 height 23
type textarea "تفضل كيف اقدر اساعدك"
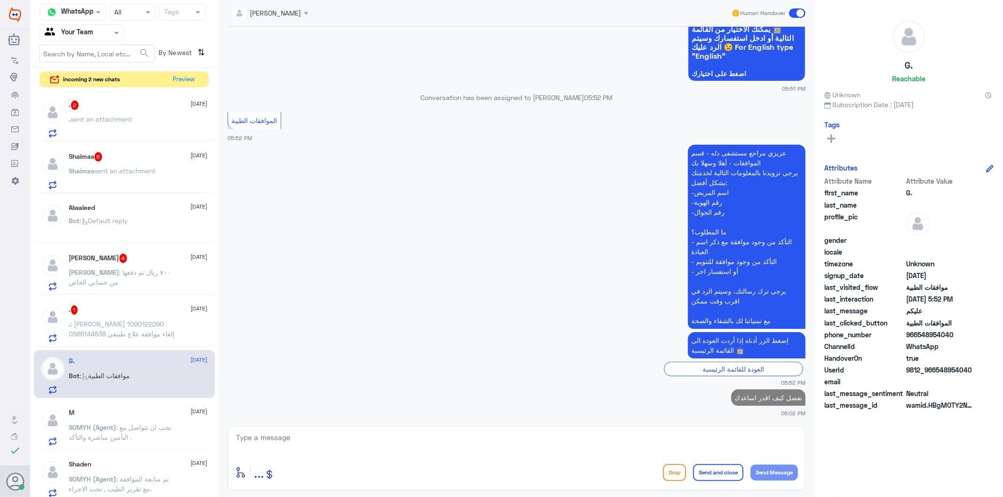
click at [119, 328] on p ". : [PERSON_NAME] 1090122290 0566144838 إلغاء موافقة علاج طبيعي" at bounding box center [122, 331] width 106 height 24
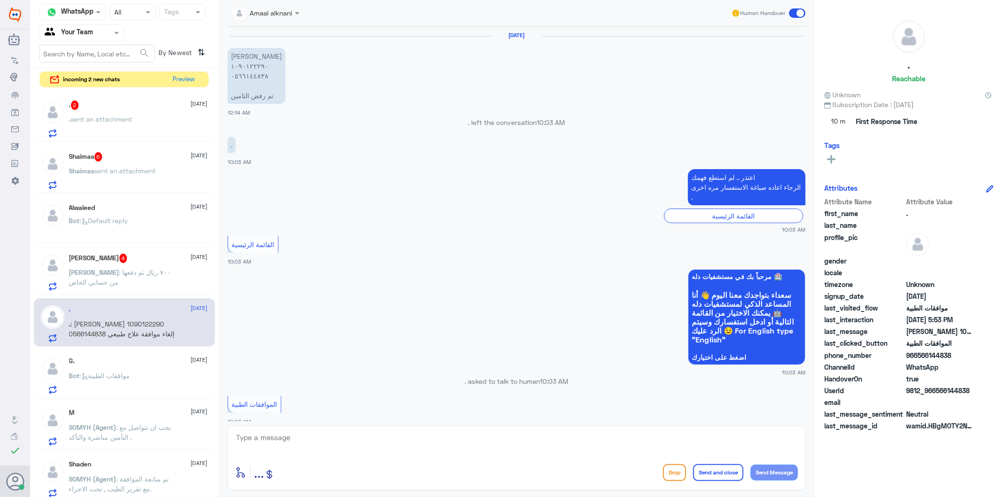
scroll to position [1172, 0]
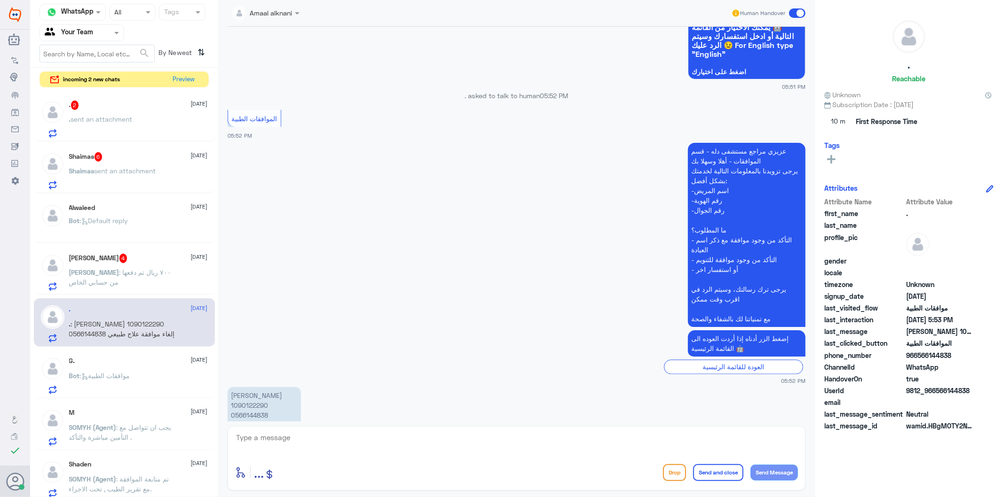
click at [301, 435] on textarea at bounding box center [516, 442] width 563 height 23
click at [255, 387] on p "[PERSON_NAME] 1090122290 0566144838 إلغاء موافقة علاج طبيعي" at bounding box center [263, 410] width 73 height 46
click at [376, 453] on textarea at bounding box center [516, 442] width 563 height 23
type textarea "هل تم الاستفادة من الجلسات ؟"
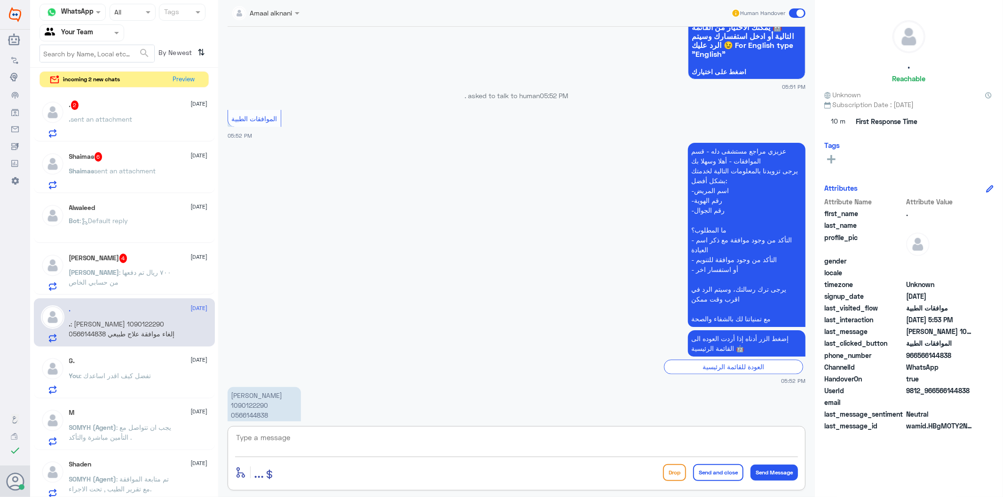
scroll to position [1202, 0]
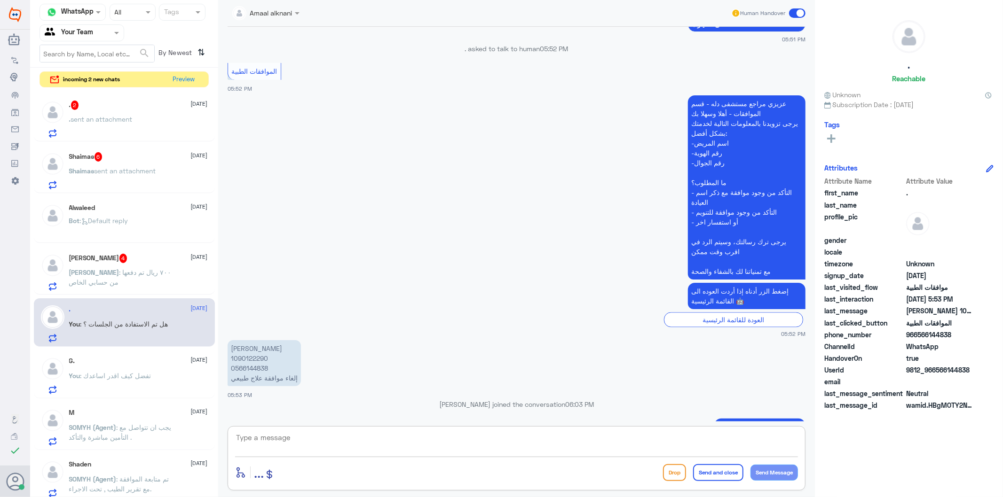
click at [115, 275] on span ": ٧٠٠ ريال تم دفعها من حسابي الخاص" at bounding box center [120, 277] width 102 height 18
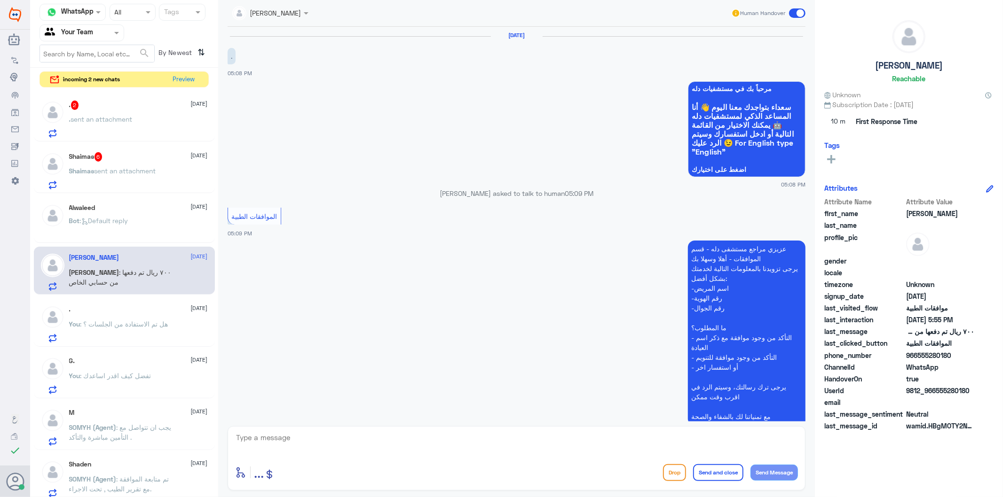
scroll to position [804, 0]
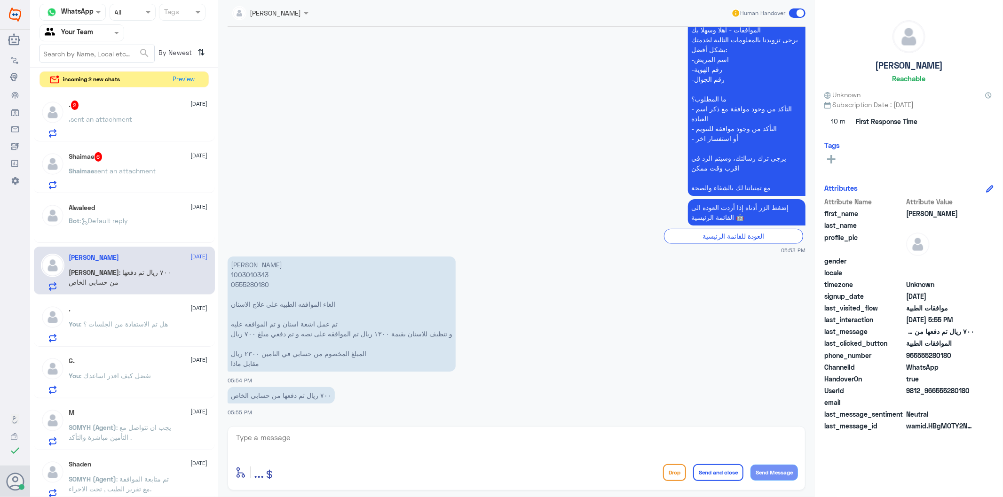
click at [315, 448] on textarea at bounding box center [516, 442] width 563 height 23
click at [254, 283] on p "[PERSON_NAME] الحواس 1003010343 0555280180 الغاء الموافقه الطبيه على علاج الاسن…" at bounding box center [341, 314] width 228 height 115
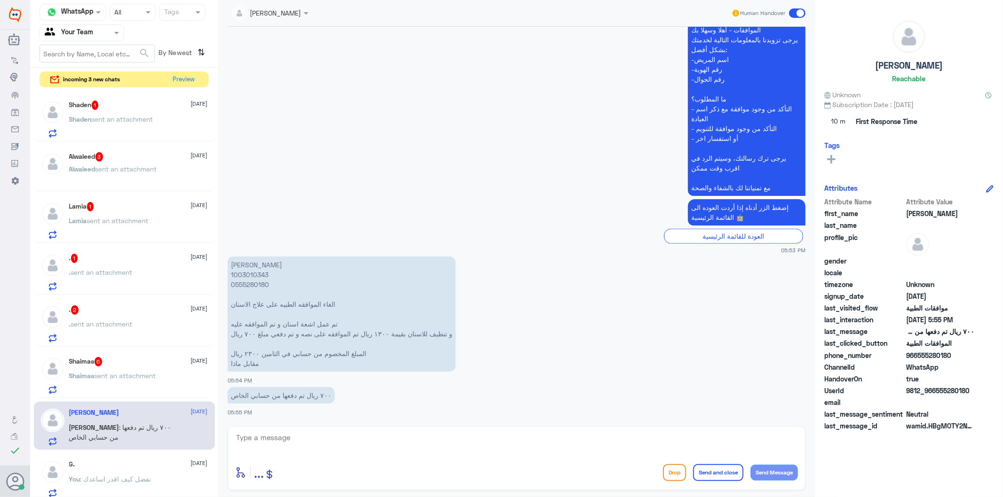
click at [338, 444] on textarea at bounding box center [516, 442] width 563 height 23
click at [249, 284] on p "[PERSON_NAME] الحواس 1003010343 0555280180 الغاء الموافقه الطبيه على علاج الاسن…" at bounding box center [341, 314] width 228 height 115
click at [293, 444] on textarea at bounding box center [516, 442] width 563 height 23
click at [300, 448] on textarea at bounding box center [516, 442] width 563 height 23
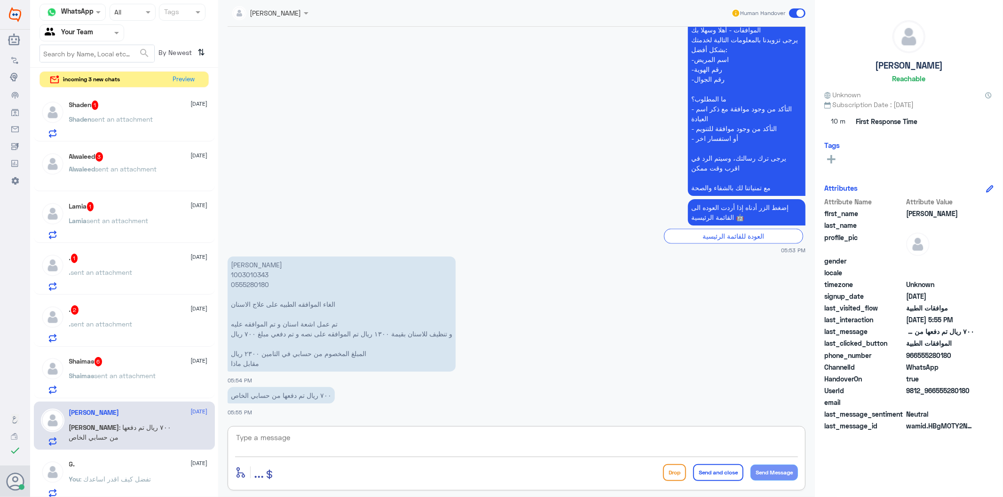
click at [300, 448] on textarea at bounding box center [516, 442] width 563 height 23
click at [299, 440] on textarea at bounding box center [516, 442] width 563 height 23
type textarea "j"
type textarea "تم الغاء الطلب ع حسب طلبكم بالغاء موافقة الاسنان"
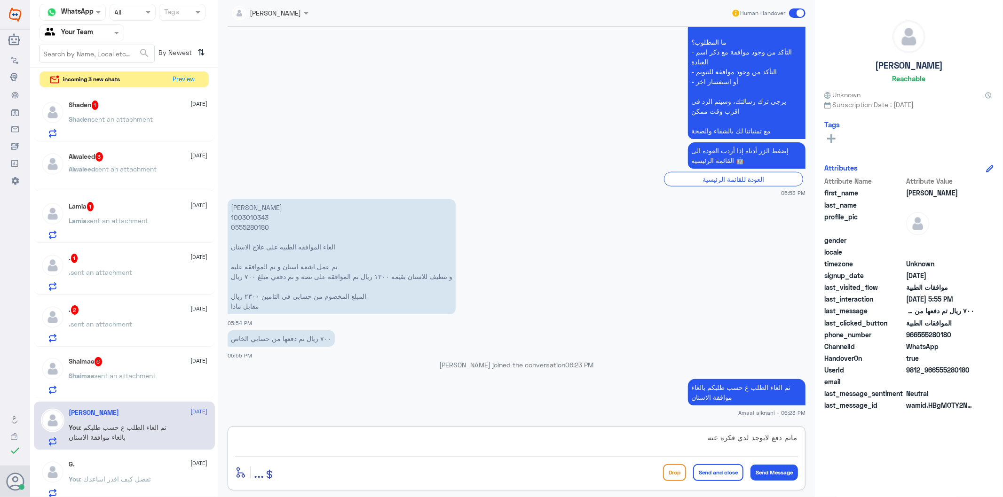
type textarea "ماتم دفع لايوجد لدي فكره عنه"
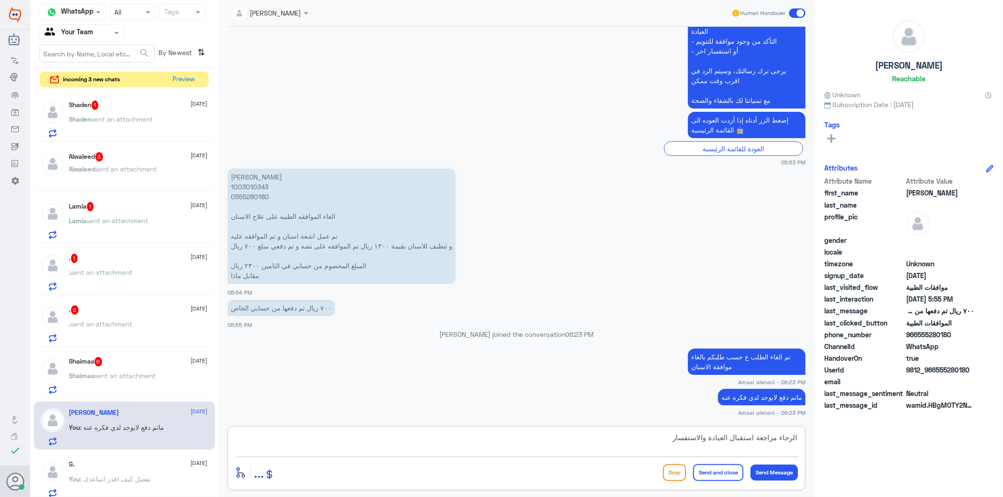
type textarea "الرجاء مراجعة استقبال العيادة والاستفسار"
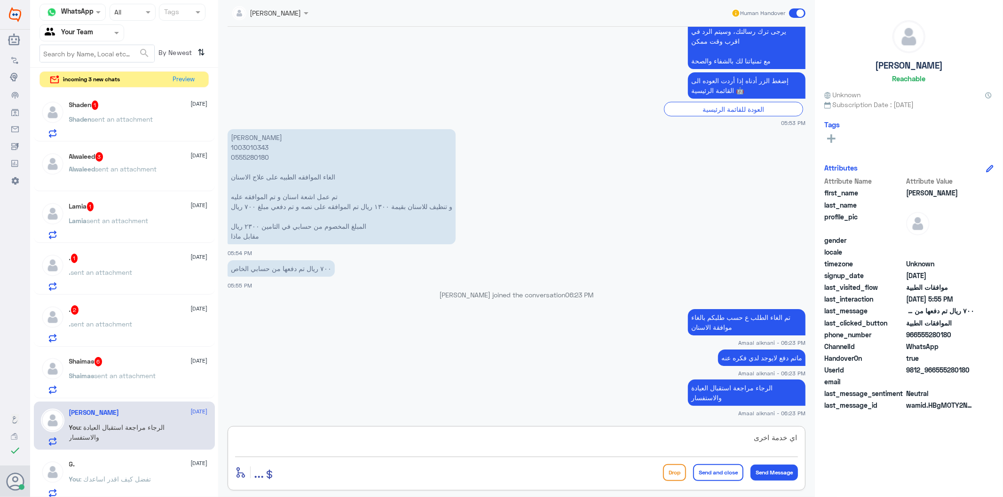
type textarea "اي خدمة اخرى؟"
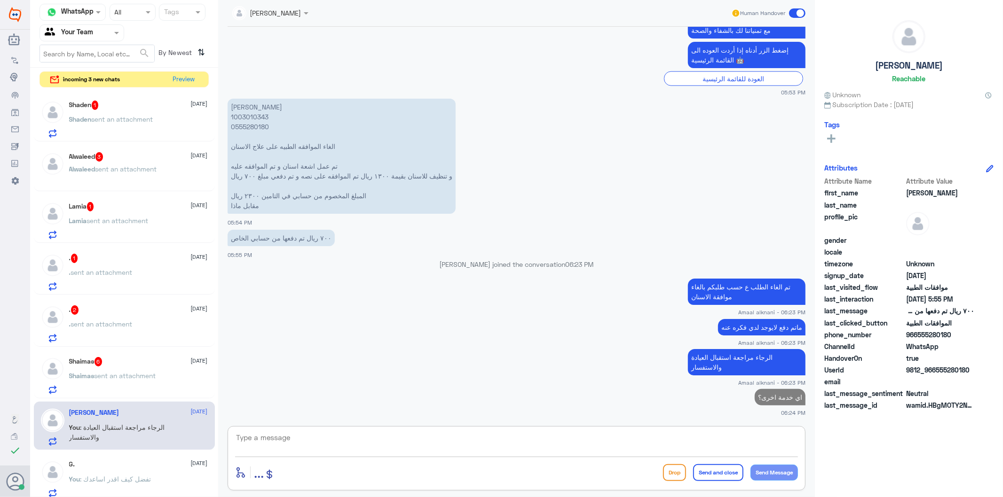
click at [125, 131] on p "Shaden sent an attachment" at bounding box center [111, 126] width 84 height 24
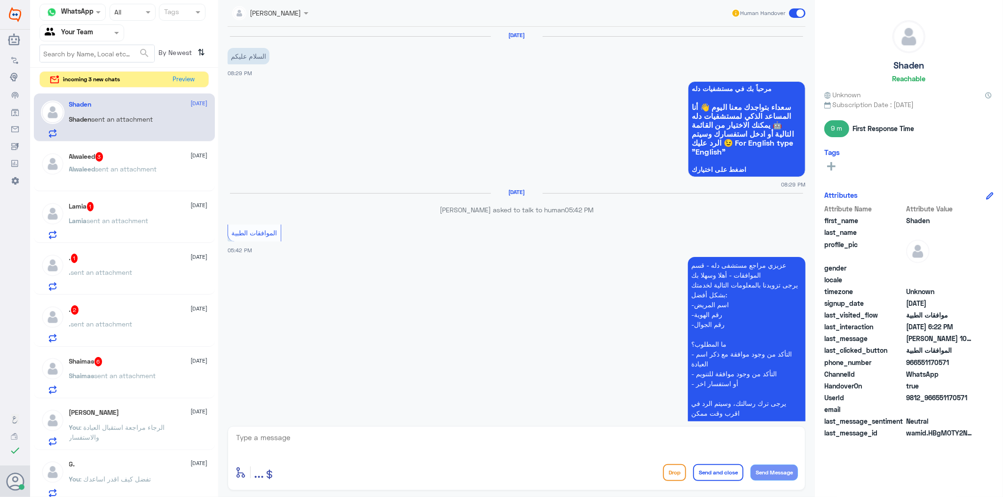
scroll to position [223, 0]
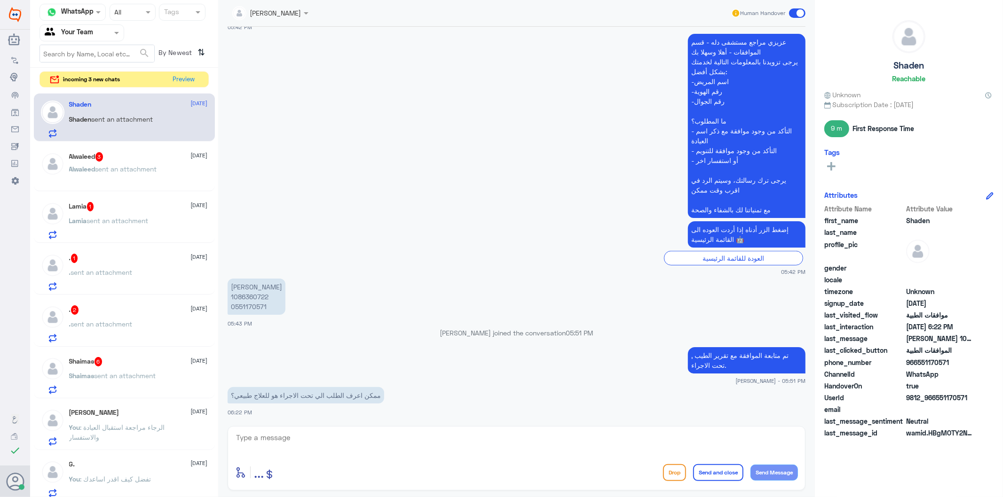
click at [340, 445] on textarea at bounding box center [516, 442] width 563 height 23
click at [119, 170] on span "sent an attachment" at bounding box center [126, 169] width 62 height 8
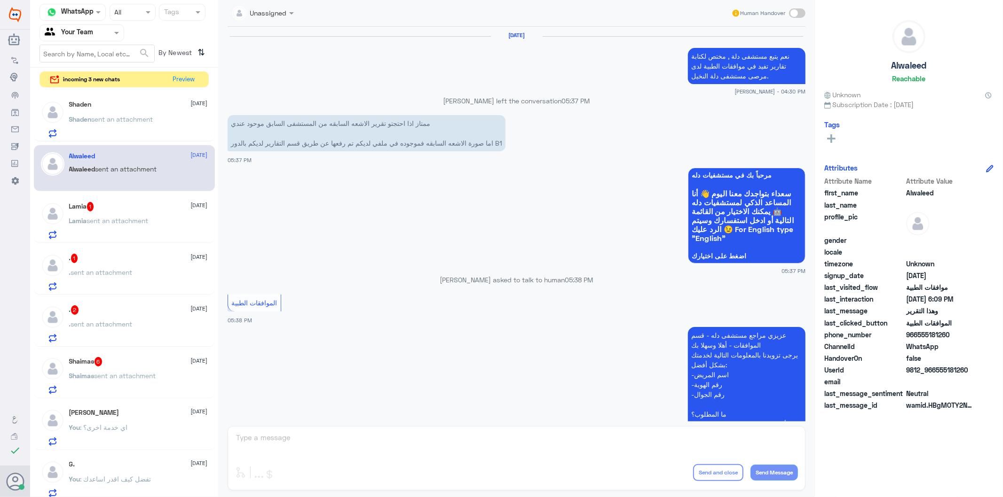
scroll to position [1206, 0]
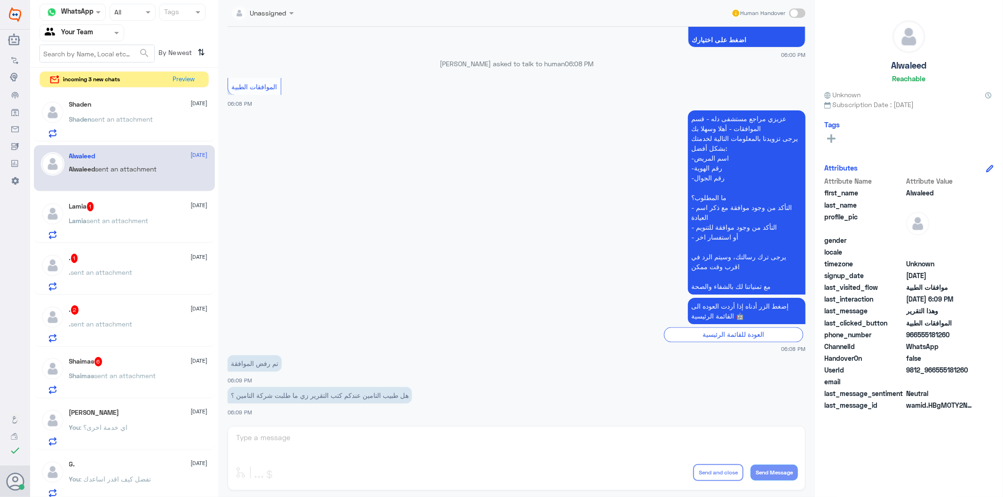
click at [285, 444] on div "Unassigned Human Handover [DATE] نعم يتبع مستشفى دلة , مختص لكتابة تقارير تفيد …" at bounding box center [516, 250] width 596 height 500
click at [294, 453] on div "Unassigned Human Handover [DATE] نعم يتبع مستشفى دلة , مختص لكتابة تقارير تفيد …" at bounding box center [516, 250] width 596 height 500
click at [290, 434] on div "Unassigned Human Handover [DATE] نعم يتبع مستشفى دلة , مختص لكتابة تقارير تفيد …" at bounding box center [516, 250] width 596 height 500
click at [101, 31] on div at bounding box center [82, 32] width 84 height 11
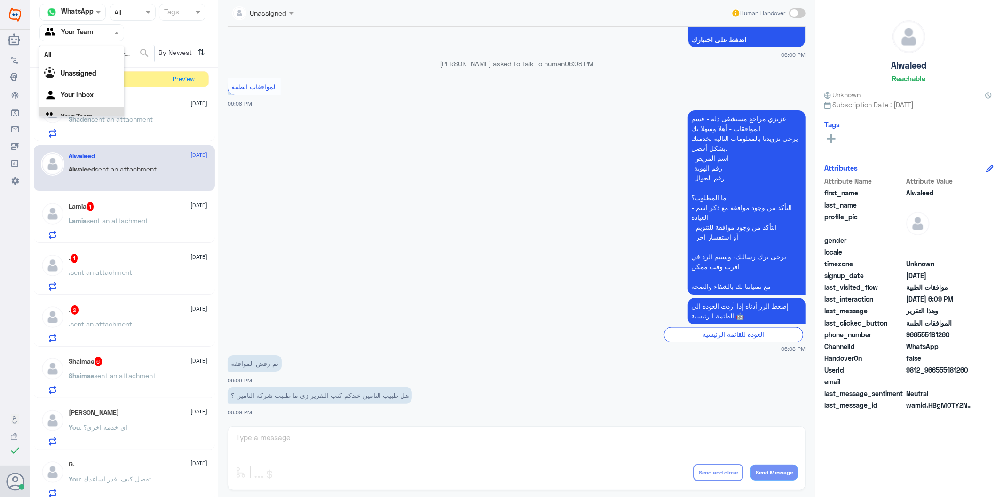
scroll to position [12, 0]
click at [85, 86] on Inbox "Your Inbox" at bounding box center [77, 83] width 33 height 8
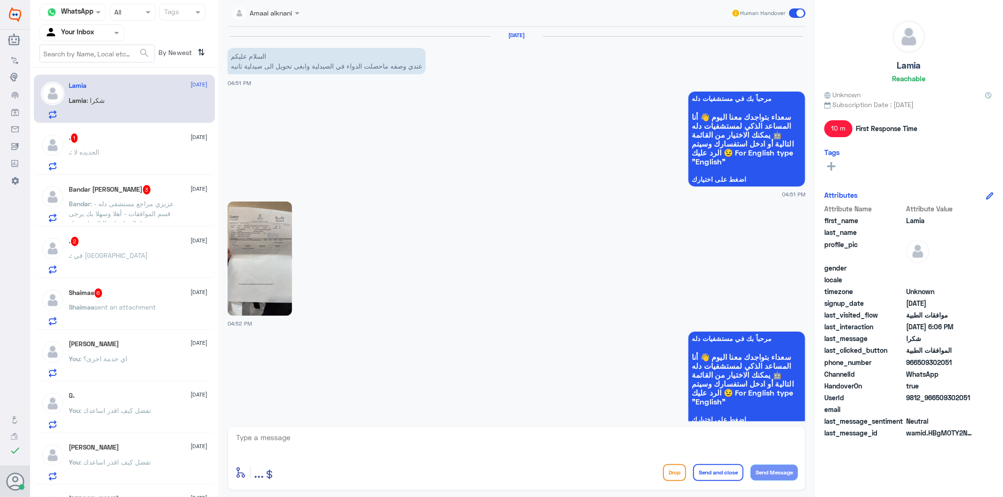
scroll to position [1122, 0]
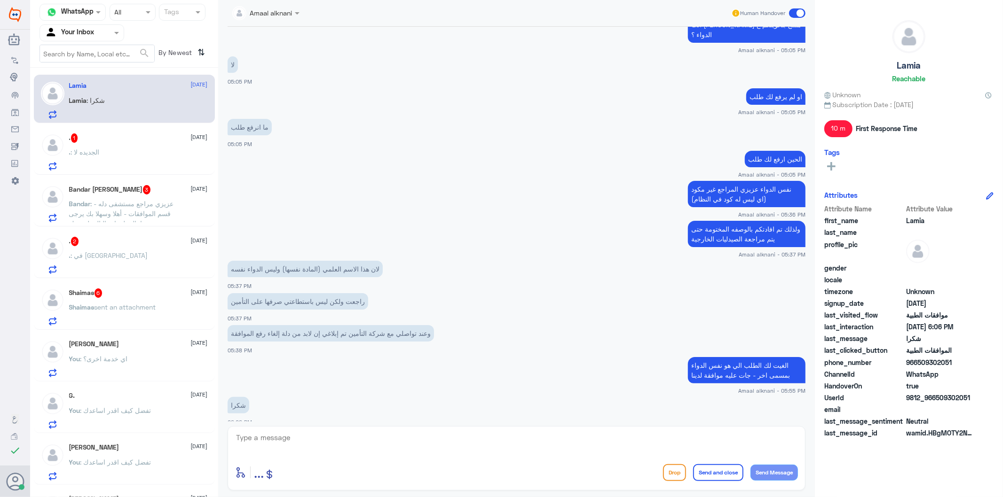
click at [311, 447] on textarea at bounding box center [516, 442] width 563 height 23
type textarea "قدامكم العافية"
click at [704, 468] on button "Send and close" at bounding box center [718, 472] width 50 height 17
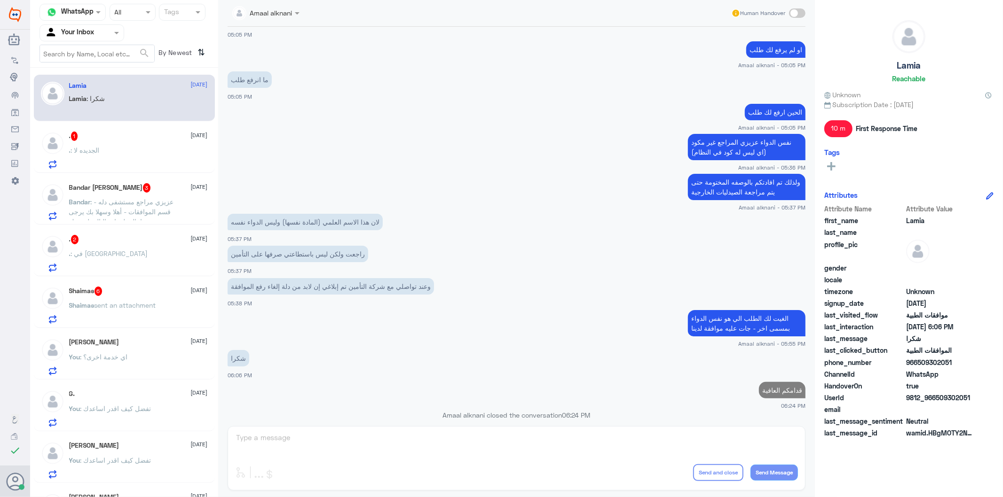
click at [120, 152] on div ". : الجديده لا" at bounding box center [138, 158] width 139 height 21
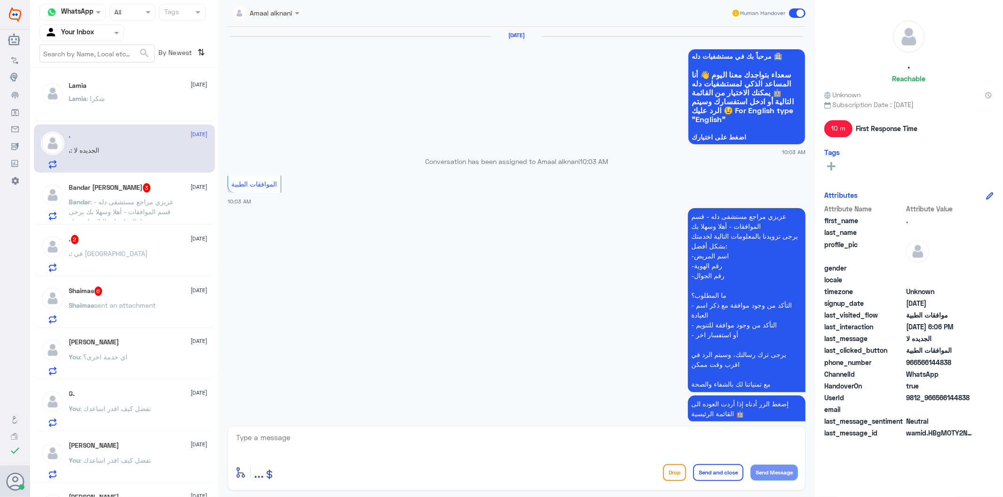
scroll to position [1106, 0]
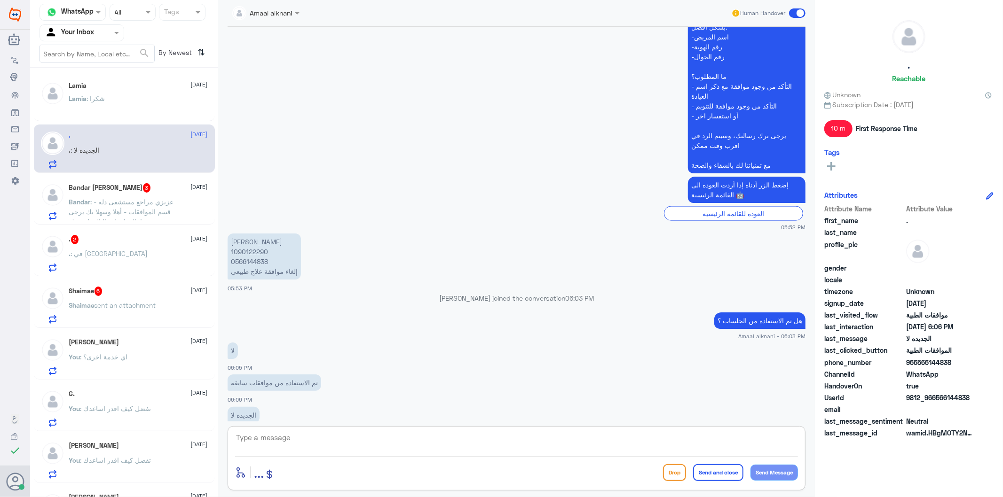
click at [318, 448] on textarea at bounding box center [516, 442] width 563 height 23
click at [259, 243] on p "[PERSON_NAME] 1090122290 0566144838 إلغاء موافقة علاج طبيعي" at bounding box center [263, 257] width 73 height 46
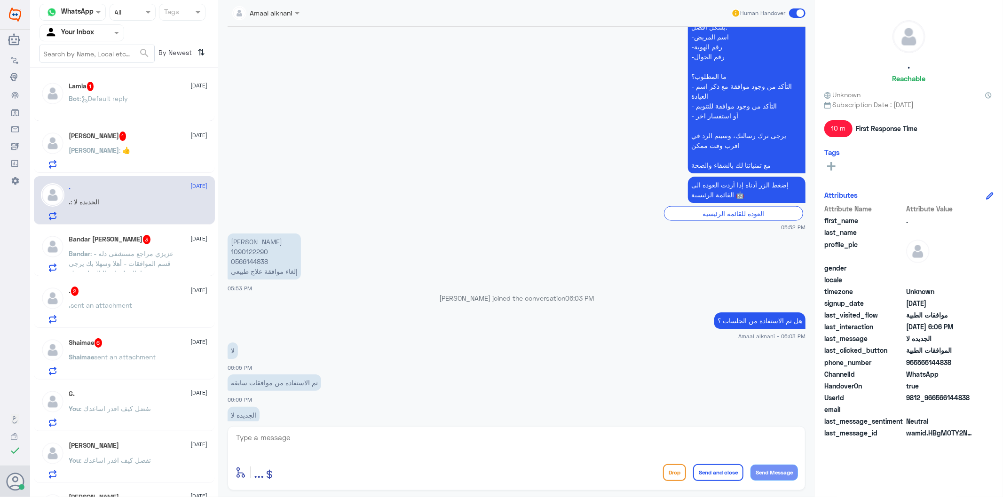
click at [329, 442] on textarea at bounding box center [516, 442] width 563 height 23
click at [241, 243] on p "[PERSON_NAME] 1090122290 0566144838 إلغاء موافقة علاج طبيعي" at bounding box center [263, 257] width 73 height 46
click at [274, 448] on textarea at bounding box center [516, 442] width 563 height 23
click at [130, 148] on div "[PERSON_NAME] : 👍" at bounding box center [138, 158] width 139 height 21
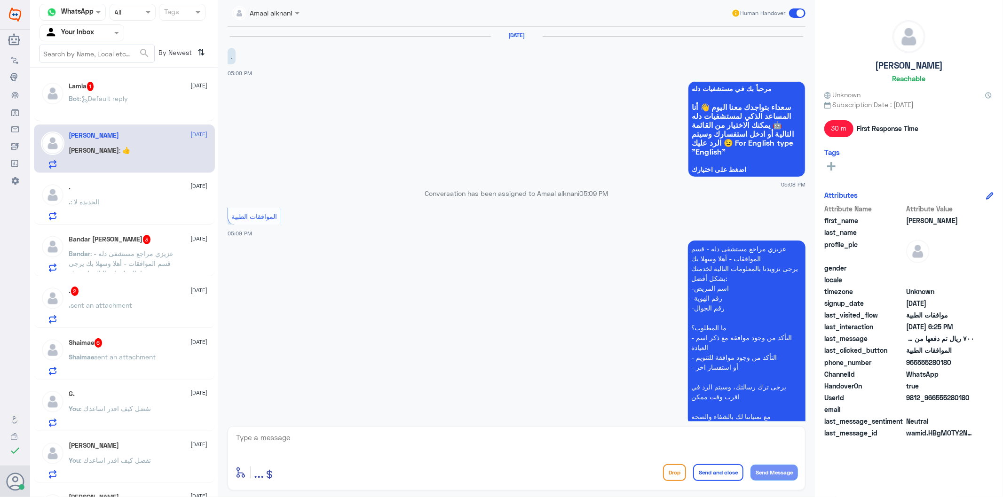
scroll to position [994, 0]
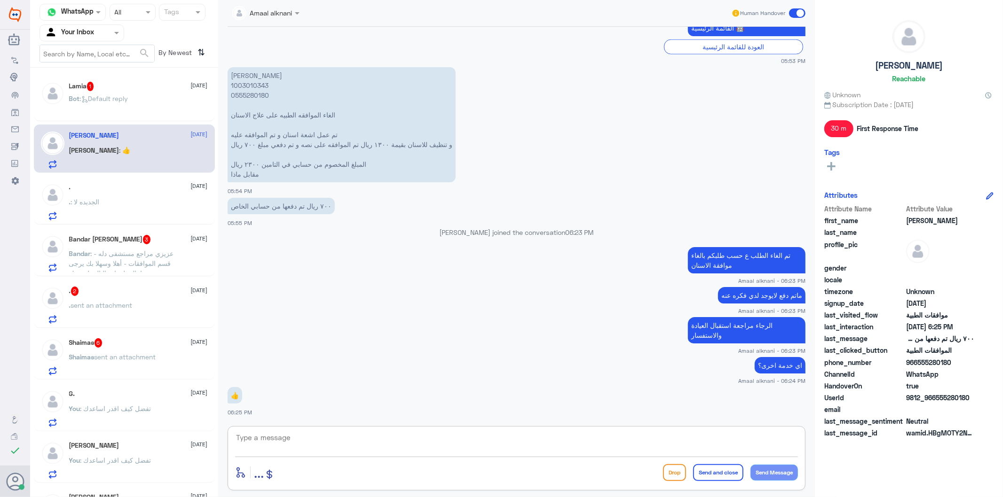
click at [355, 435] on textarea at bounding box center [516, 442] width 563 height 23
click at [353, 442] on textarea at bounding box center [516, 442] width 563 height 23
click at [781, 439] on textarea "قداكم العافية" at bounding box center [516, 442] width 563 height 23
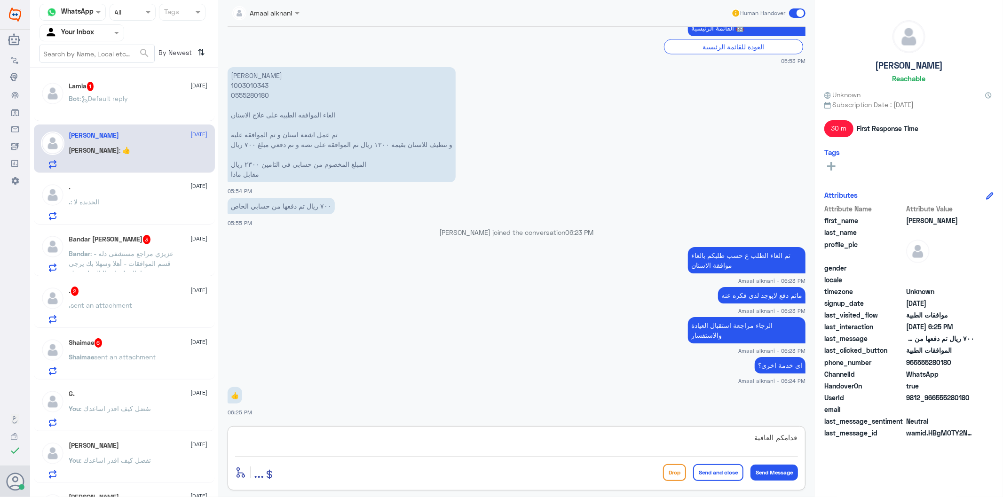
type textarea "قدامكم العافية"
click at [709, 476] on button "Send and close" at bounding box center [718, 472] width 50 height 17
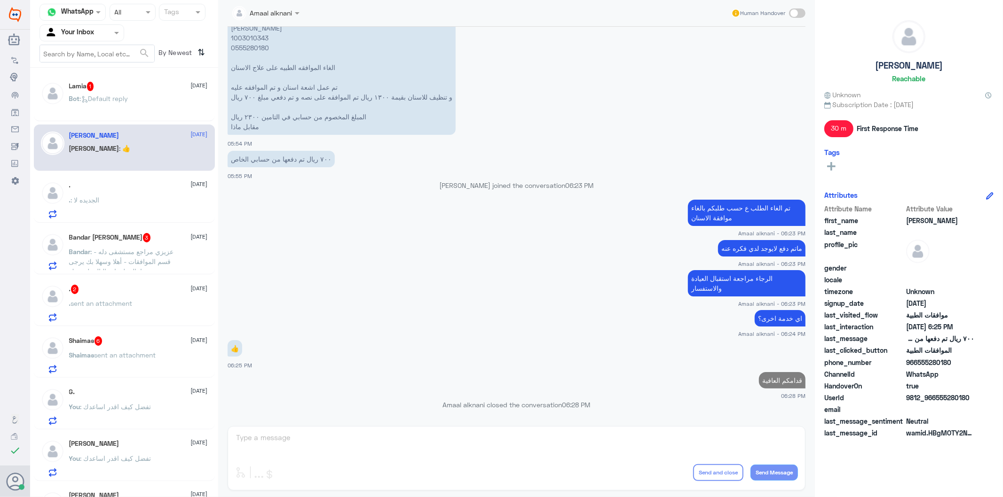
click at [144, 114] on div "Bot : Default reply" at bounding box center [138, 106] width 139 height 21
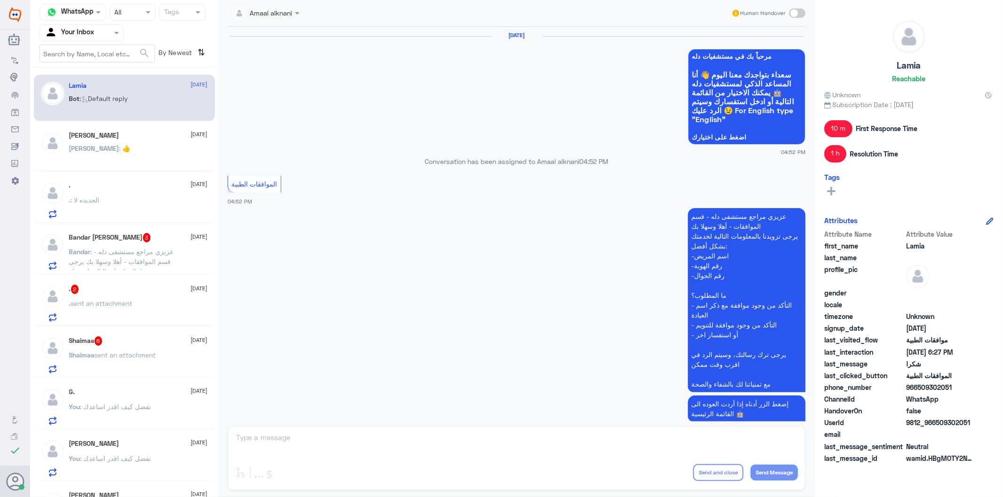
scroll to position [1030, 0]
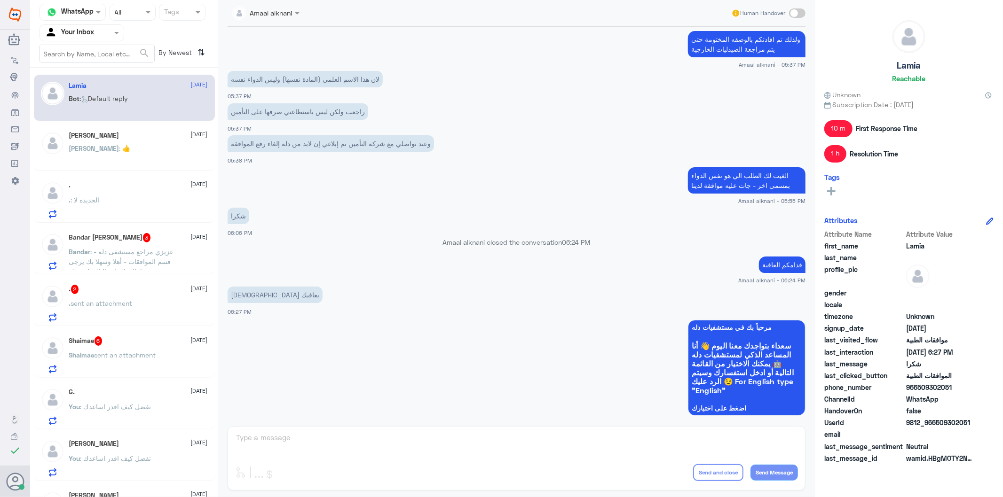
click at [306, 438] on div "Amaal alknani Human Handover [DATE] مرحباً بك في مستشفيات دله سعداء بتواجدك معن…" at bounding box center [516, 250] width 596 height 500
click at [116, 252] on span ": عزيزي مراجع مستشفى دله - قسم الموافقات - أهلا وسهلا بك يرجى تزويدنا بالمعلوما…" at bounding box center [121, 321] width 105 height 146
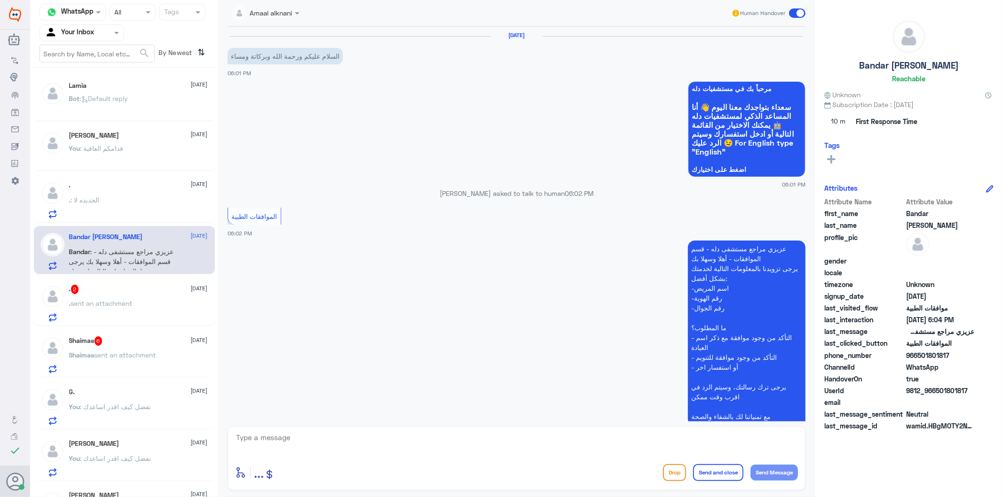
scroll to position [275, 0]
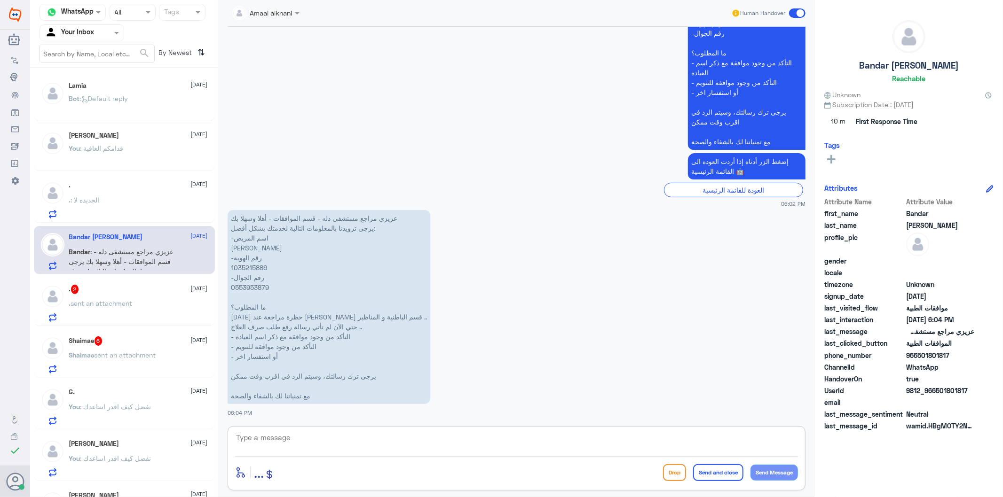
click at [283, 441] on textarea at bounding box center [516, 442] width 563 height 23
click at [251, 285] on p "عزيزي مراجع مستشفى دله - قسم الموافقات - أهلا وسهلا بك يرجى تزويدنا بالمعلومات …" at bounding box center [328, 307] width 203 height 194
click at [359, 431] on div "enter flow name ... Drop Send and close Send Message" at bounding box center [516, 458] width 578 height 64
click at [339, 431] on textarea at bounding box center [516, 442] width 563 height 23
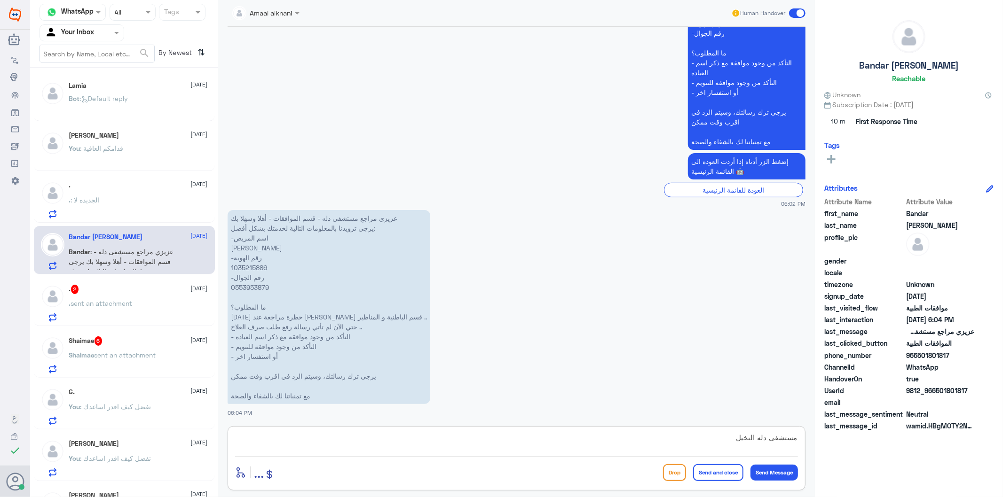
type textarea "مستشفى دله النخيل ؟"
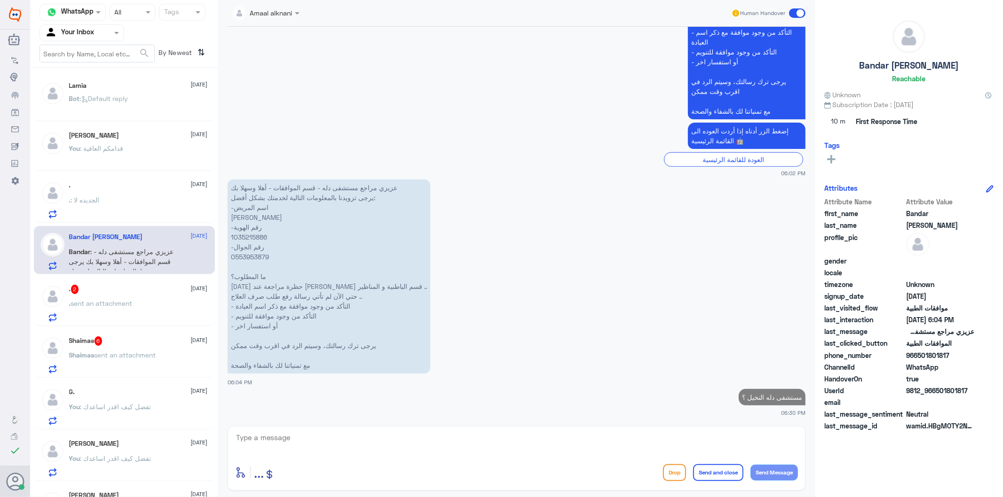
click at [151, 298] on div ". 2 [DATE] . sent an attachment" at bounding box center [138, 303] width 139 height 37
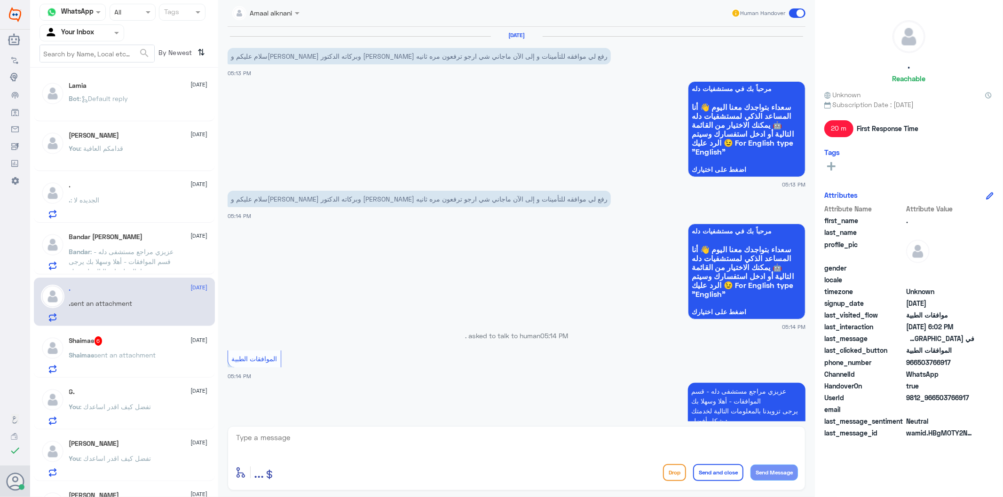
scroll to position [421, 0]
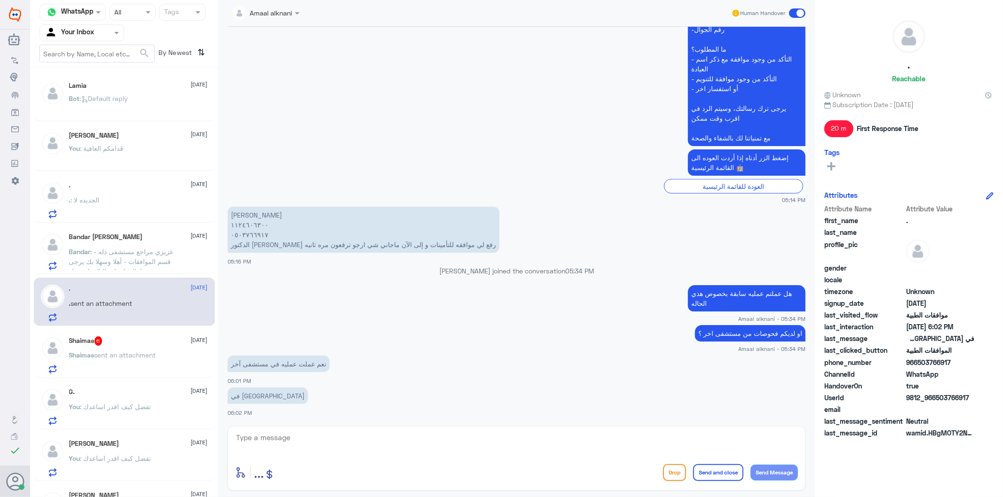
click at [314, 440] on textarea at bounding box center [516, 442] width 563 height 23
type textarea "هل لديكم تقارير - تقدر ترسلها هنا"
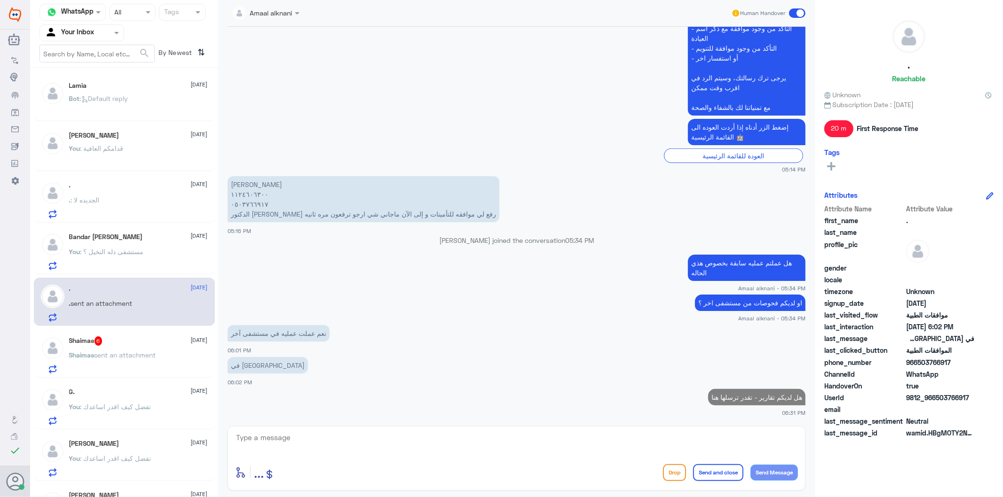
click at [124, 353] on span "sent an attachment" at bounding box center [125, 355] width 62 height 8
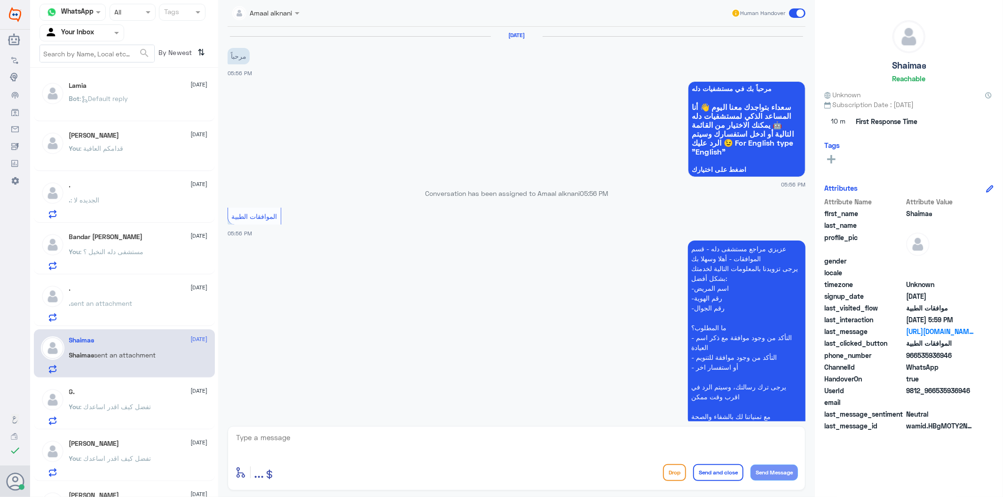
scroll to position [724, 0]
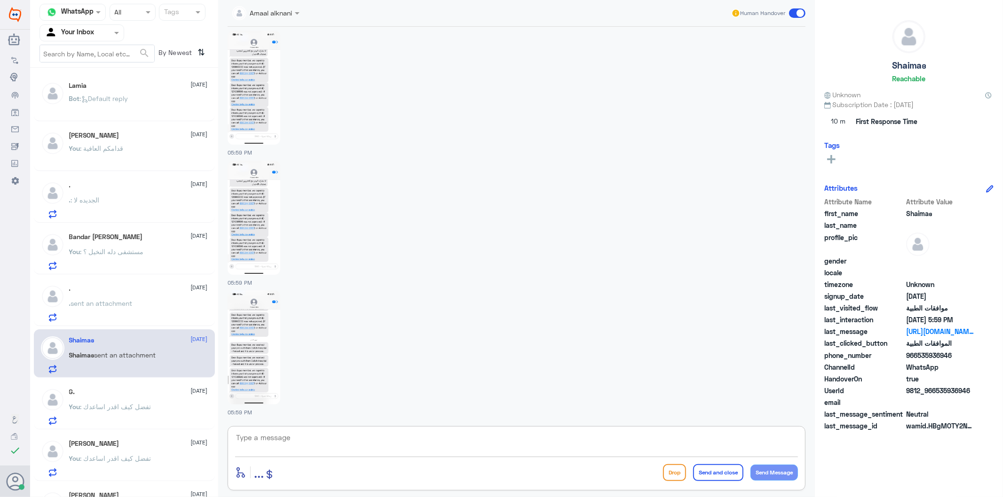
click at [312, 435] on textarea at bounding box center [516, 442] width 563 height 23
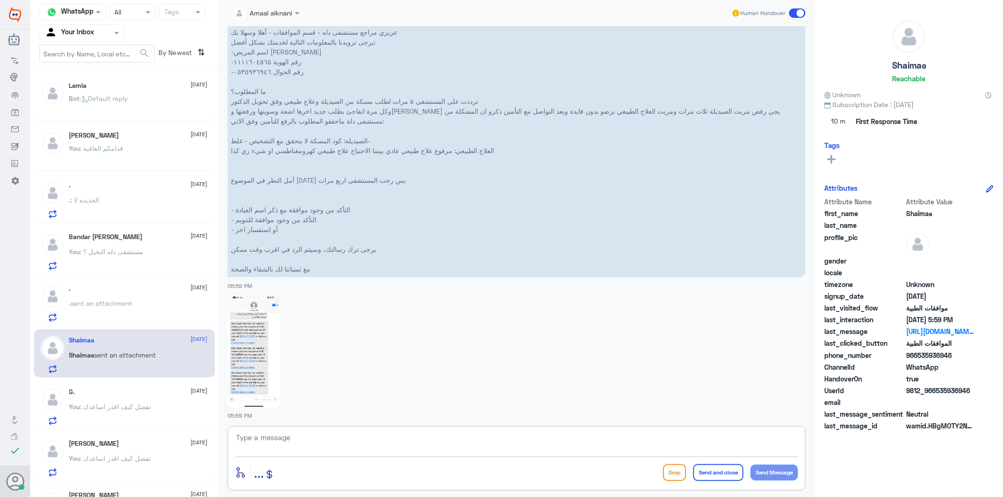
scroll to position [411, 0]
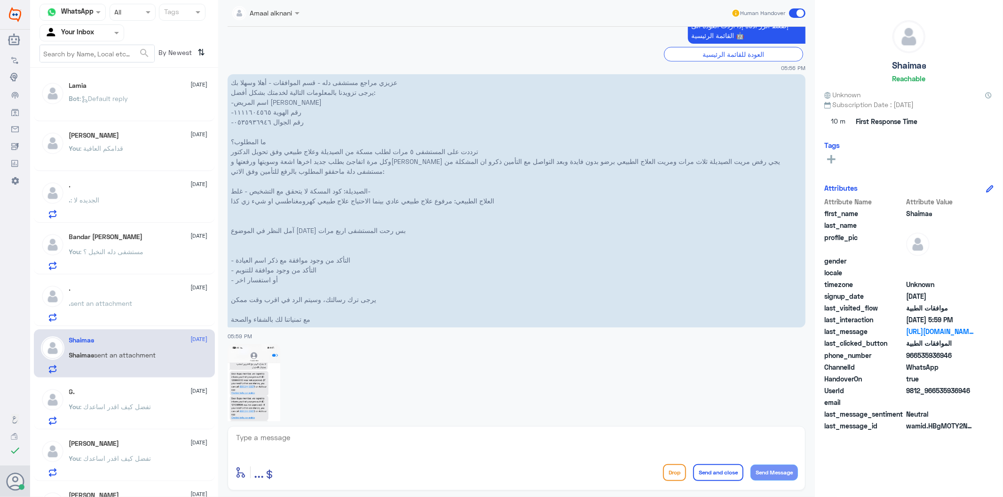
click at [252, 386] on img at bounding box center [253, 401] width 53 height 114
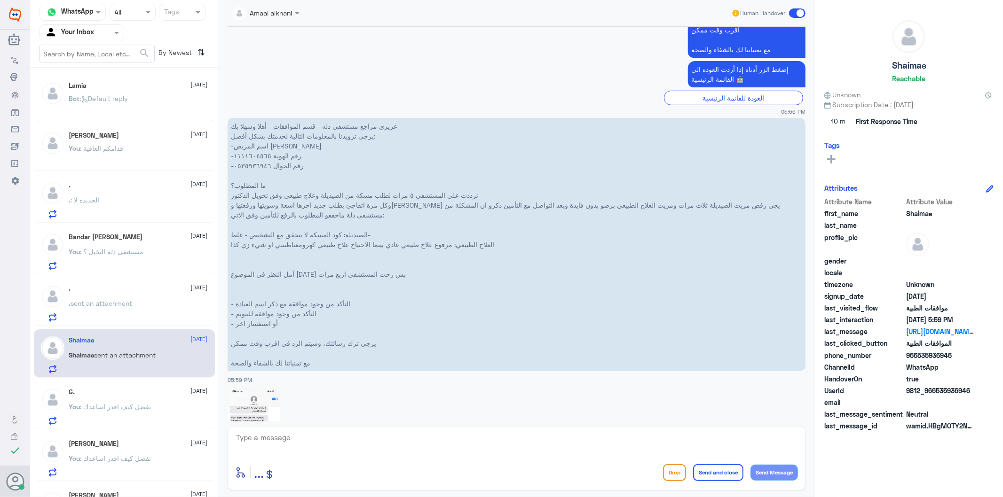
scroll to position [359, 0]
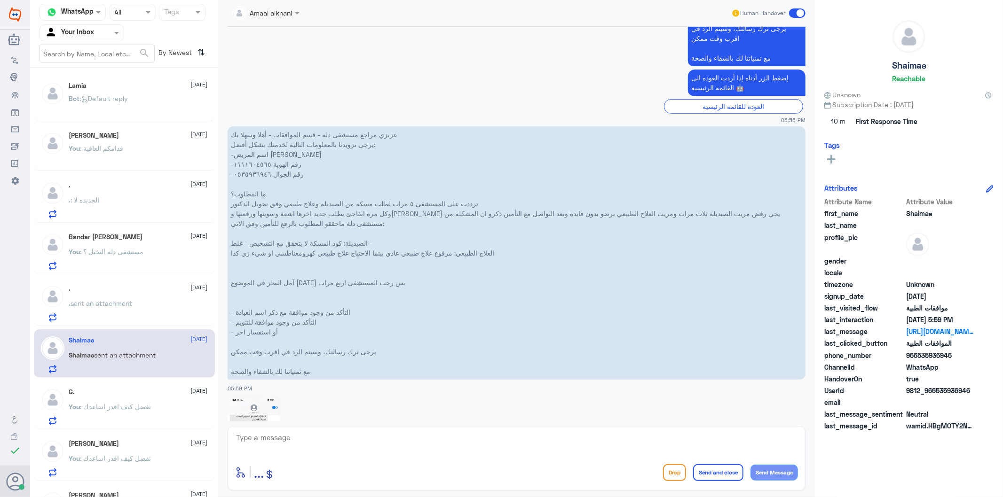
click at [252, 171] on p "عزيزي مراجع مستشفى دله - قسم الموافقات - أهلا وسهلا بك يرجى تزويدنا بالمعلومات …" at bounding box center [516, 252] width 578 height 253
click at [304, 437] on textarea at bounding box center [516, 442] width 563 height 23
type textarea "1111604565"
click at [271, 431] on textarea "1111604565" at bounding box center [516, 442] width 563 height 23
click at [280, 446] on textarea "1111604565" at bounding box center [516, 442] width 563 height 23
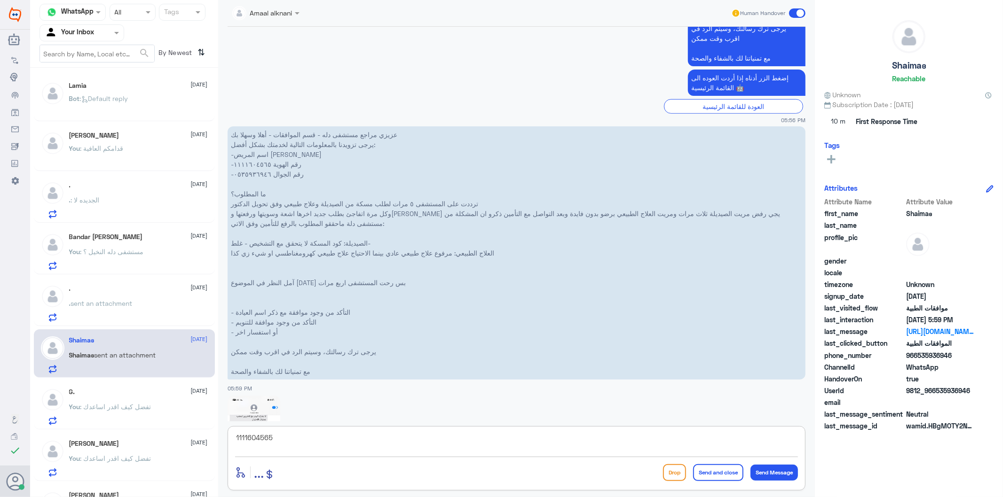
click at [150, 428] on div "Channel WhatsApp Status × All Tags Agent Filter Your Inbox search By Newest ⇅ L…" at bounding box center [516, 250] width 973 height 500
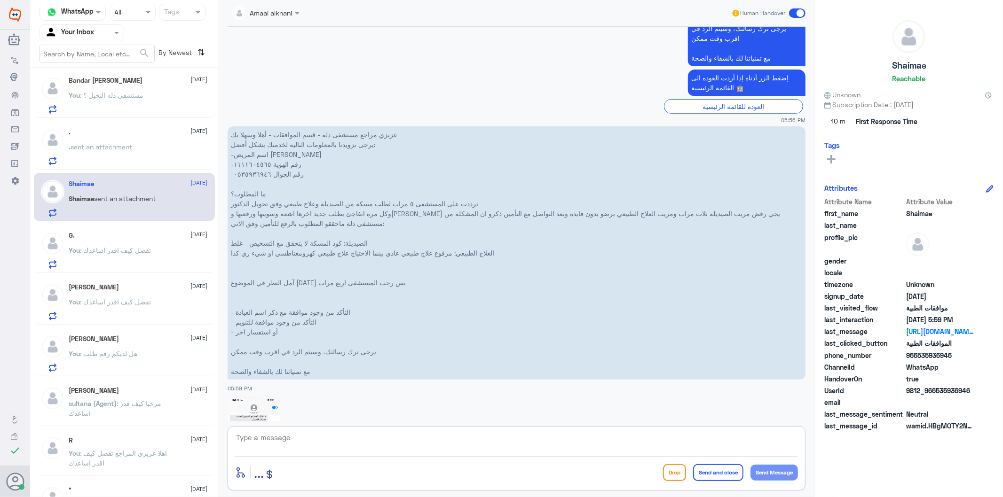
scroll to position [0, 0]
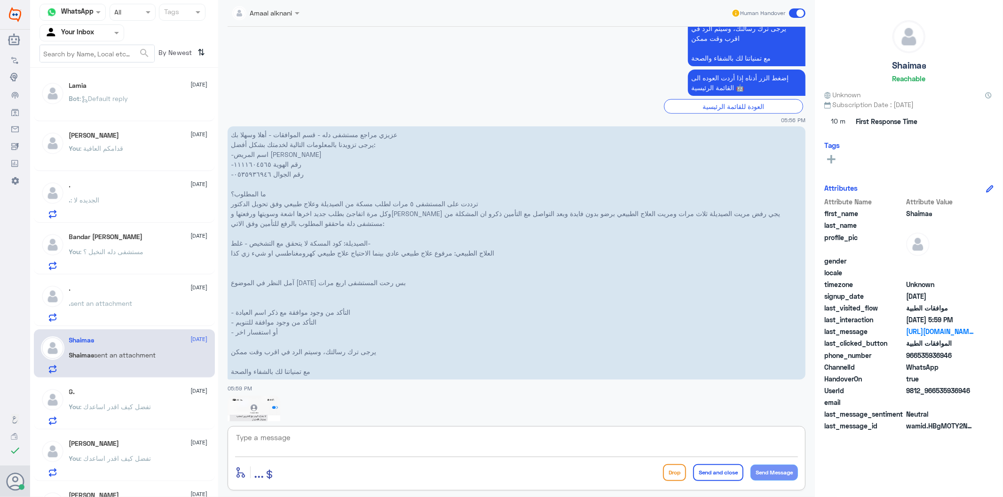
click at [81, 196] on span ": الجديده لا" at bounding box center [85, 200] width 29 height 8
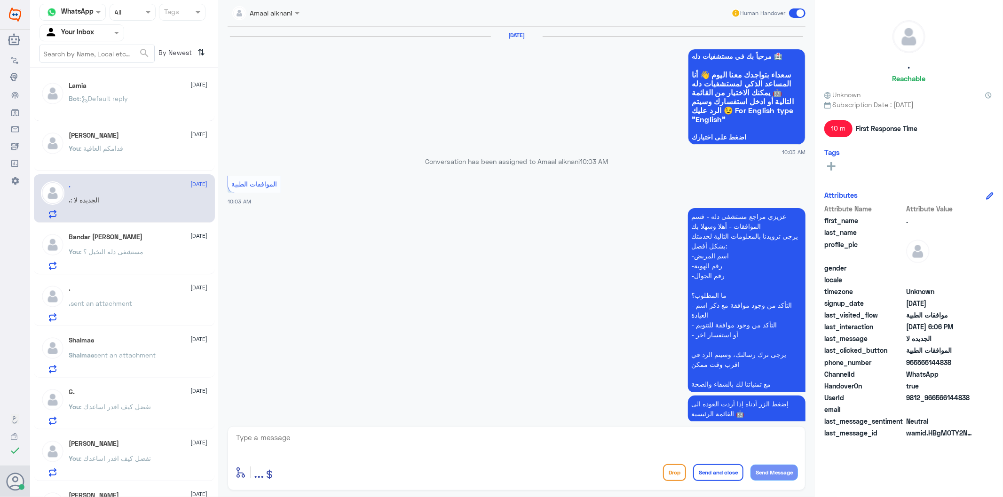
scroll to position [1106, 0]
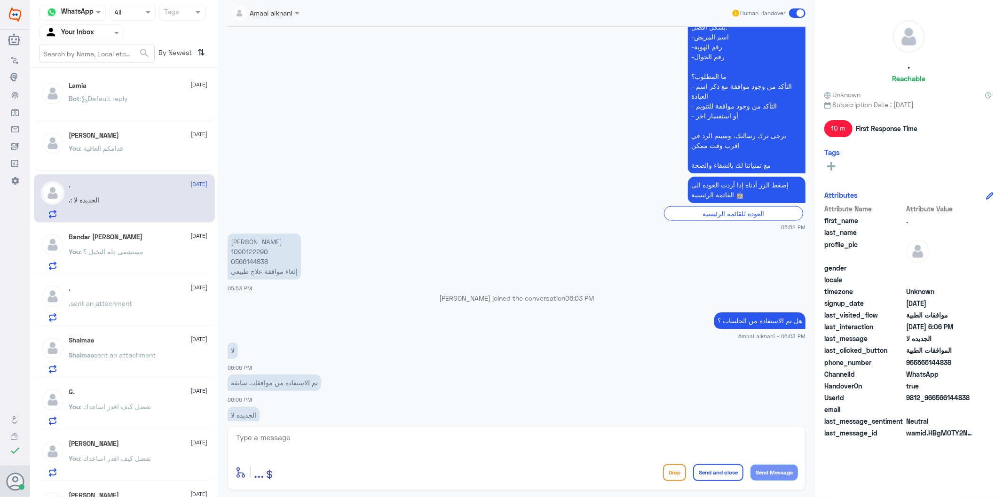
click at [370, 431] on div "enter flow name ... Drop Send and close Send Message" at bounding box center [516, 458] width 578 height 64
click at [372, 436] on textarea at bounding box center [516, 442] width 563 height 23
type textarea "تم الالغاء"
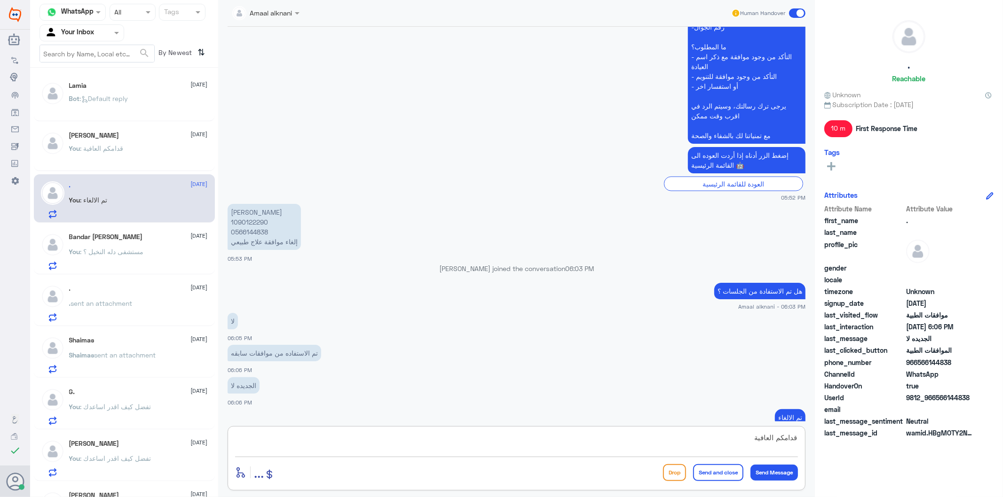
type textarea "قدامكم العافية"
click at [725, 475] on button "Send and close" at bounding box center [718, 472] width 50 height 17
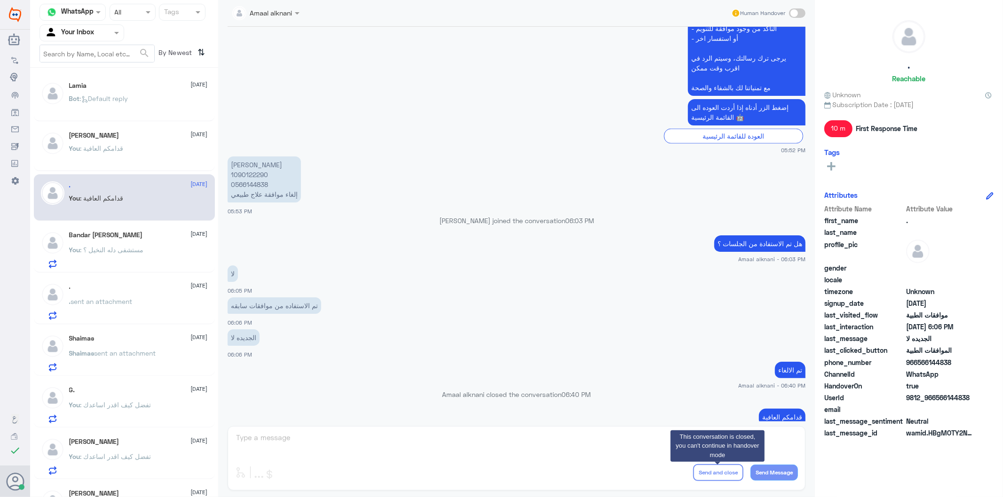
click at [109, 33] on div at bounding box center [82, 32] width 84 height 11
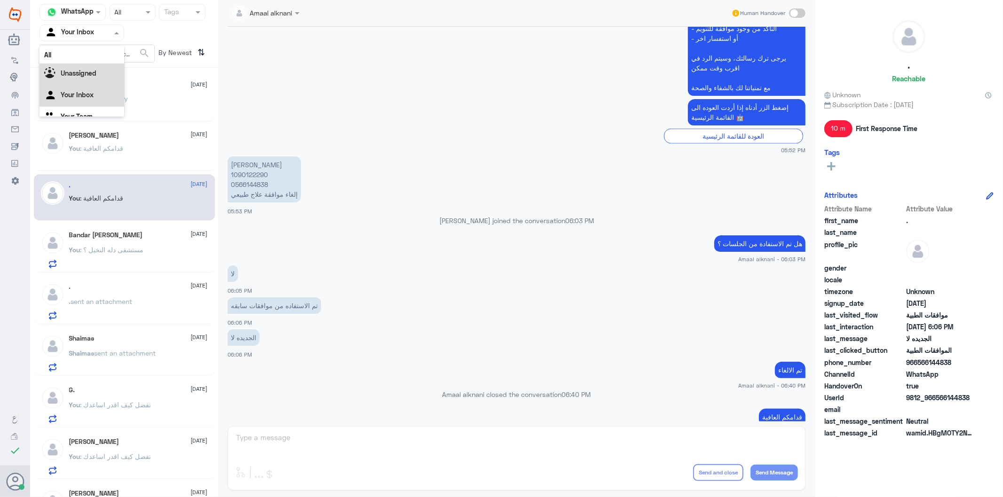
scroll to position [12, 0]
drag, startPoint x: 99, startPoint y: 88, endPoint x: 104, endPoint y: 80, distance: 9.7
click at [99, 87] on div "Your Inbox" at bounding box center [81, 84] width 85 height 22
click at [112, 32] on span at bounding box center [118, 33] width 12 height 10
click at [86, 109] on div "Your Team" at bounding box center [81, 106] width 85 height 22
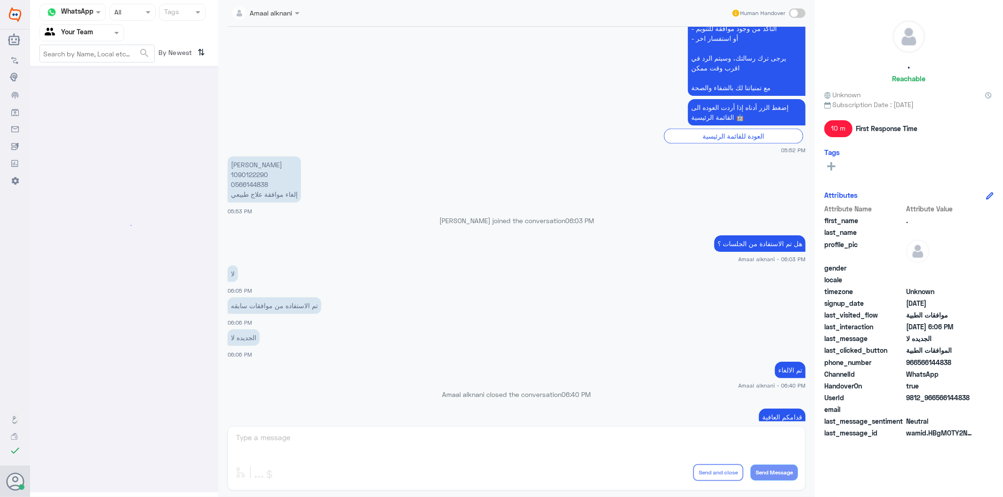
click at [91, 35] on input "text" at bounding box center [71, 32] width 52 height 11
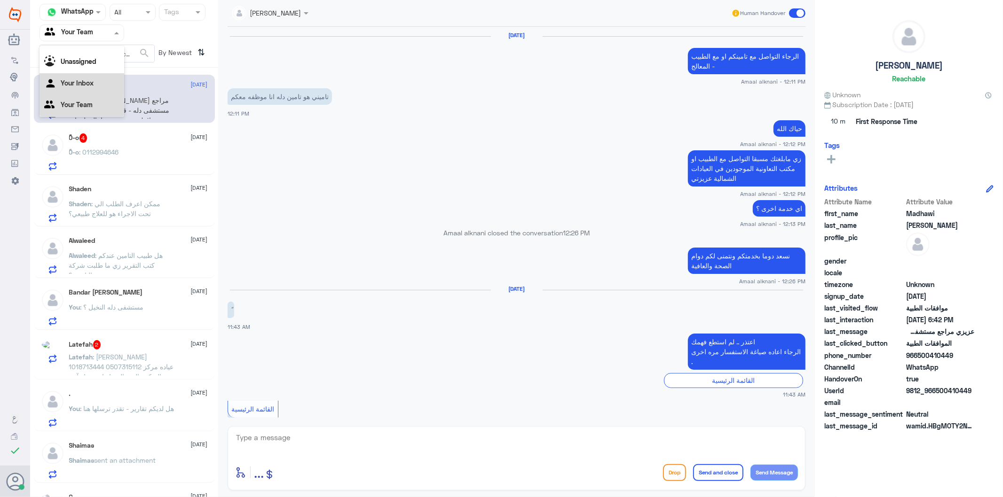
scroll to position [1469, 0]
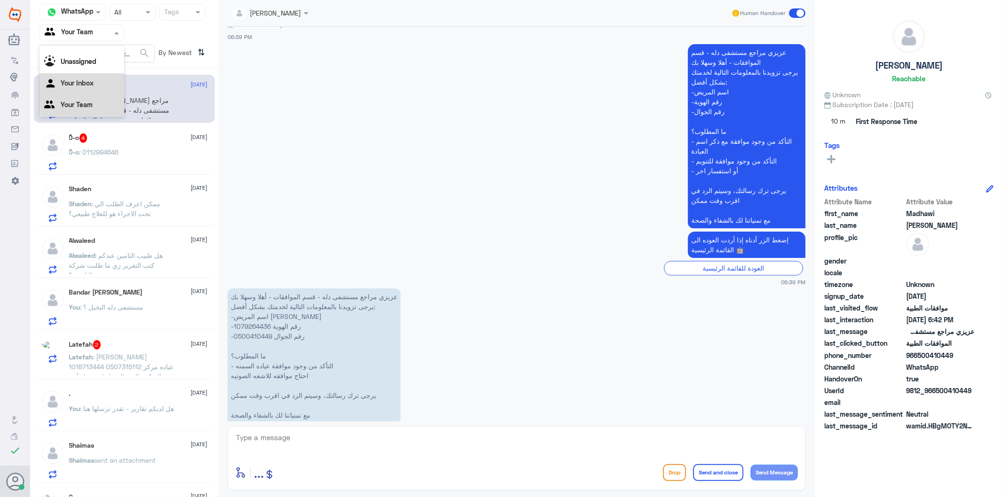
click at [91, 86] on Inbox "Your Inbox" at bounding box center [77, 83] width 33 height 8
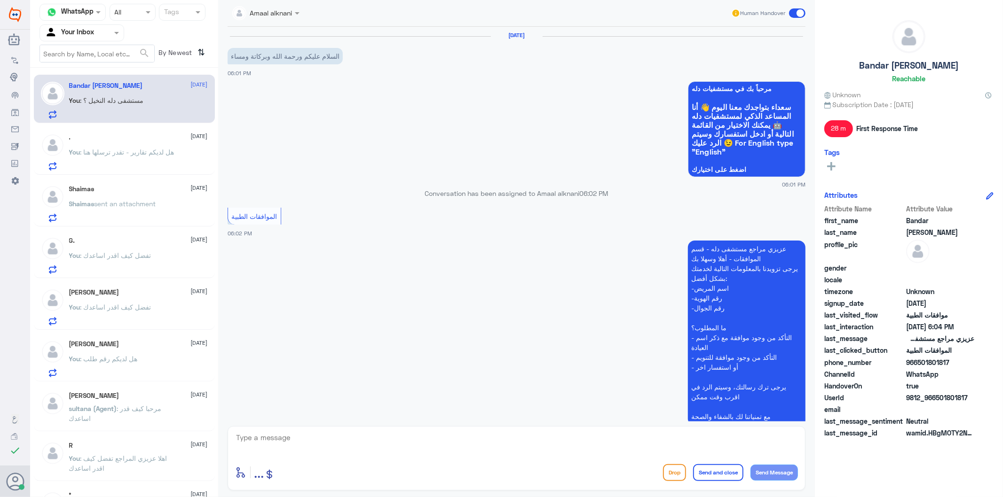
scroll to position [322, 0]
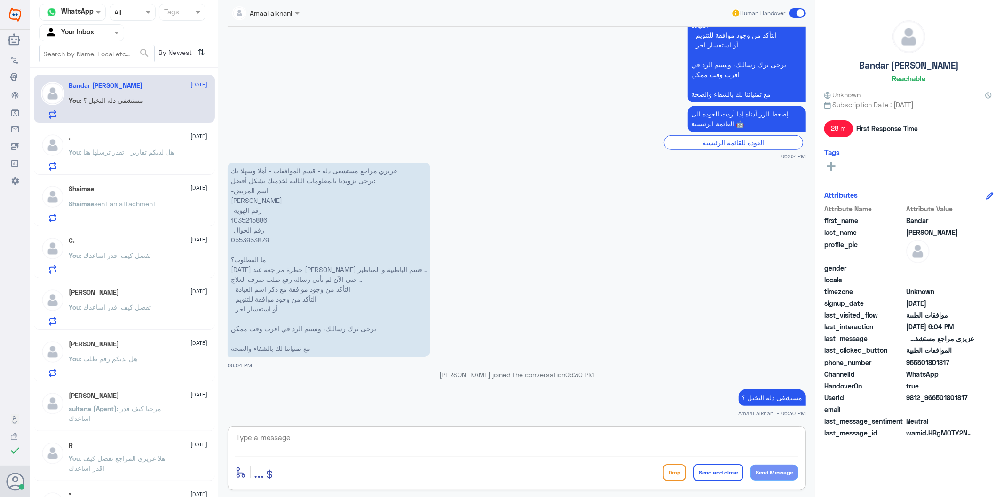
click at [323, 450] on textarea at bounding box center [516, 442] width 563 height 23
click at [110, 165] on p "You : هل لديكم تقارير - تقدر ترسلها هنا" at bounding box center [121, 159] width 105 height 24
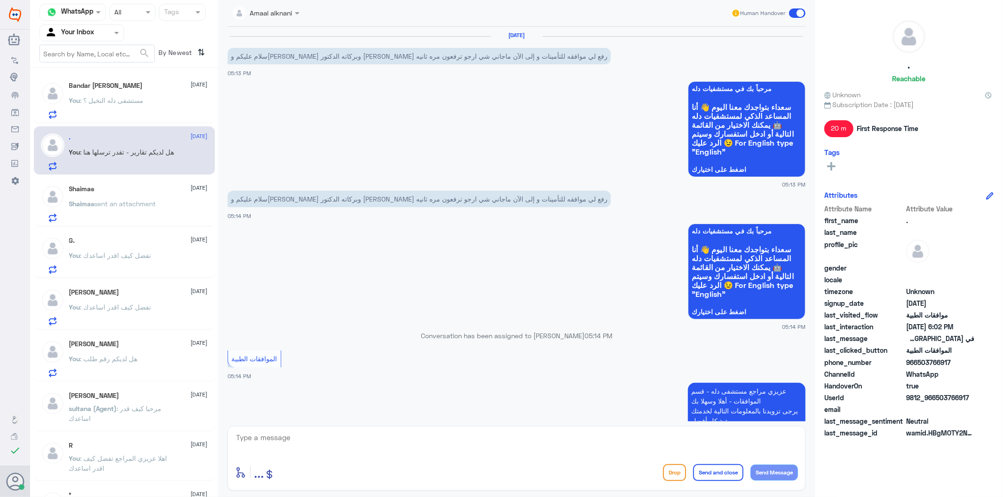
scroll to position [452, 0]
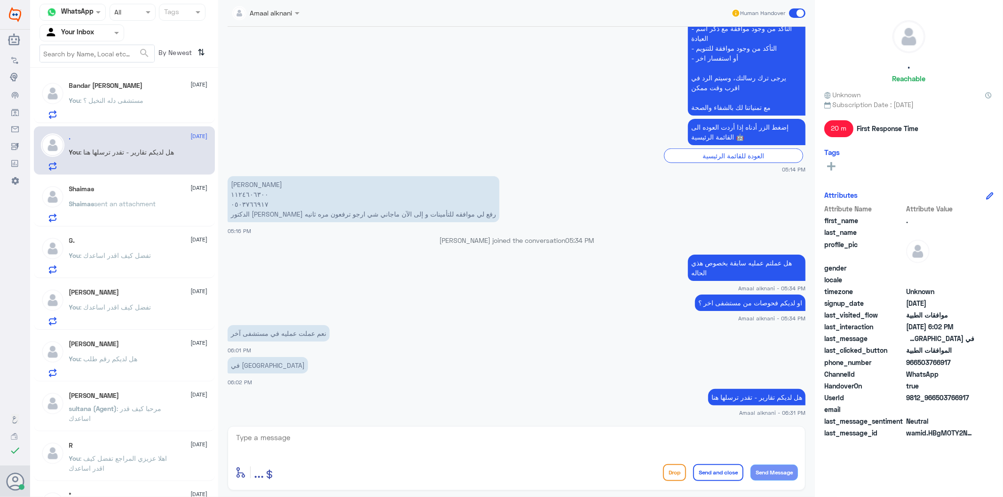
click at [129, 217] on p "Shaima𐑂 sent an attachment" at bounding box center [112, 211] width 87 height 24
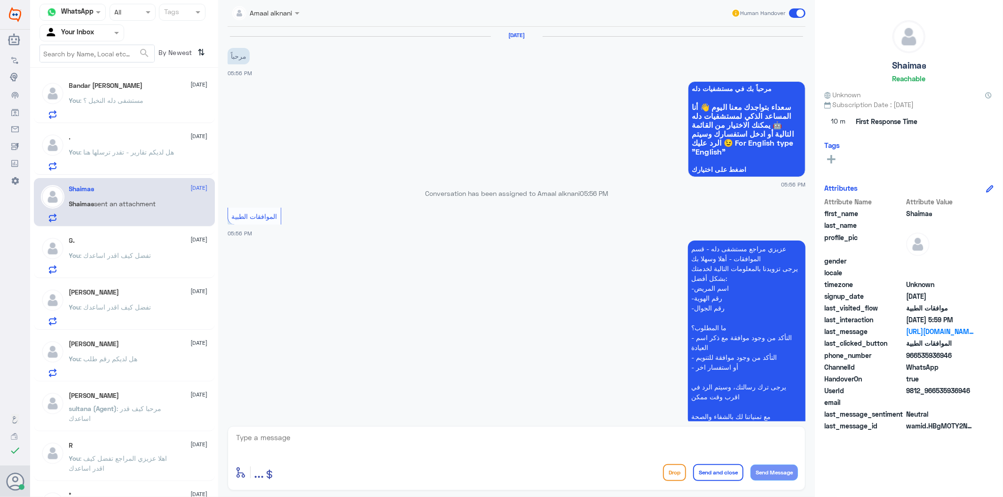
scroll to position [724, 0]
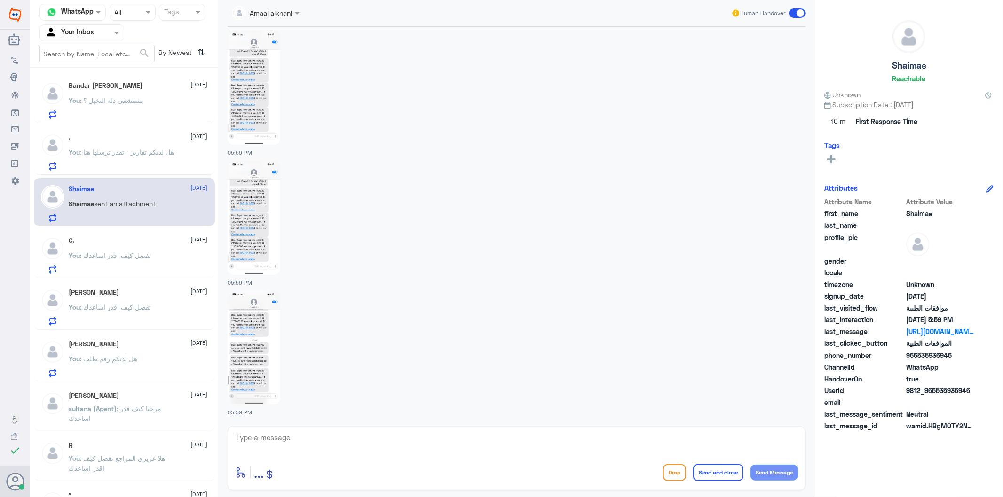
click at [256, 448] on textarea at bounding box center [516, 442] width 563 height 23
click at [283, 443] on textarea at bounding box center [516, 442] width 563 height 23
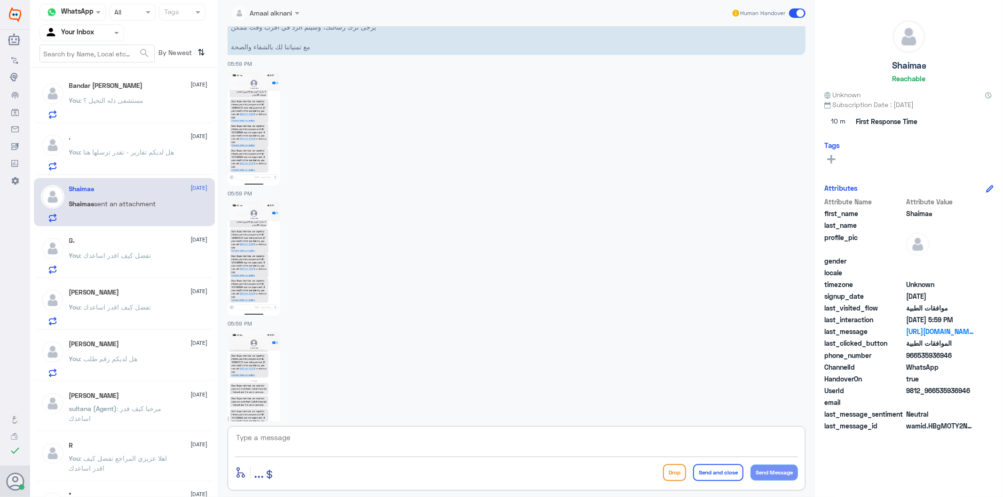
scroll to position [567, 0]
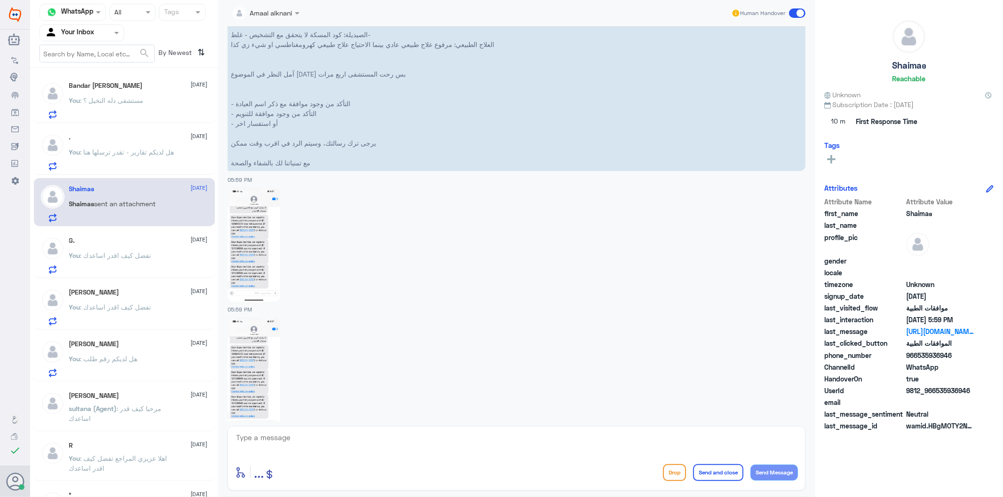
click at [129, 110] on p "You : مستشفى دله النخيل ؟" at bounding box center [106, 107] width 75 height 24
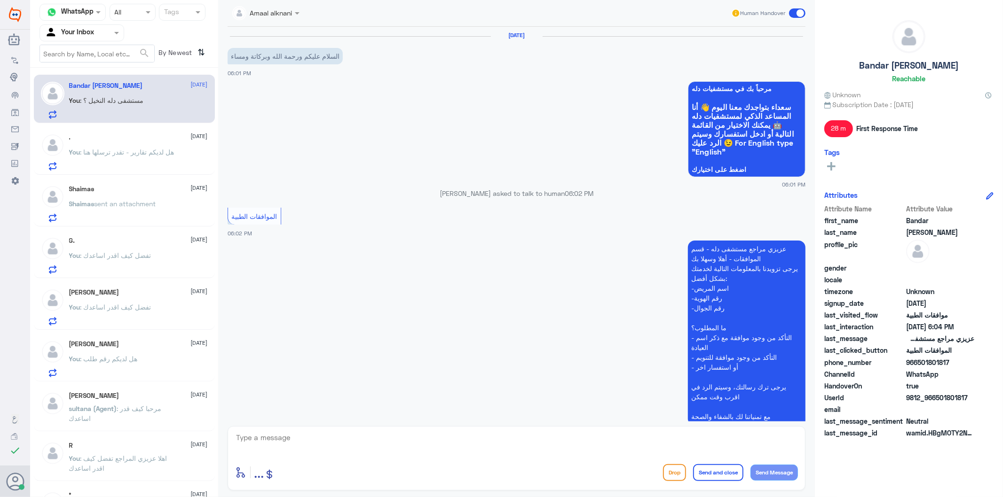
scroll to position [322, 0]
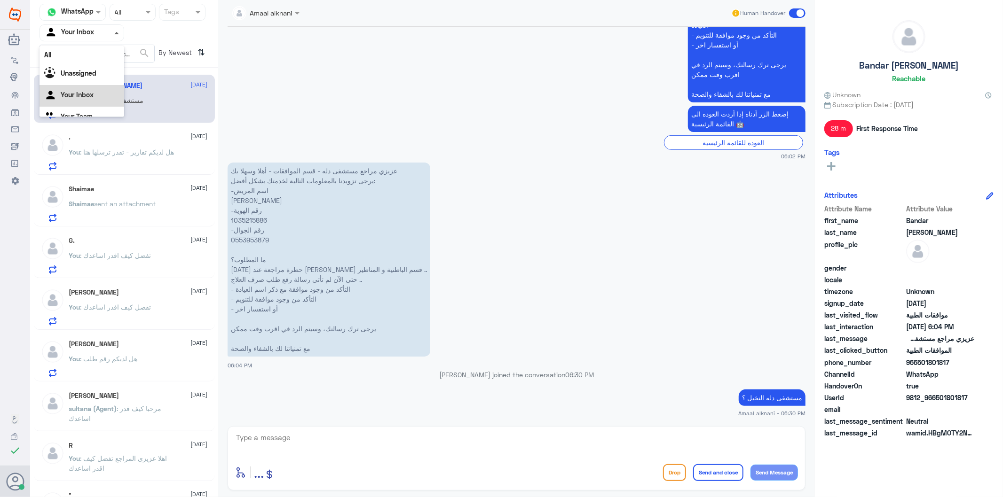
click at [114, 34] on span at bounding box center [116, 33] width 5 height 2
click at [86, 101] on Team "Your Team" at bounding box center [77, 105] width 32 height 8
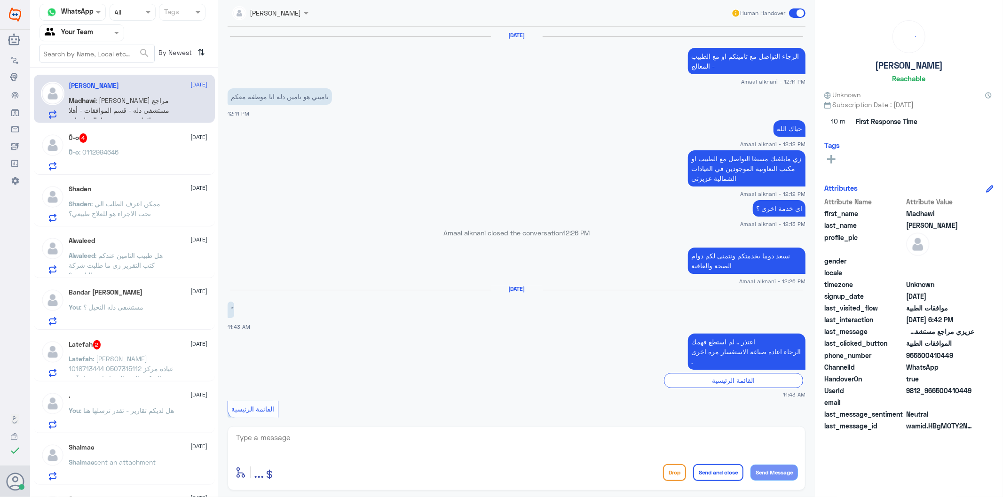
scroll to position [1469, 0]
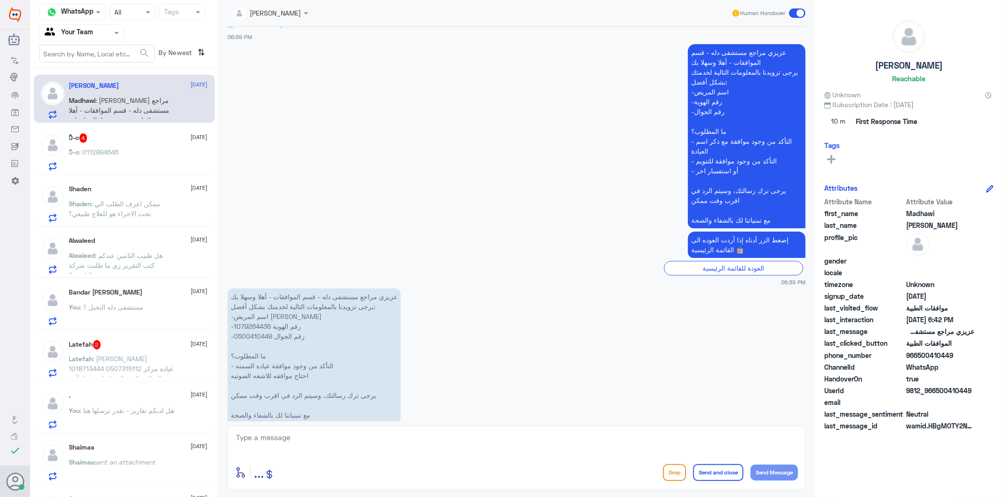
click at [259, 305] on p "عزيزي مراجع مستشفى دله - قسم الموافقات - أهلا وسهلا بك يرجى تزويدنا بالمعلومات …" at bounding box center [313, 356] width 173 height 135
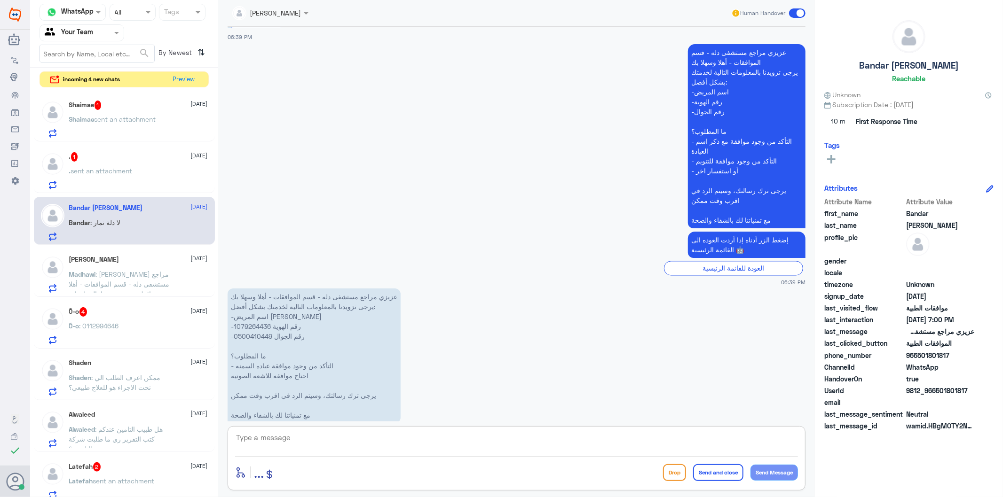
click at [307, 441] on textarea at bounding box center [516, 442] width 563 height 23
type textarea "تم متابعة طلبكم - الان تحت الاجراء"
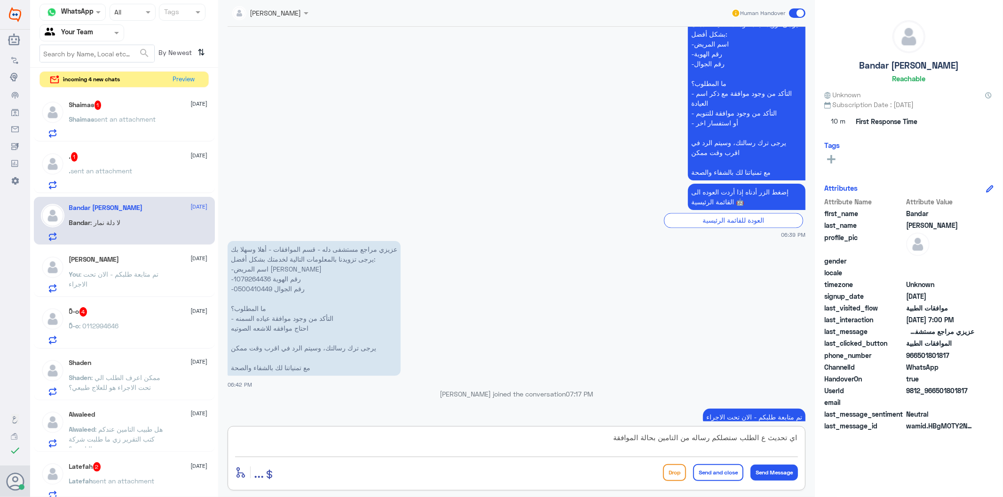
type textarea "اي تحديث ع الطلب ستصلكم رساله من التامين بحالة الموافقة"
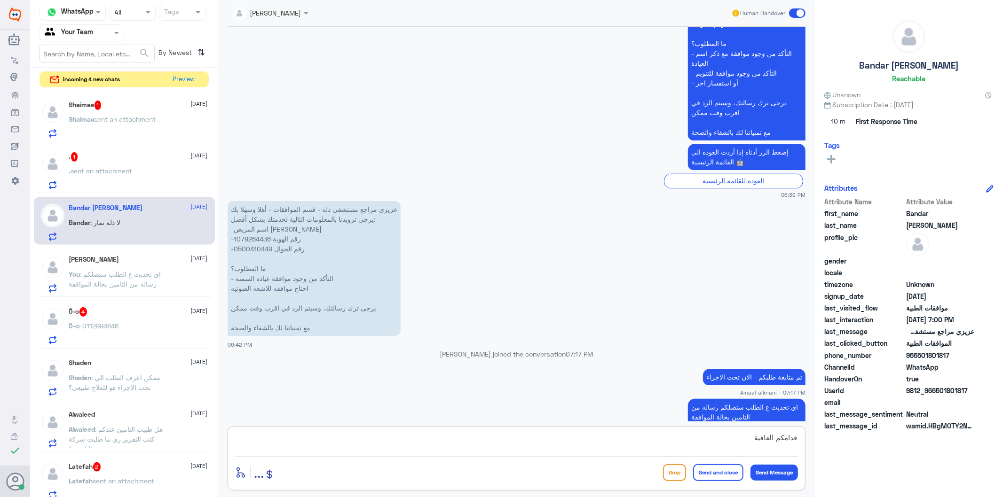
type textarea "قدامكم العافية"
click at [722, 479] on button "Send and close" at bounding box center [718, 472] width 50 height 17
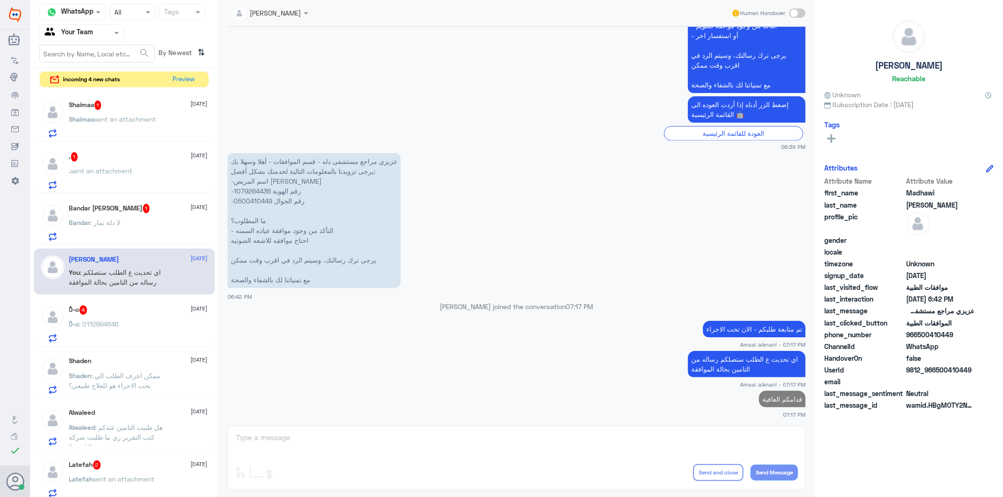
click at [136, 231] on div "Bandar : لا دلة نمار" at bounding box center [138, 230] width 139 height 21
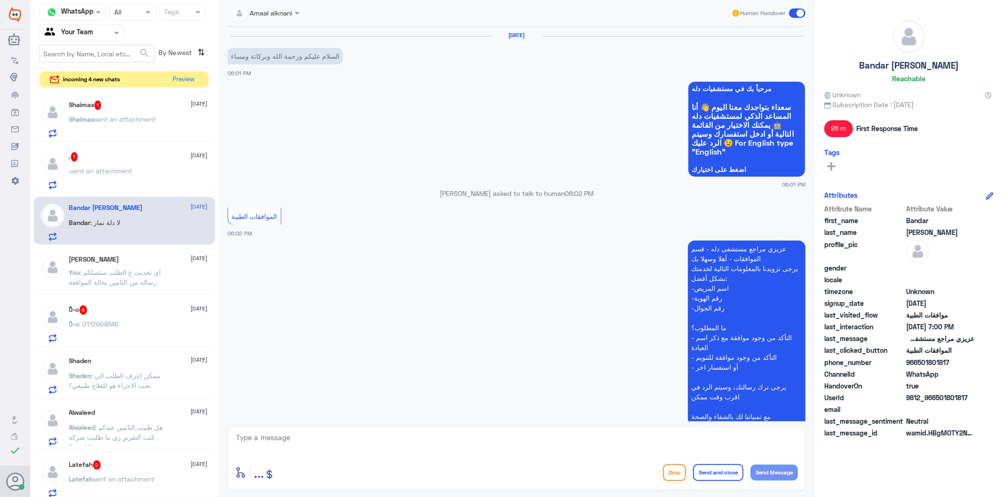
scroll to position [355, 0]
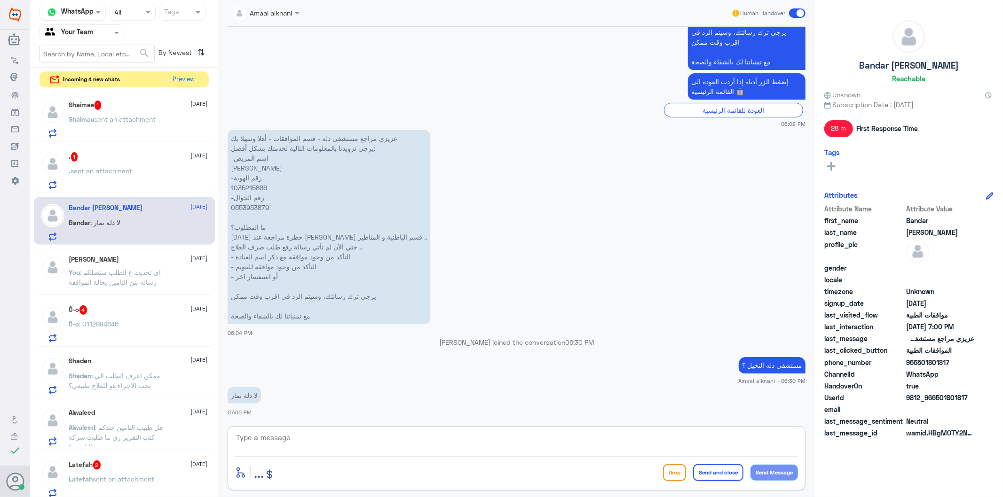
click at [322, 447] on textarea at bounding box center [516, 442] width 563 height 23
type textarea "الرجاء الاتصال ع الرقم الموحد 920012222 لتواصل مع دلة نمار"
click at [771, 472] on button "Send Message" at bounding box center [773, 473] width 47 height 16
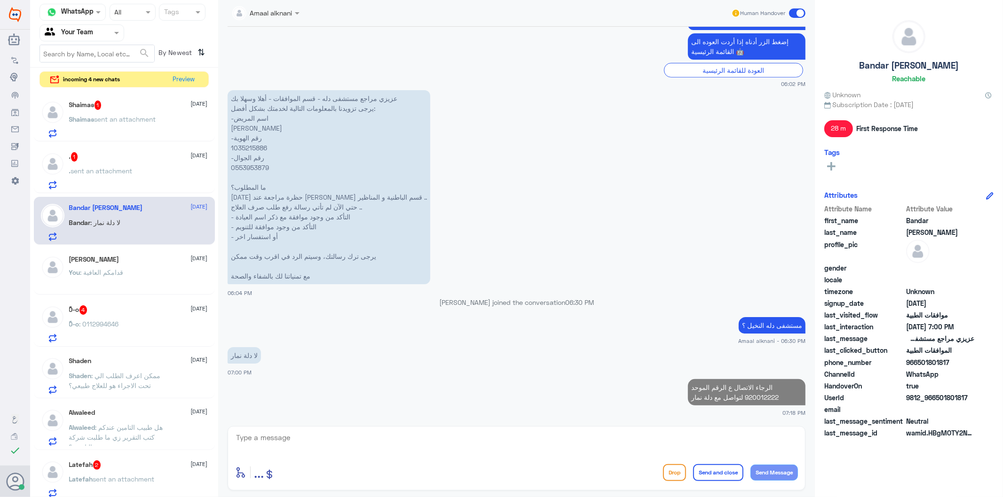
click at [750, 465] on button "Send Message" at bounding box center [773, 473] width 47 height 16
click at [550, 439] on textarea at bounding box center [516, 442] width 563 height 23
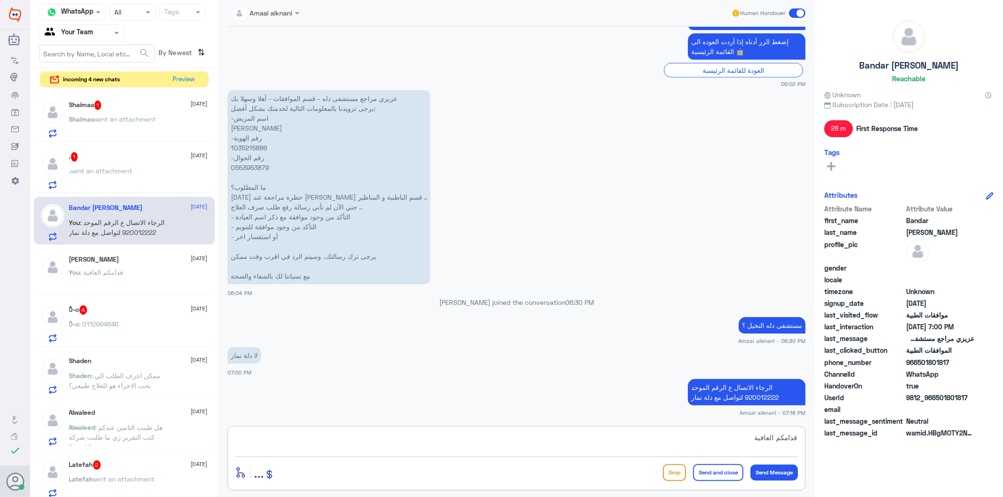
type textarea "قدامكم العافية"
drag, startPoint x: 697, startPoint y: 468, endPoint x: 676, endPoint y: 478, distance: 22.9
click at [696, 471] on button "Send and close" at bounding box center [718, 472] width 50 height 17
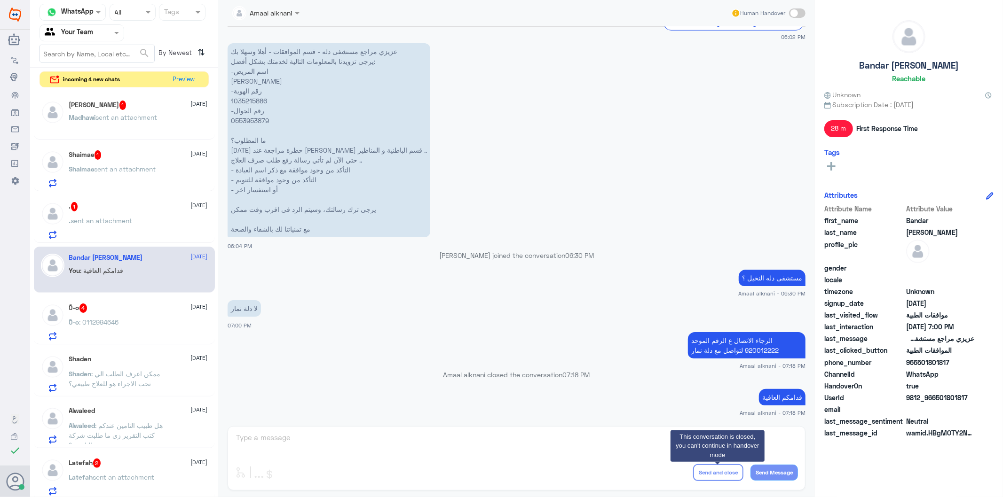
click at [337, 450] on div "Amaal alknani Human Handover [DATE] السلام عليكم ورحمة الله وبركاتة ومساء 06:01…" at bounding box center [516, 250] width 596 height 500
click at [121, 107] on h5 "[PERSON_NAME] 1" at bounding box center [97, 105] width 57 height 9
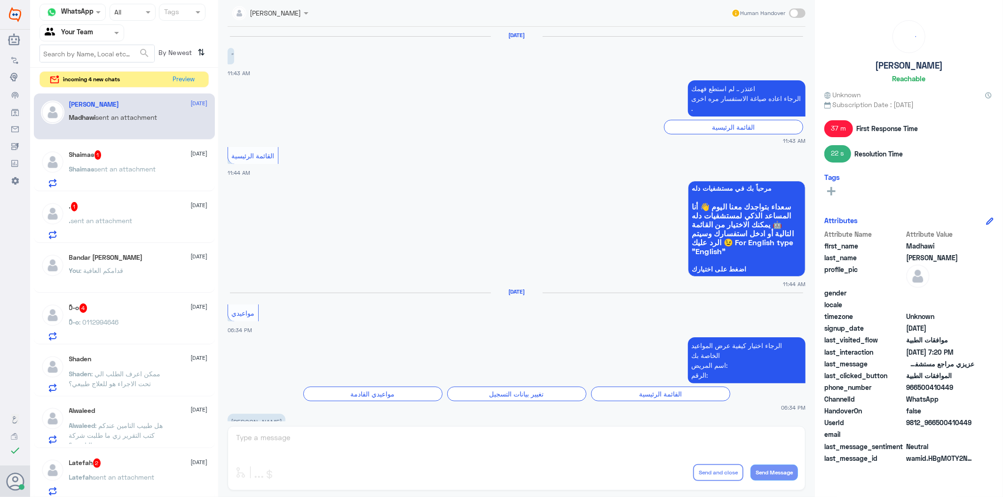
scroll to position [1493, 0]
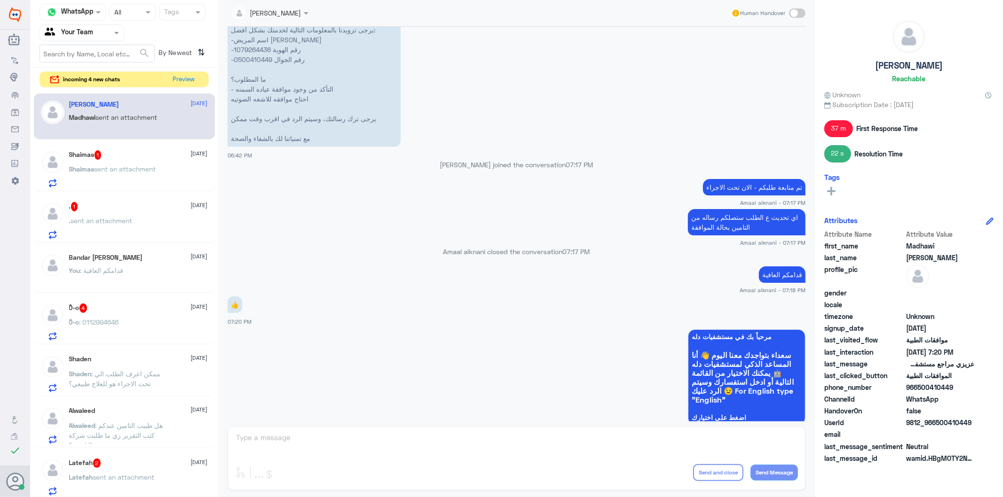
click at [407, 447] on div "SOMYH ALI Human Handover [DATE] ً 11:43 AM اعتذر .. لم استطع فهمك الرجاء اعاده …" at bounding box center [516, 250] width 596 height 500
click at [354, 447] on div "SOMYH ALI Human Handover [DATE] ً 11:43 AM اعتذر .. لم استطع فهمك الرجاء اعاده …" at bounding box center [516, 250] width 596 height 500
drag, startPoint x: 337, startPoint y: 445, endPoint x: 94, endPoint y: 247, distance: 313.7
click at [334, 444] on div "SOMYH ALI Human Handover [DATE] ً 11:43 AM اعتذر .. لم استطع فهمك الرجاء اعاده …" at bounding box center [516, 250] width 596 height 500
click at [104, 35] on div at bounding box center [82, 32] width 84 height 11
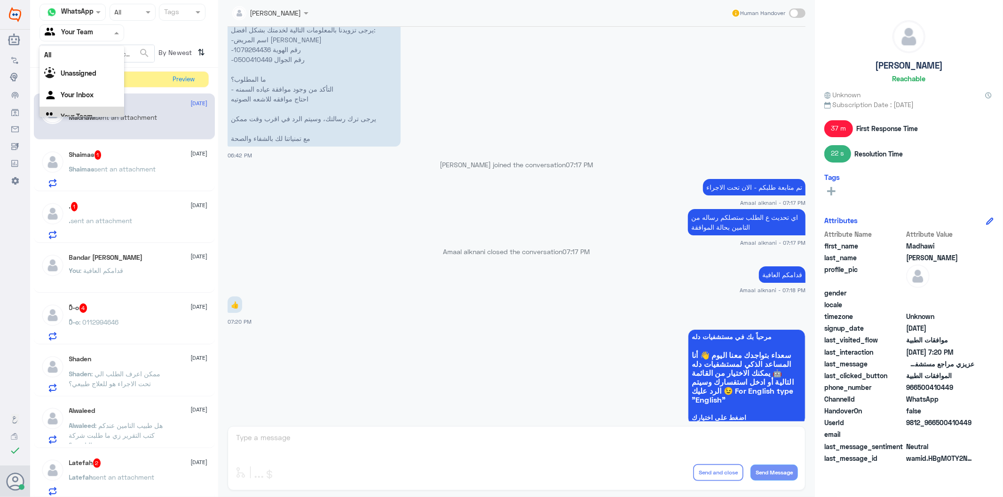
scroll to position [12, 0]
click at [91, 85] on Inbox "Your Inbox" at bounding box center [77, 83] width 33 height 8
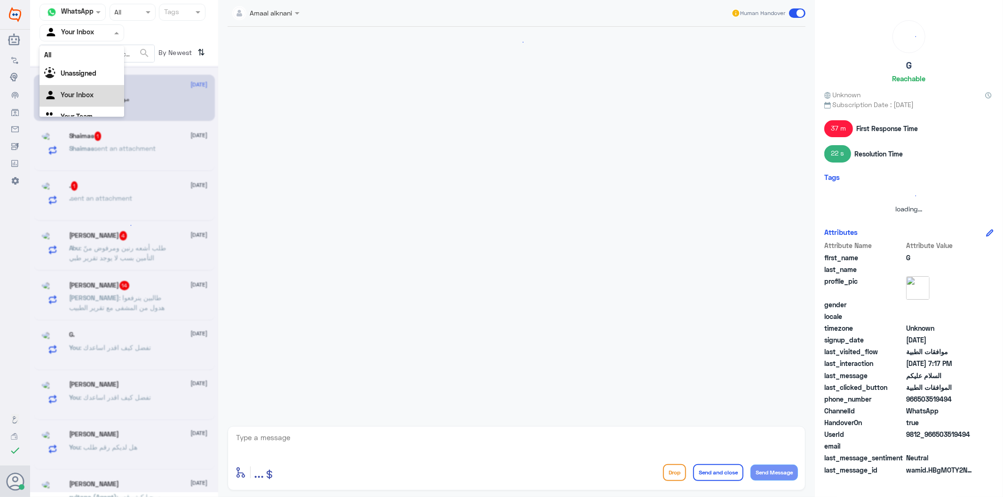
click at [94, 32] on input "text" at bounding box center [71, 32] width 52 height 11
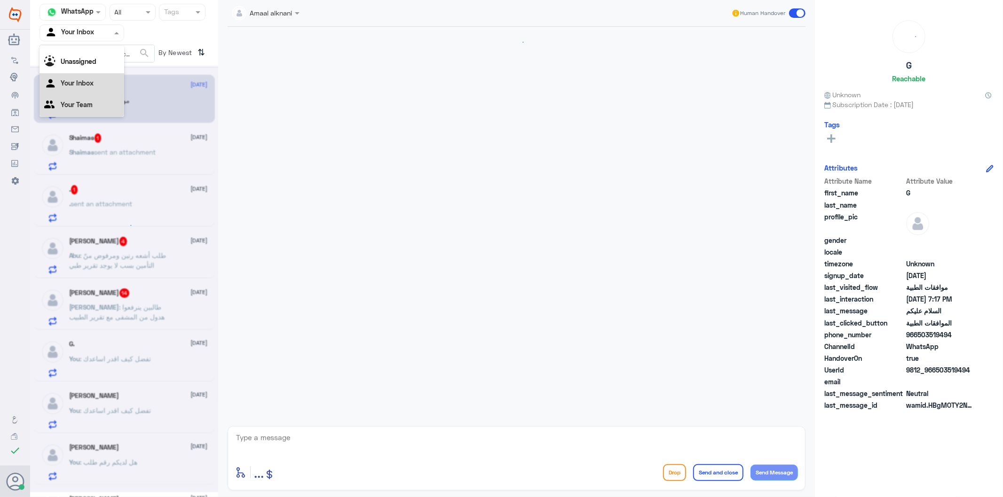
scroll to position [66, 0]
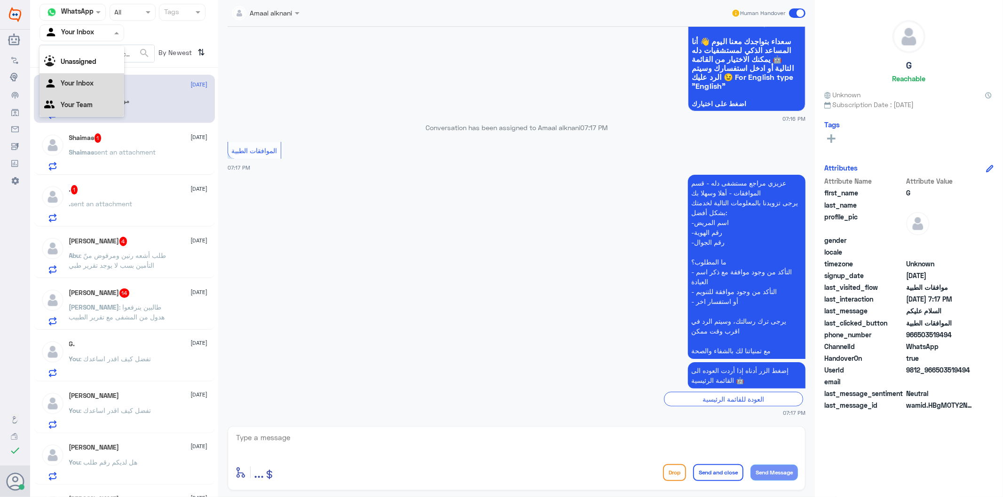
click at [80, 103] on Team "Your Team" at bounding box center [77, 105] width 32 height 8
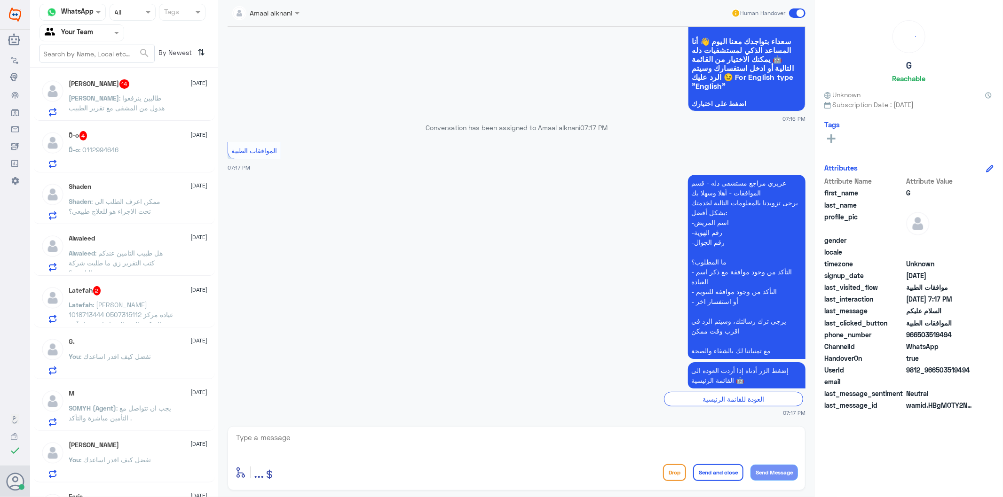
scroll to position [350, 0]
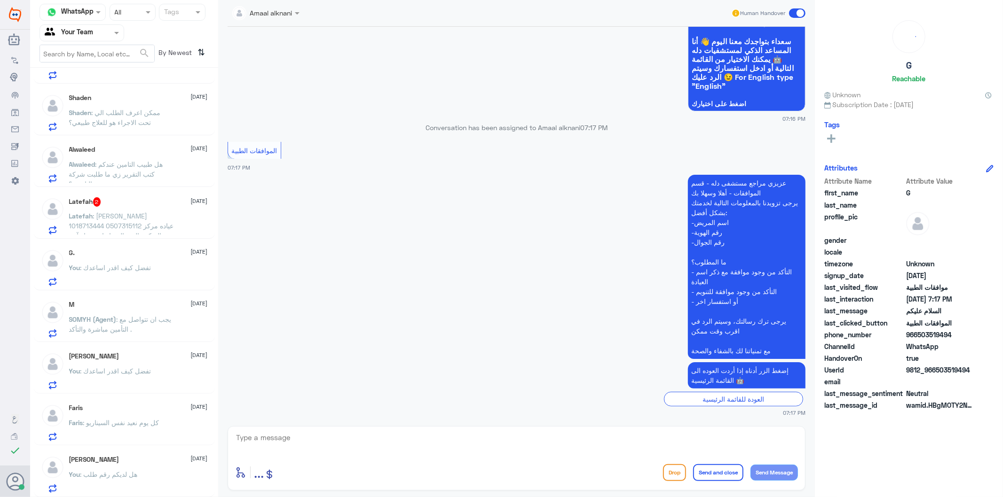
click at [120, 209] on div "Latefah 2 [DATE] Latefah : [PERSON_NAME] 1018713444 0507315112 عياده مركز السكر…" at bounding box center [138, 215] width 139 height 37
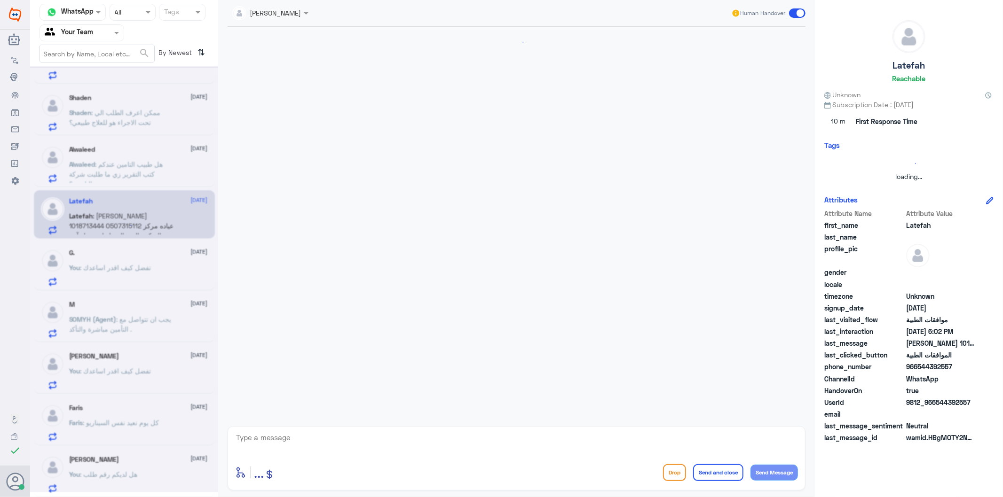
scroll to position [137, 0]
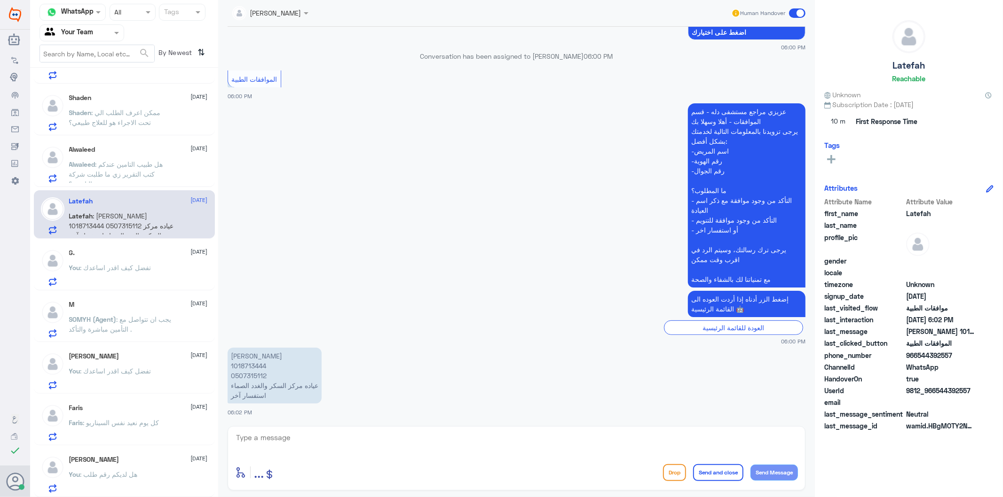
click at [134, 261] on div "G. [DATE] You : تفضل كيف اقدر اساعدك" at bounding box center [138, 267] width 139 height 37
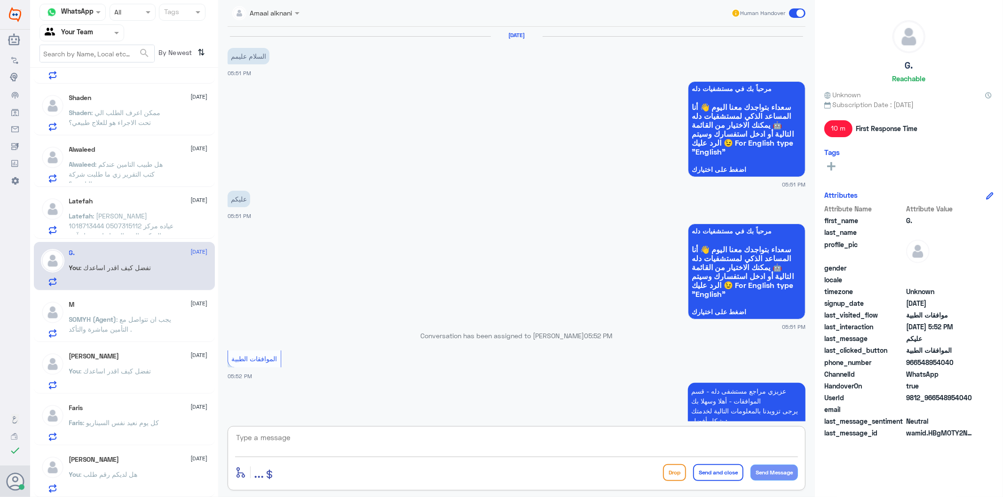
click at [306, 437] on textarea at bounding box center [516, 442] width 563 height 23
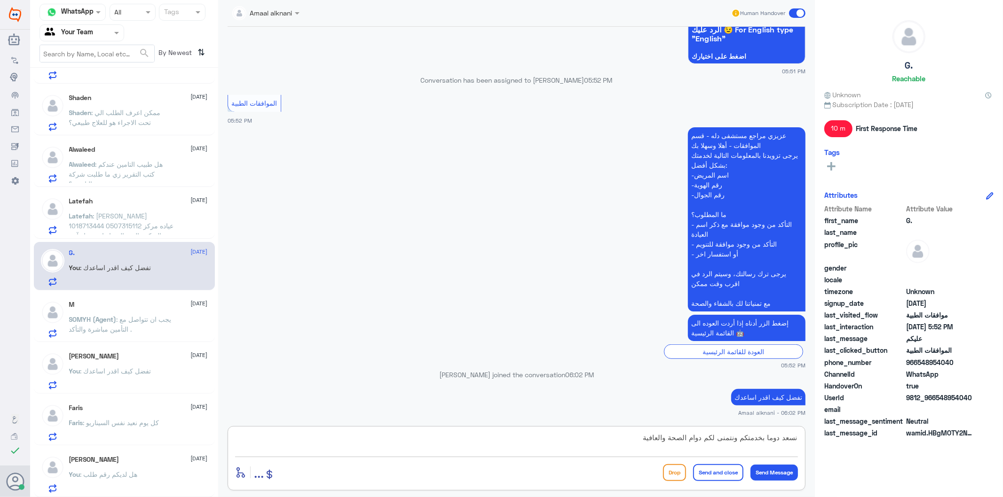
type textarea "نسعد دوما بخدمتكم ونتمنى لكم دوام الصحة والعافية"
click at [710, 472] on button "Send and close" at bounding box center [718, 472] width 50 height 17
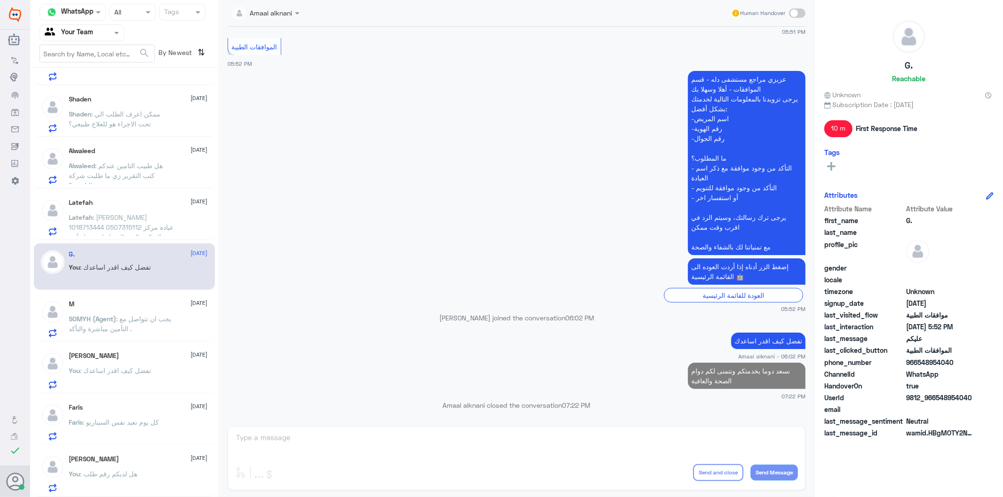
scroll to position [348, 0]
click at [722, 369] on p "نسعد دوما بخدمتكم ونتمنى لكم دوام الصحة والعافية" at bounding box center [747, 376] width 118 height 26
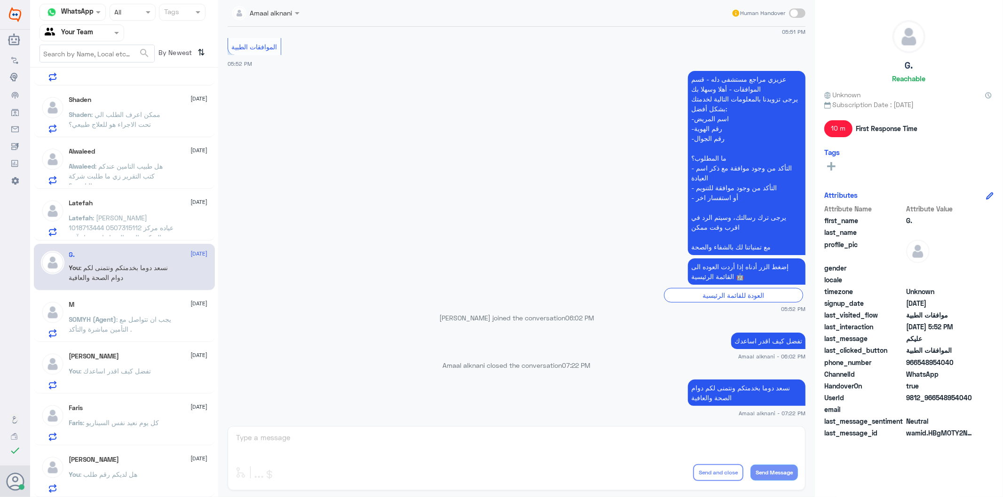
click at [722, 369] on p "Amaal alknani closed the conversation 07:22 PM" at bounding box center [516, 366] width 578 height 10
click at [714, 389] on p "نسعد دوما بخدمتكم ونتمنى لكم دوام الصحة والعافية" at bounding box center [747, 393] width 118 height 26
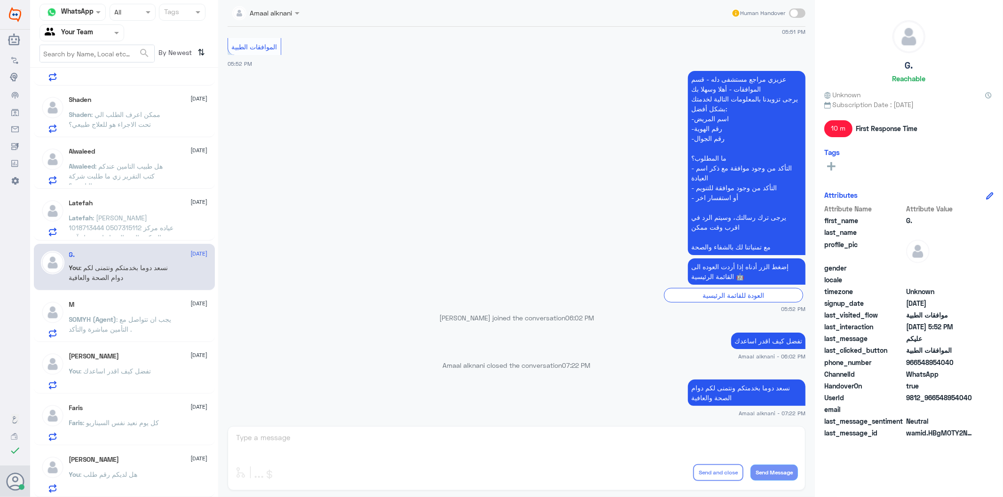
click at [139, 325] on p "SOMYH (Agent) : يجب ان تتواصل مع التأمين مباشرة والتأكد ." at bounding box center [122, 326] width 106 height 24
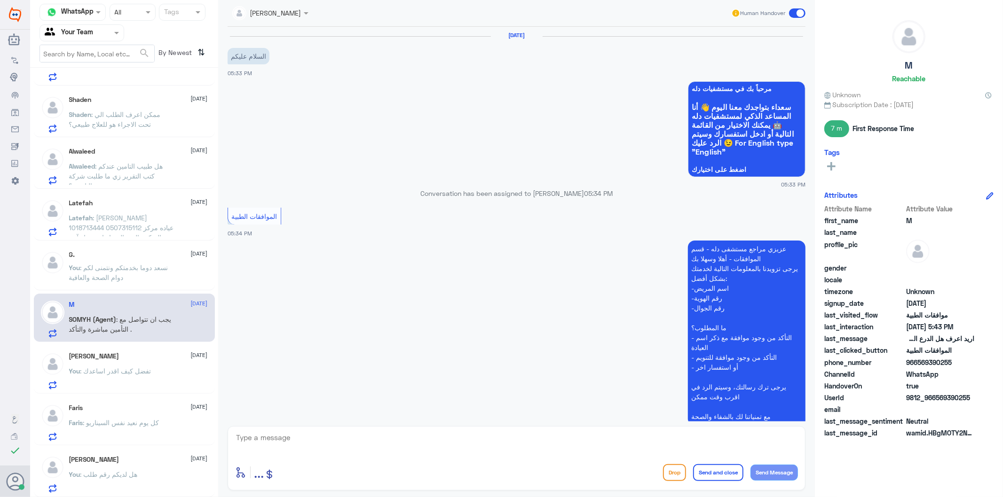
scroll to position [195, 0]
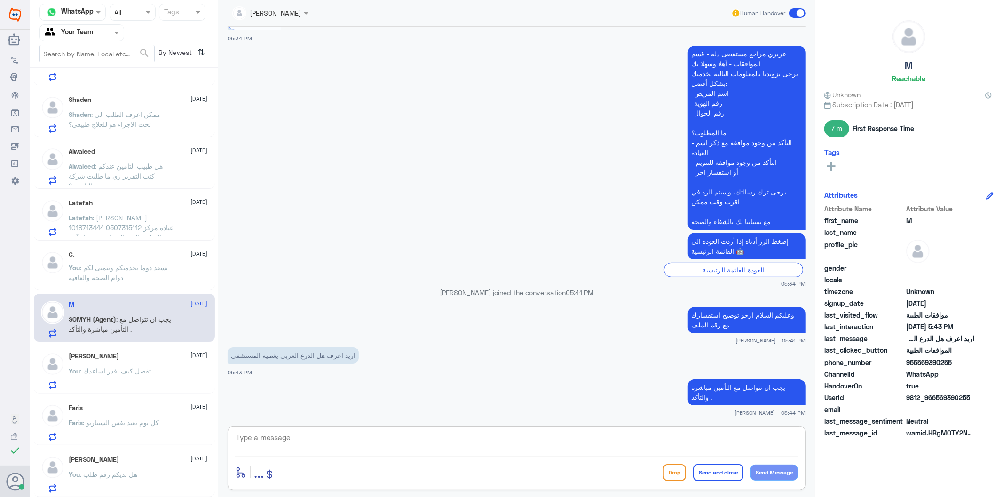
click at [357, 439] on textarea at bounding box center [516, 442] width 563 height 23
paste textarea "نسعد دوما بخدمتكم ونتمنى لكم دوام الصحة والعافية"
type textarea "نسعد دوما بخدمتكم ونتمنى لكم دوام الصحة والعافية"
click at [711, 475] on button "Send and close" at bounding box center [718, 472] width 50 height 17
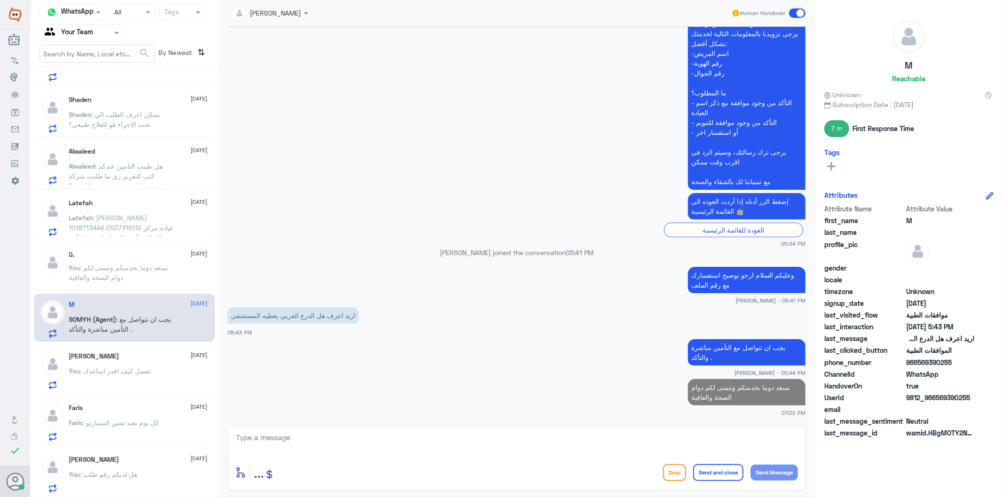
scroll to position [346, 0]
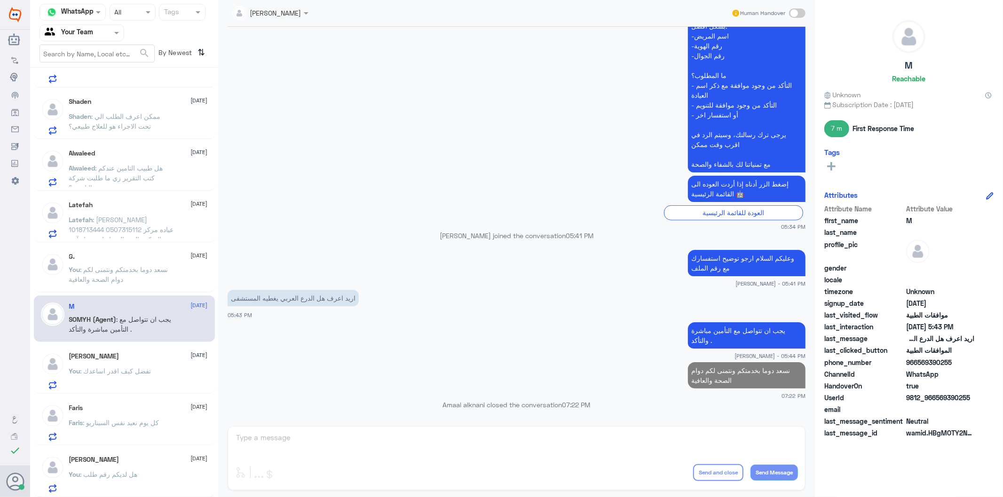
click at [116, 376] on p "You : تفضل كيف اقدر اساعدك" at bounding box center [110, 378] width 82 height 24
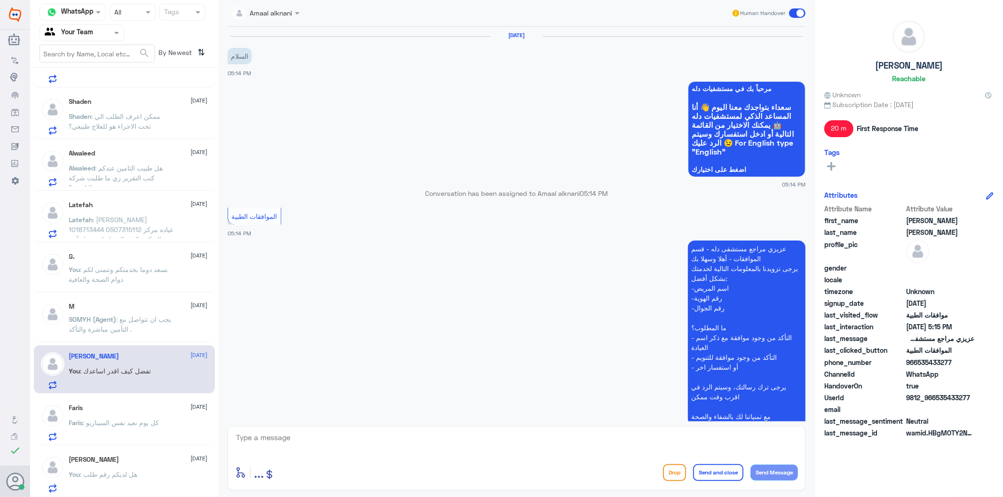
scroll to position [274, 0]
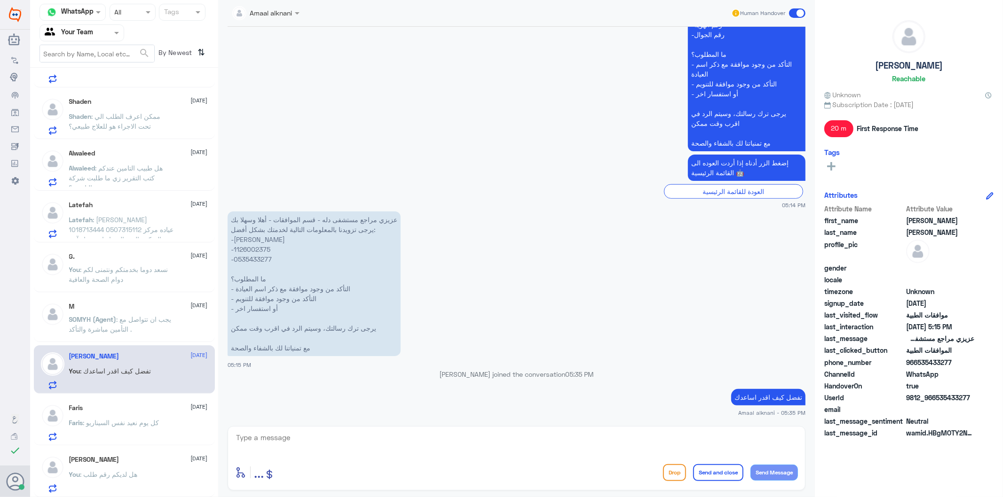
click at [353, 445] on textarea at bounding box center [516, 442] width 563 height 23
paste textarea "نسعد دوما بخدمتكم ونتمنى لكم دوام الصحة والعافية"
type textarea "نسعد دوما بخدمتكم ونتمنى لكم دوام الصحة والعافية"
click at [720, 469] on button "Send and close" at bounding box center [718, 472] width 50 height 17
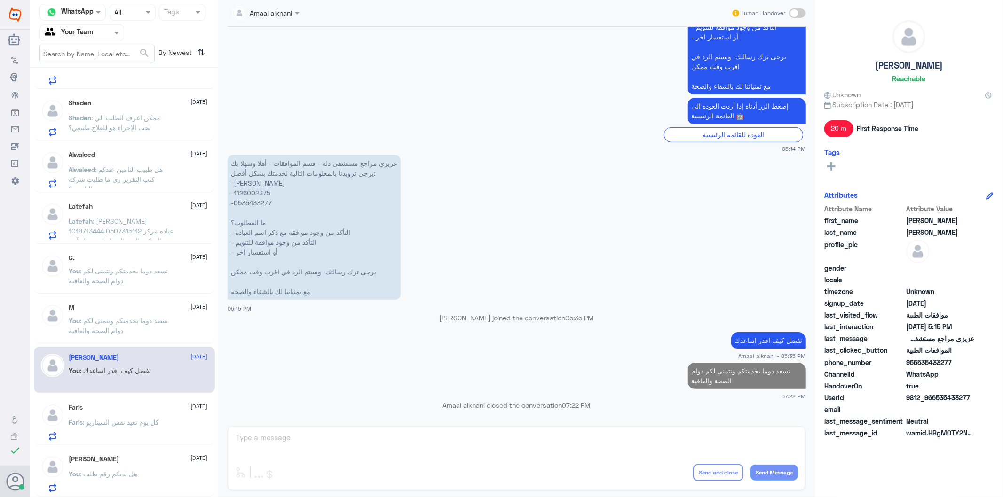
scroll to position [344, 0]
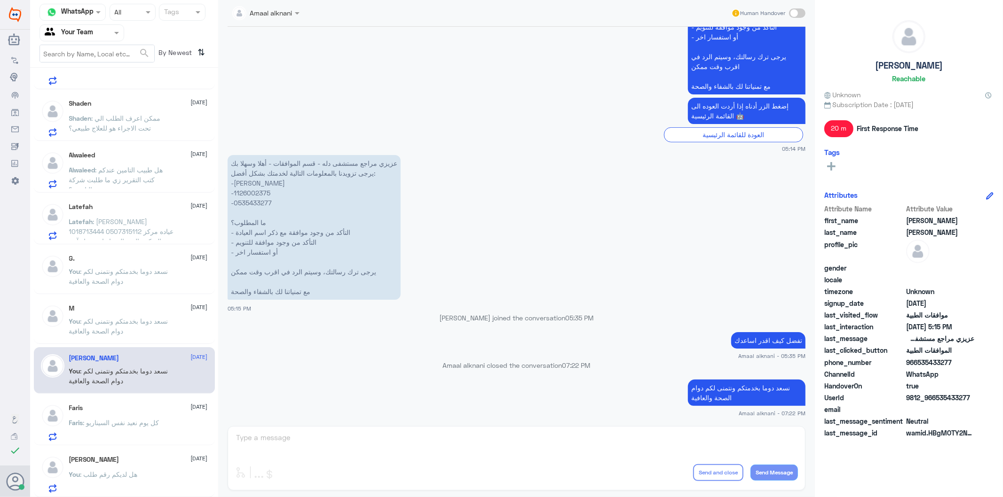
click at [110, 463] on div "[PERSON_NAME] [DATE]" at bounding box center [138, 460] width 139 height 8
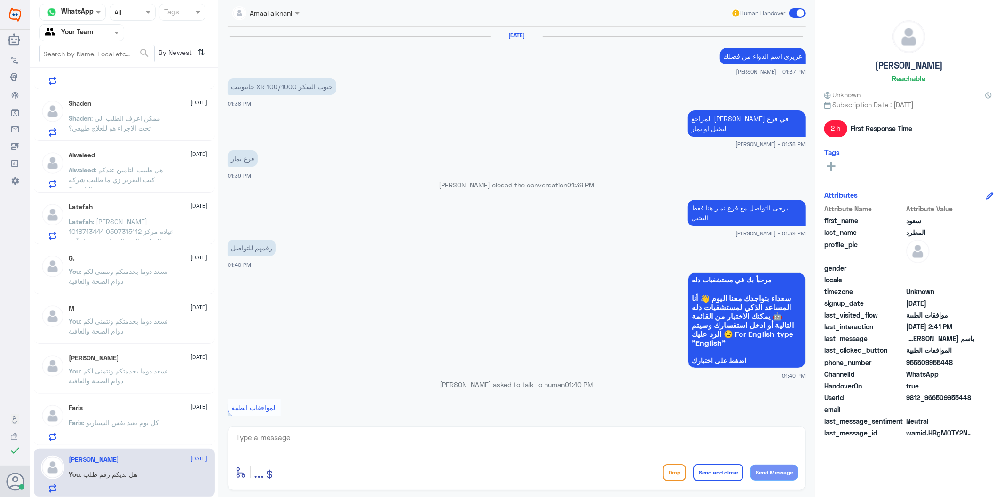
scroll to position [1050, 0]
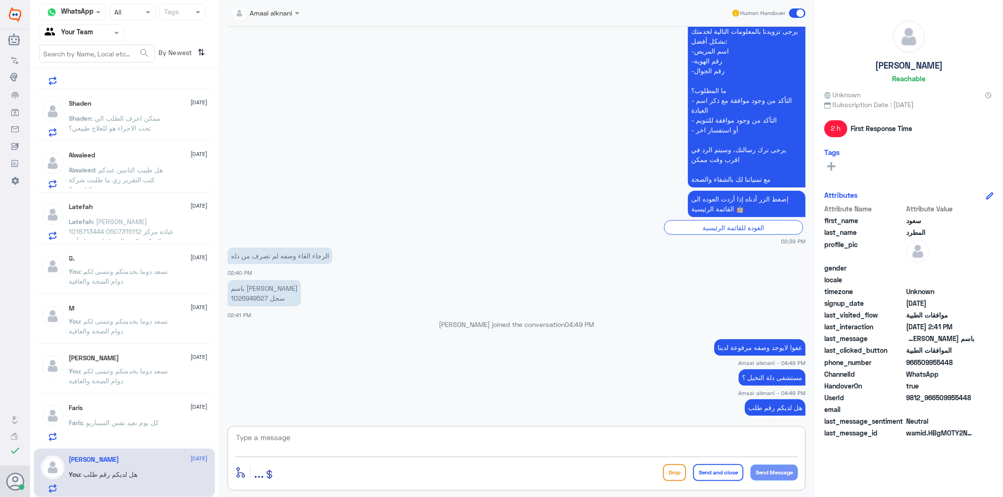
click at [572, 443] on textarea at bounding box center [516, 442] width 563 height 23
paste textarea "نسعد دوما بخدمتكم ونتمنى لكم دوام الصحة والعافية"
type textarea "نسعد دوما بخدمتكم ونتمنى لكم دوام الصحة والعافية"
click at [706, 472] on button "Send and close" at bounding box center [718, 472] width 50 height 17
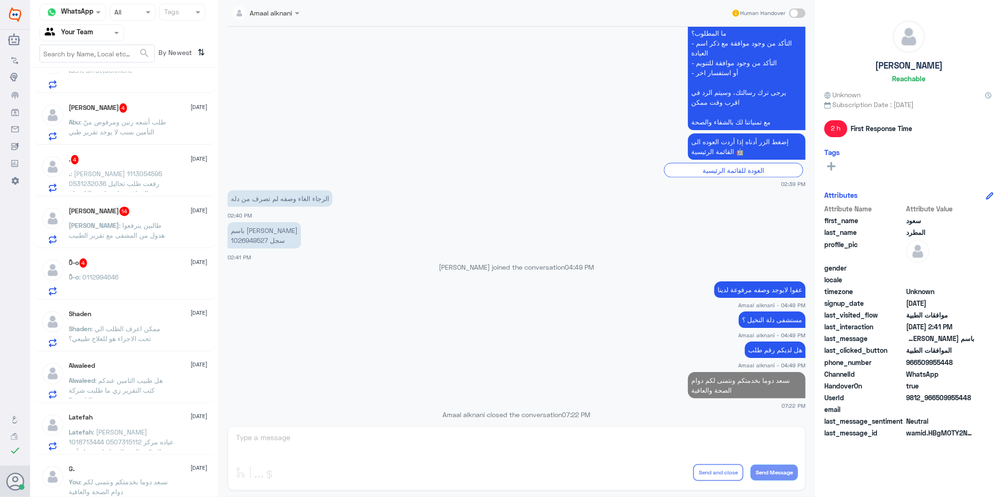
click at [92, 29] on input "text" at bounding box center [71, 32] width 52 height 11
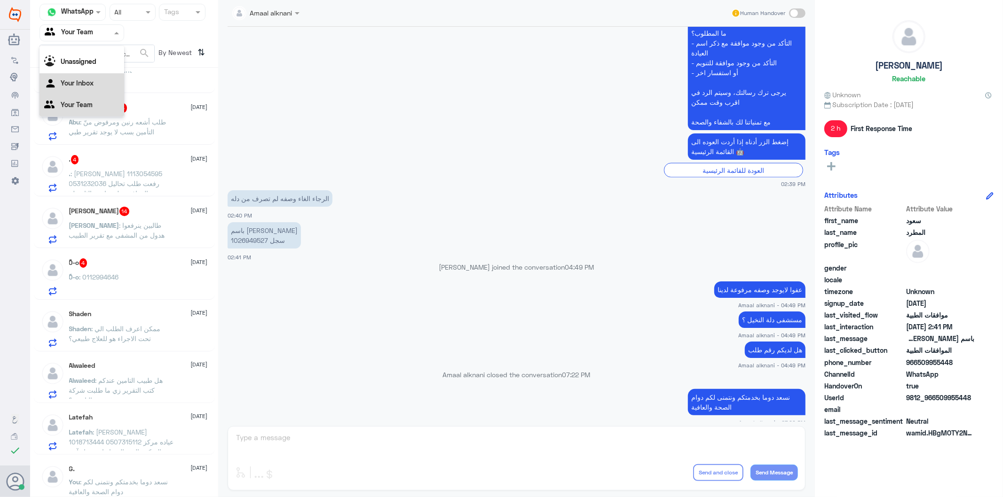
click at [99, 74] on div "Your Inbox" at bounding box center [81, 84] width 85 height 22
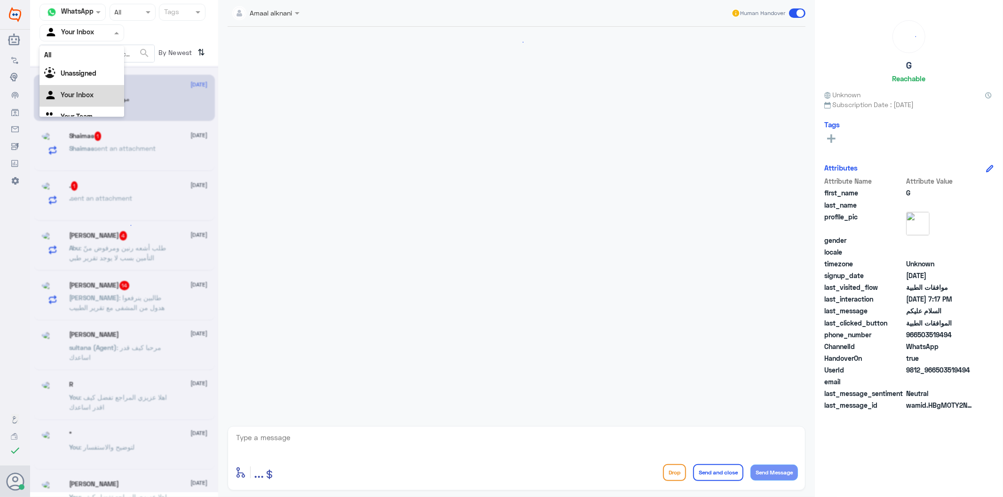
click at [101, 31] on div at bounding box center [82, 32] width 84 height 11
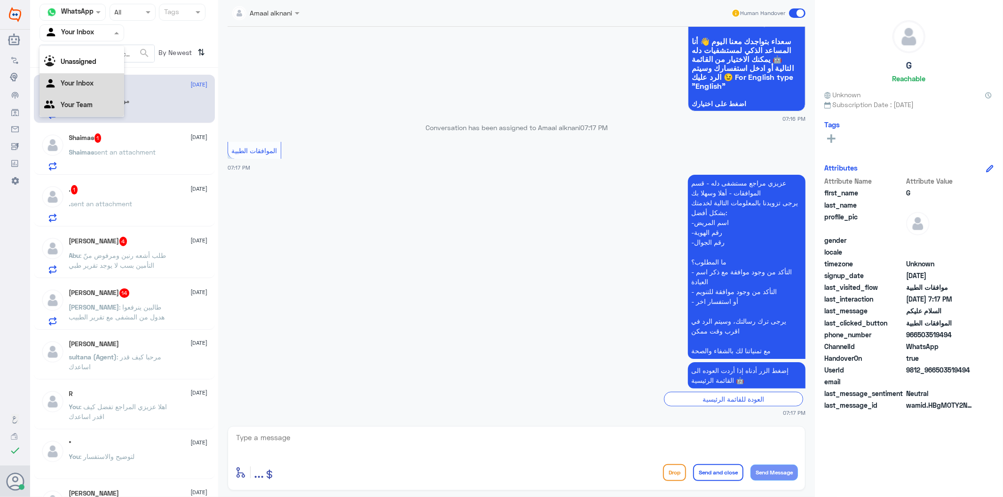
click at [89, 99] on div "Your Team" at bounding box center [81, 106] width 85 height 22
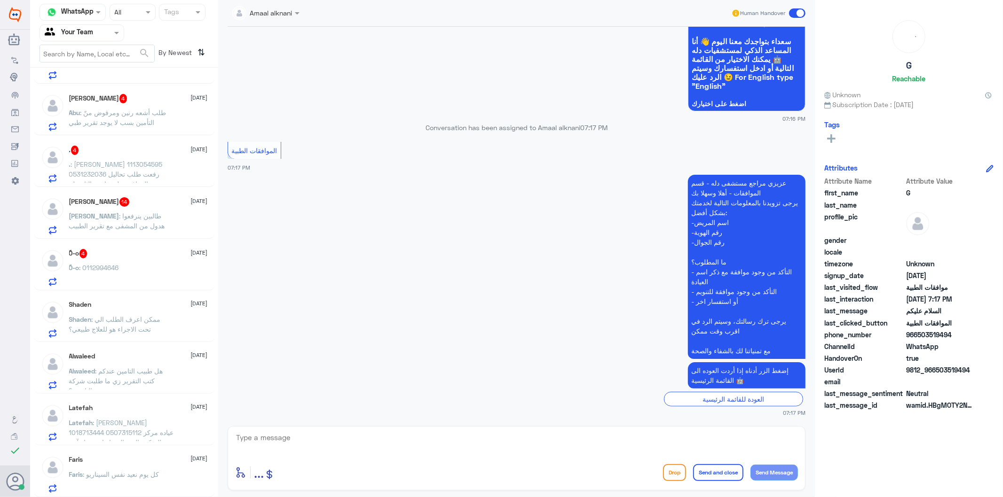
click at [147, 326] on p "Shaden : ممكن اعرف الطلب الي تحت الاجراء هو للعلاج طبيعي؟" at bounding box center [122, 326] width 106 height 24
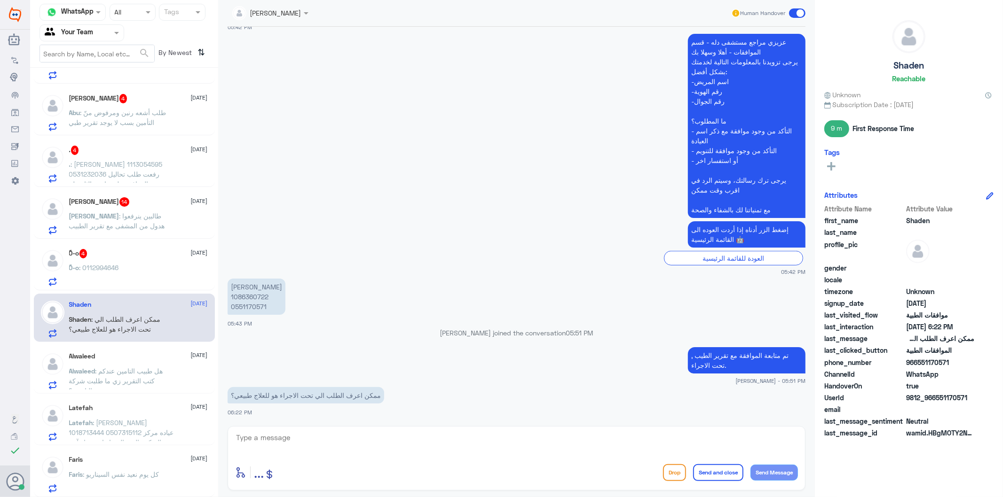
click at [396, 457] on div at bounding box center [516, 444] width 563 height 26
click at [249, 306] on p "[PERSON_NAME] 1086360722 0551170571" at bounding box center [256, 297] width 58 height 36
click at [348, 444] on textarea at bounding box center [516, 442] width 563 height 23
type textarea "عفوا مستشفى دلة النخيل ؟"
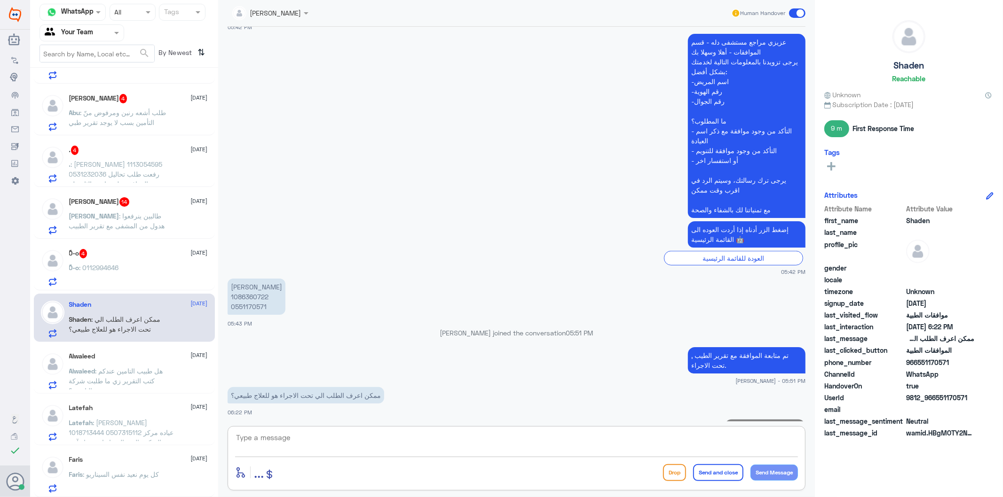
scroll to position [254, 0]
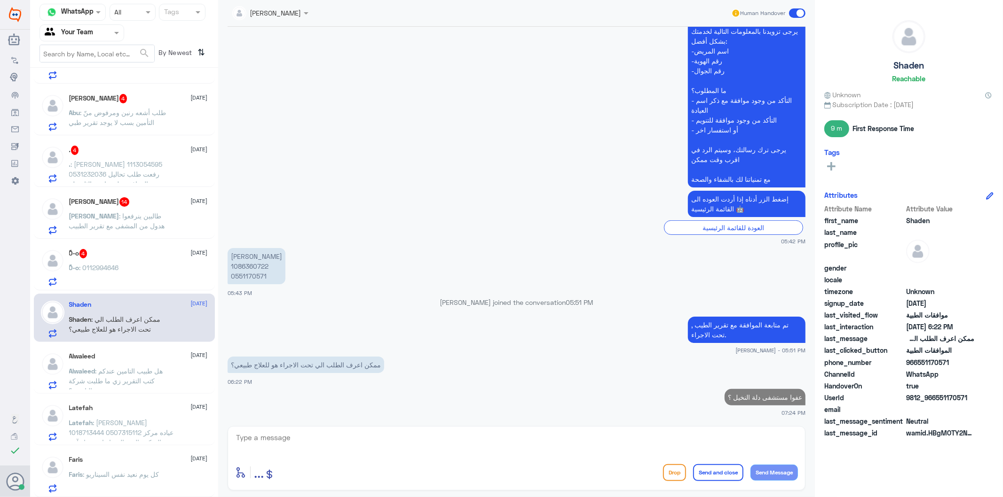
click at [135, 254] on div "ً0-o 4 [DATE]" at bounding box center [138, 253] width 139 height 9
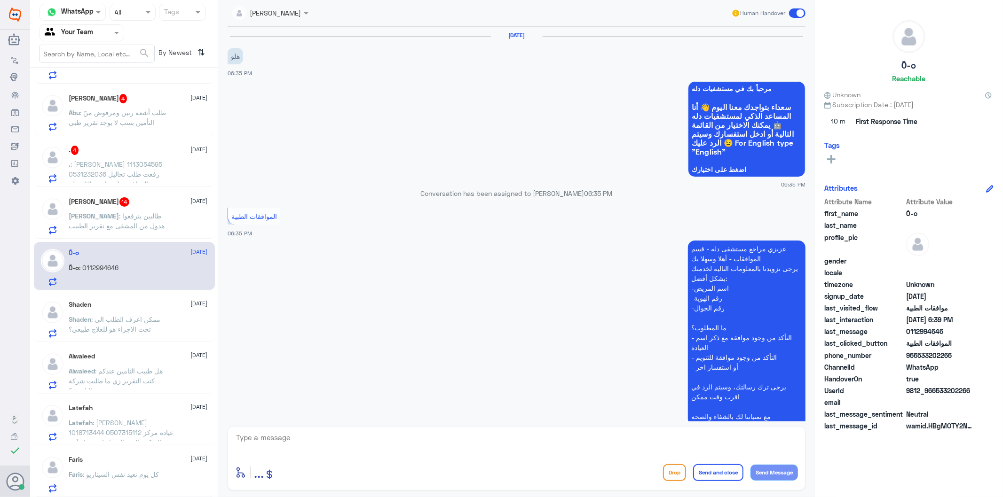
scroll to position [160, 0]
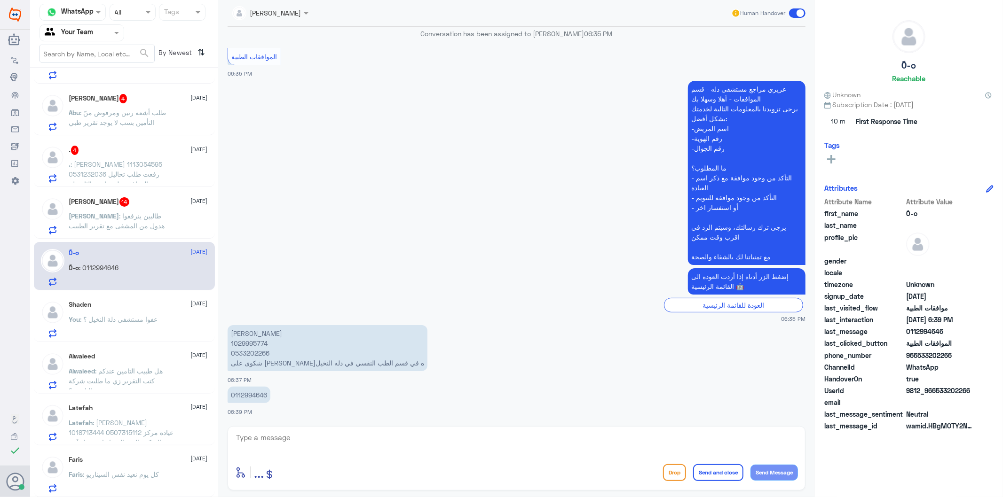
click at [270, 436] on textarea at bounding box center [516, 442] width 563 height 23
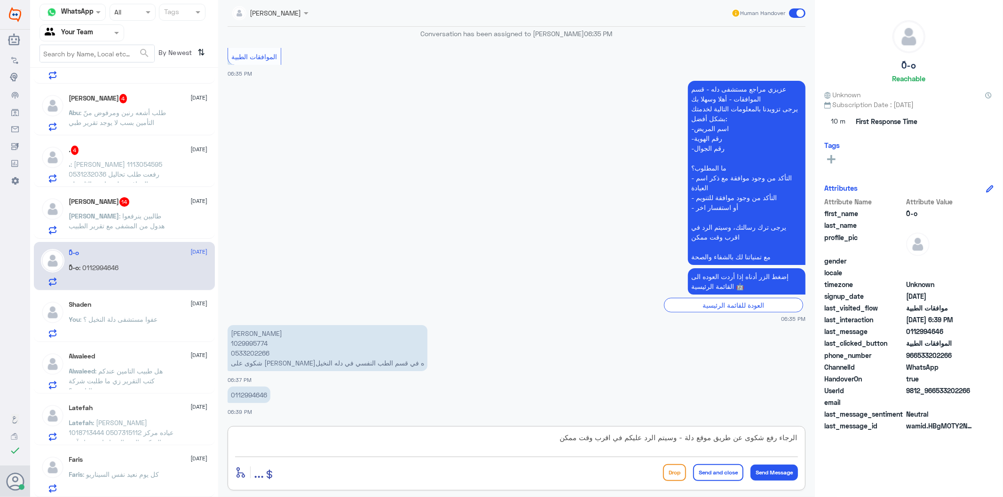
type textarea "الرجاء رفع شكوى عن طريق موقع دلة - وسيتم الرد عليكم في اقرب وقت ممكن"
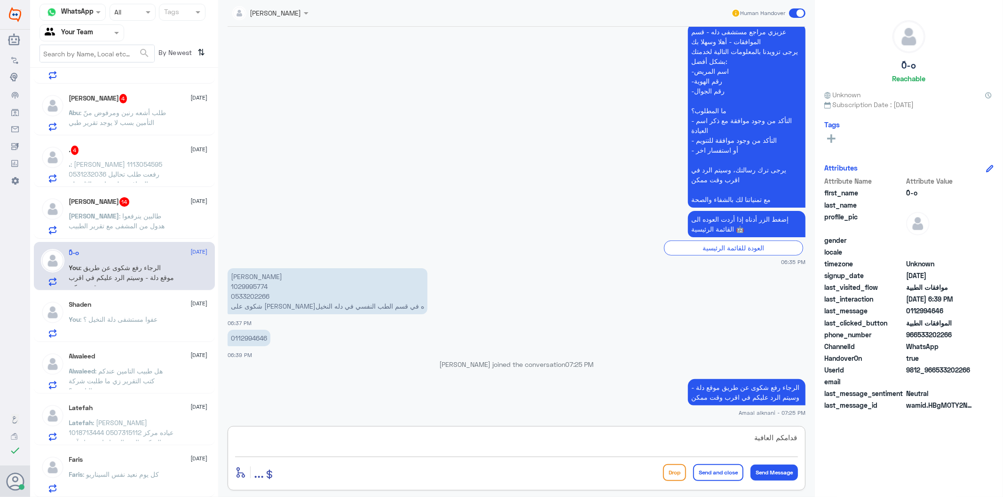
type textarea "قدامكم العافية"
click at [693, 467] on button "Send and close" at bounding box center [718, 472] width 50 height 17
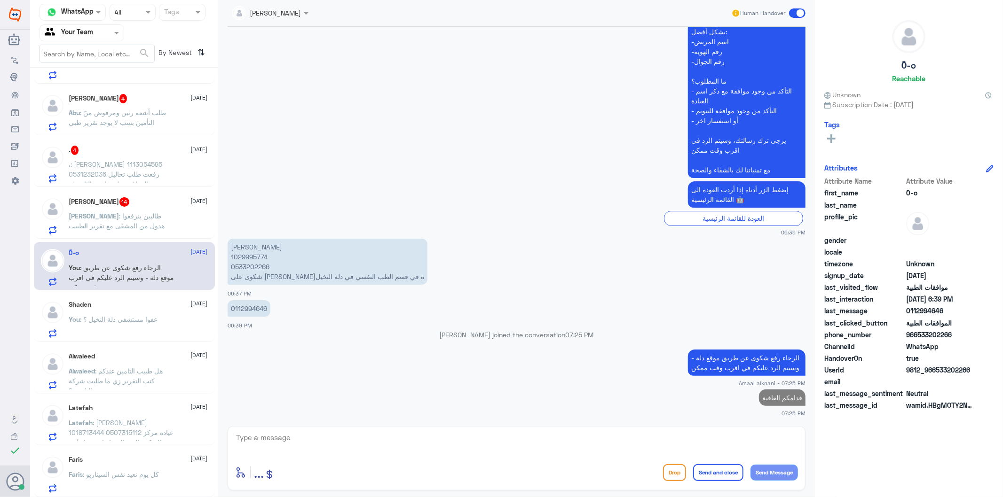
scroll to position [141, 0]
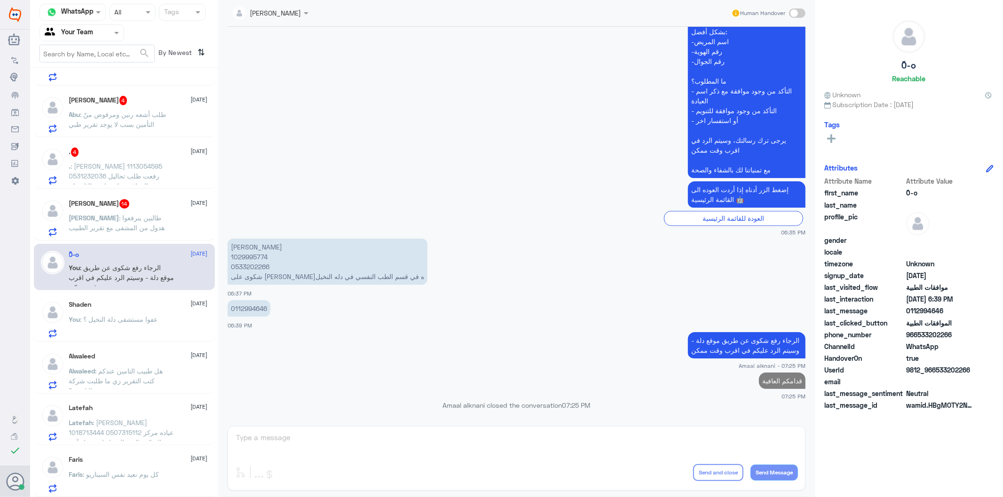
click at [128, 221] on p "[PERSON_NAME] : [PERSON_NAME] ينرفعوا هدول من المشفى مع تقرير الطبيب" at bounding box center [122, 225] width 106 height 24
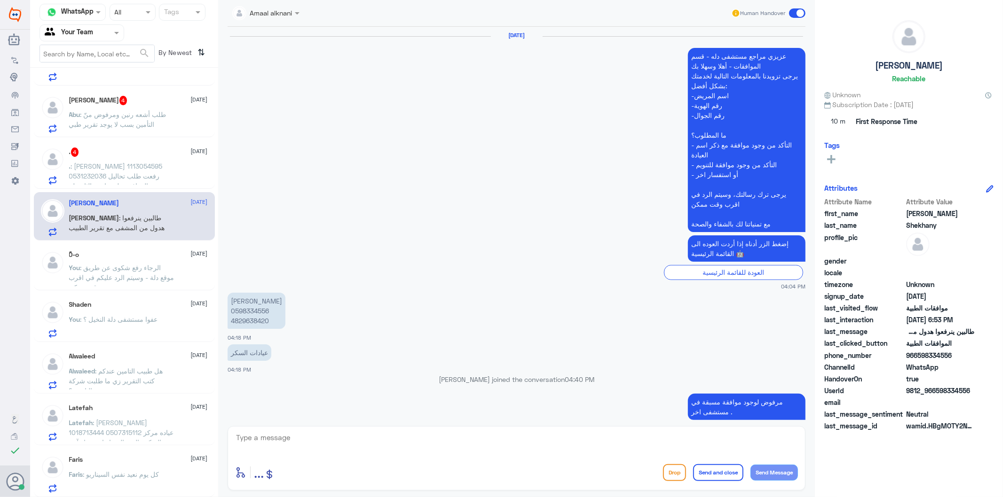
scroll to position [2094, 0]
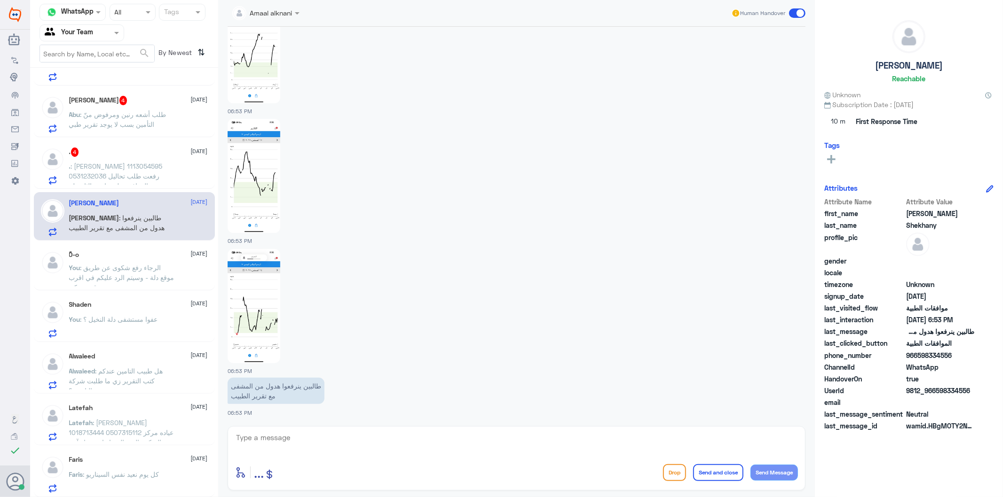
click at [325, 440] on textarea at bounding box center [516, 442] width 563 height 23
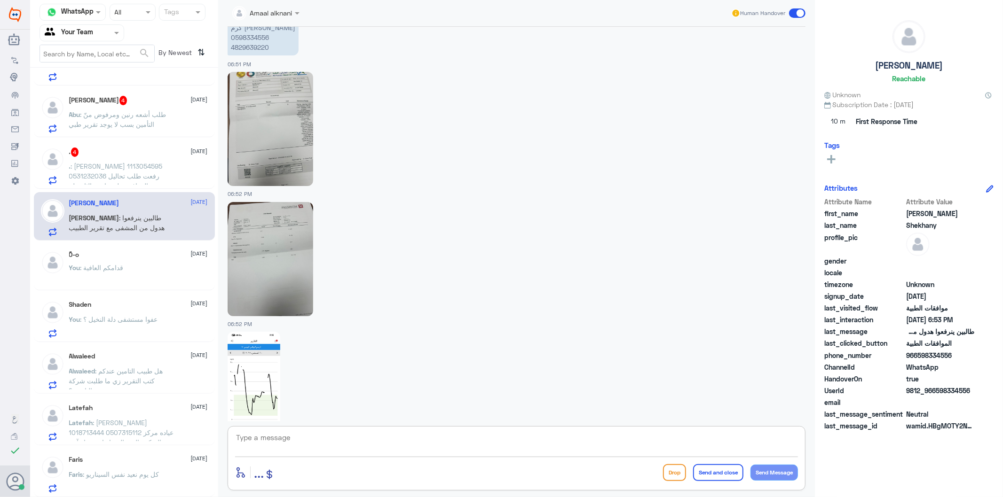
scroll to position [945, 0]
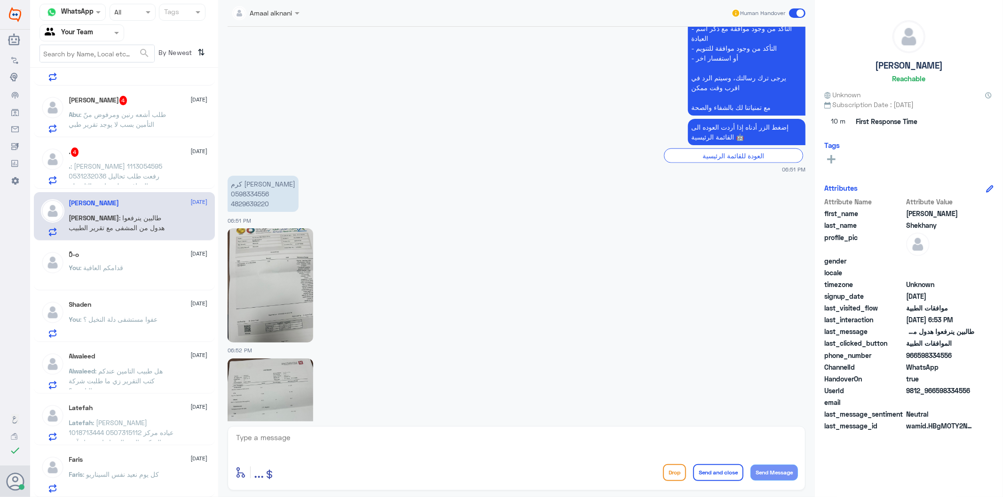
click at [254, 192] on p "كرم [PERSON_NAME] 0598334556 4829639220" at bounding box center [262, 194] width 71 height 36
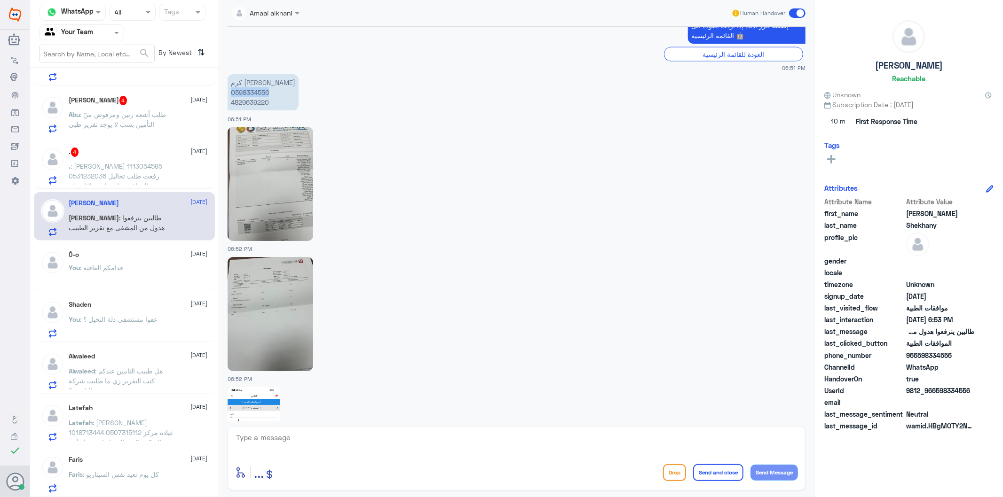
scroll to position [1050, 0]
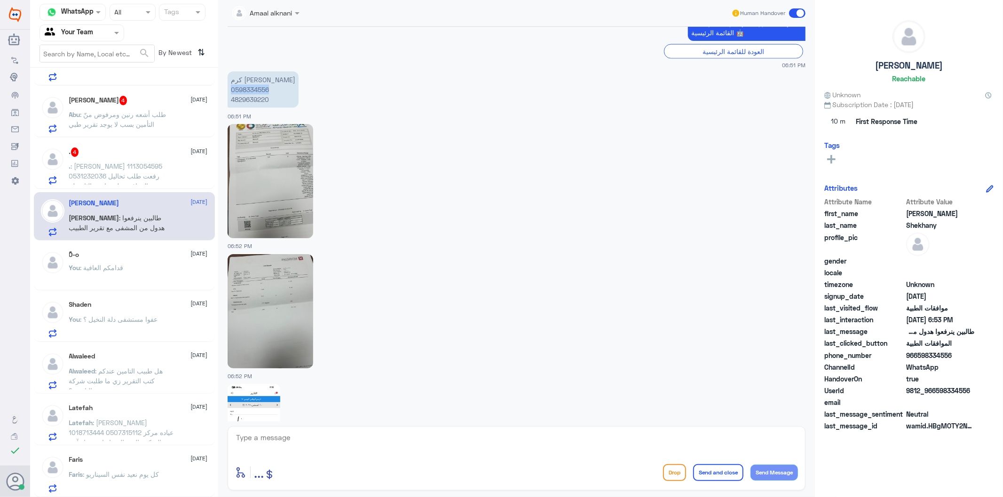
click at [293, 192] on img at bounding box center [270, 181] width 86 height 114
click at [260, 300] on img at bounding box center [270, 311] width 86 height 114
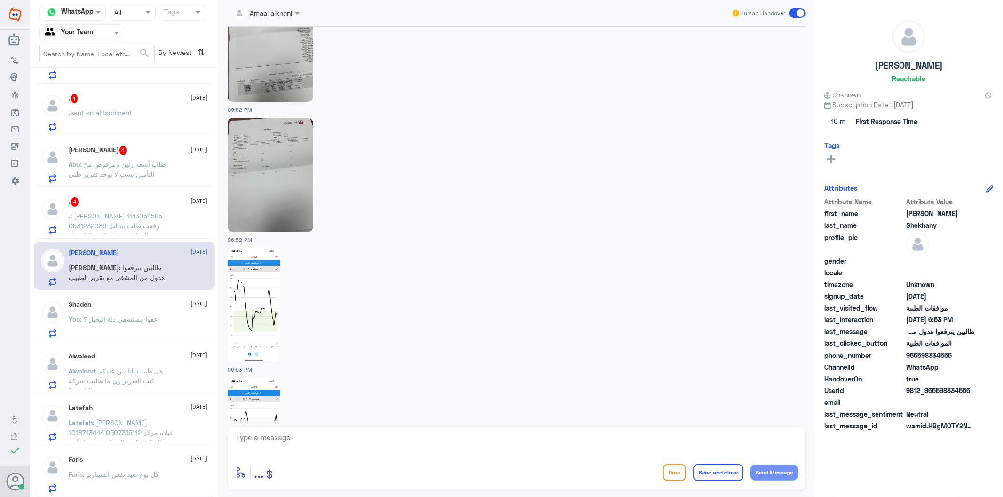
scroll to position [1310, 0]
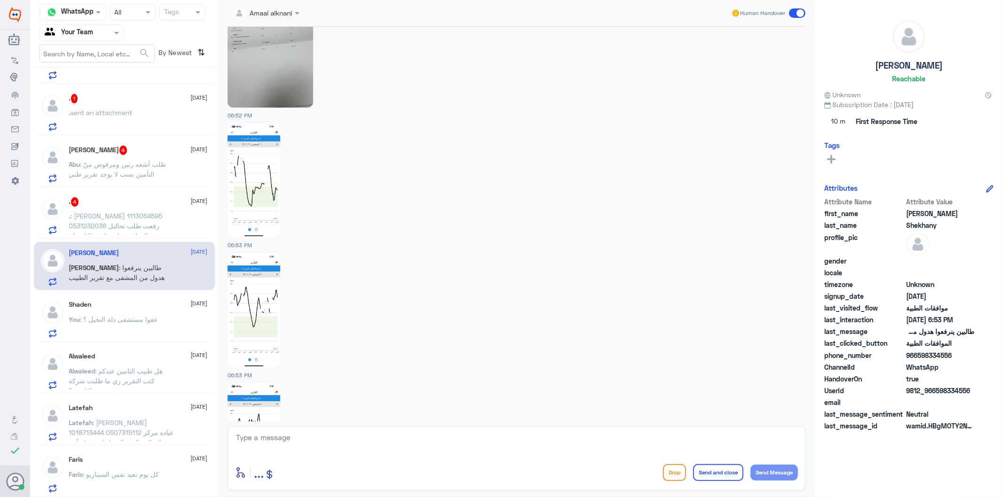
click at [255, 165] on img at bounding box center [253, 180] width 53 height 114
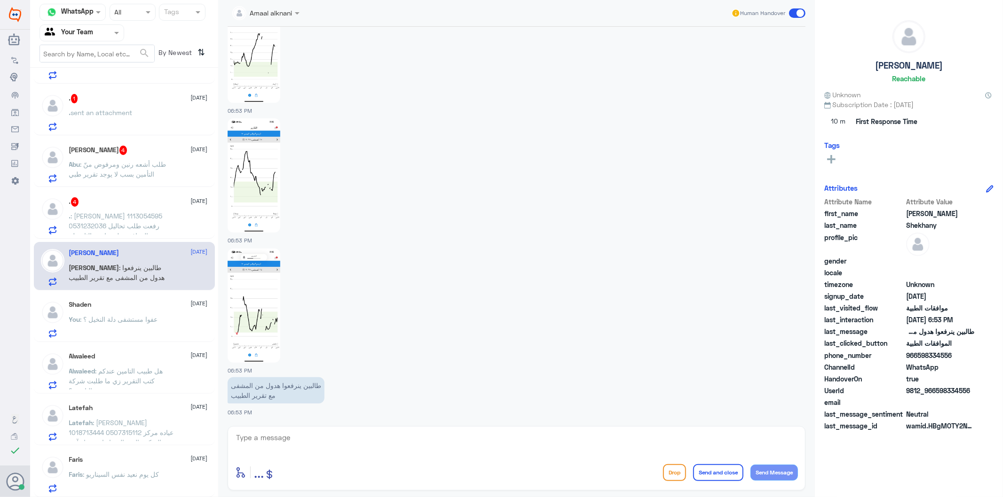
scroll to position [2094, 0]
click at [269, 311] on img at bounding box center [253, 306] width 53 height 114
click at [274, 183] on img at bounding box center [253, 175] width 53 height 114
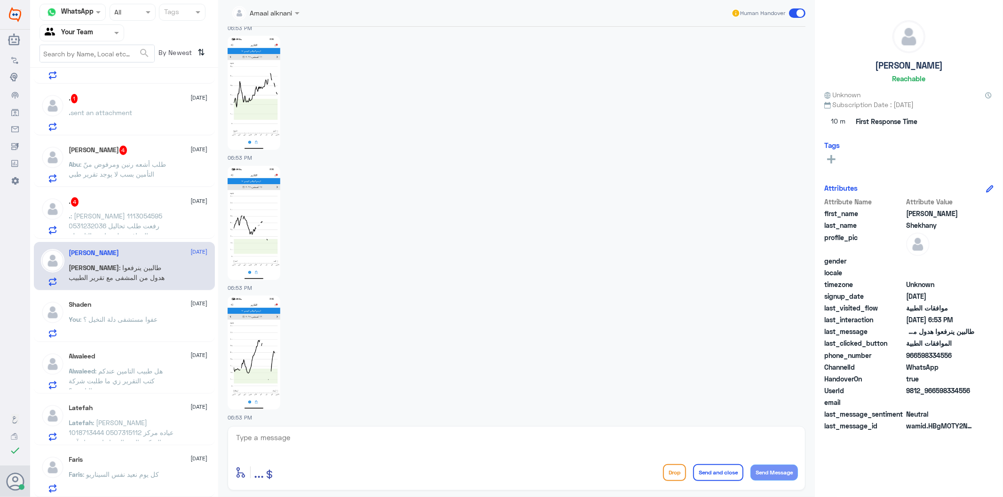
scroll to position [1781, 0]
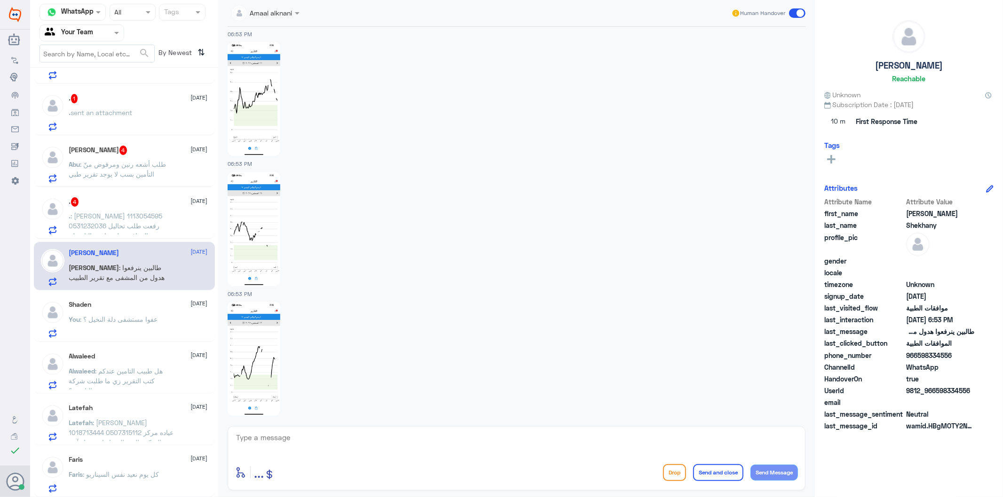
click at [240, 114] on img at bounding box center [253, 99] width 53 height 114
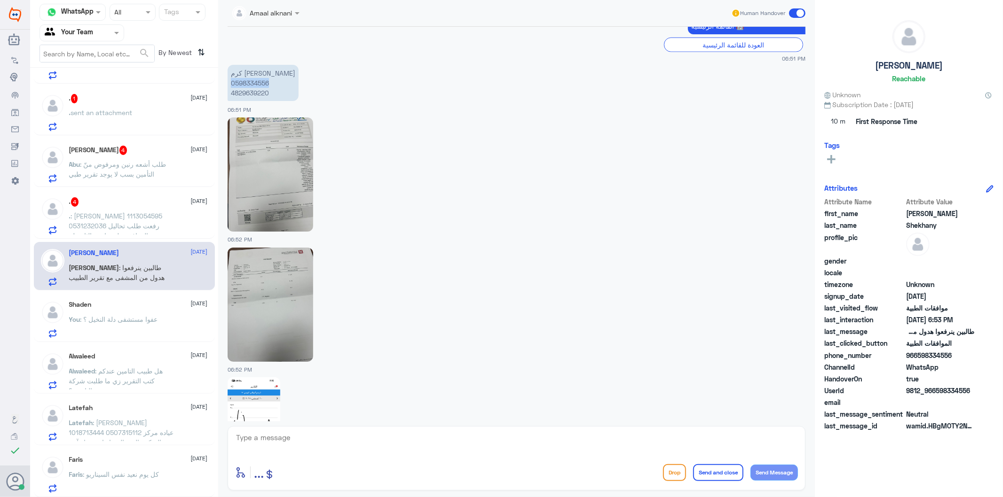
scroll to position [1050, 0]
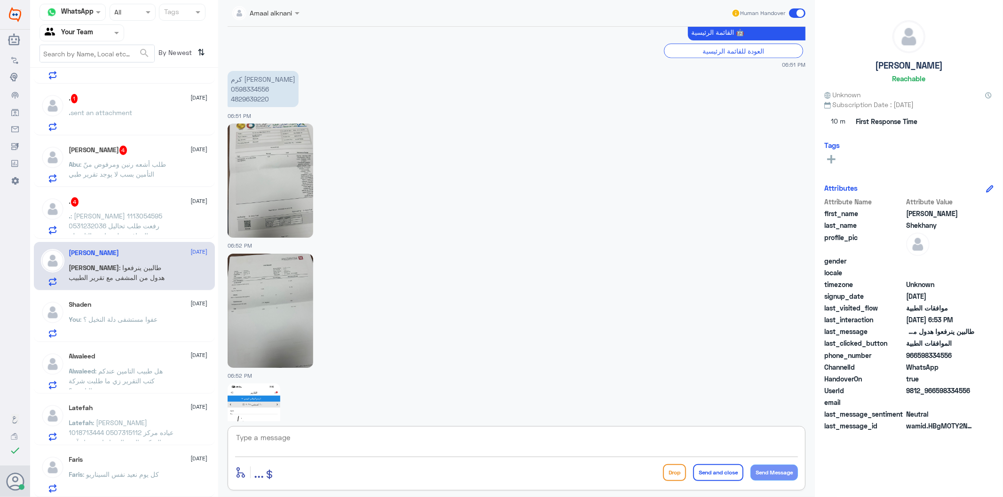
click at [327, 437] on textarea at bounding box center [516, 442] width 563 height 23
type textarea "تم رفع المرفقات للتامين والان تحت الاجراء"
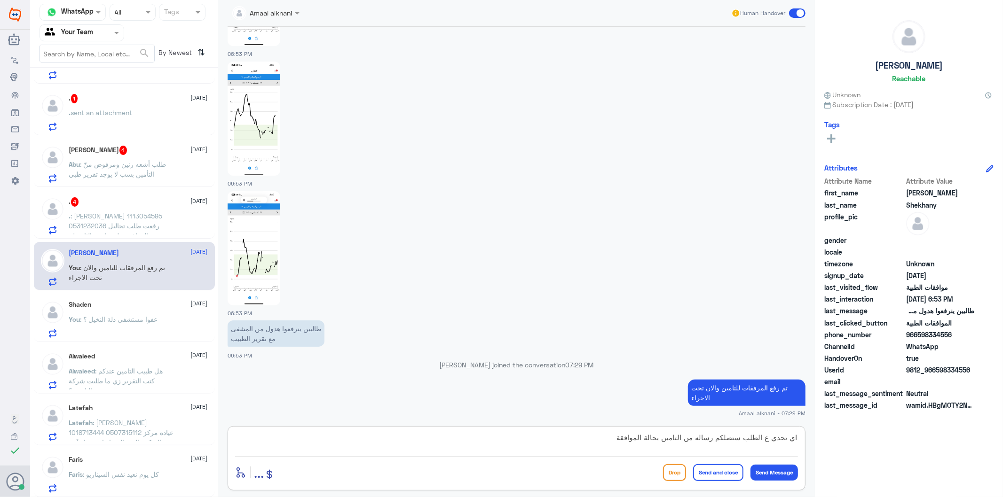
type textarea "اي تحدي ع الطلب ستصلكم رساله من التامين بحالة الموافقة"
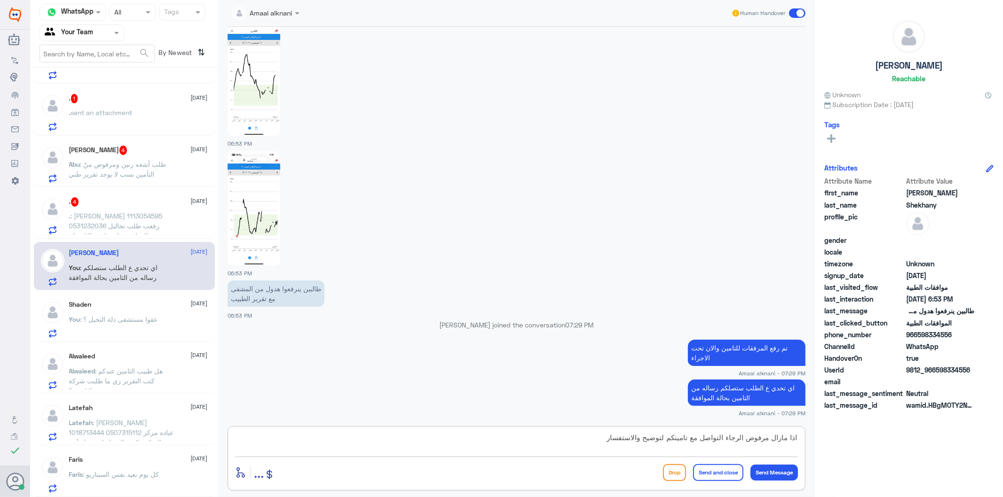
type textarea "اذا مازال مرفوض الرجاء التواصل مع تامينكم لتوضيح والاستفسار"
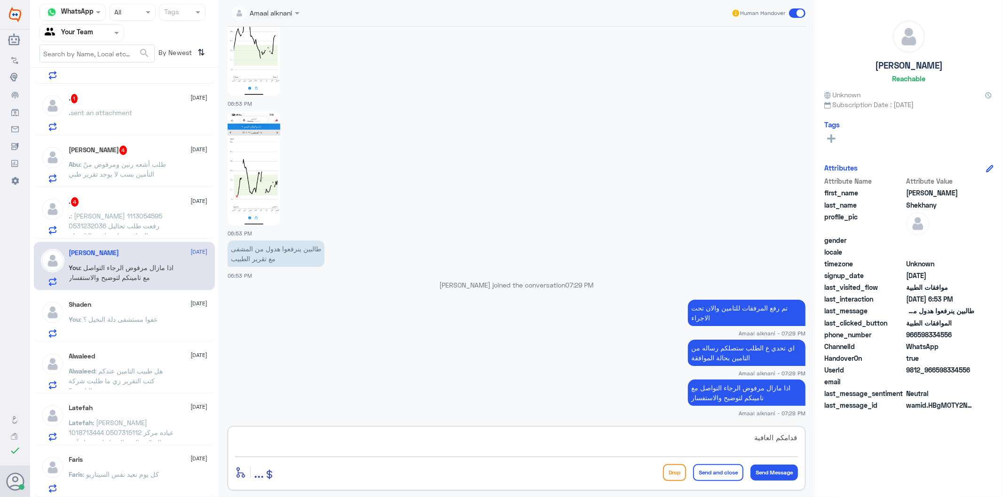
type textarea "قدامكم العافية"
click at [722, 467] on button "Send and close" at bounding box center [718, 472] width 50 height 17
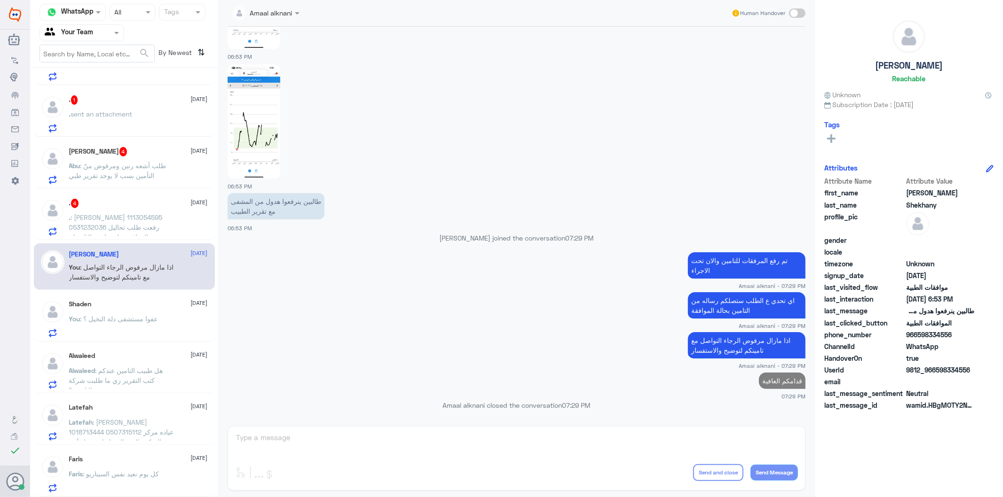
scroll to position [139, 0]
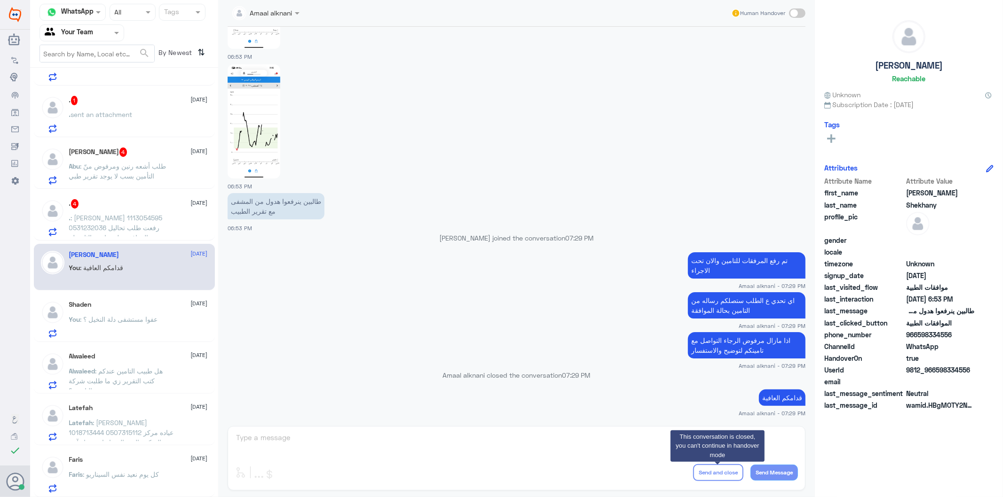
click at [123, 216] on span ": [PERSON_NAME] 1113054595 0531232036 رفعت طلب تحاليل وتمت الموافقه على واحد وا…" at bounding box center [118, 242] width 98 height 57
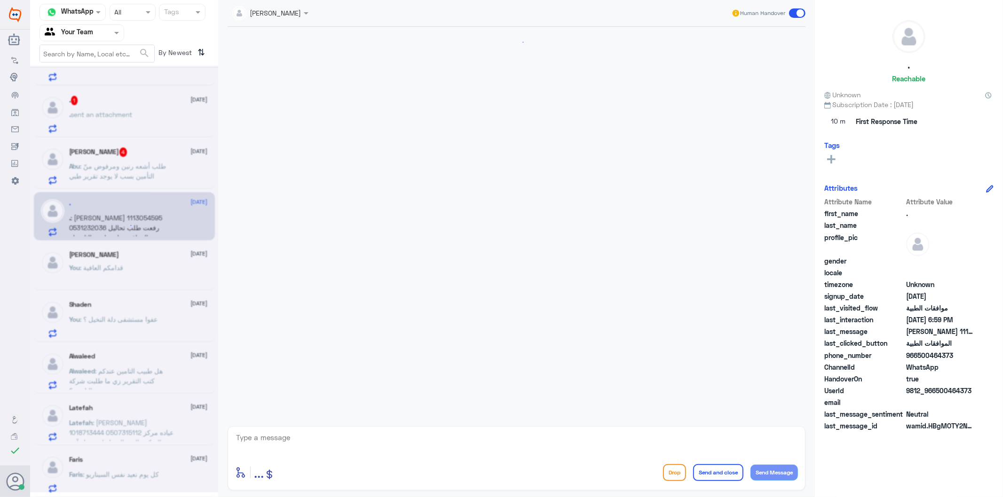
scroll to position [302, 0]
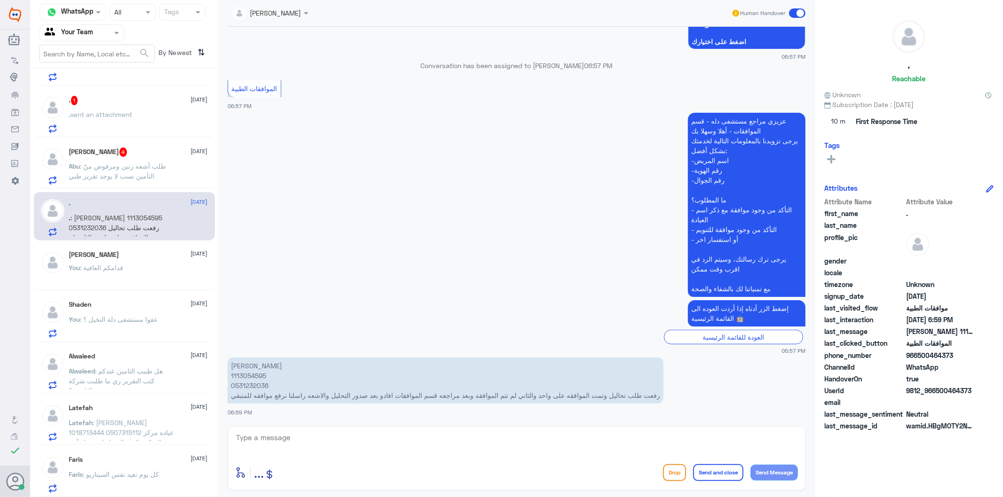
click at [231, 383] on p "[PERSON_NAME] 1113054595 0531232036 رفعت طلب تحاليل وتمت الموافقه على واحد والث…" at bounding box center [445, 381] width 436 height 46
click at [266, 439] on textarea at bounding box center [516, 442] width 563 height 23
type textarea "تمت المتابعة الان الطلب تحت الاجراء"
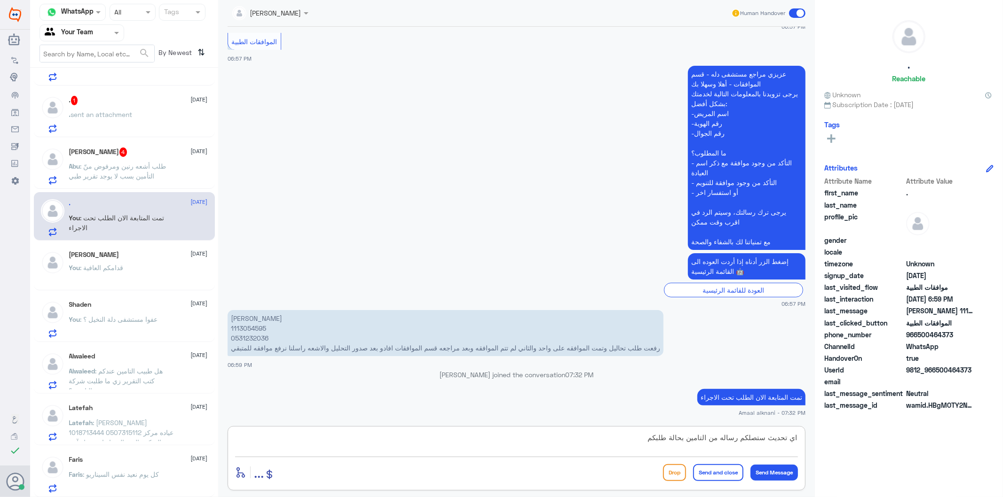
type textarea "اي تحديث ستصلكم رساله من التامين بحالة طلبكم"
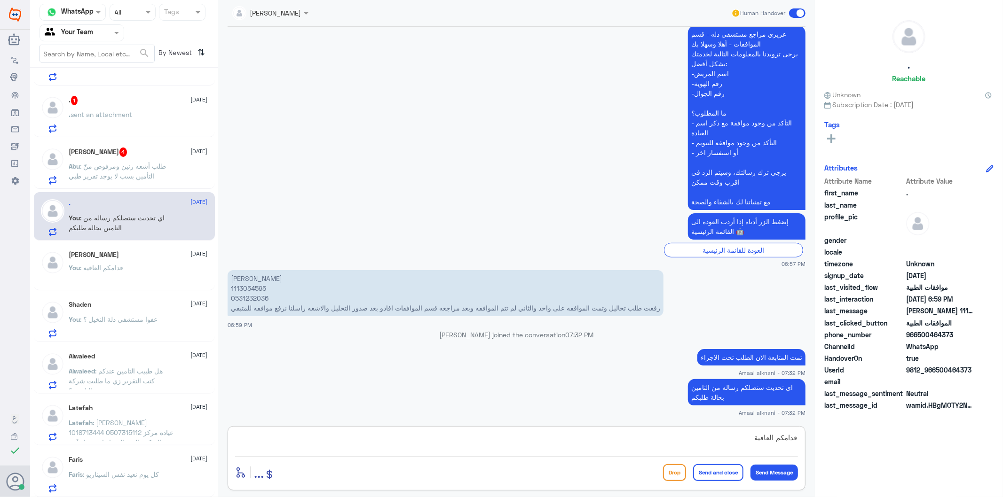
type textarea "قدامكم العافية"
click at [729, 471] on button "Send and close" at bounding box center [718, 472] width 50 height 17
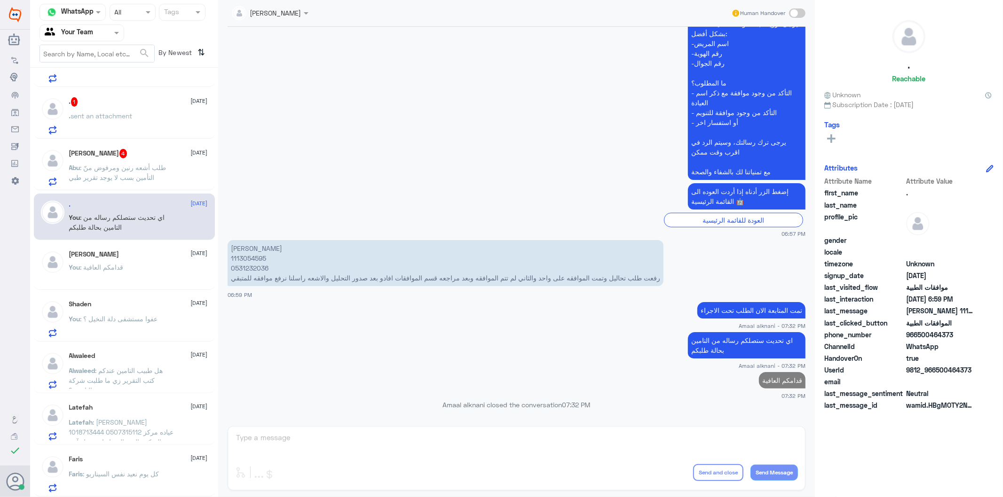
scroll to position [137, 0]
click at [117, 164] on span ": طلب أشعه رنين ومرفوض منّ التأمين بسب لا يوجد تقرير طبي" at bounding box center [117, 173] width 97 height 18
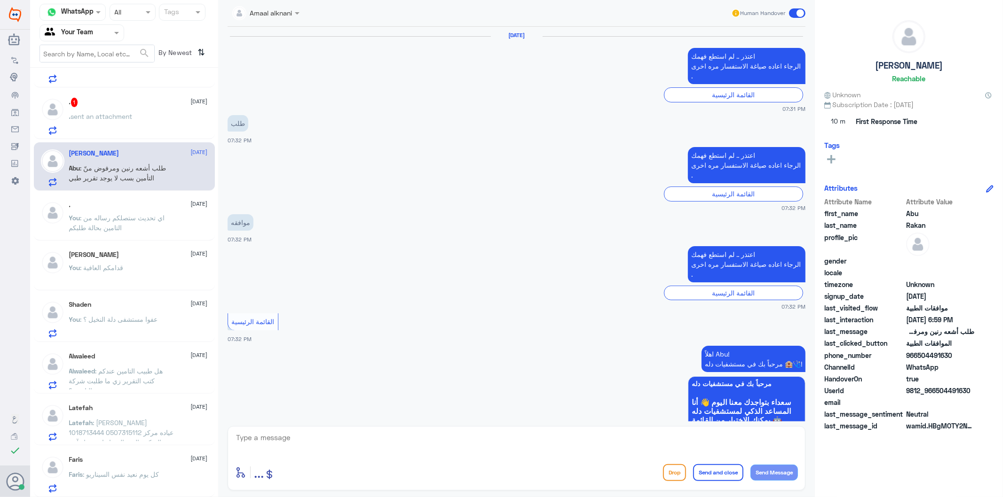
scroll to position [1284, 0]
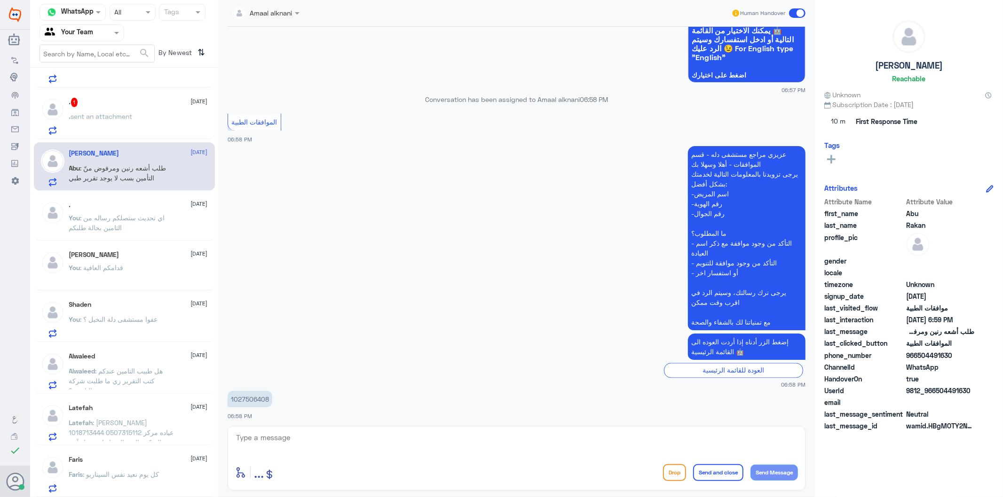
click at [256, 423] on p "1027506409 Muhanna alkhaldi 0504491630" at bounding box center [256, 441] width 58 height 36
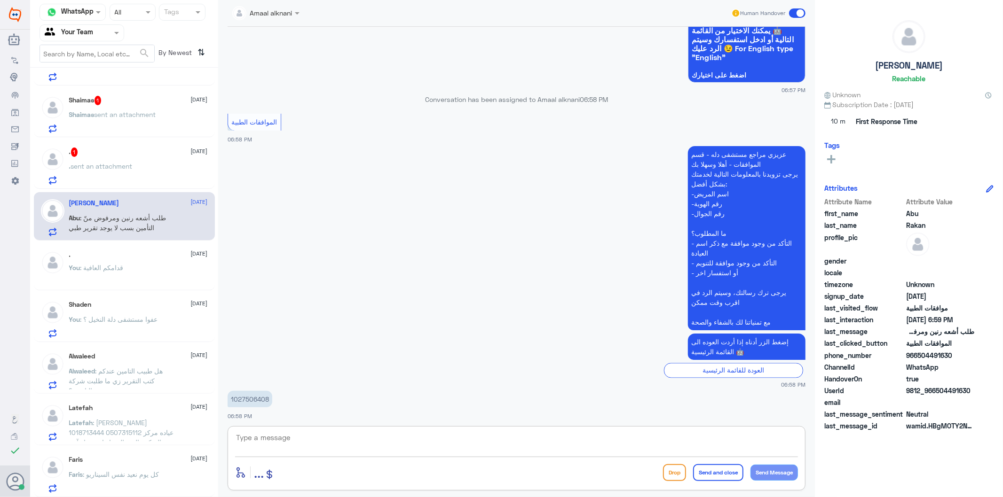
click at [353, 447] on textarea at bounding box center [516, 442] width 563 height 23
type textarea "تم متابعة طلبكم الان تحت الاجراء"
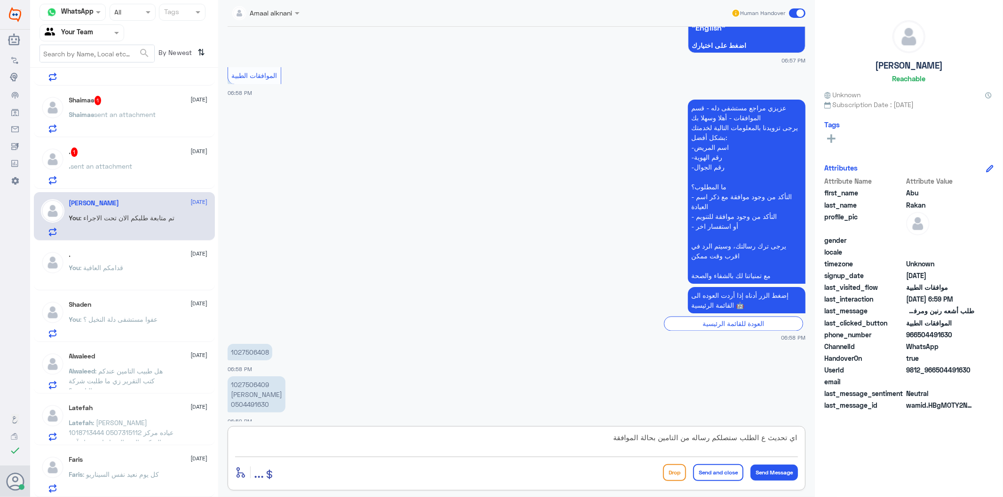
type textarea "اي تحديث ع الطلب ستصلكم رساله من التامين بحالة الموافقة"
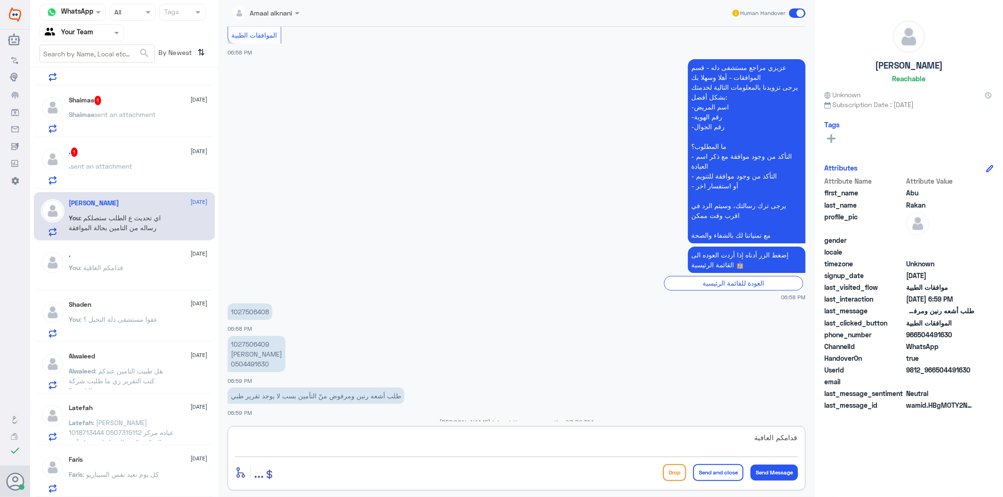
drag, startPoint x: 741, startPoint y: 440, endPoint x: 988, endPoint y: 434, distance: 246.4
click at [985, 436] on div "Channel WhatsApp Status × All Tags Agent Filter Your Team search By Newest ⇅ [P…" at bounding box center [516, 250] width 973 height 500
type textarea "اذا مازال مرفوض الرجاء التواصل مع تامينكم لتوضيح والاستفسار"
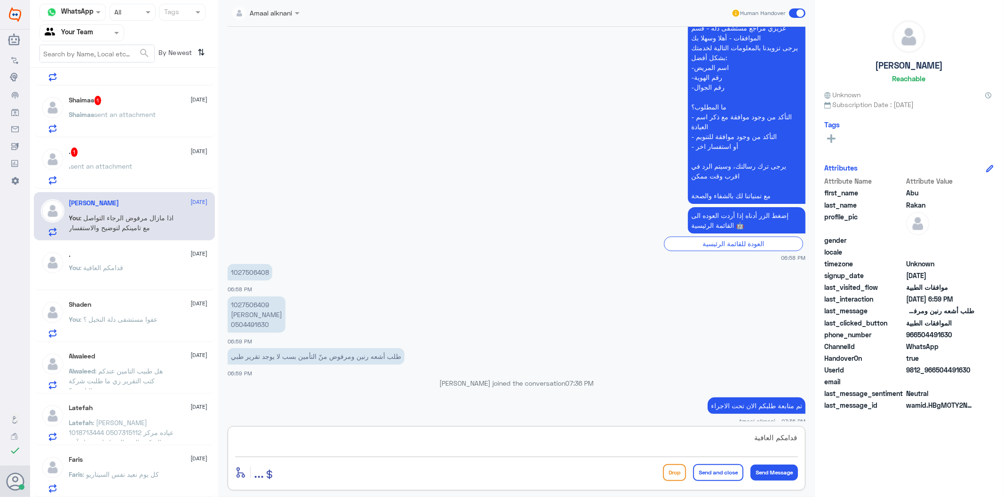
type textarea "قدامكم العافية"
click at [727, 475] on button "Send and close" at bounding box center [718, 472] width 50 height 17
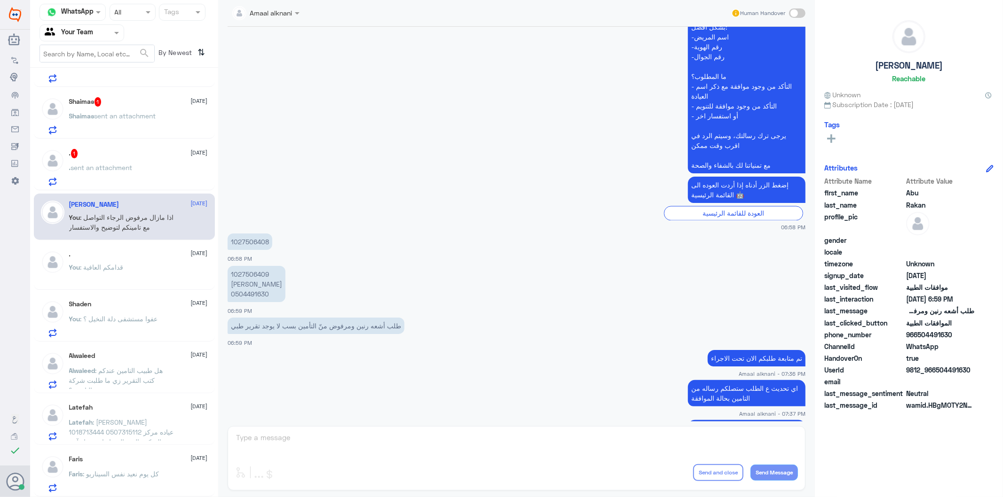
scroll to position [135, 0]
click at [107, 167] on span "sent an attachment" at bounding box center [102, 168] width 62 height 8
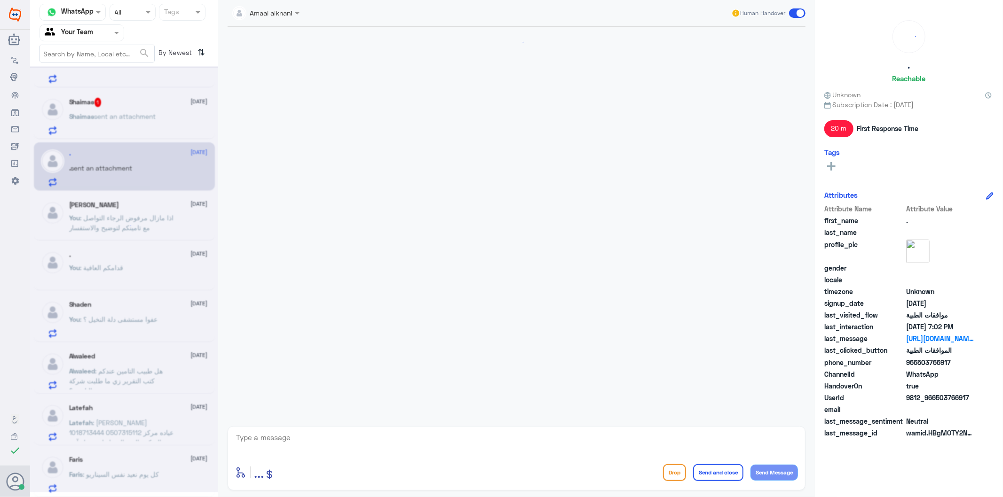
scroll to position [500, 0]
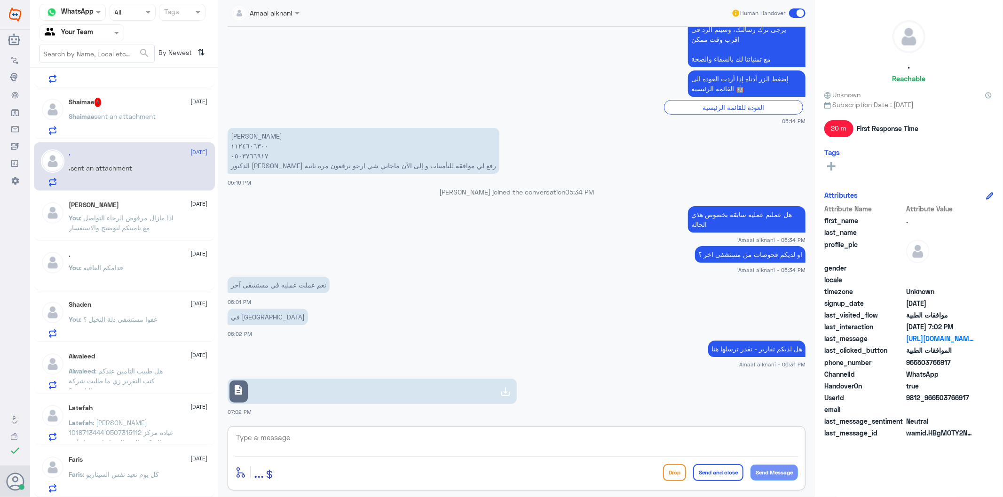
click at [298, 446] on textarea at bounding box center [516, 442] width 563 height 23
click at [346, 393] on link "description" at bounding box center [371, 391] width 289 height 25
click at [271, 439] on textarea at bounding box center [516, 442] width 563 height 23
type textarea "1124606300"
drag, startPoint x: 203, startPoint y: 440, endPoint x: 126, endPoint y: 438, distance: 77.1
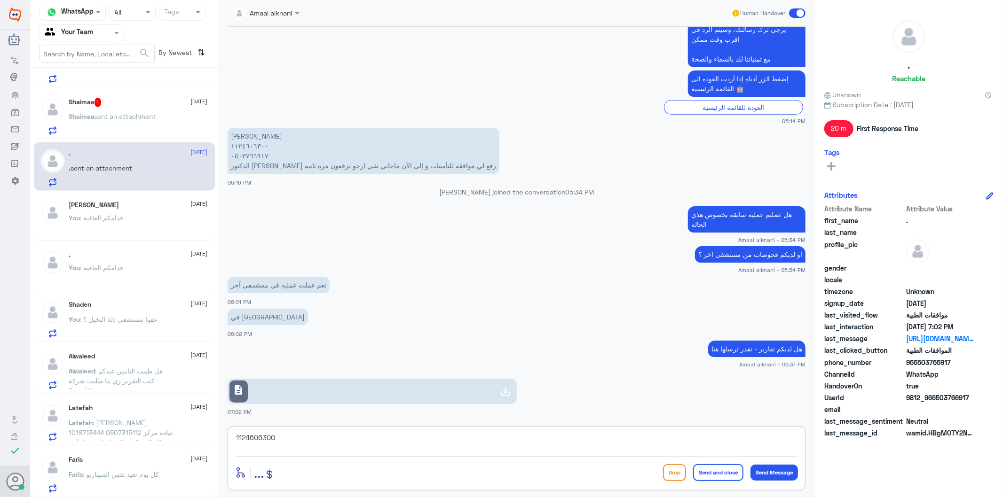
click at [130, 440] on div "Channel WhatsApp Status × All Tags Agent Filter Your Team search By Newest ⇅ [P…" at bounding box center [516, 250] width 973 height 500
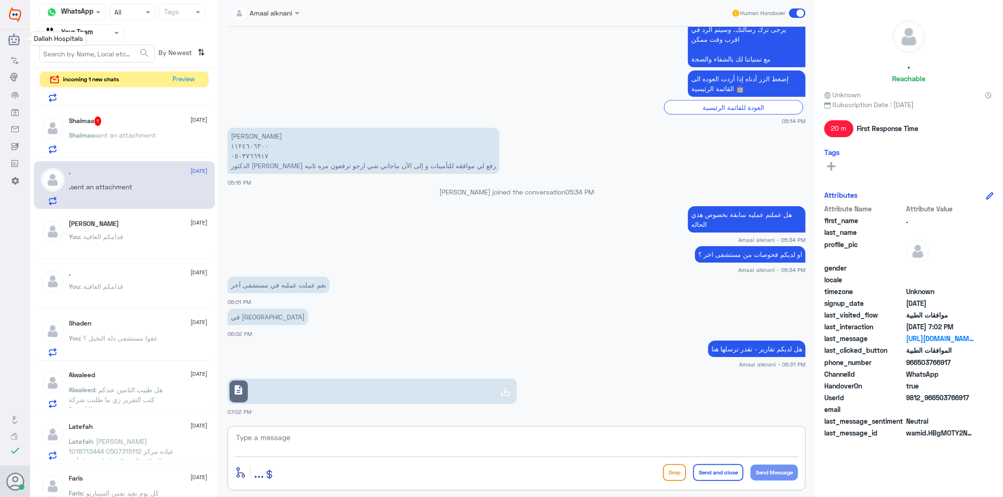
scroll to position [139, 0]
click at [297, 442] on textarea at bounding box center [516, 442] width 563 height 23
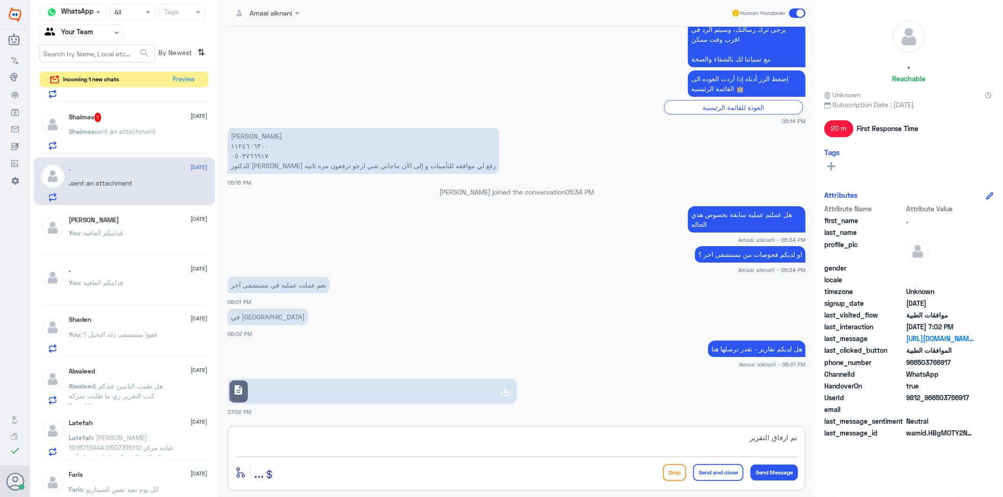
click at [603, 448] on textarea "تم ارفاق التقرير" at bounding box center [516, 442] width 563 height 23
type textarea "تم ارفاق التقرير اعلاه وطلبكم تحت الاجراء"
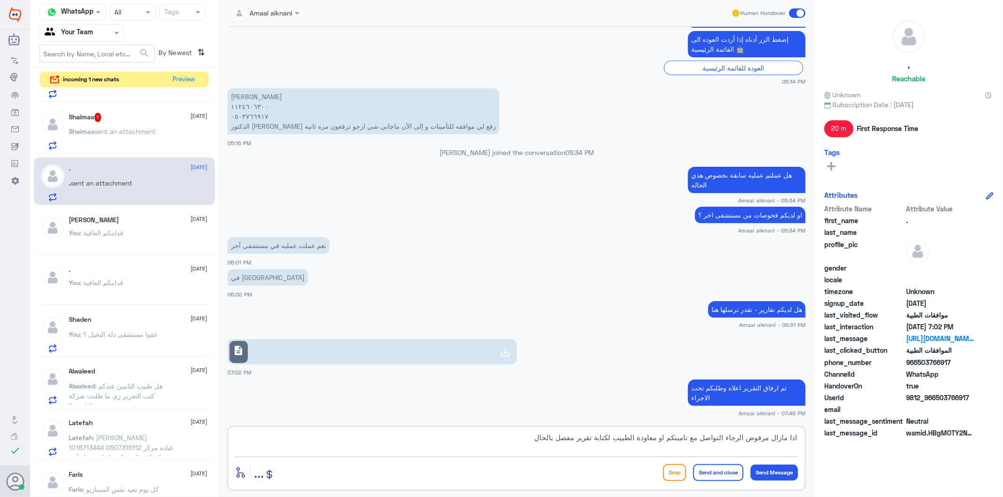
type textarea "اذا مازال مرفوض الرجاء التواصل مع تامينكم او معاودة الطبيب لكتابة تقرير مفصل با…"
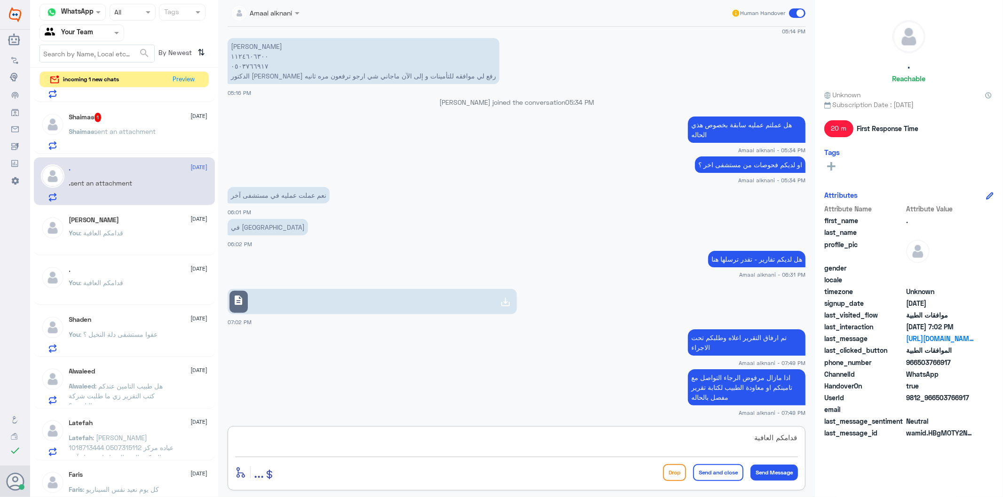
type textarea "قدامكم العافية"
click at [709, 476] on button "Send and close" at bounding box center [718, 472] width 50 height 17
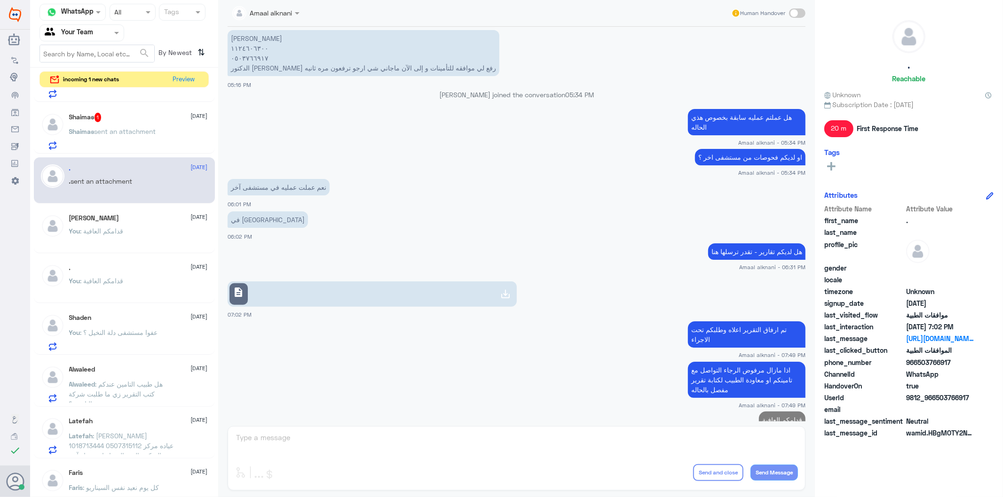
scroll to position [515, 0]
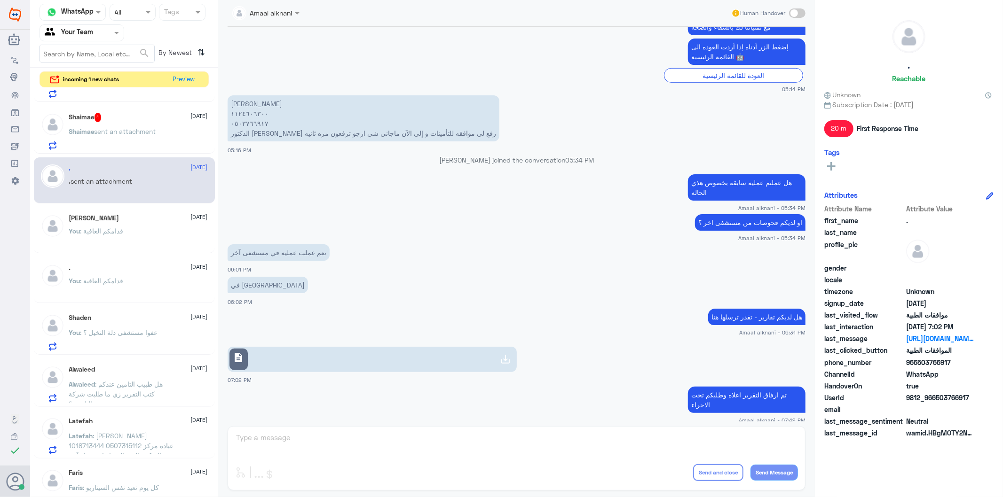
click at [247, 114] on p "[PERSON_NAME] ١١٢٤٦٠٦٣٠٠ ٠٥٠٣٧٦٦٩١٧ الدكتور [PERSON_NAME] رفع لي موافقه للتأمين…" at bounding box center [363, 118] width 272 height 46
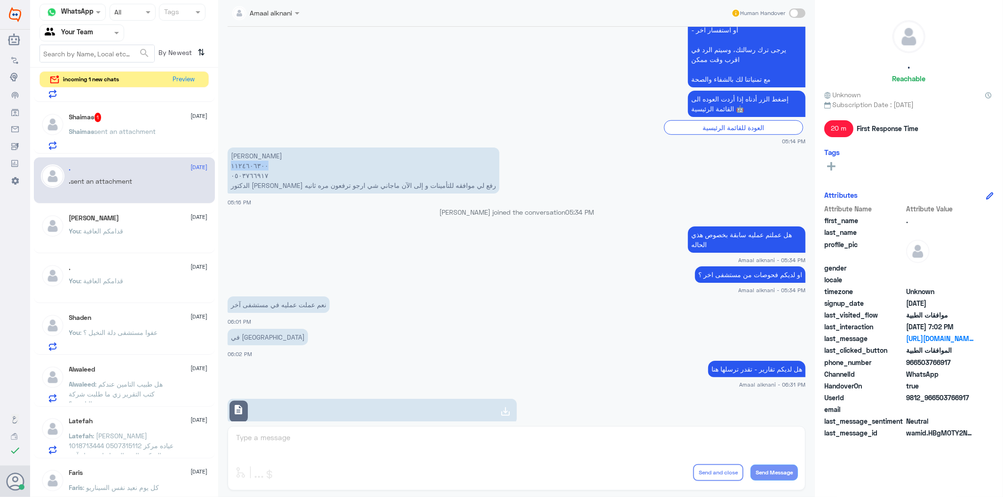
scroll to position [620, 0]
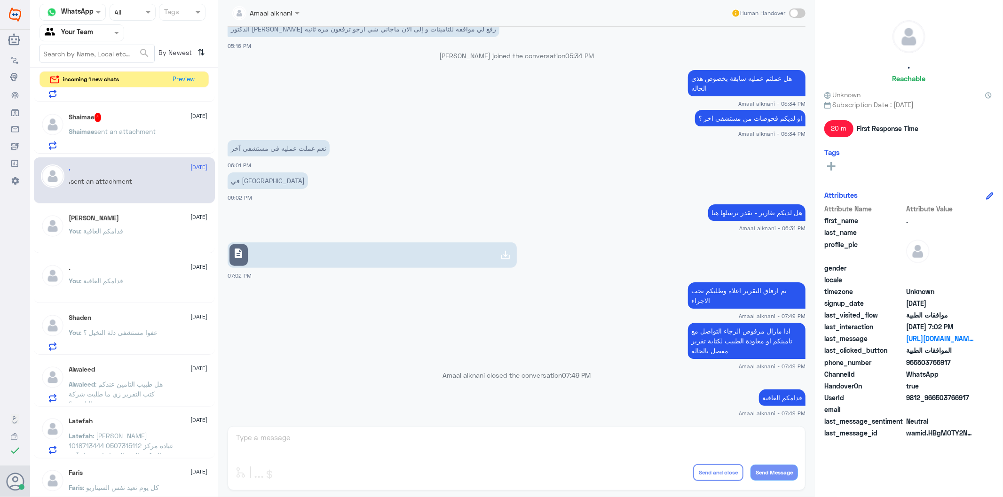
click at [302, 440] on div "Amaal alknani Human Handover [DATE] سلام عليكم ورحمة الله وبركاته الدكتور [PERS…" at bounding box center [516, 250] width 596 height 500
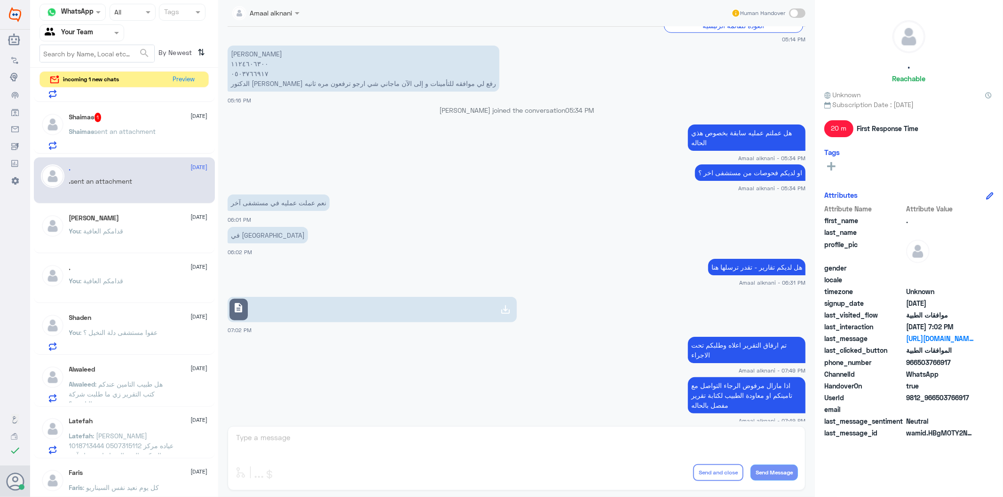
scroll to position [515, 0]
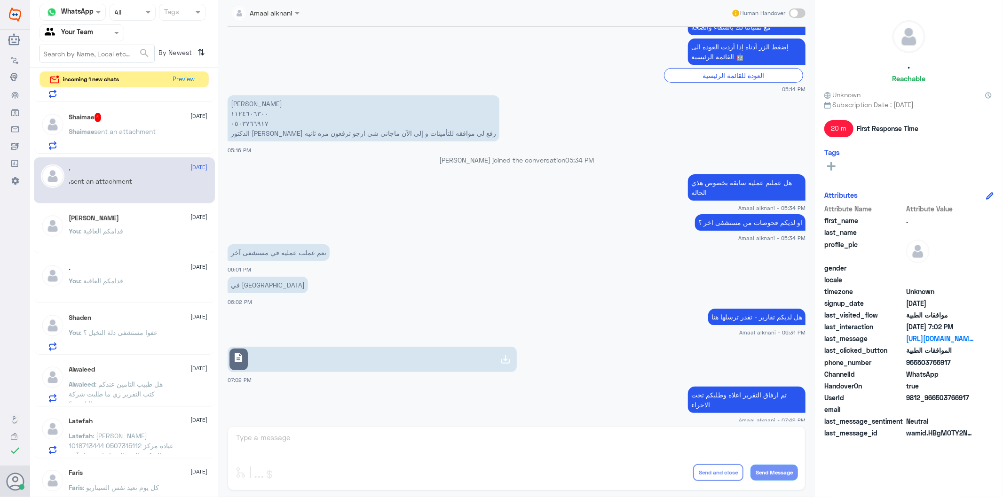
click at [241, 114] on p "[PERSON_NAME] ١١٢٤٦٠٦٣٠٠ ٠٥٠٣٧٦٦٩١٧ الدكتور [PERSON_NAME] رفع لي موافقه للتأمين…" at bounding box center [363, 118] width 272 height 46
drag, startPoint x: 241, startPoint y: 114, endPoint x: 220, endPoint y: 38, distance: 79.5
click at [241, 111] on p "[PERSON_NAME] ١١٢٤٦٠٦٣٠٠ ٠٥٠٣٧٦٦٩١٧ الدكتور [PERSON_NAME] رفع لي موافقه للتأمين…" at bounding box center [363, 118] width 272 height 46
click at [146, 141] on p "Shaima𐑂 sent an attachment" at bounding box center [112, 138] width 87 height 24
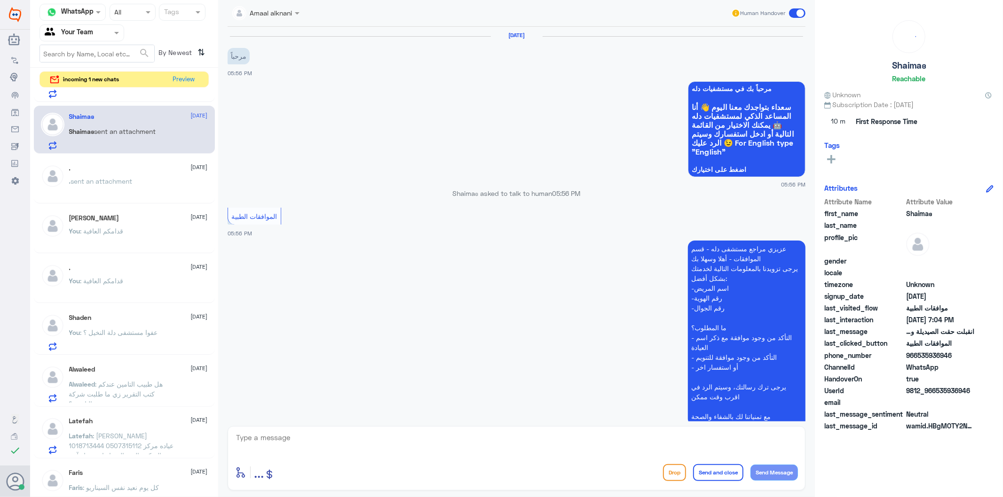
scroll to position [854, 0]
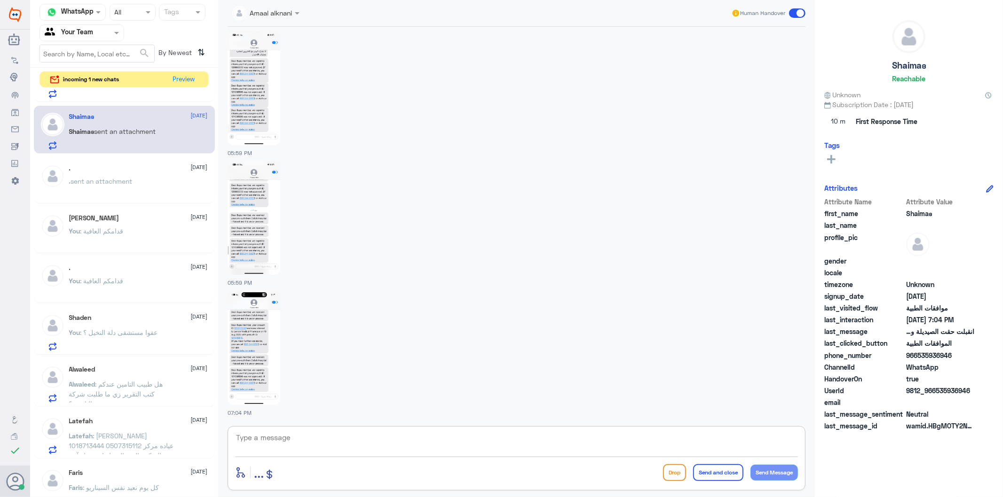
click at [376, 445] on textarea at bounding box center [516, 442] width 563 height 23
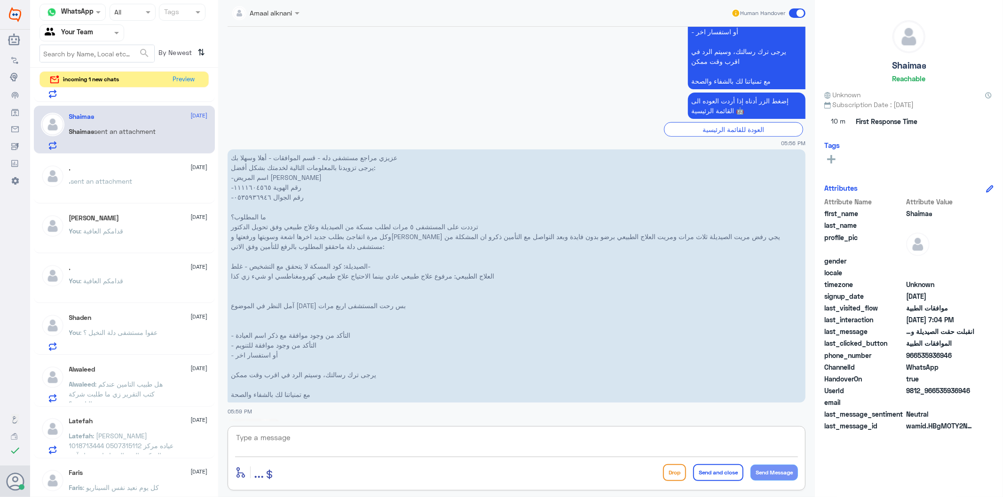
scroll to position [332, 0]
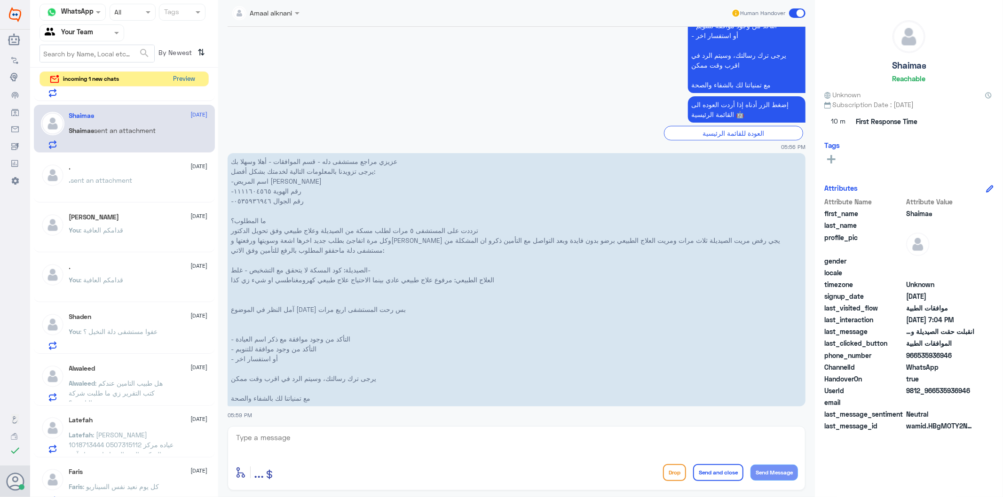
click at [188, 76] on button "Preview" at bounding box center [184, 79] width 29 height 15
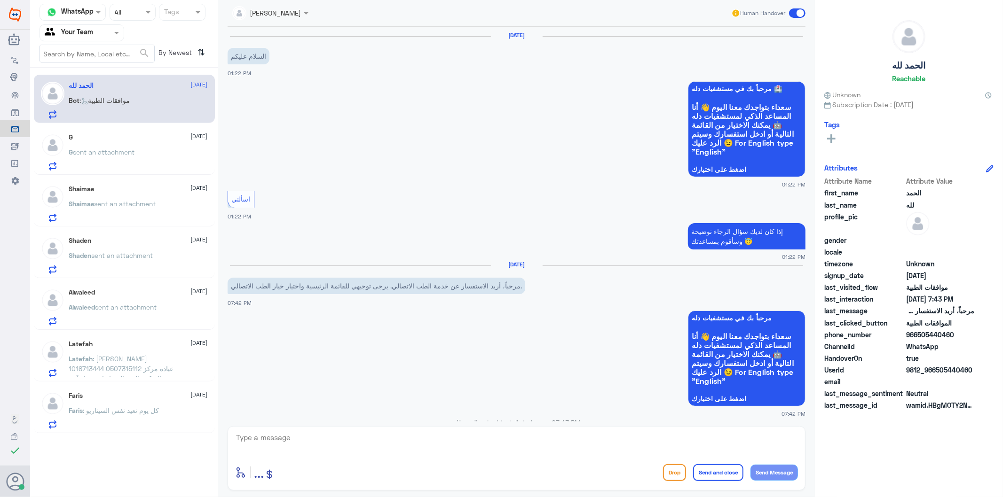
scroll to position [295, 0]
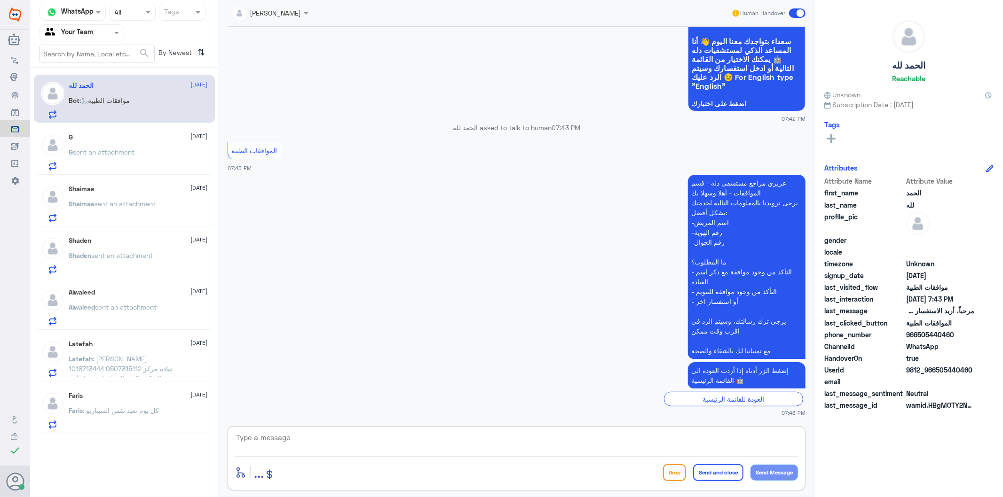
click at [371, 452] on textarea at bounding box center [516, 442] width 563 height 23
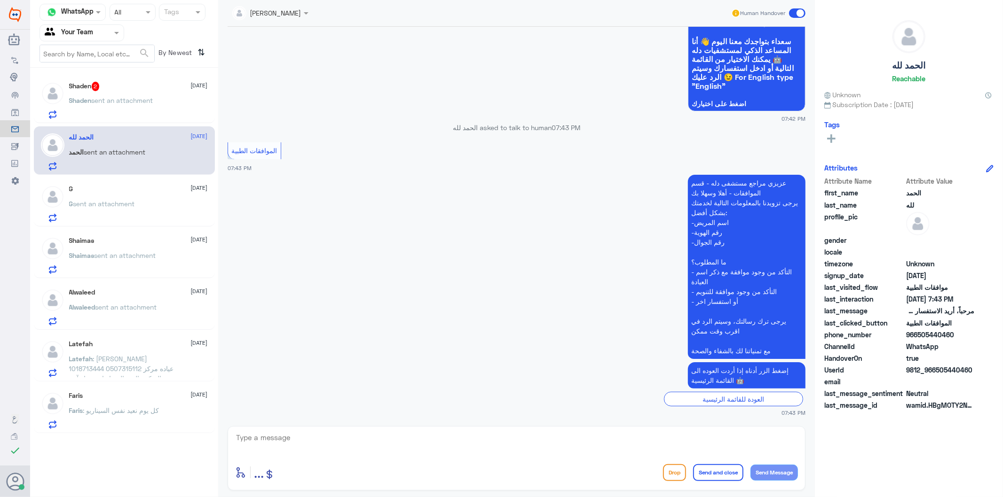
click at [137, 100] on span "sent an attachment" at bounding box center [123, 100] width 62 height 8
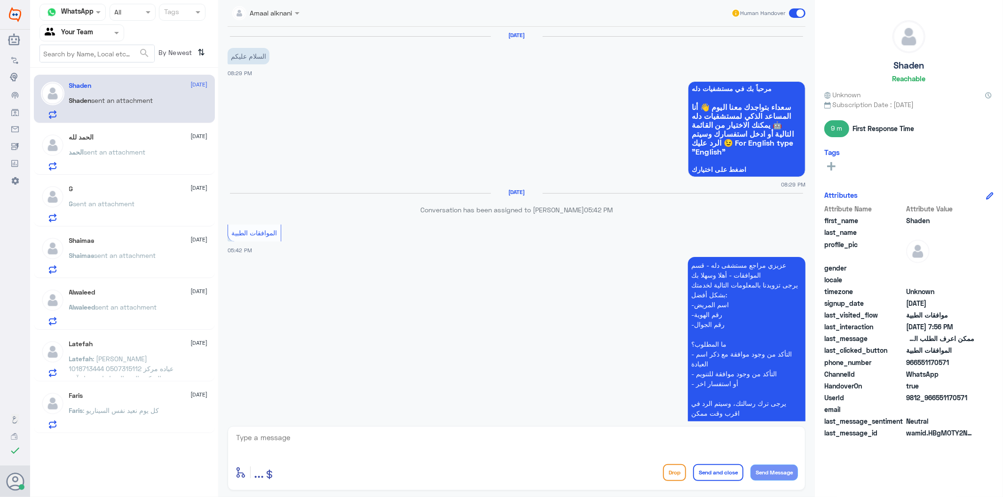
scroll to position [433, 0]
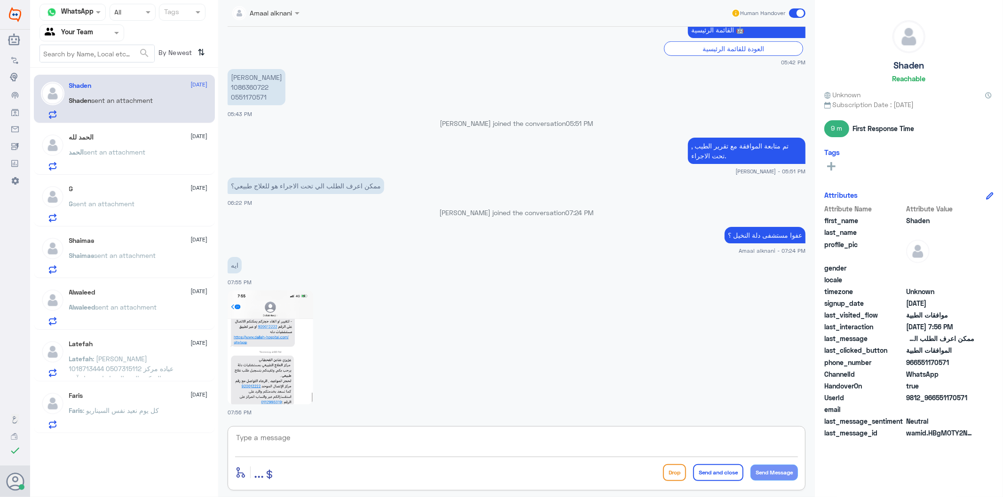
click at [356, 448] on textarea at bounding box center [516, 442] width 563 height 23
click at [275, 373] on img at bounding box center [270, 347] width 86 height 114
click at [337, 433] on textarea at bounding box center [516, 442] width 563 height 23
type textarea "g"
click at [287, 384] on img at bounding box center [270, 347] width 86 height 114
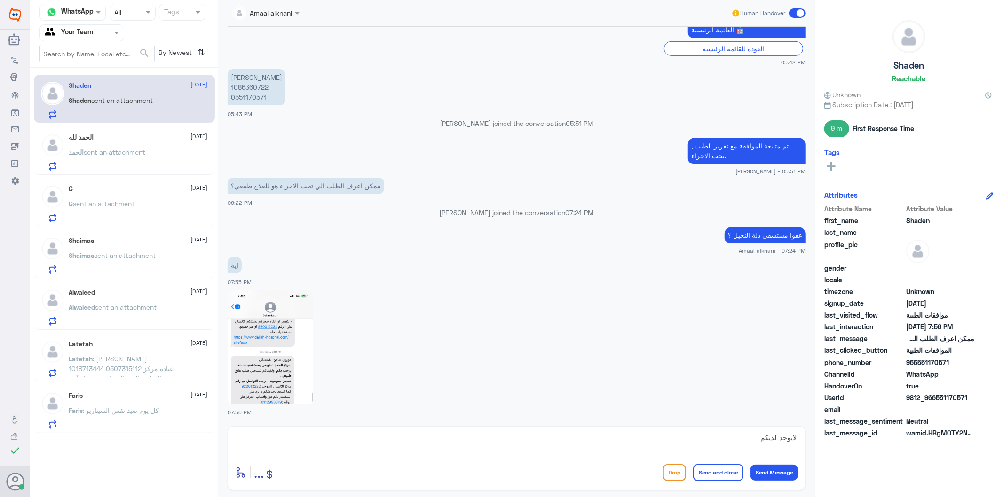
click at [701, 438] on textarea "لايوجد لديكم" at bounding box center [516, 442] width 563 height 23
type textarea "لايوجد لديكم طلب مرفوع بالنظام - الرجاء التواصل مع واتس اب العلاج الطبيعي لادخا…"
click at [259, 94] on p "[PERSON_NAME] 1086360722 0551170571" at bounding box center [256, 87] width 58 height 36
click at [262, 85] on p "[PERSON_NAME] 1086360722 0551170571" at bounding box center [256, 87] width 58 height 36
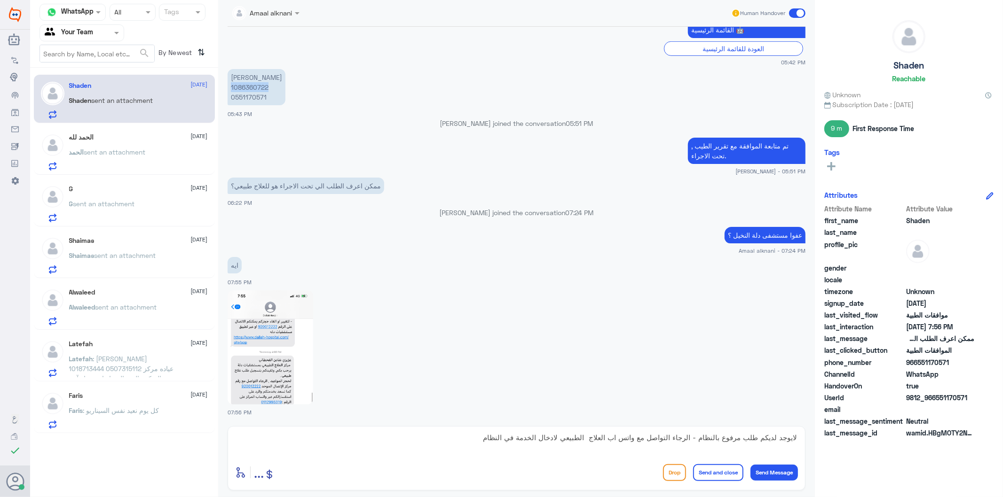
click at [262, 85] on p "[PERSON_NAME] 1086360722 0551170571" at bounding box center [256, 87] width 58 height 36
click at [473, 438] on textarea "لايوجد لديكم طلب مرفوع بالنظام - الرجاء التواصل مع واتس اب العلاج الطبيعي لادخا…" at bounding box center [516, 442] width 563 height 23
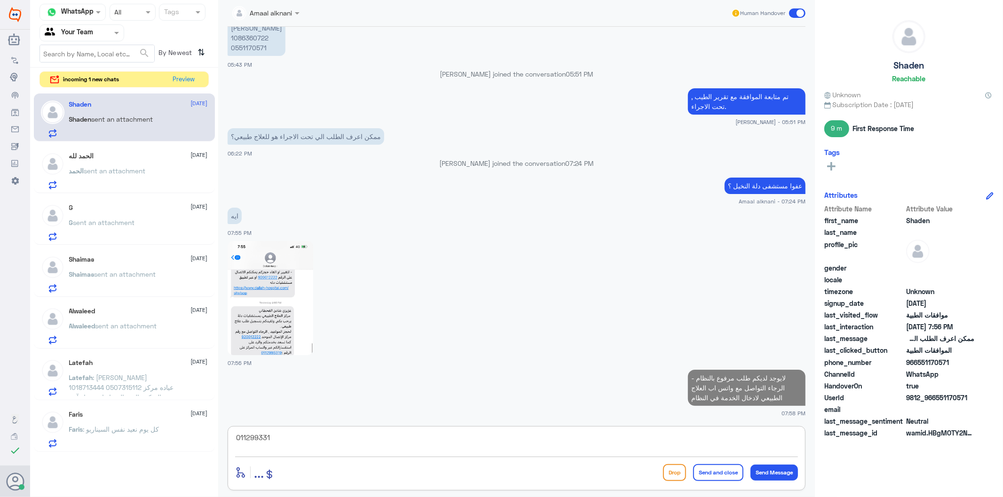
type textarea "0112993319"
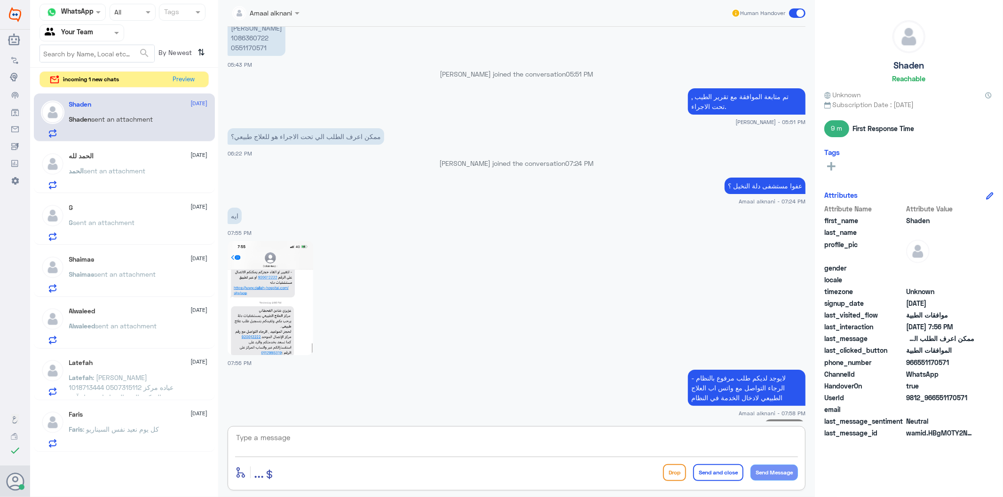
scroll to position [513, 0]
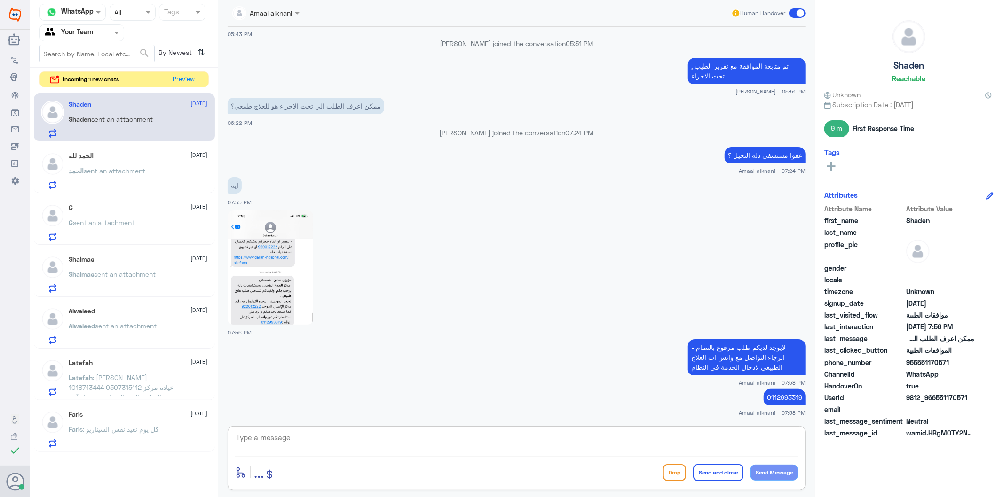
click at [295, 444] on textarea at bounding box center [516, 442] width 563 height 23
type textarea "p"
type textarea "حتى يتسنى لنا متابعة الطلب"
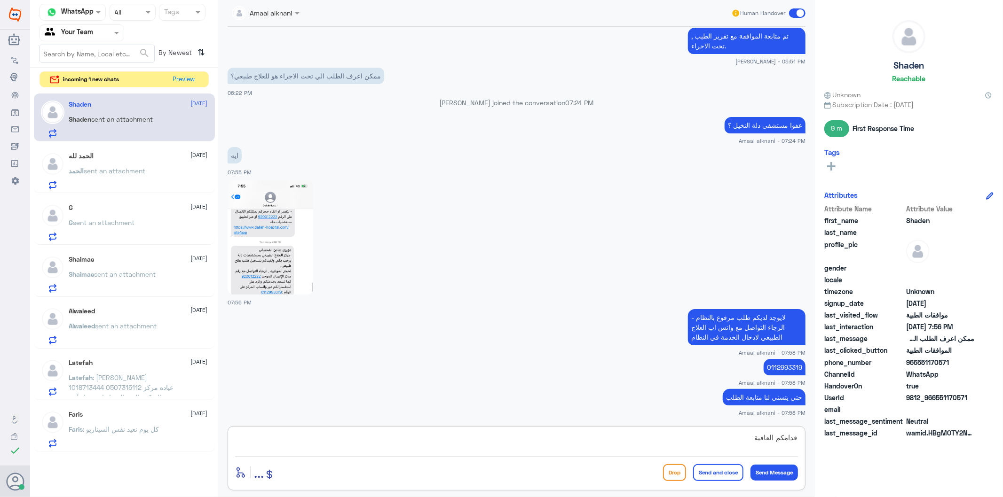
type textarea "قدامكم العافية"
drag, startPoint x: 748, startPoint y: 439, endPoint x: 970, endPoint y: 427, distance: 222.2
click at [965, 428] on div "Channel WhatsApp Status × All Tags Agent Filter Your Team search By Newest ⇅ in…" at bounding box center [516, 250] width 973 height 500
